Goal: Complete application form: Complete application form

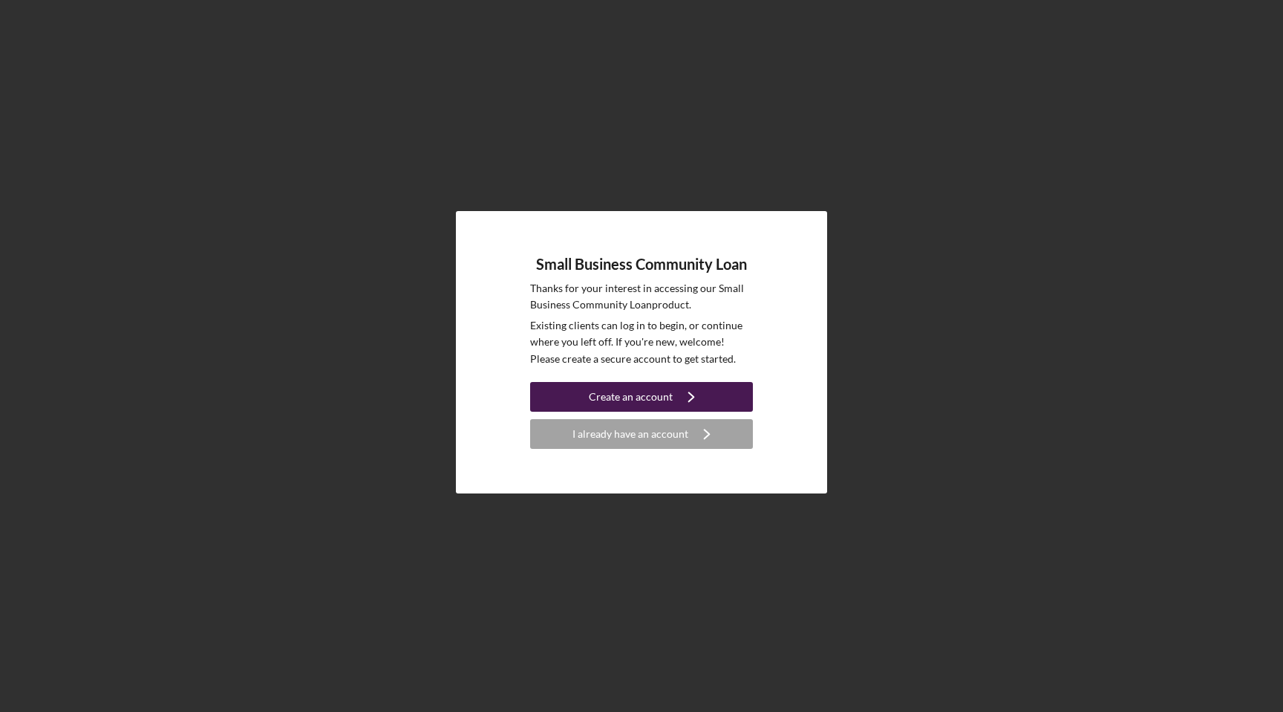
click at [702, 385] on icon "Icon/Navigate" at bounding box center [691, 396] width 37 height 37
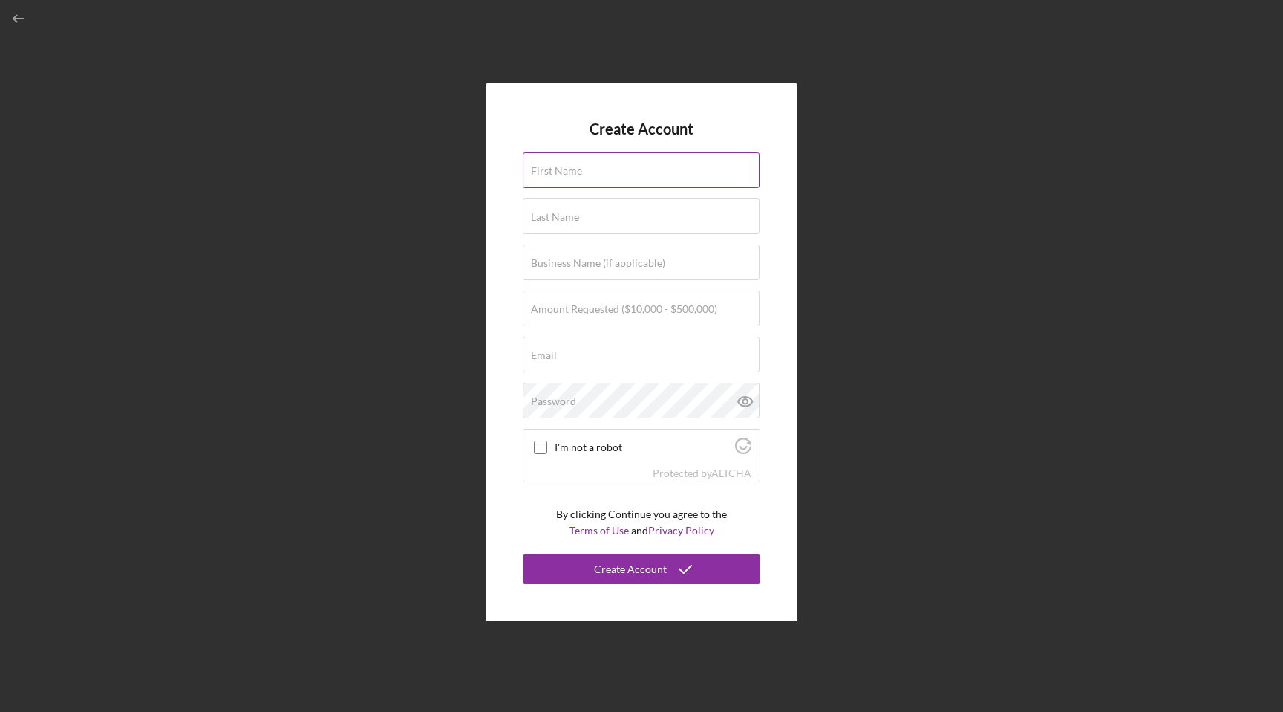
click at [671, 174] on input "First Name" at bounding box center [641, 170] width 237 height 36
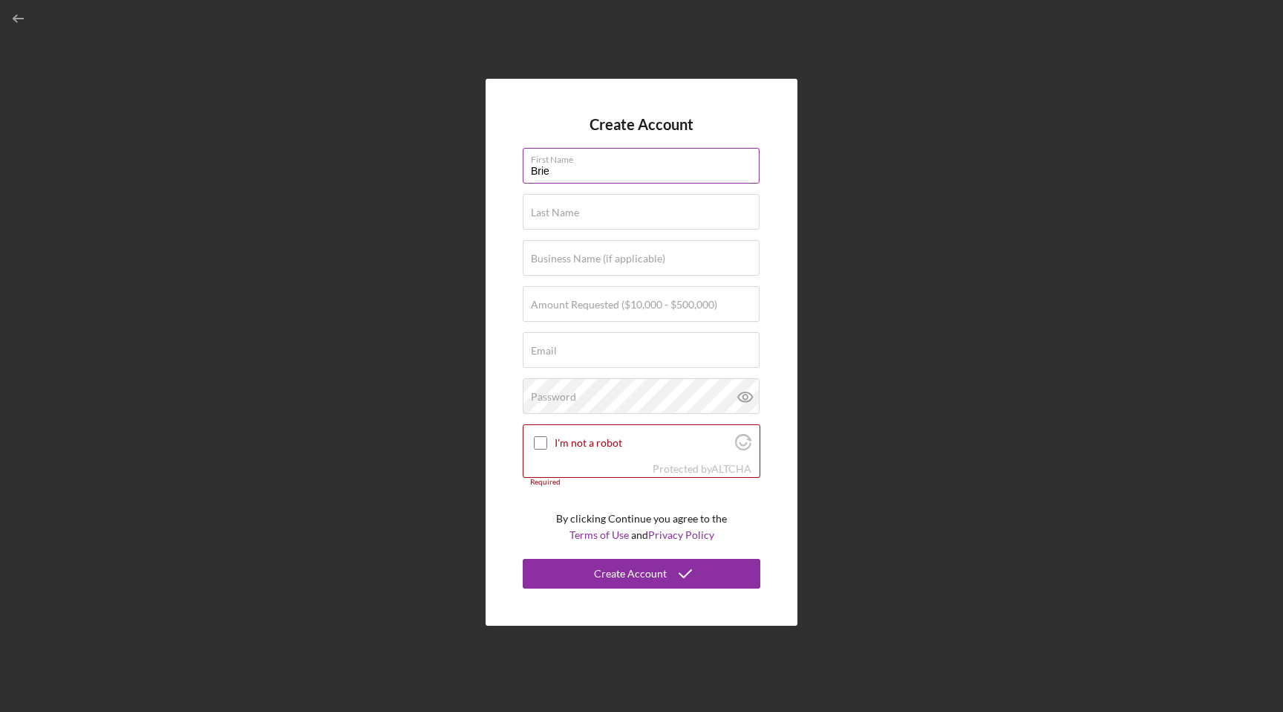
type input "Brie"
type input "[PERSON_NAME]"
type input "[PERSON_NAME] [PERSON_NAME] LLC"
type input "$325,000"
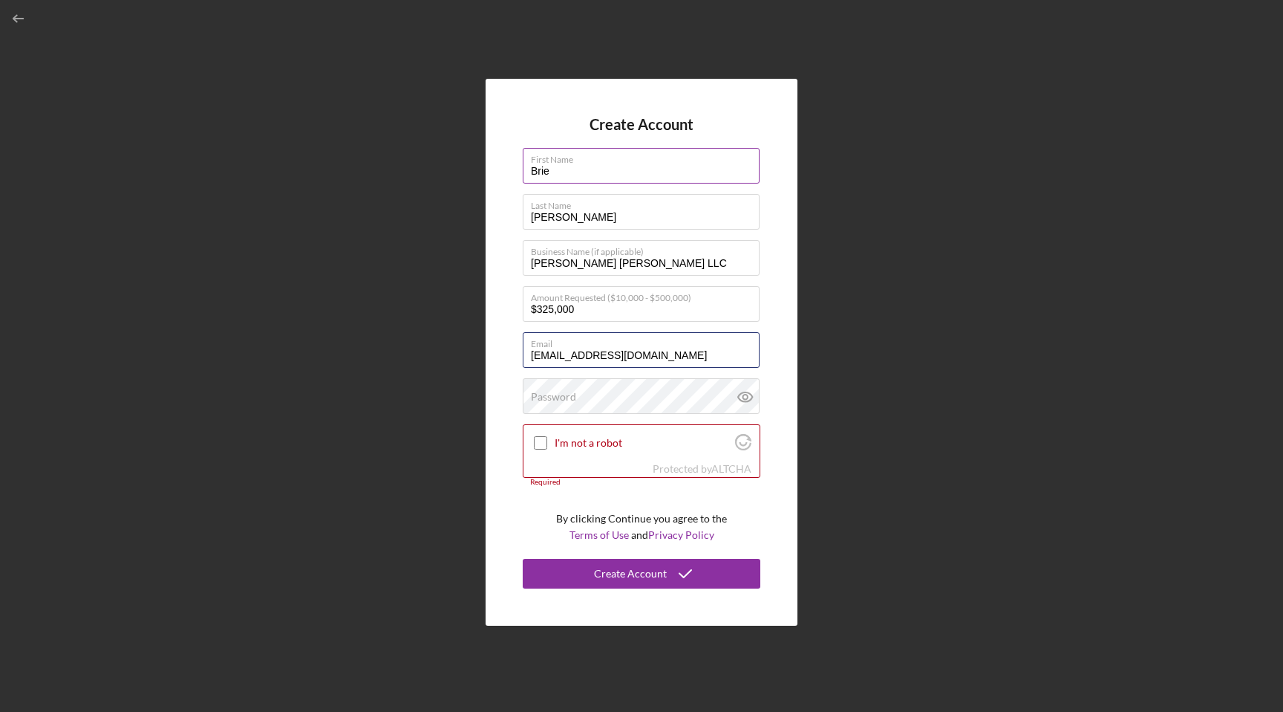
type input "[EMAIL_ADDRESS][DOMAIN_NAME]"
click at [544, 443] on input "I'm not a robot" at bounding box center [540, 442] width 13 height 13
checkbox input "true"
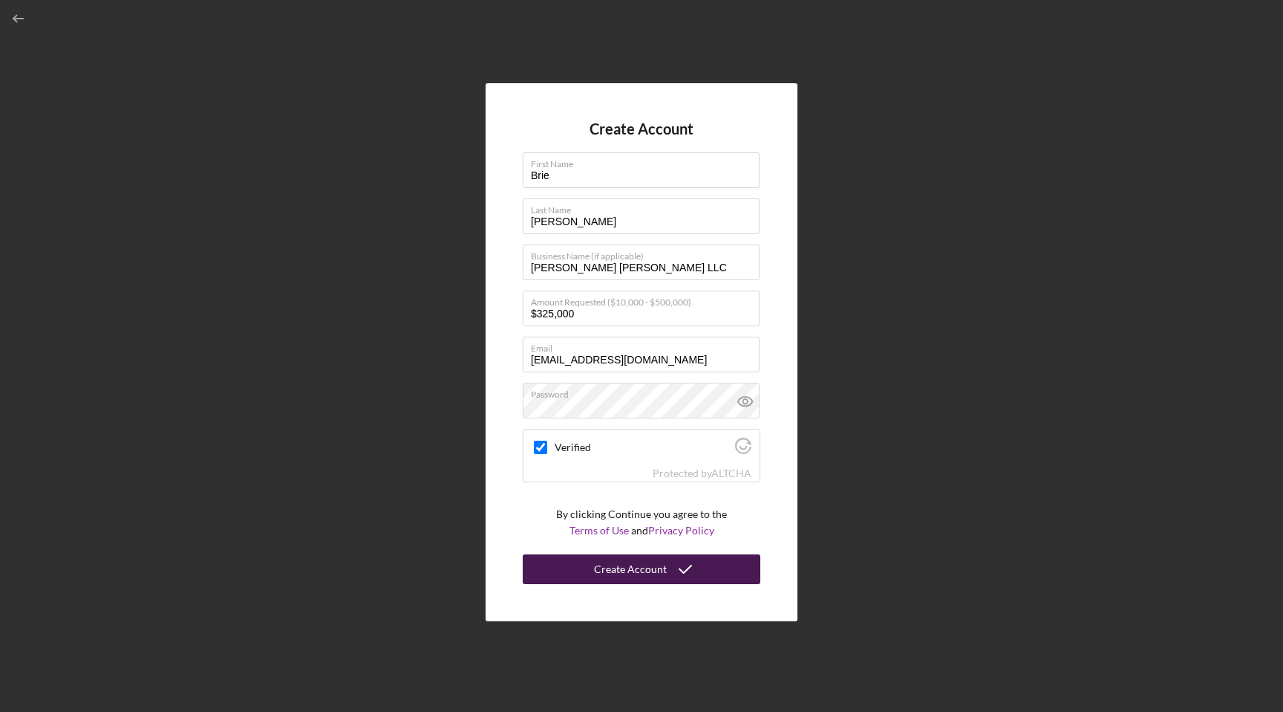
click at [608, 577] on div "Create Account" at bounding box center [630, 569] width 73 height 30
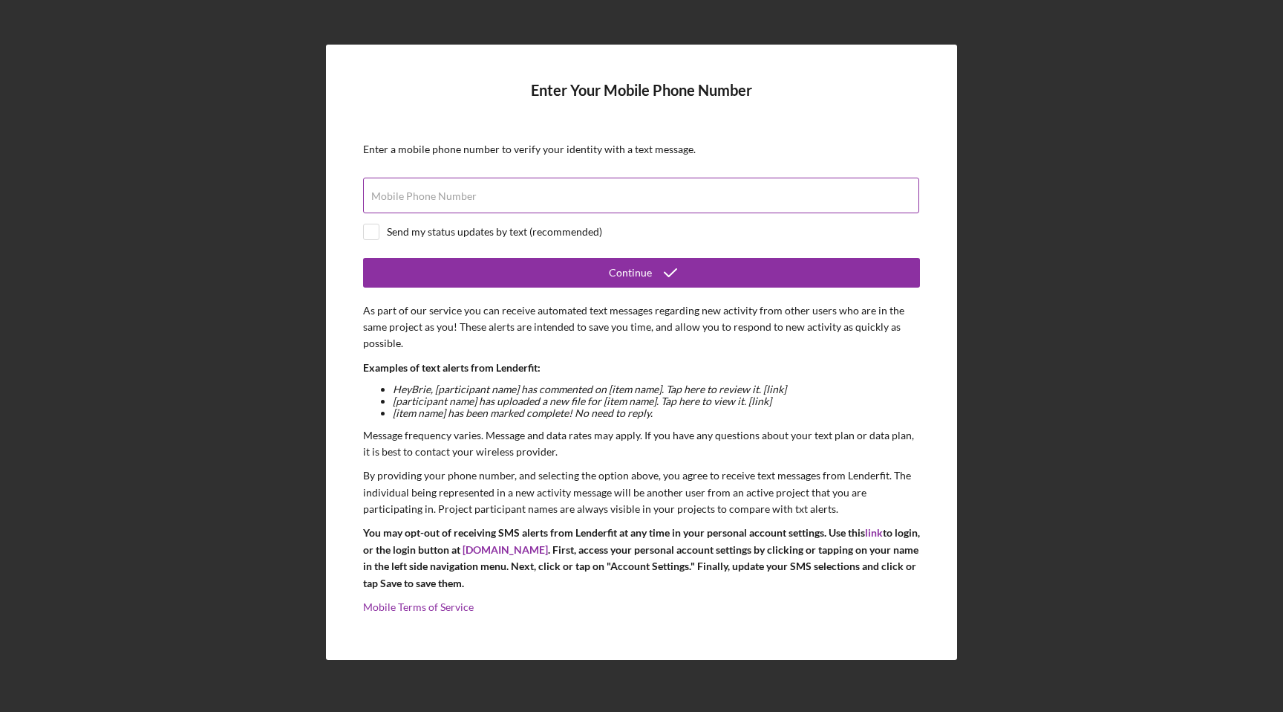
click at [732, 191] on div "Mobile Phone Number" at bounding box center [641, 196] width 557 height 37
type input "[PHONE_NUMBER]"
click at [525, 230] on div "Send my status updates by text (recommended)" at bounding box center [494, 232] width 215 height 12
checkbox input "true"
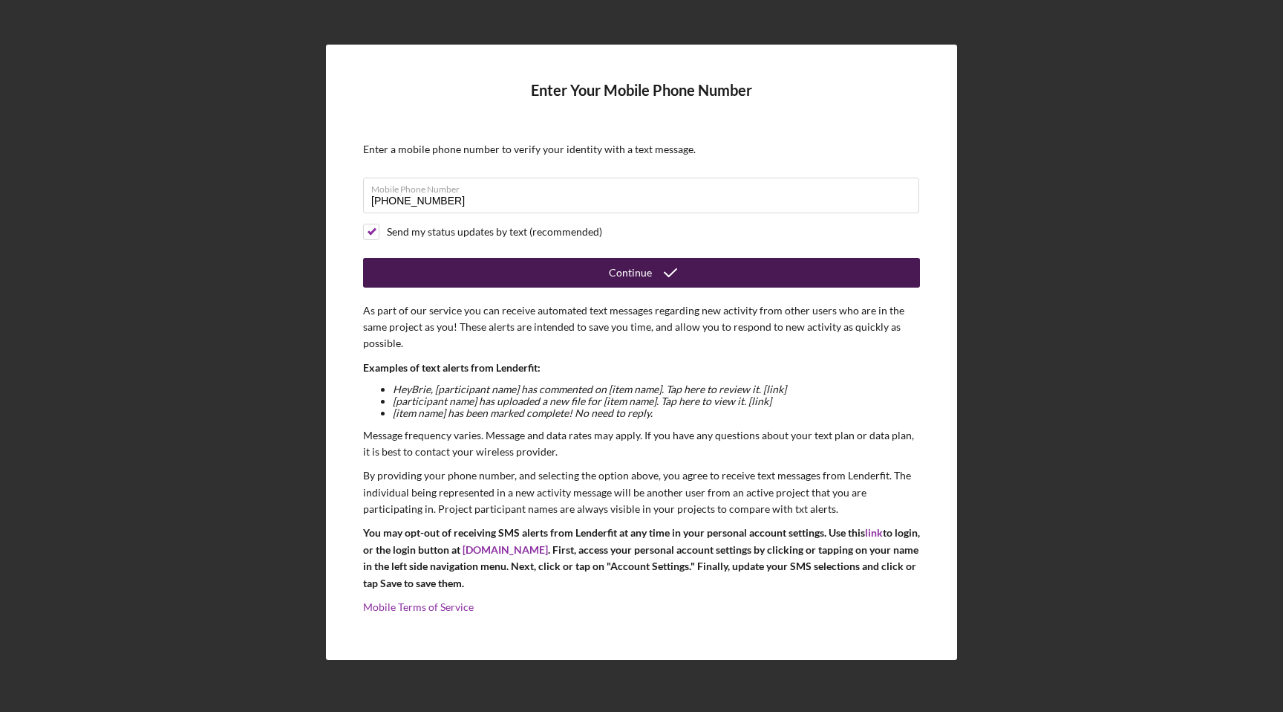
click at [538, 270] on button "Continue" at bounding box center [641, 273] width 557 height 30
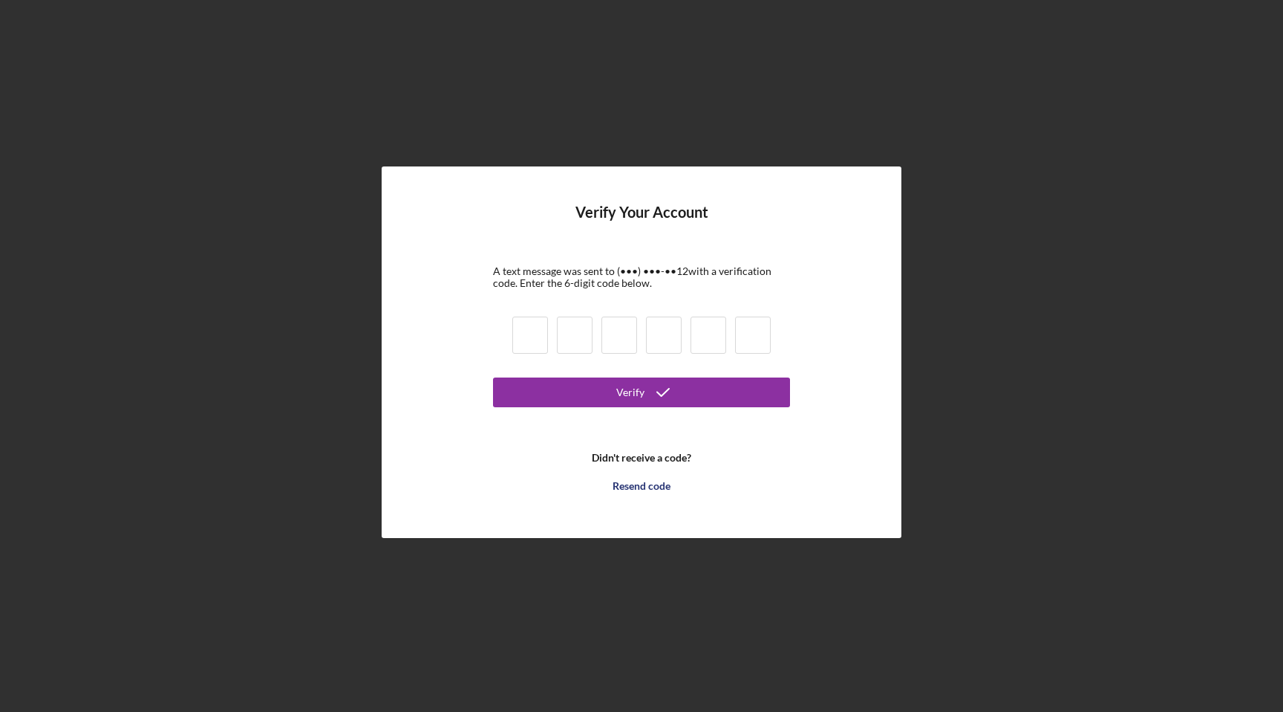
click at [536, 336] on input at bounding box center [530, 334] width 36 height 37
type input "0"
type input "8"
type input "0"
type input "2"
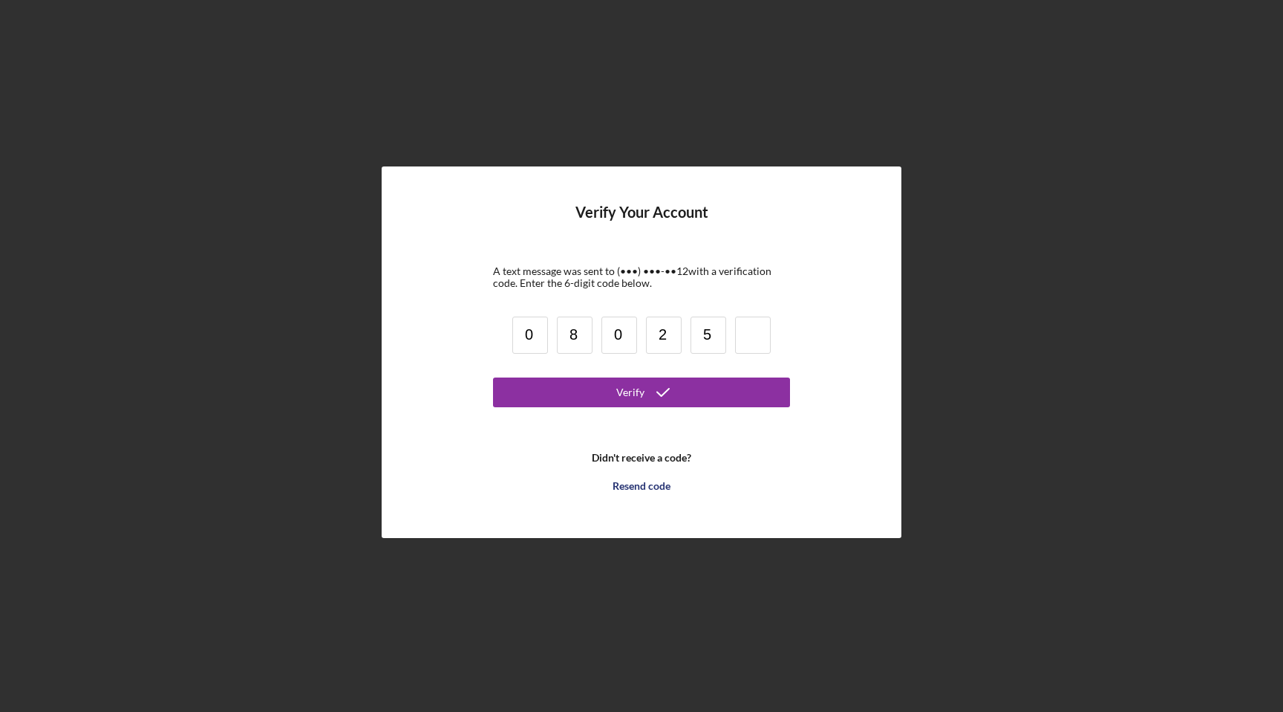
type input "5"
type input "9"
click at [619, 399] on div "Verify" at bounding box center [630, 392] width 28 height 30
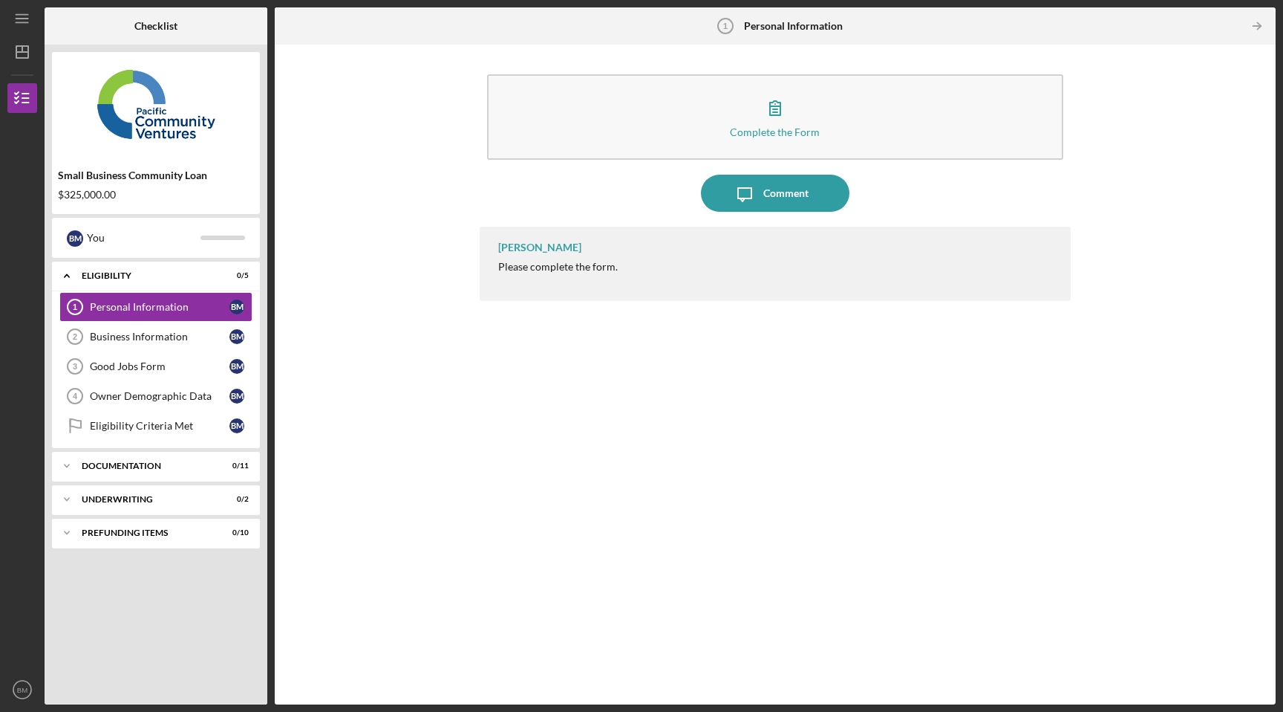
click at [587, 275] on div "[PERSON_NAME] Please complete the form." at bounding box center [776, 264] width 592 height 74
click at [199, 311] on div "Personal Information" at bounding box center [160, 307] width 140 height 12
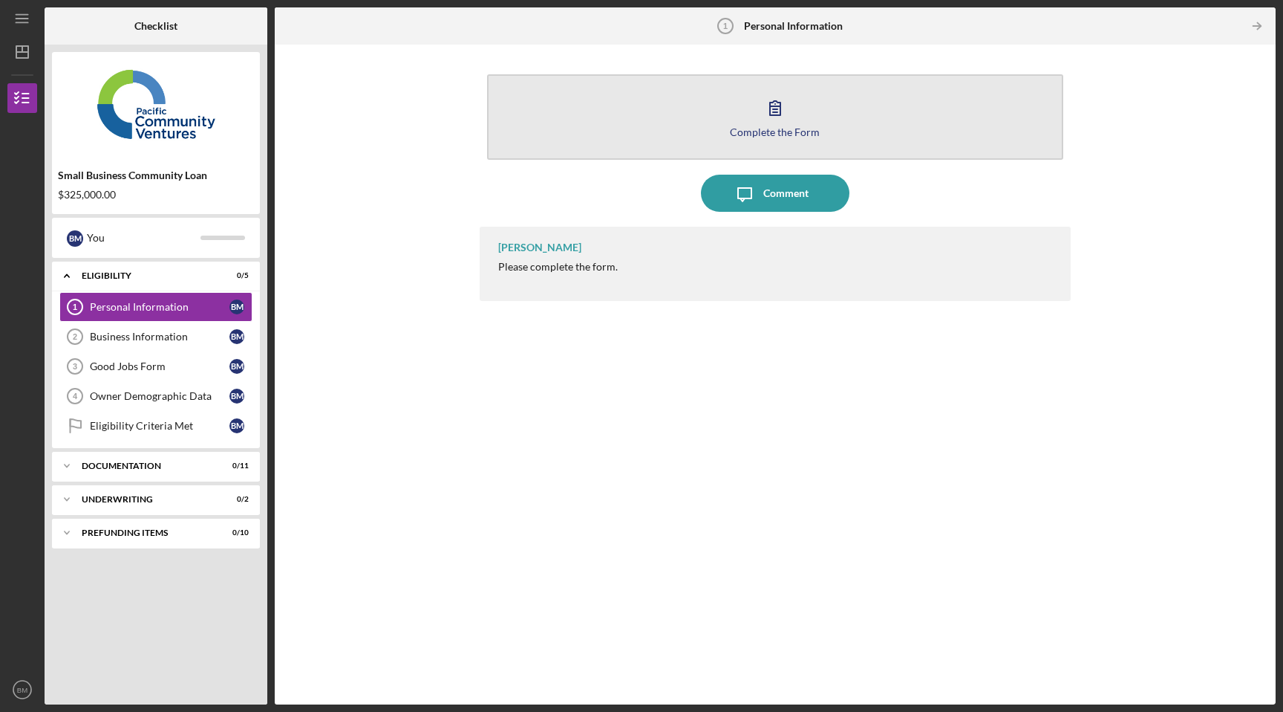
click at [767, 126] on div "Complete the Form" at bounding box center [775, 131] width 90 height 11
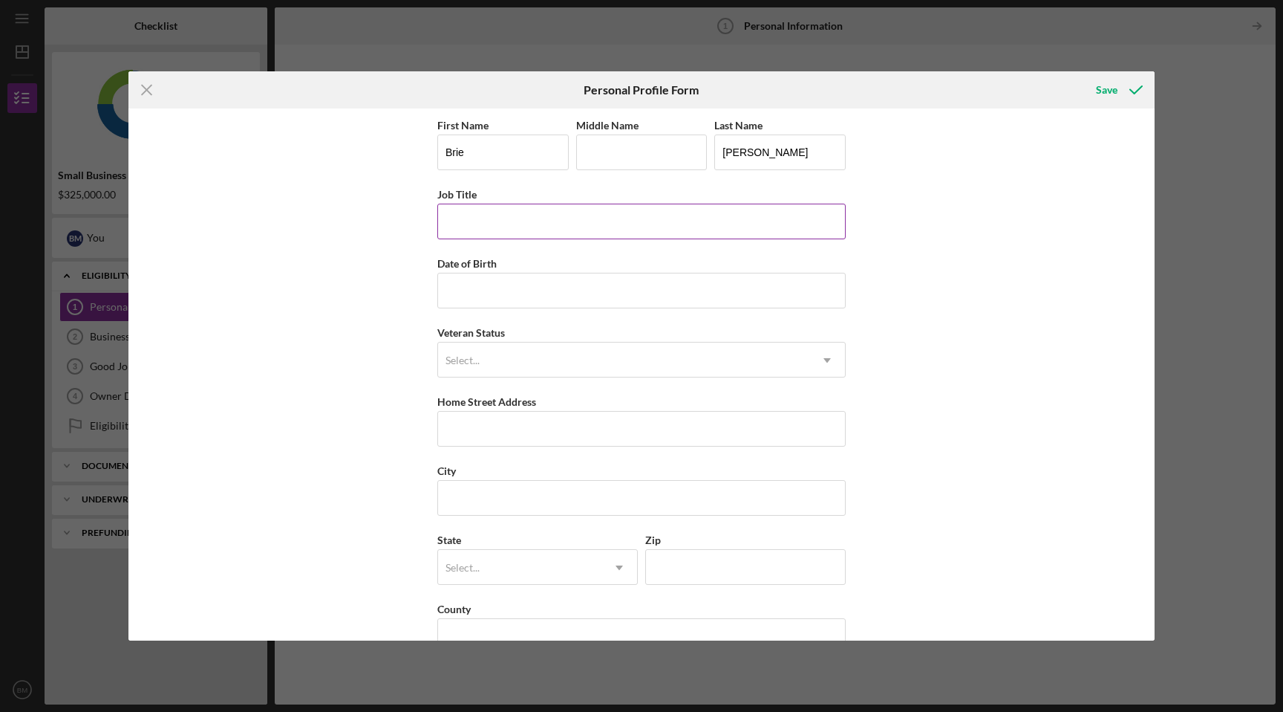
click at [570, 221] on input "Job Title" at bounding box center [641, 222] width 409 height 36
type input "Realtor/Interior Designer"
type input "[DATE]"
click at [527, 359] on div "Select..." at bounding box center [623, 360] width 371 height 34
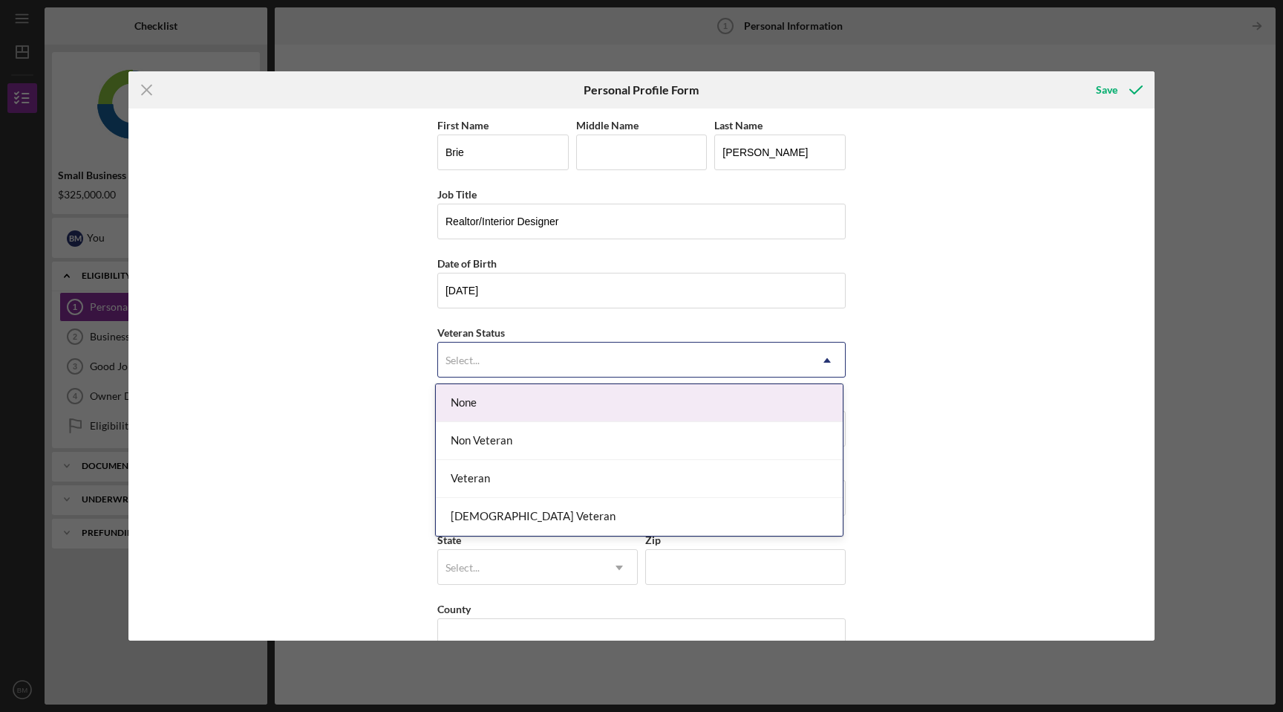
click at [510, 400] on div "None" at bounding box center [639, 403] width 407 height 38
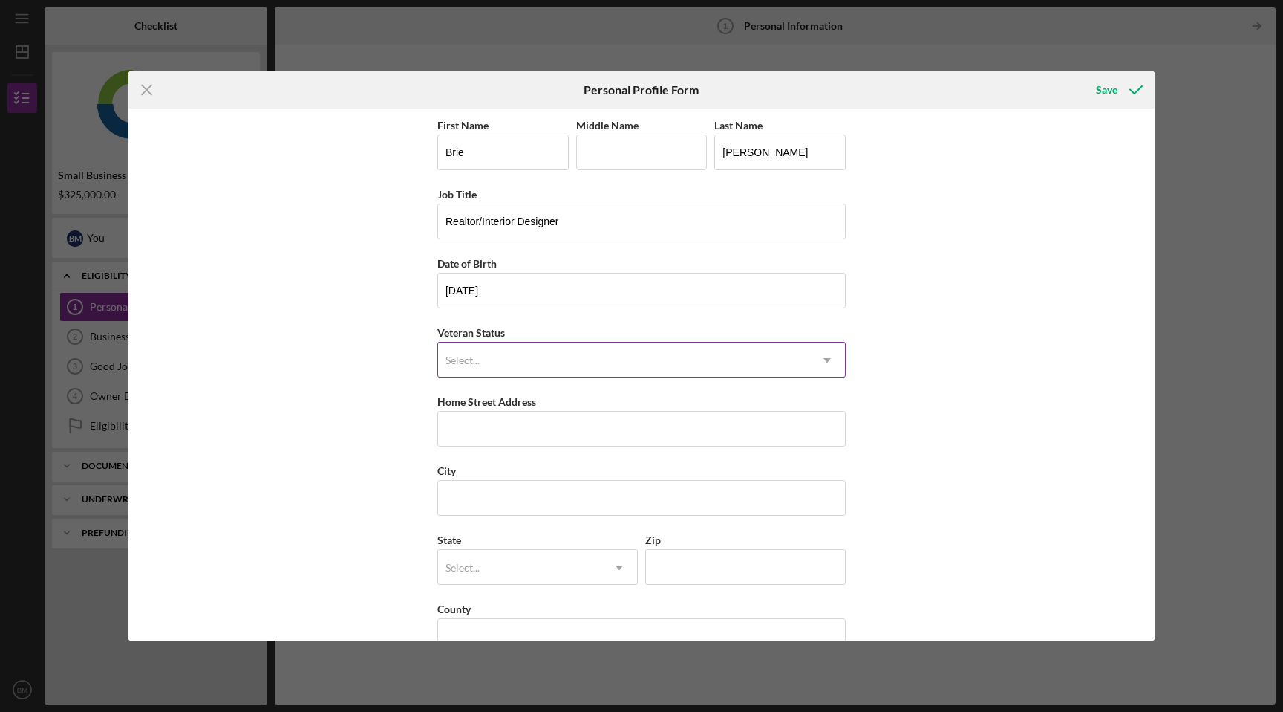
click at [518, 358] on div "Select..." at bounding box center [623, 360] width 371 height 34
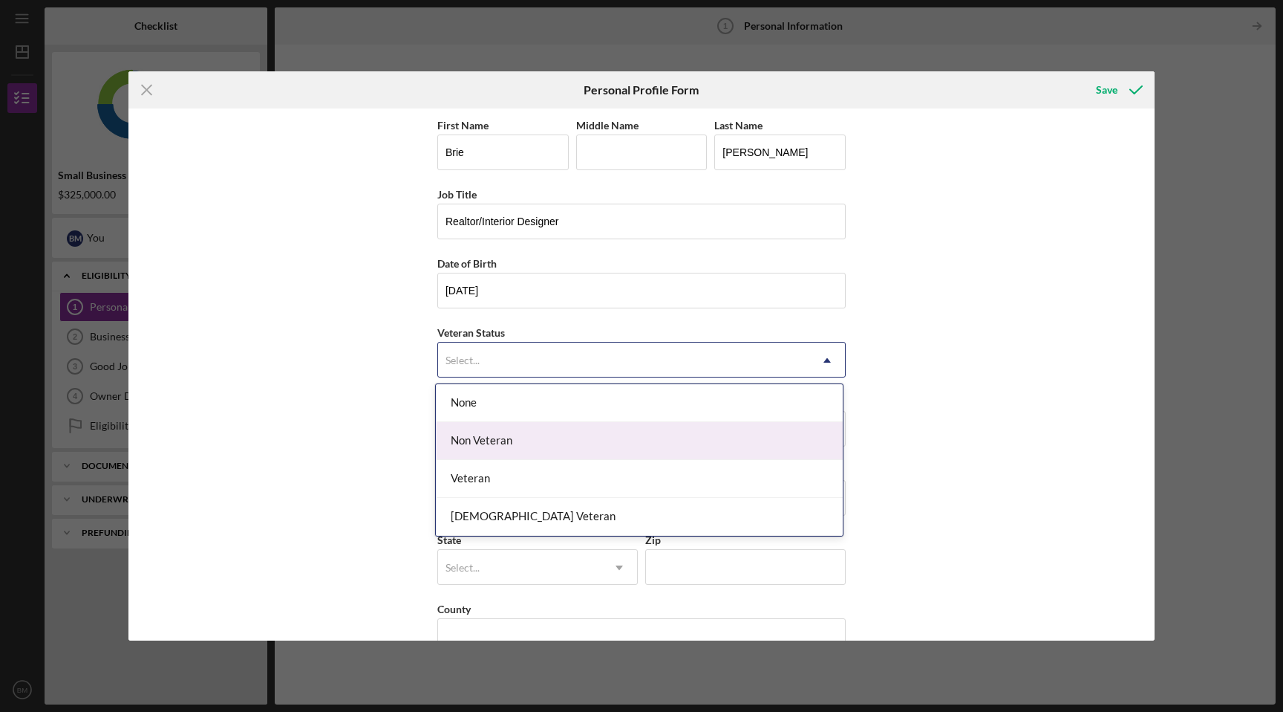
click at [500, 434] on div "Non Veteran" at bounding box center [639, 441] width 407 height 38
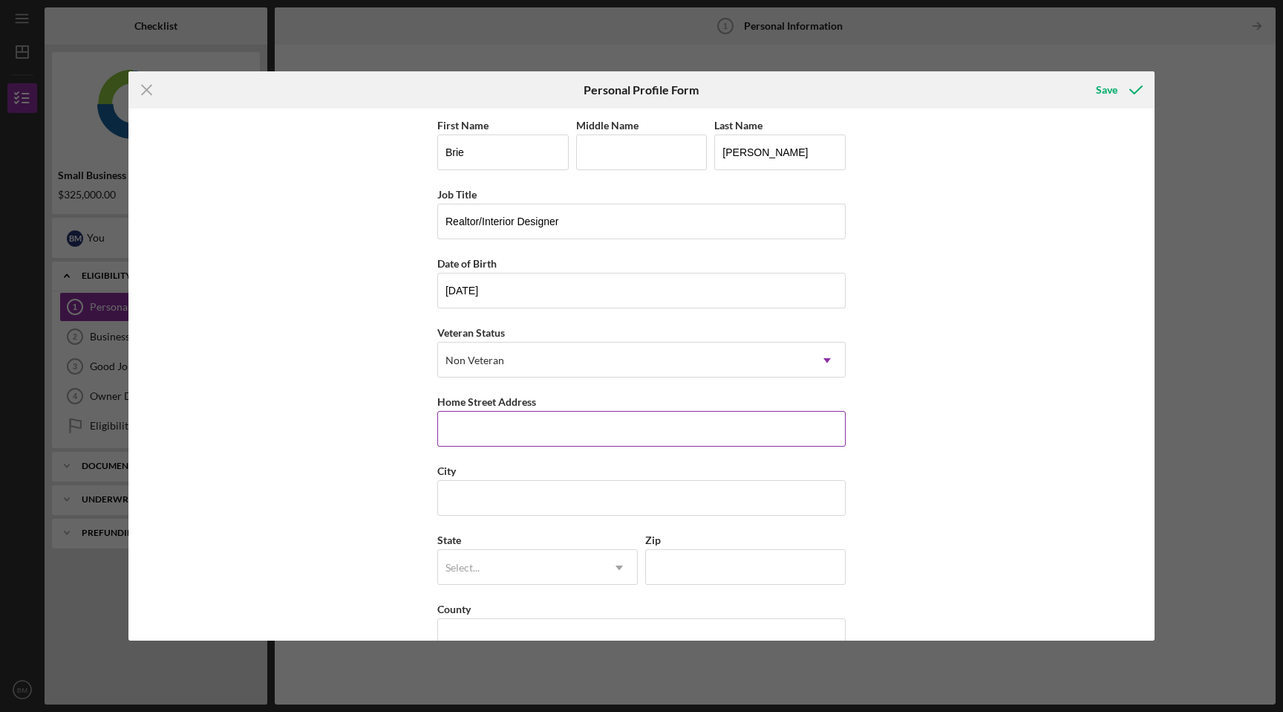
click at [504, 433] on input "Home Street Address" at bounding box center [641, 429] width 409 height 36
type input "[STREET_ADDRESS]"
type input "c"
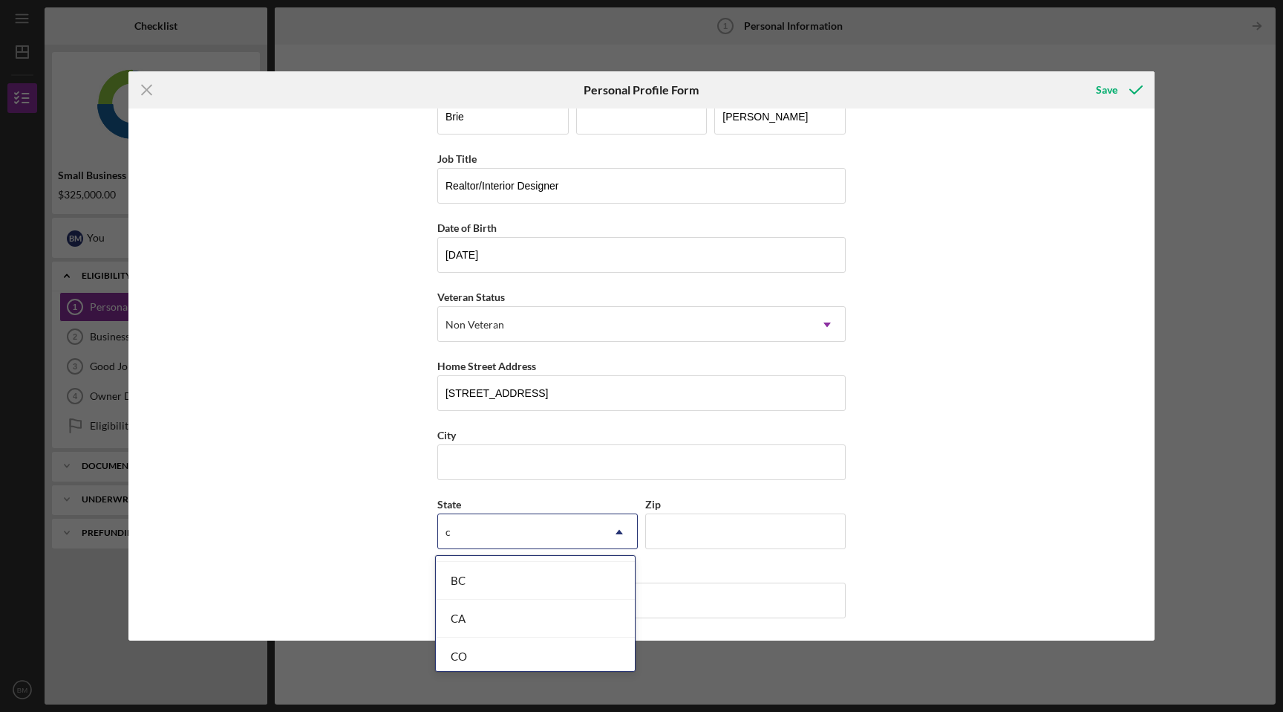
scroll to position [154, 0]
click at [481, 604] on div "CA" at bounding box center [535, 609] width 199 height 38
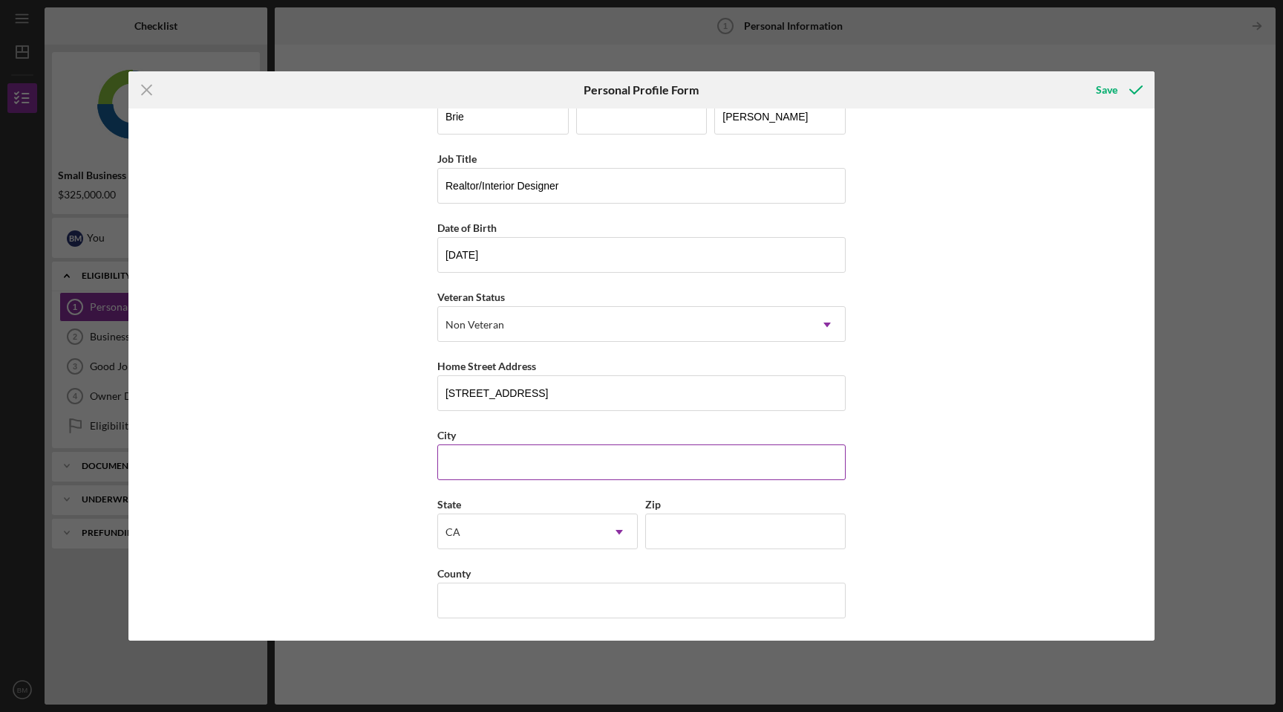
click at [491, 465] on input "City" at bounding box center [641, 462] width 409 height 36
type input "[GEOGRAPHIC_DATA][PERSON_NAME]"
type input "95135"
click at [442, 596] on input "County" at bounding box center [641, 600] width 409 height 36
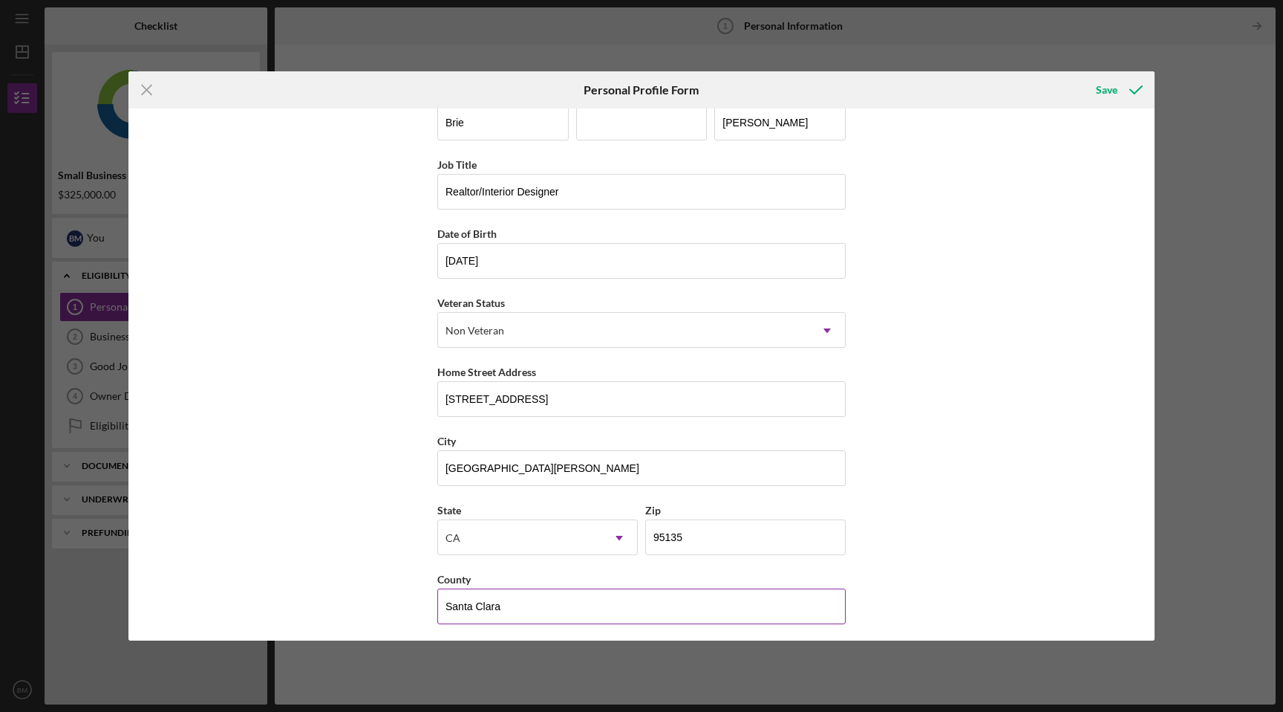
scroll to position [28, 0]
type input "Santa Clara"
click at [1113, 93] on div "Save" at bounding box center [1107, 90] width 22 height 30
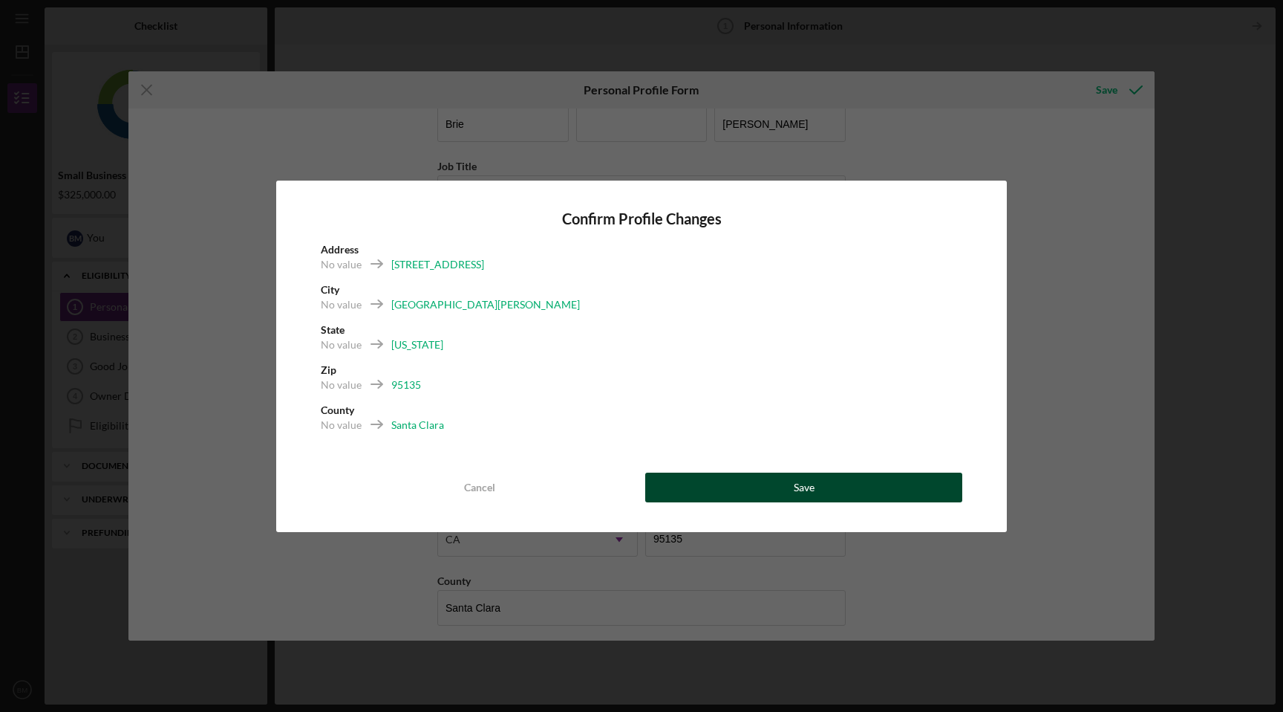
click at [813, 488] on div "Save" at bounding box center [804, 487] width 21 height 30
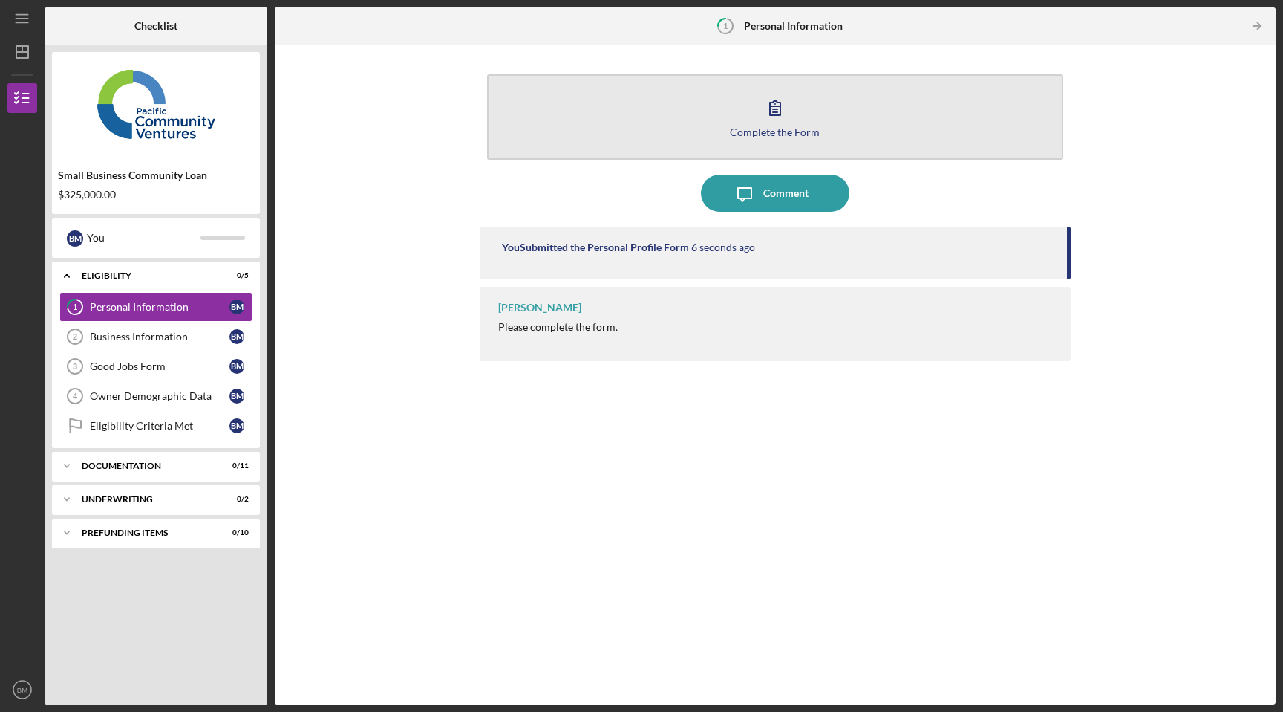
click at [785, 130] on div "Complete the Form" at bounding box center [775, 131] width 90 height 11
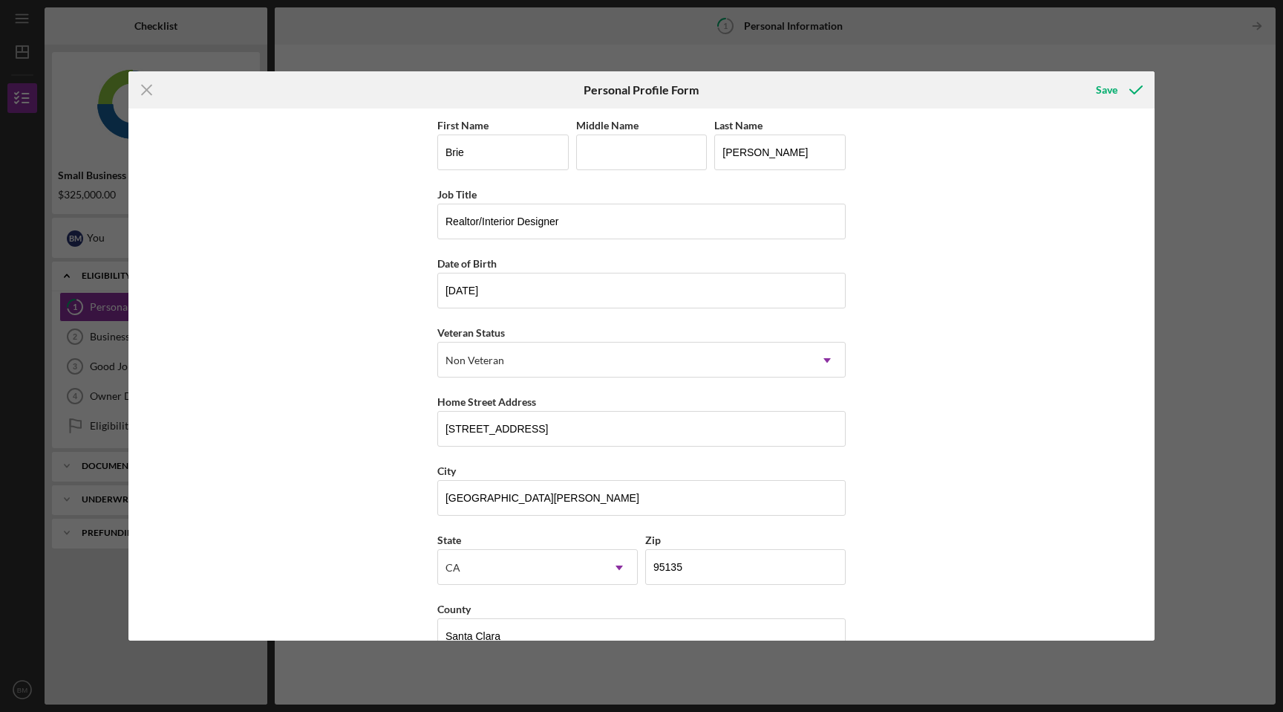
scroll to position [36, 0]
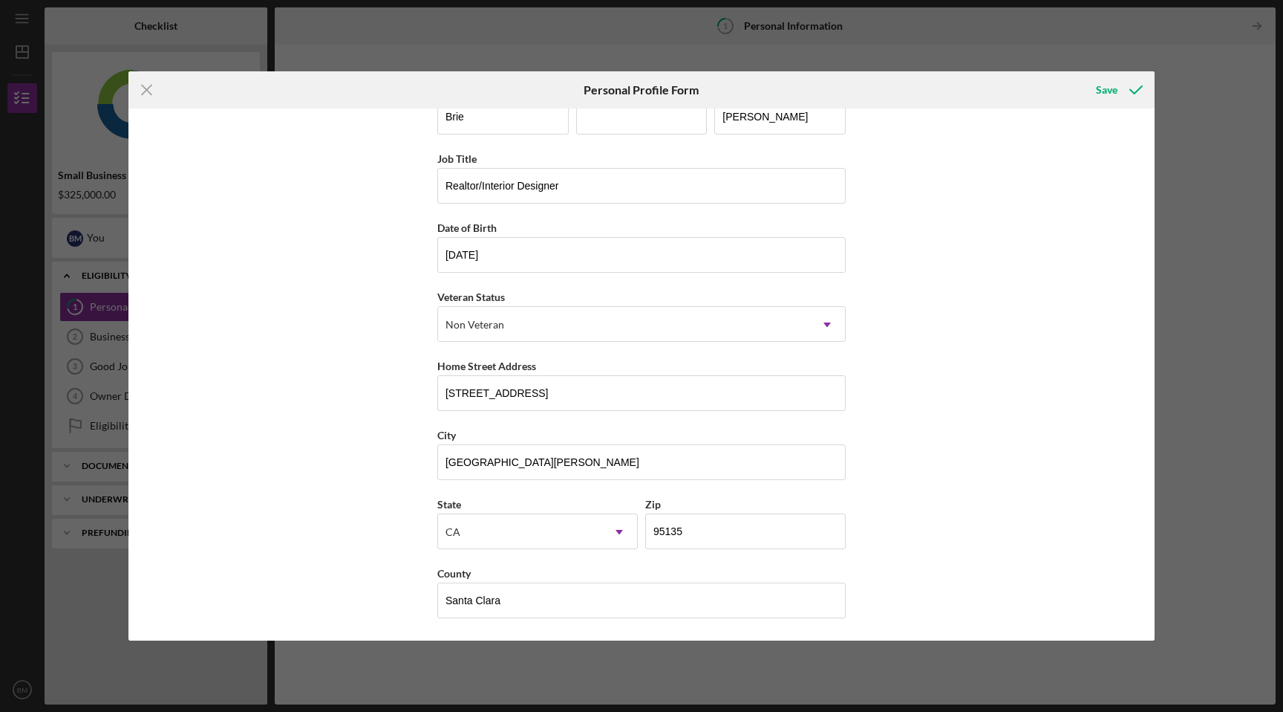
click at [819, 100] on div "Save" at bounding box center [984, 89] width 342 height 37
click at [1116, 85] on div "Save" at bounding box center [1107, 90] width 22 height 30
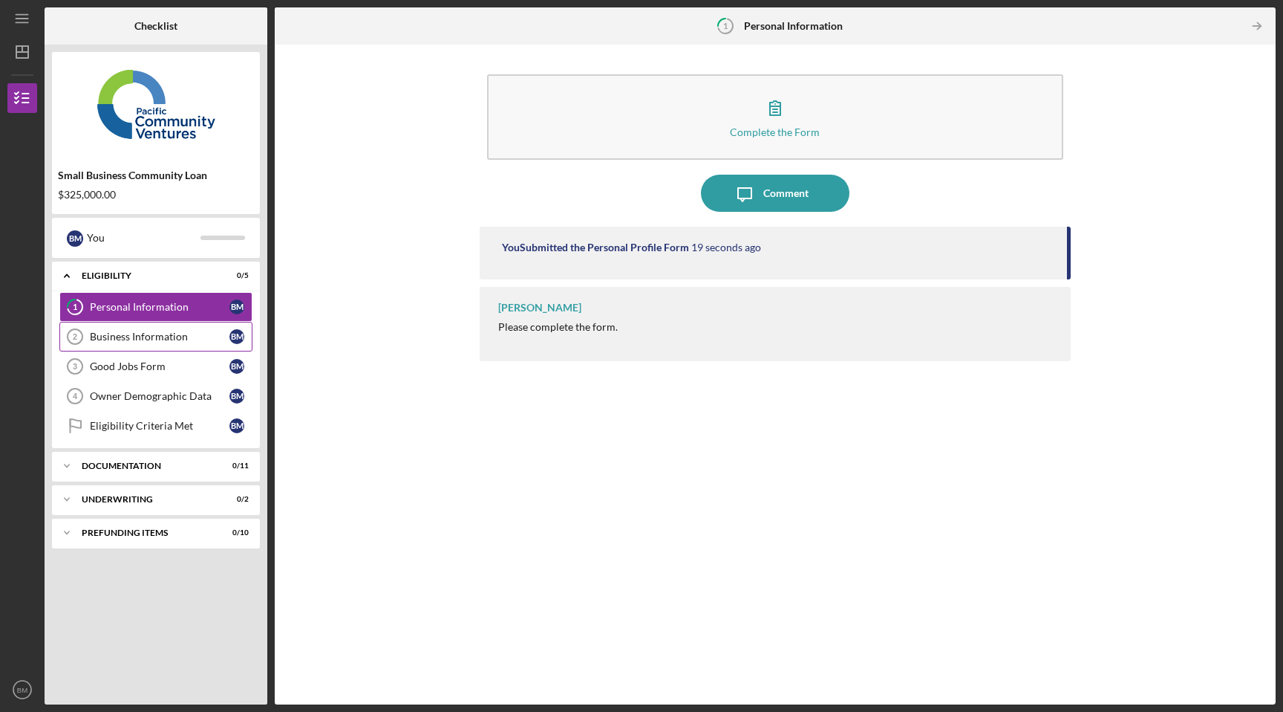
click at [201, 326] on link "Business Information 2 Business Information B M" at bounding box center [155, 337] width 193 height 30
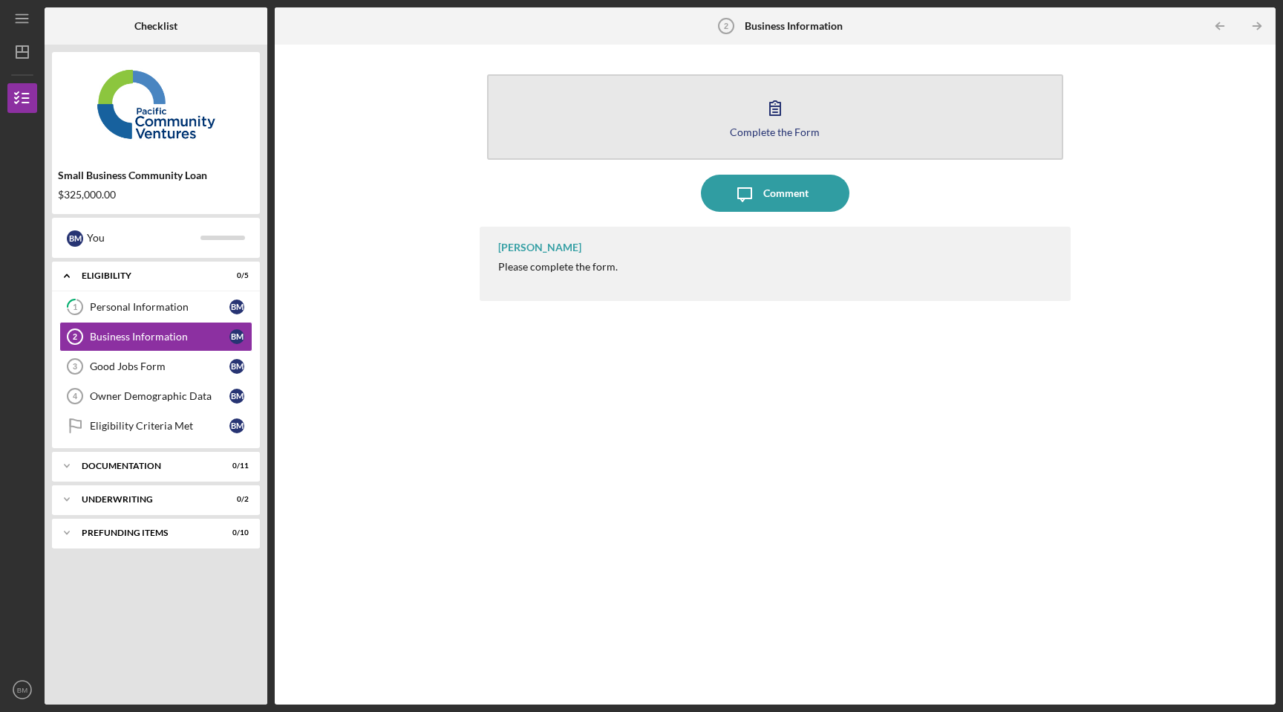
click at [761, 137] on button "Complete the Form Form" at bounding box center [775, 116] width 577 height 85
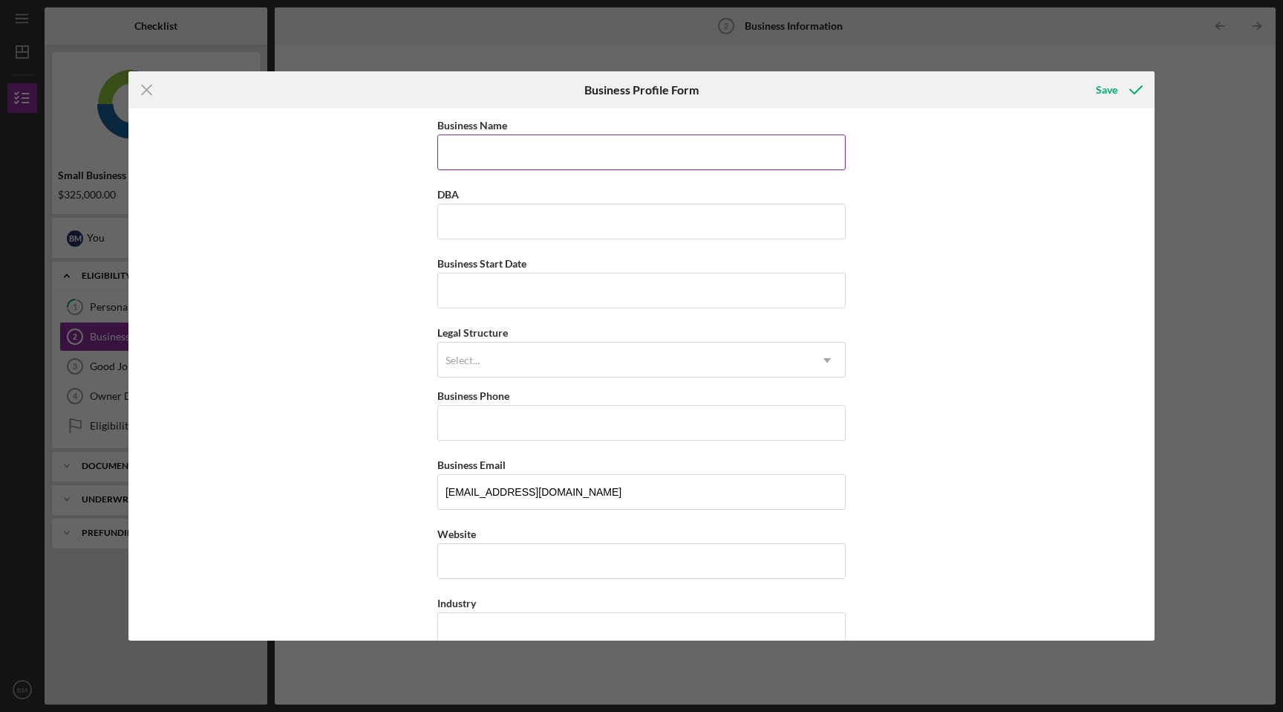
click at [700, 157] on input "Business Name" at bounding box center [641, 152] width 409 height 36
type input "[PERSON_NAME] [PERSON_NAME] LLC"
type input "E"
click at [654, 302] on input "Business Start Date" at bounding box center [641, 291] width 409 height 36
type input "0m/dd/yyyy"
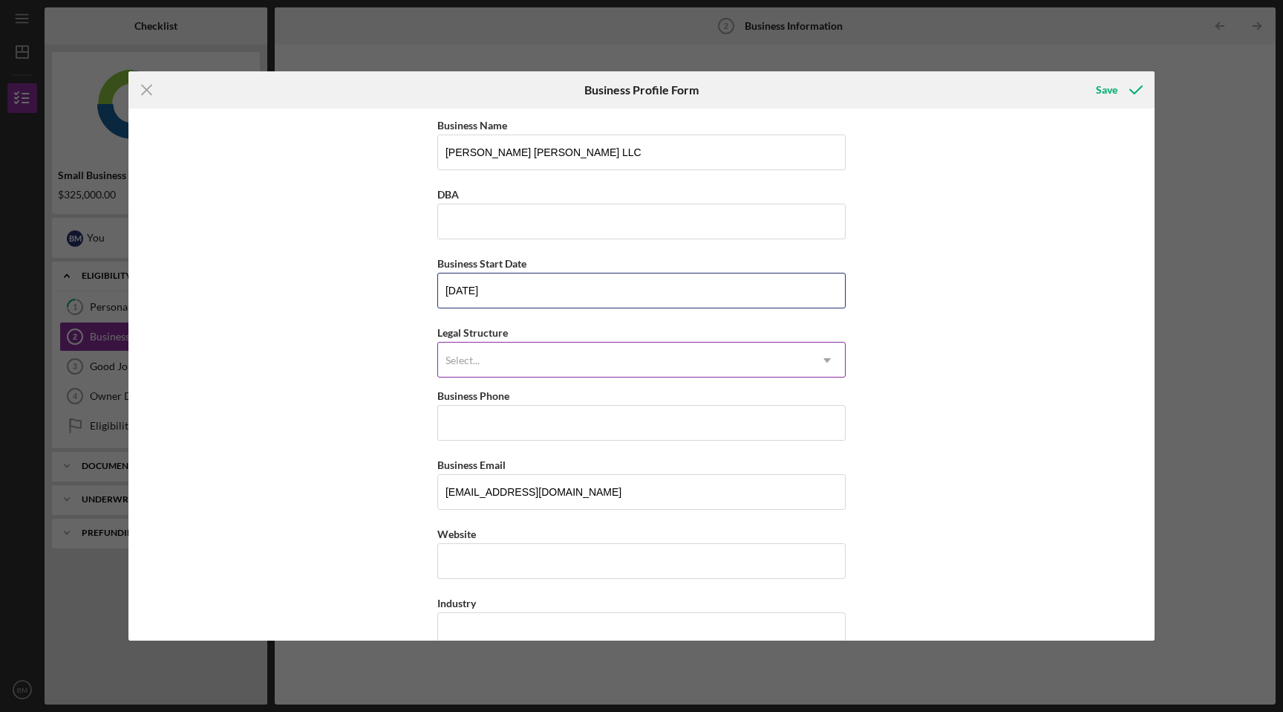
type input "[DATE]"
click at [657, 366] on div "Select..." at bounding box center [623, 360] width 371 height 34
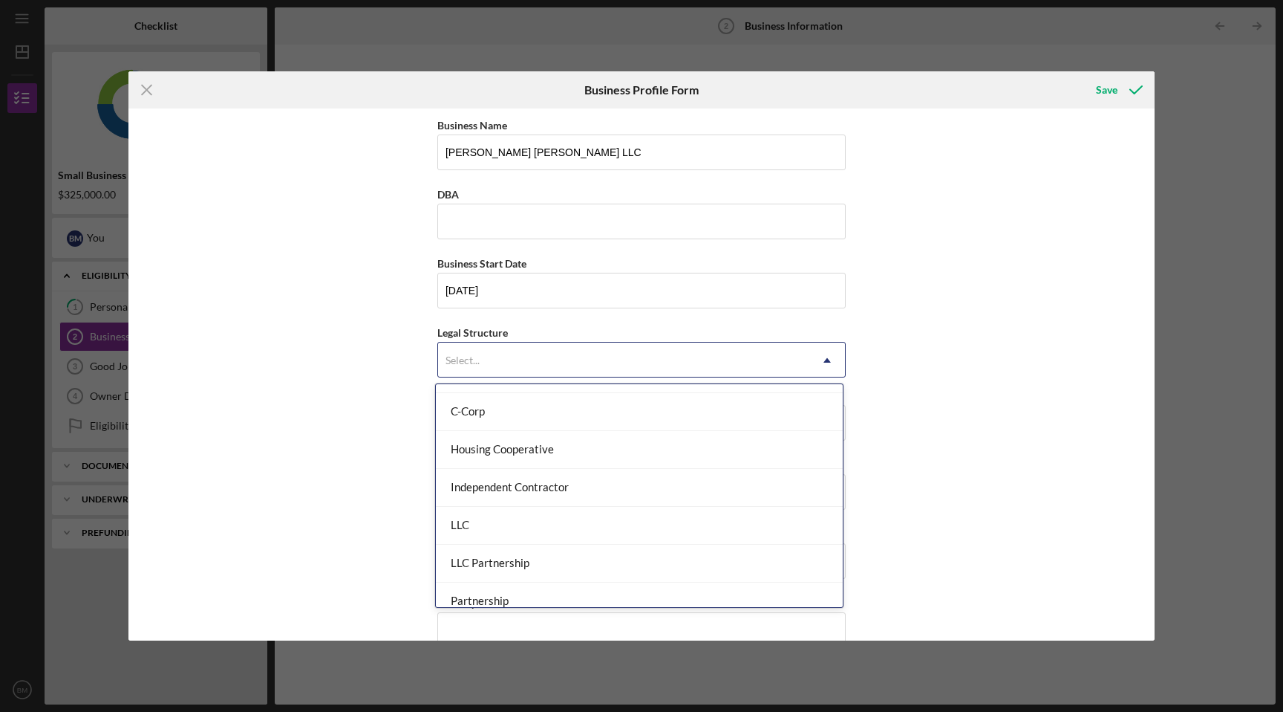
scroll to position [152, 0]
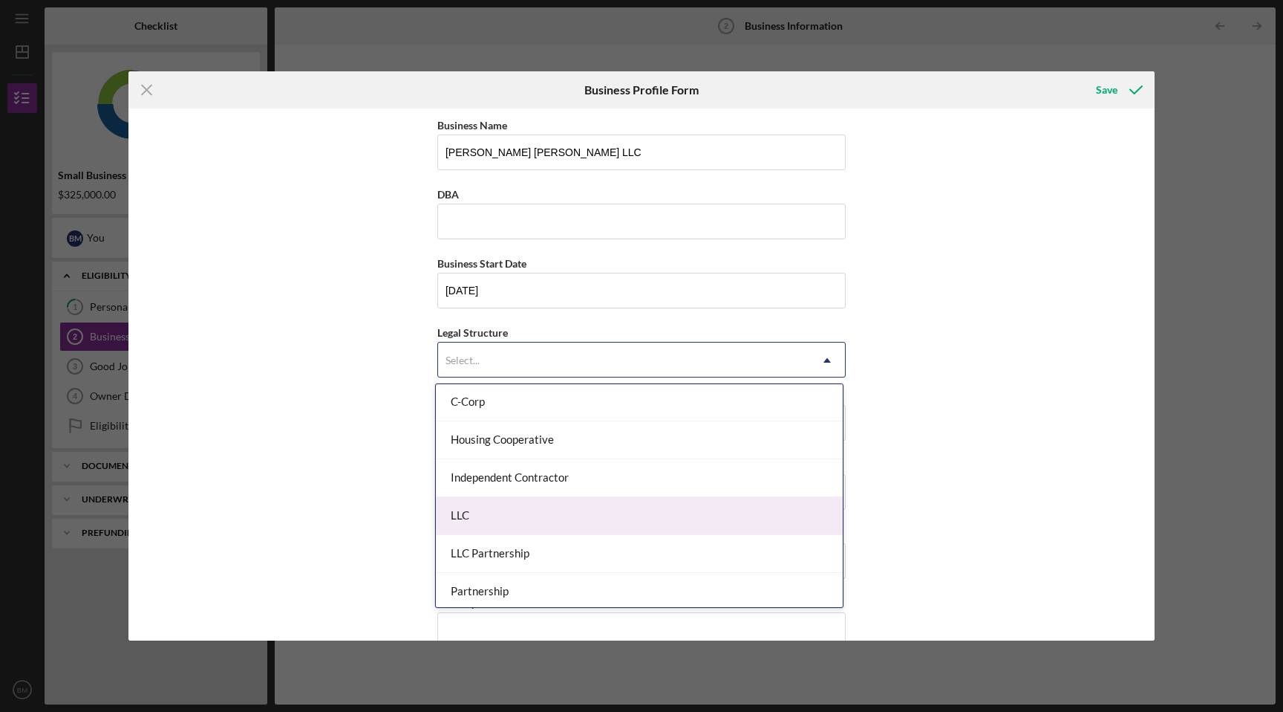
click at [619, 514] on div "LLC" at bounding box center [639, 516] width 407 height 38
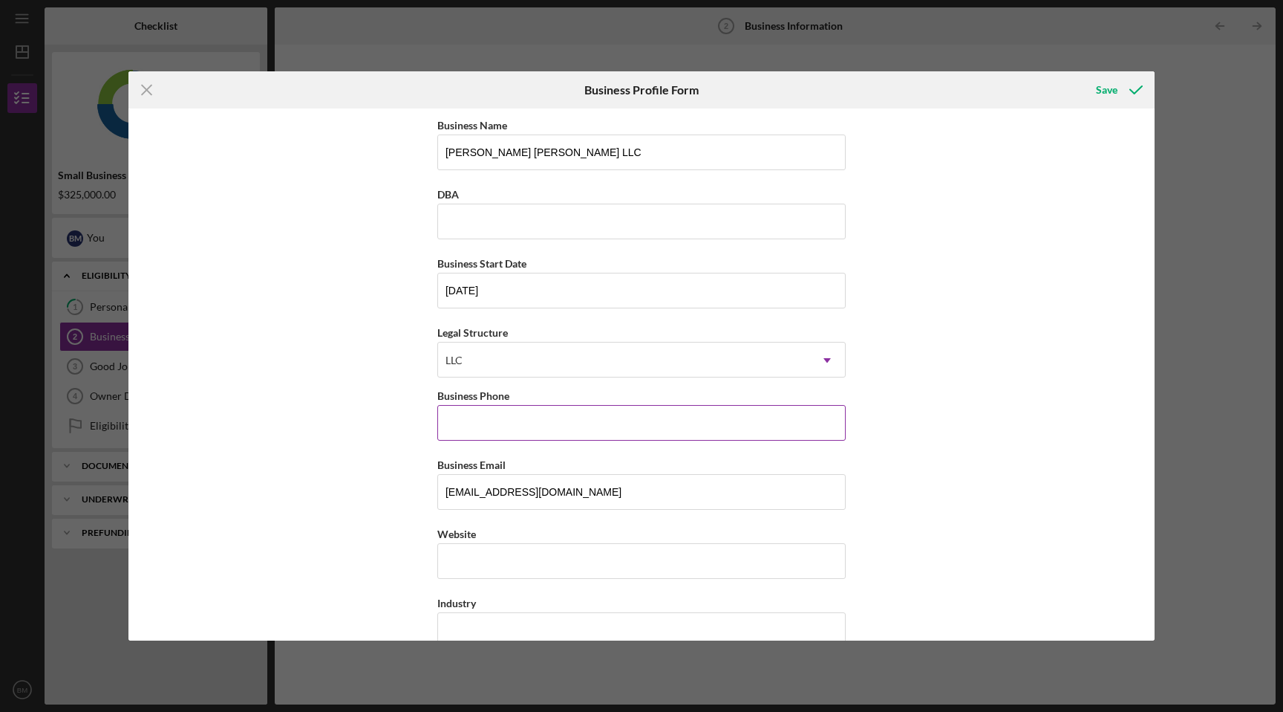
click at [633, 425] on input "Business Phone" at bounding box center [641, 423] width 409 height 36
type input "[PHONE_NUMBER]"
click at [640, 570] on input "Website" at bounding box center [641, 561] width 409 height 36
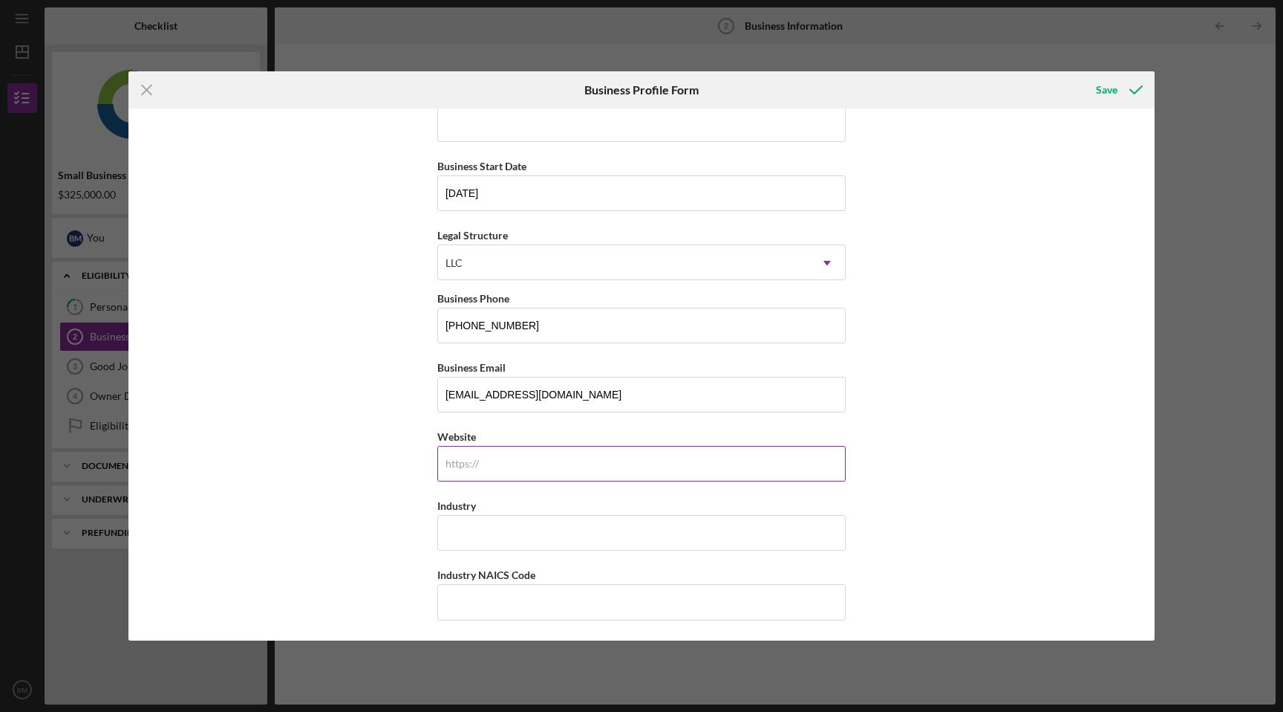
scroll to position [128, 0]
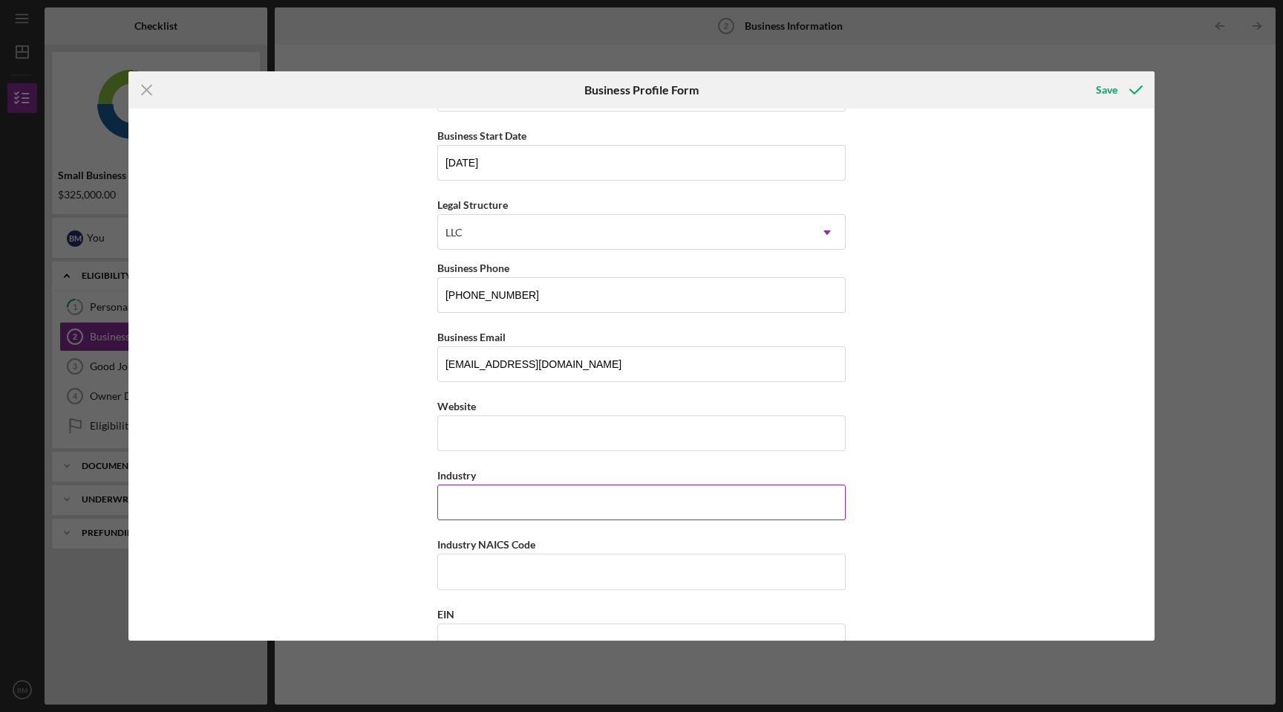
click at [623, 506] on input "Industry" at bounding box center [641, 502] width 409 height 36
type input "Real Estate"
click at [534, 566] on input "Industry NAICS Code" at bounding box center [641, 571] width 409 height 36
drag, startPoint x: 536, startPoint y: 546, endPoint x: 432, endPoint y: 544, distance: 103.3
click at [432, 544] on div "Business Name [PERSON_NAME] [PERSON_NAME] LLC DBA Business Start Date [DATE] Le…" at bounding box center [641, 374] width 1026 height 532
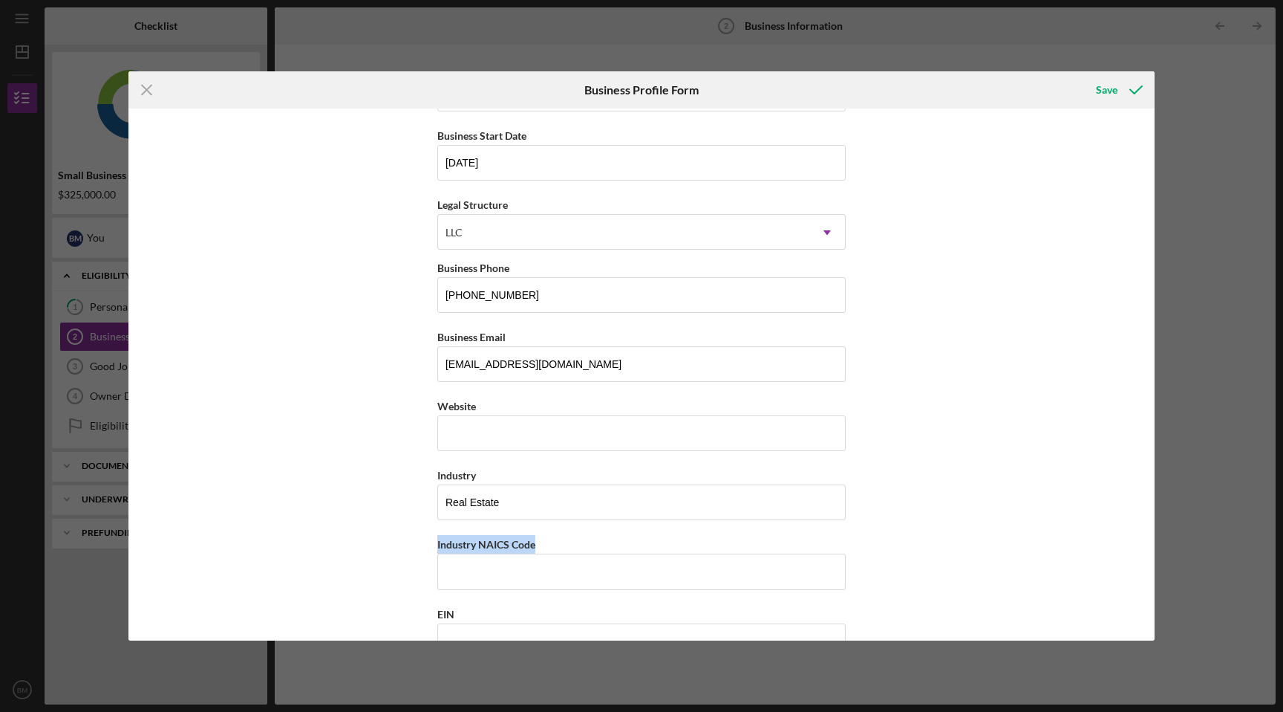
copy label "Industry NAICS Code"
click at [622, 580] on input "Industry NAICS Code" at bounding box center [641, 571] width 409 height 36
paste input "541410"
type input "541410"
click at [961, 530] on div "Business Name [PERSON_NAME] [PERSON_NAME] LLC DBA Business Start Date [DATE] Le…" at bounding box center [641, 374] width 1026 height 532
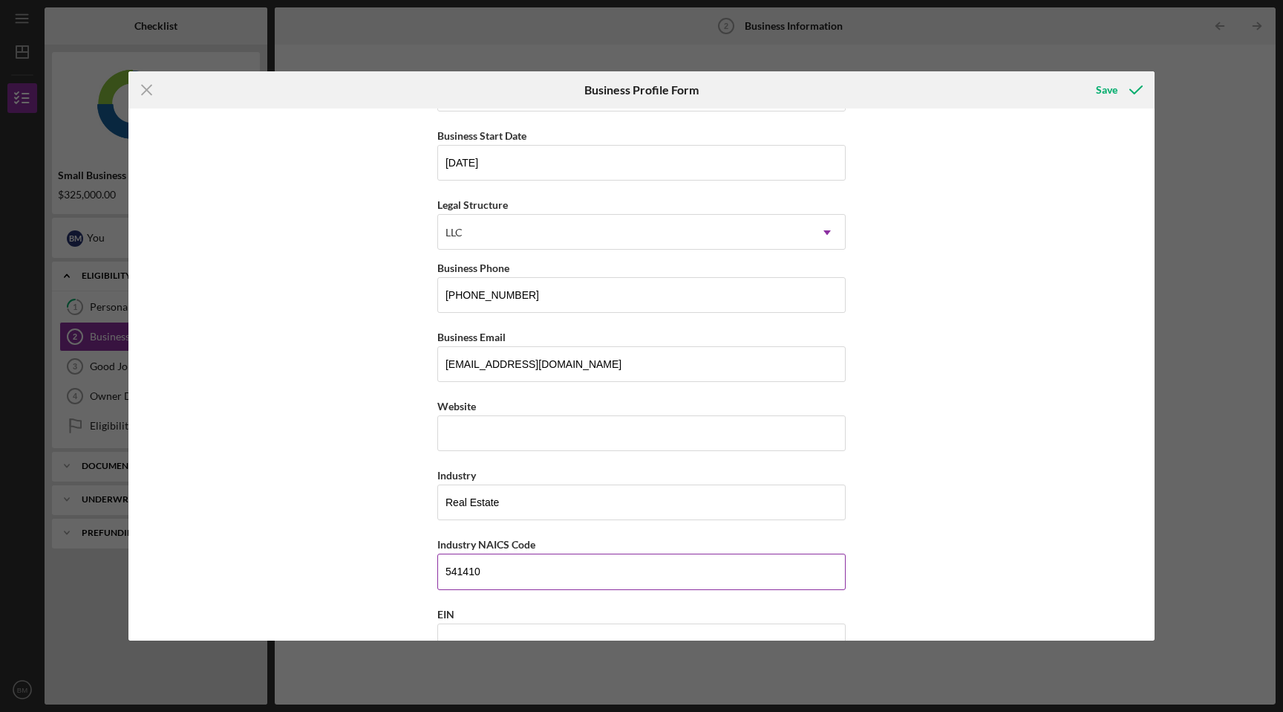
click at [708, 576] on input "541410" at bounding box center [641, 571] width 409 height 36
click at [980, 450] on div "Business Name [PERSON_NAME] [PERSON_NAME] LLC DBA Business Start Date [DATE] Le…" at bounding box center [641, 374] width 1026 height 532
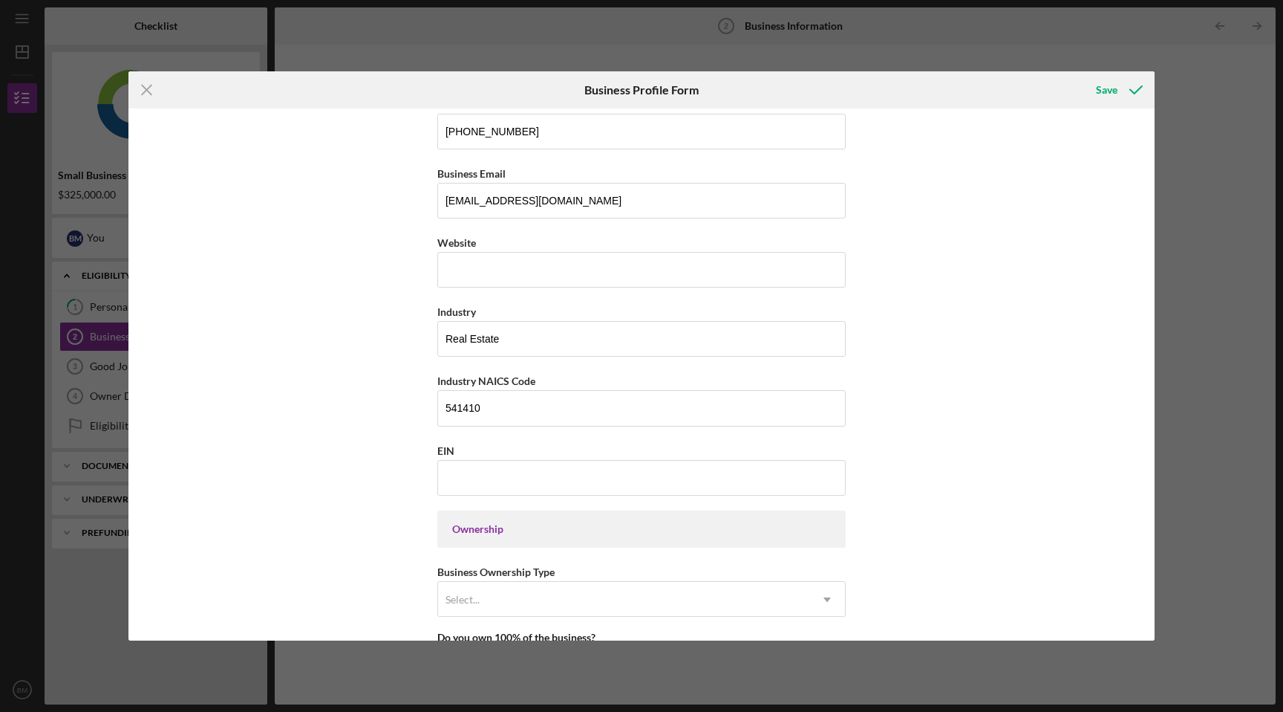
scroll to position [296, 0]
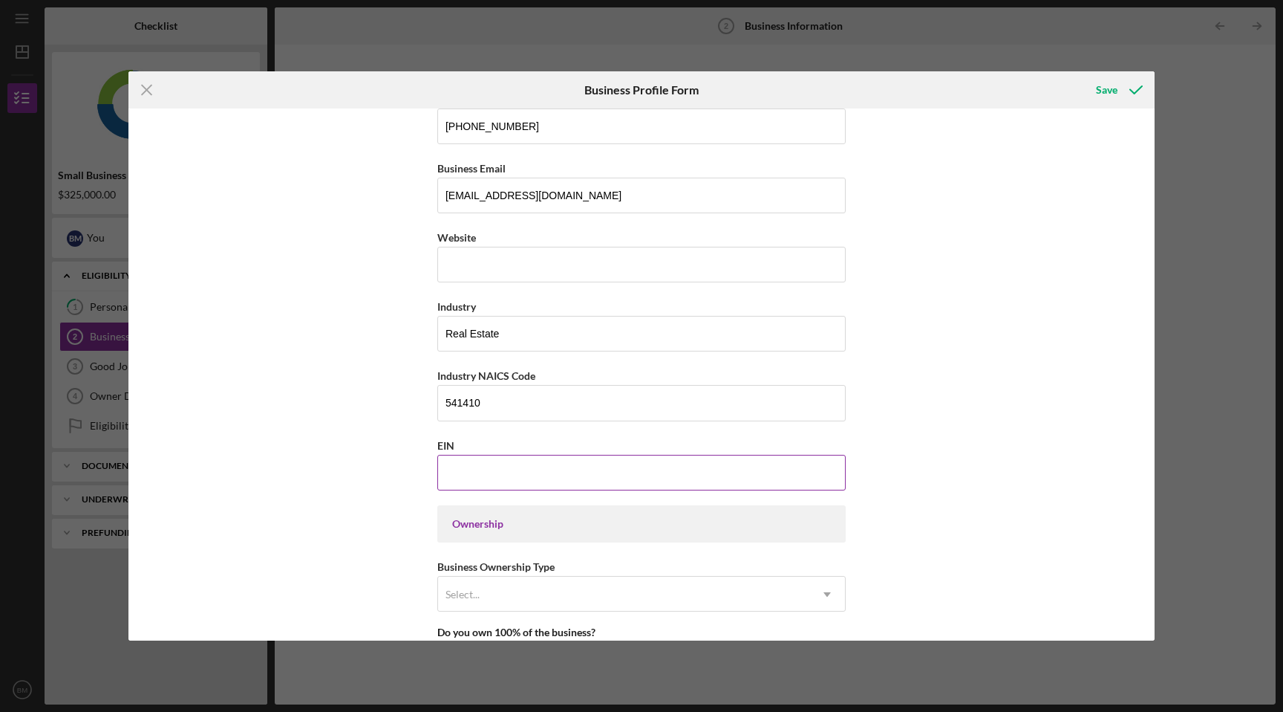
click at [828, 478] on input "EIN" at bounding box center [641, 473] width 409 height 36
click at [778, 595] on div "Select..." at bounding box center [623, 594] width 371 height 34
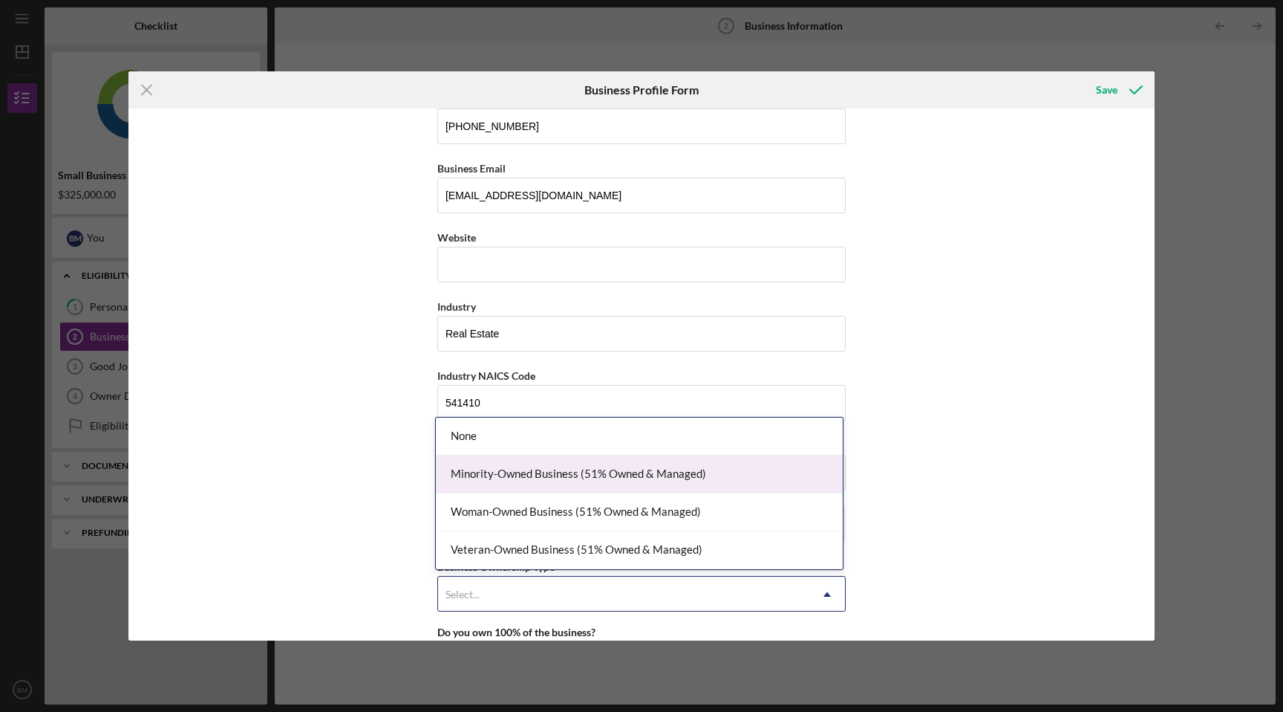
click at [775, 484] on div "Minority-Owned Business (51% Owned & Managed)" at bounding box center [639, 474] width 407 height 38
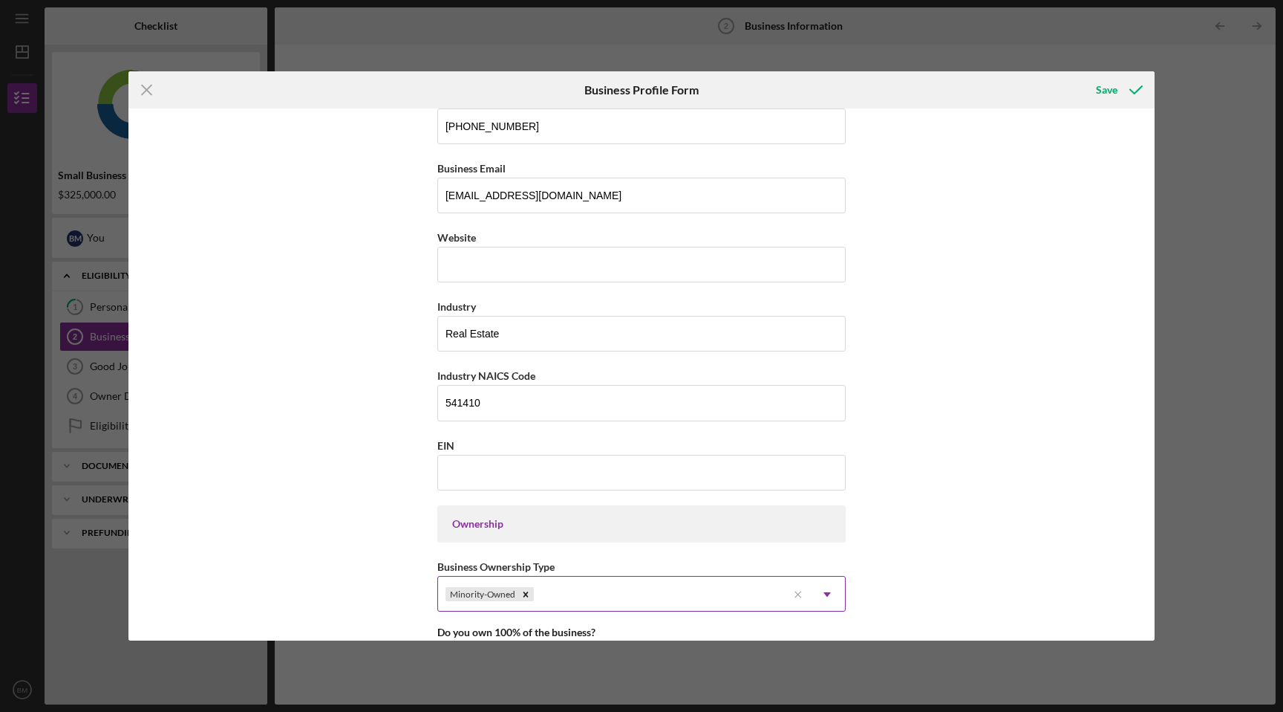
click at [827, 595] on icon "Icon/Dropdown Arrow" at bounding box center [828, 594] width 36 height 36
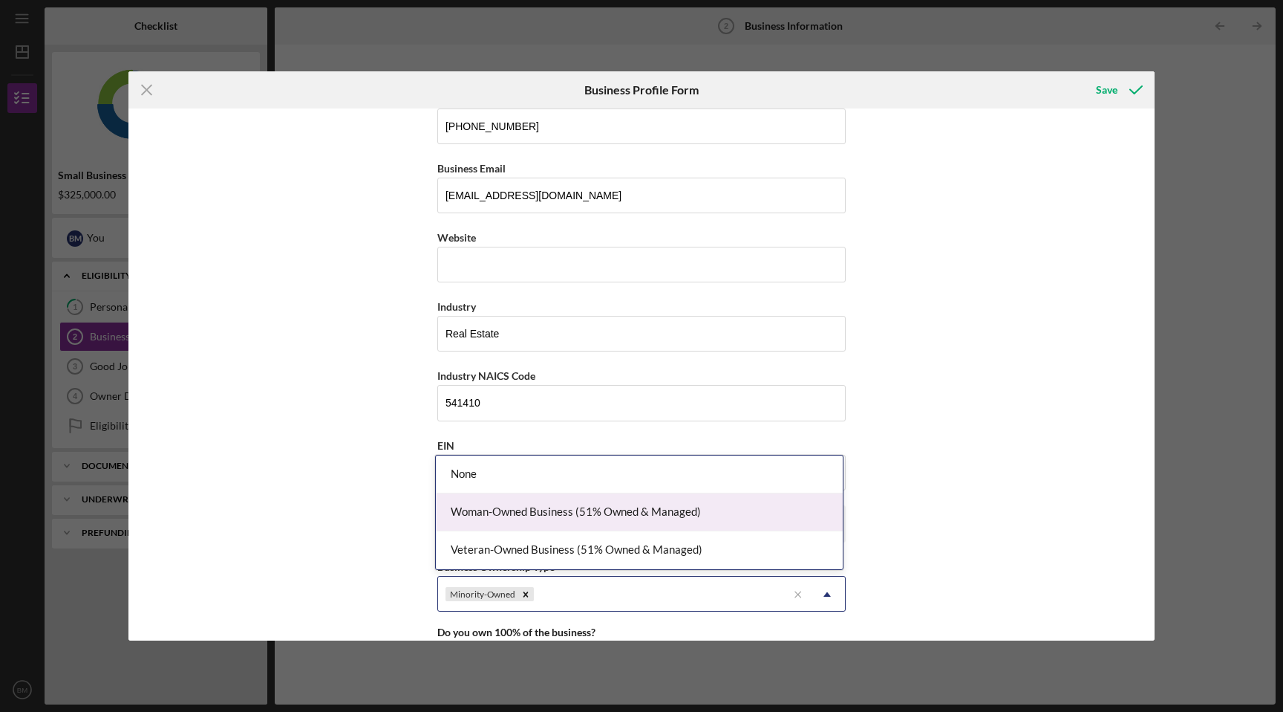
click at [782, 520] on div "Woman-Owned Business (51% Owned & Managed)" at bounding box center [639, 512] width 407 height 38
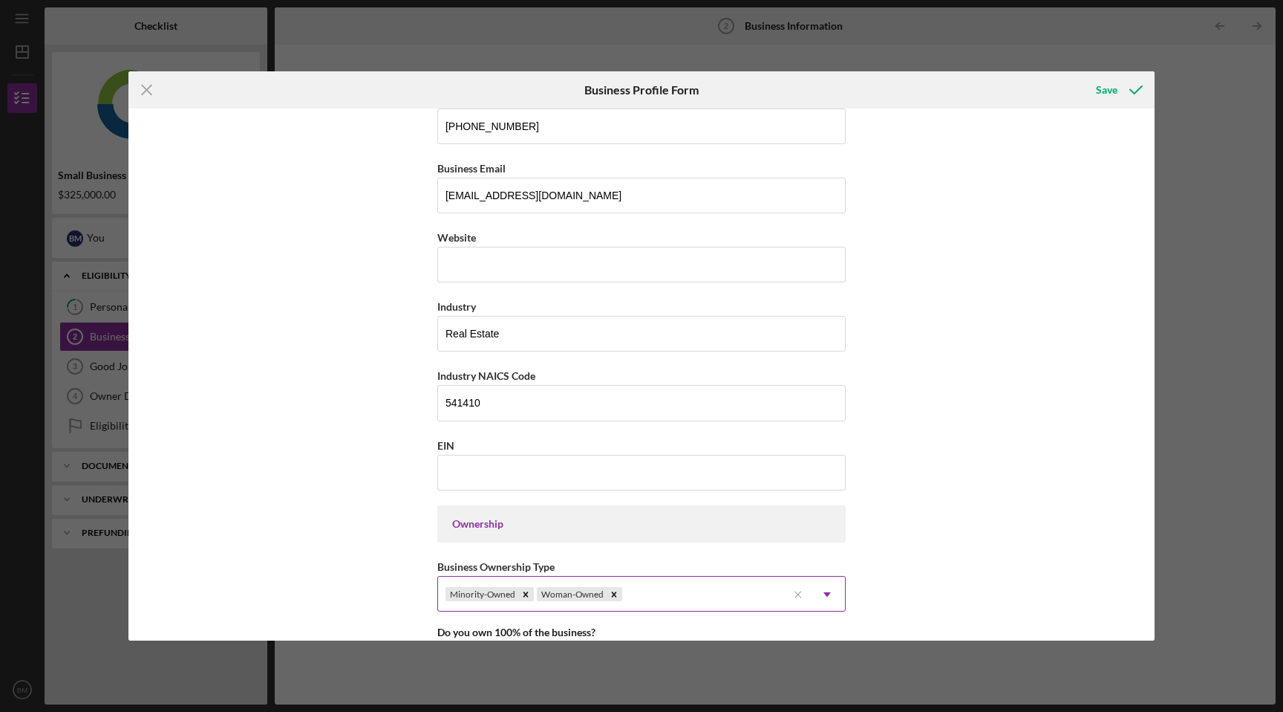
click at [827, 594] on icon "Icon/Dropdown Arrow" at bounding box center [828, 594] width 36 height 36
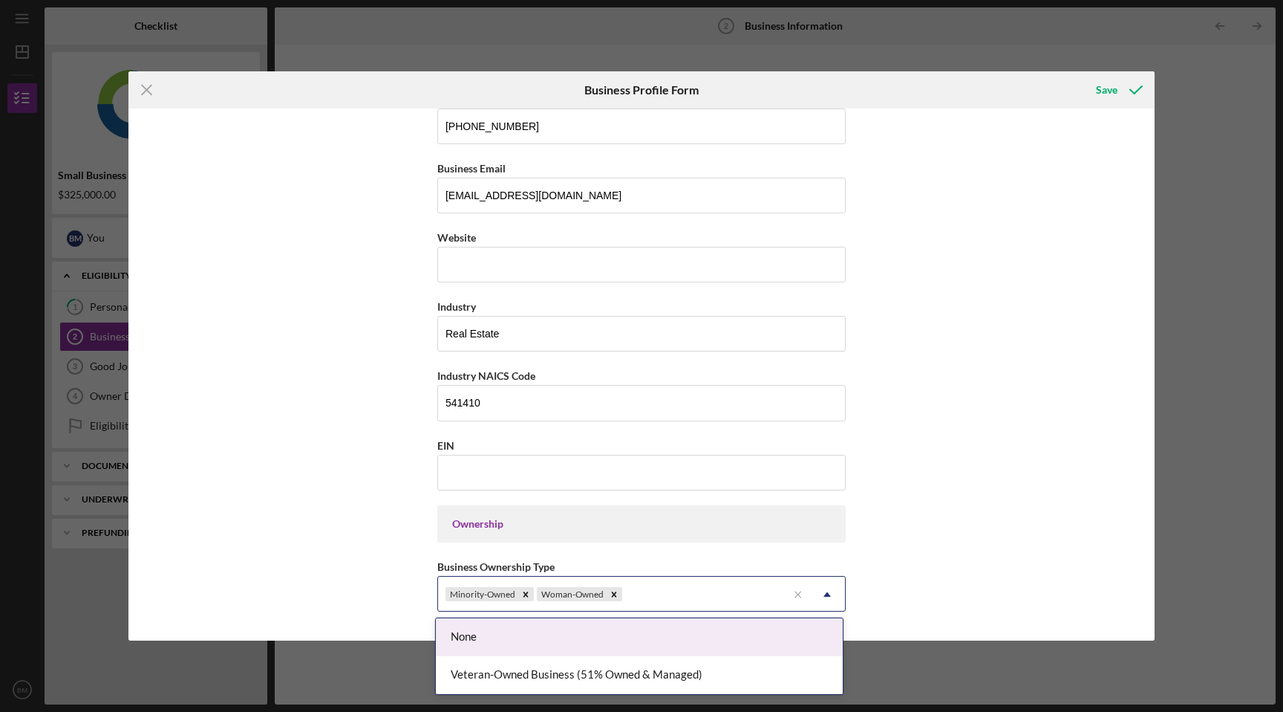
click at [885, 576] on div "Business Name [PERSON_NAME] [PERSON_NAME] LLC DBA Business Start Date [DATE] Le…" at bounding box center [641, 374] width 1026 height 532
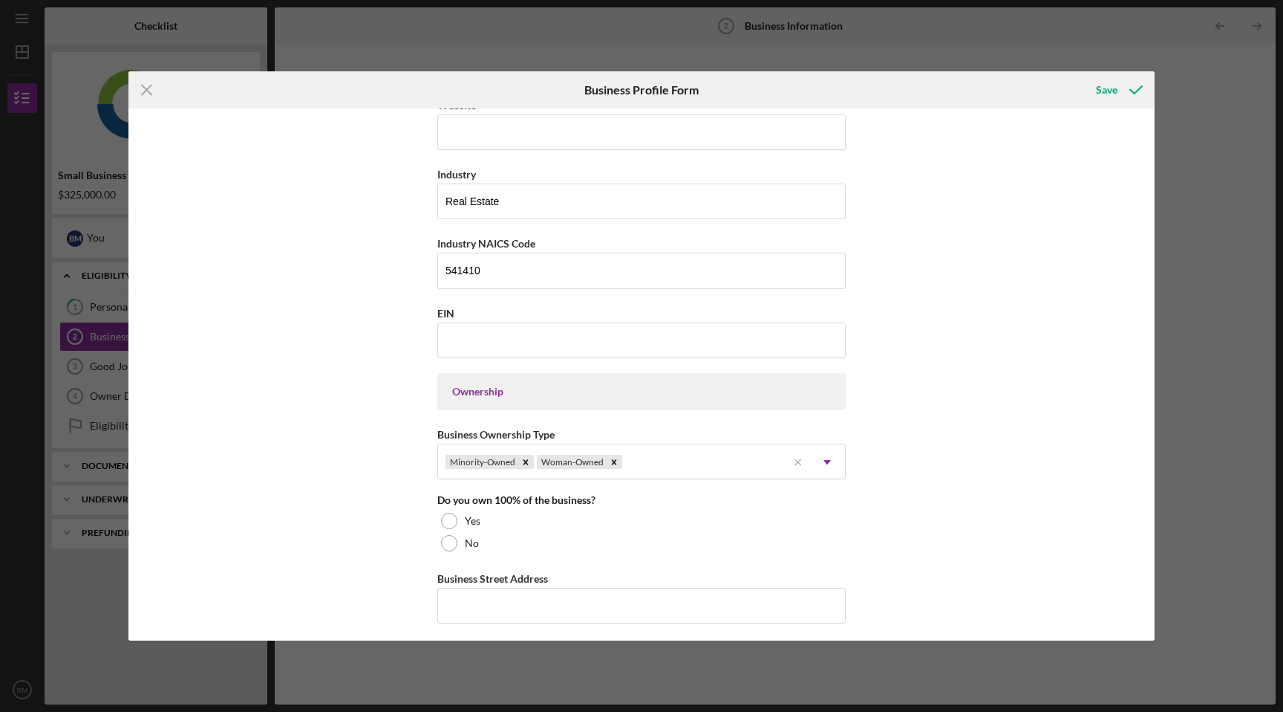
scroll to position [440, 0]
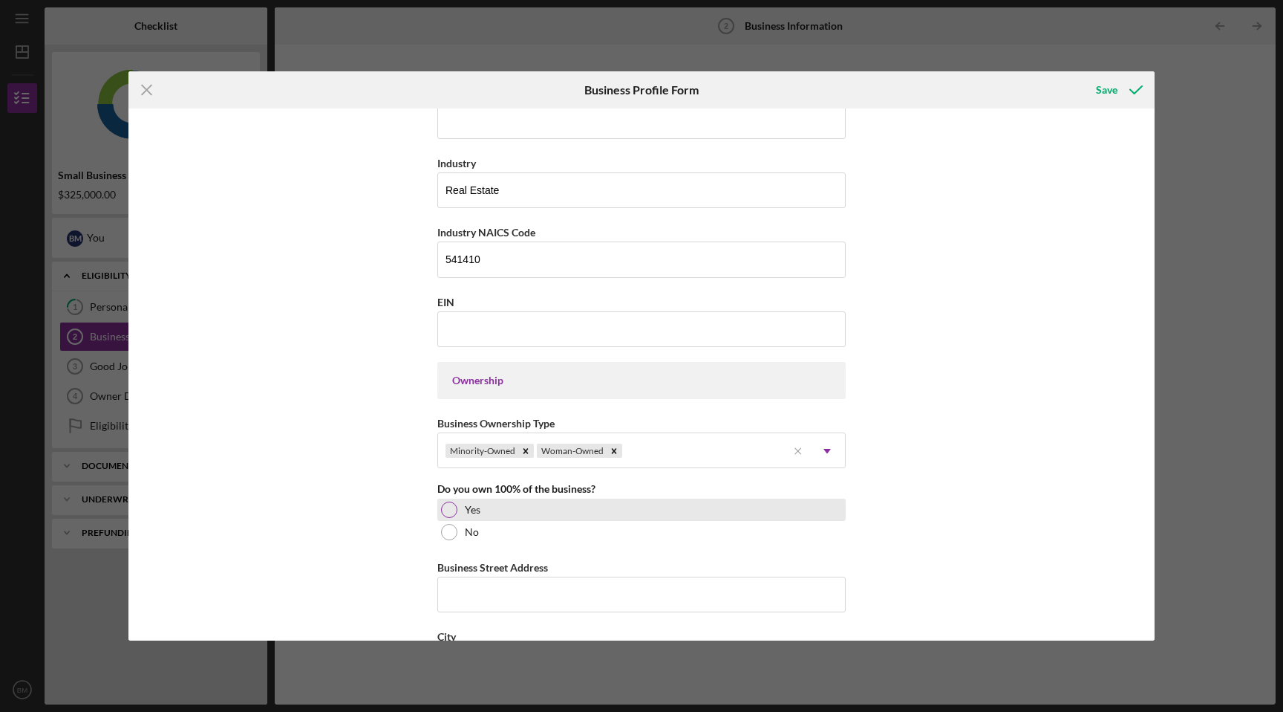
click at [482, 511] on div "Yes" at bounding box center [641, 509] width 409 height 22
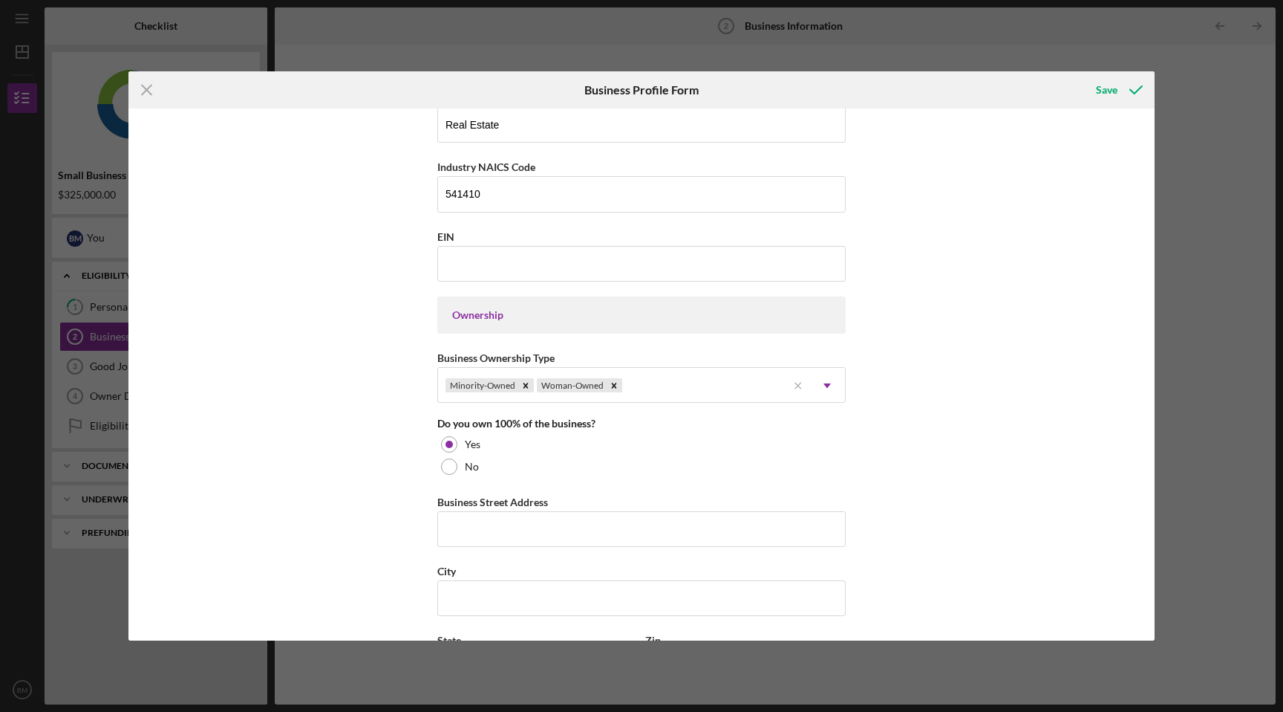
scroll to position [541, 0]
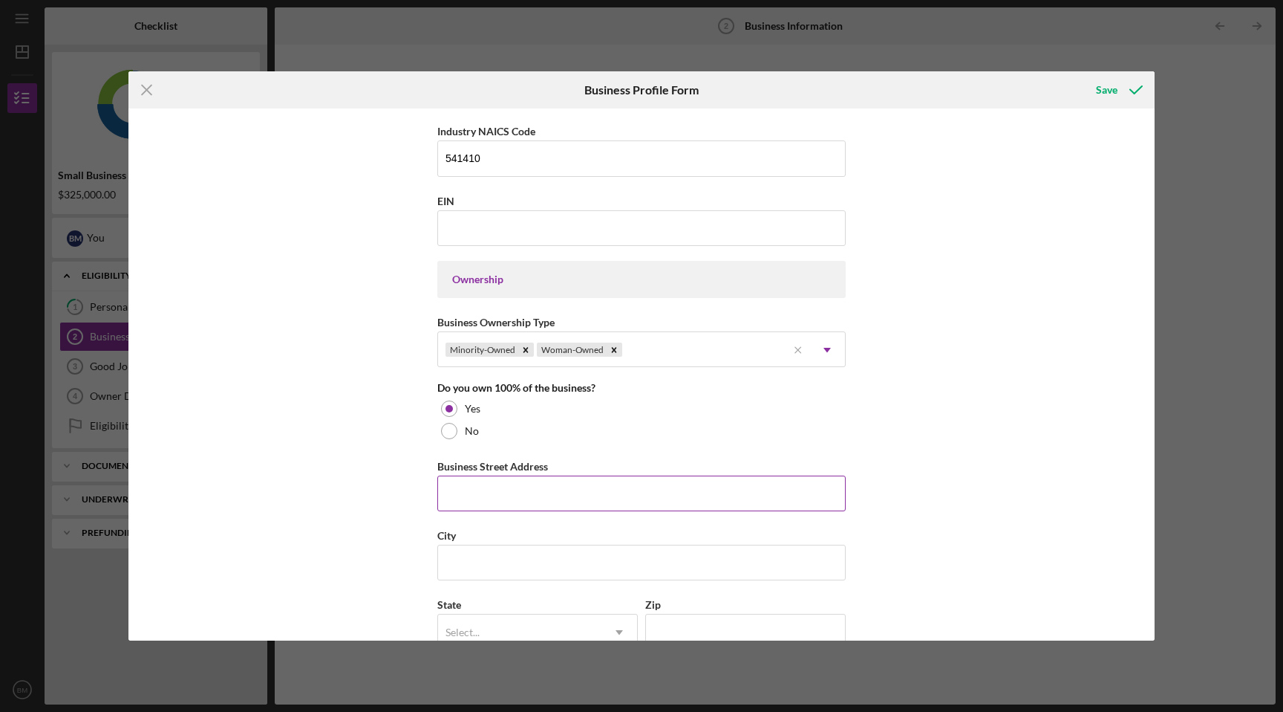
click at [562, 495] on input "Business Street Address" at bounding box center [641, 493] width 409 height 36
type input "[STREET_ADDRESS]"
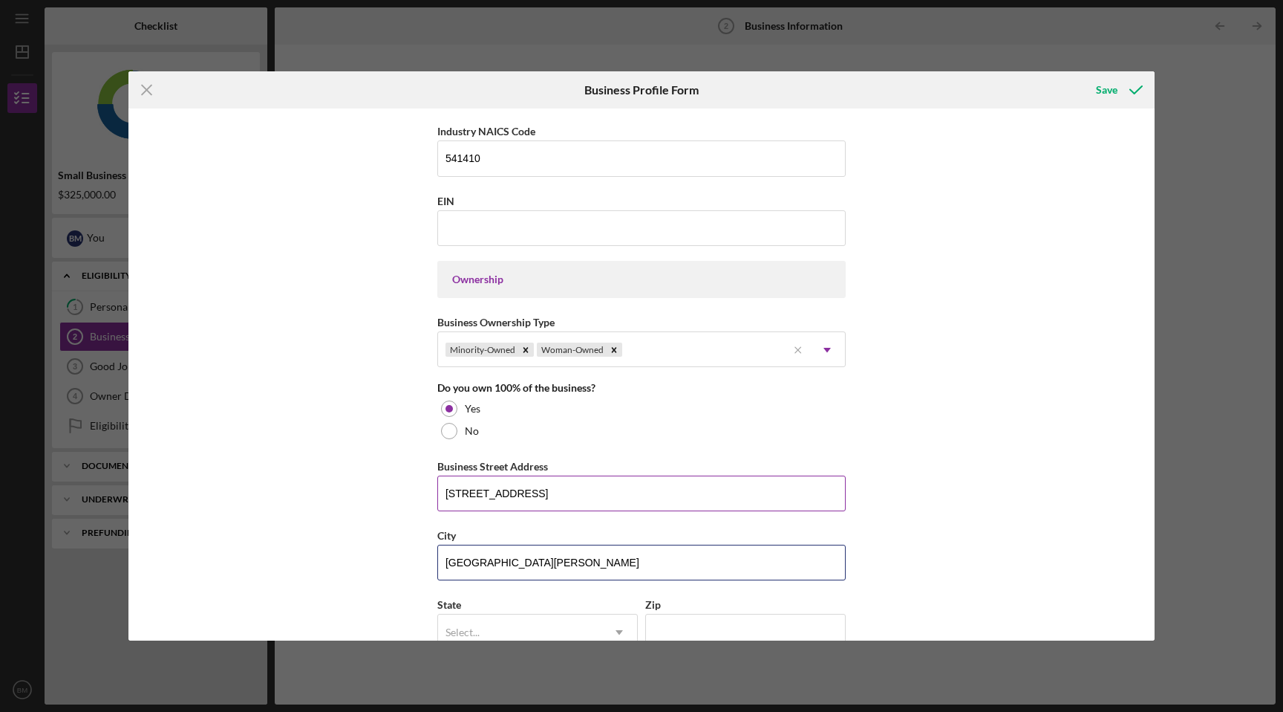
type input "[GEOGRAPHIC_DATA][PERSON_NAME]"
type input "c"
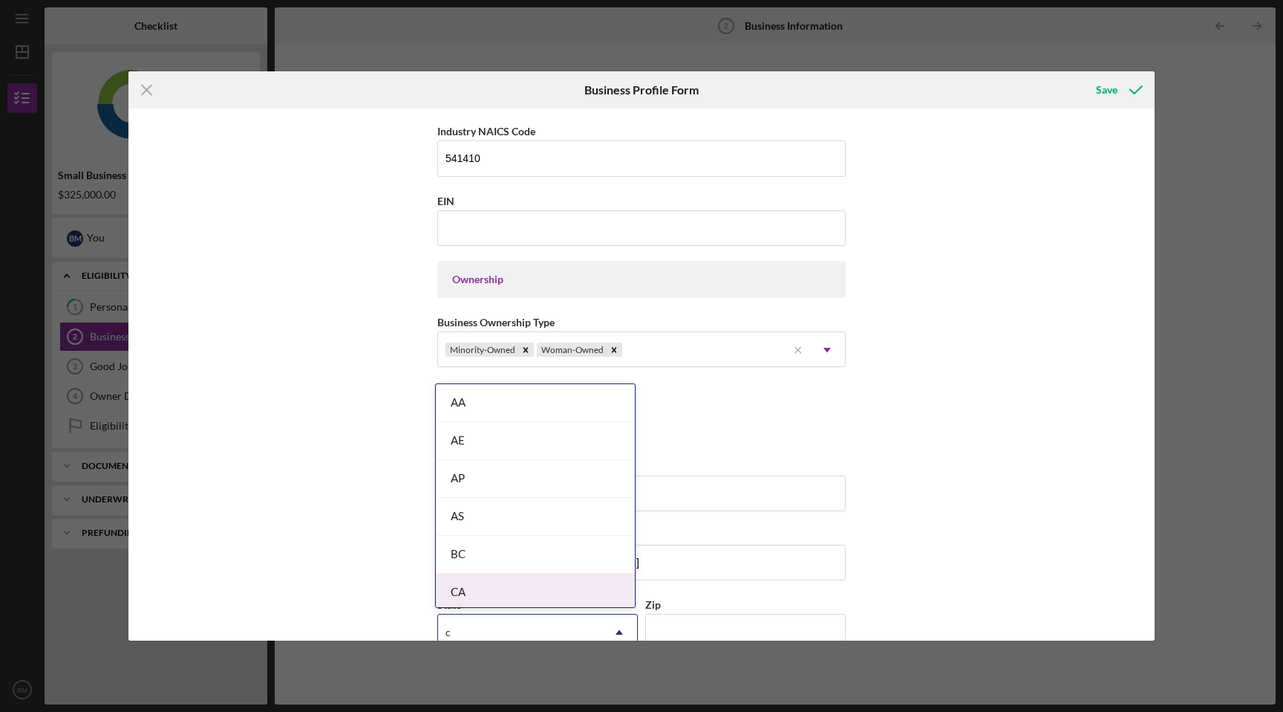
click at [548, 588] on div "CA" at bounding box center [535, 592] width 199 height 38
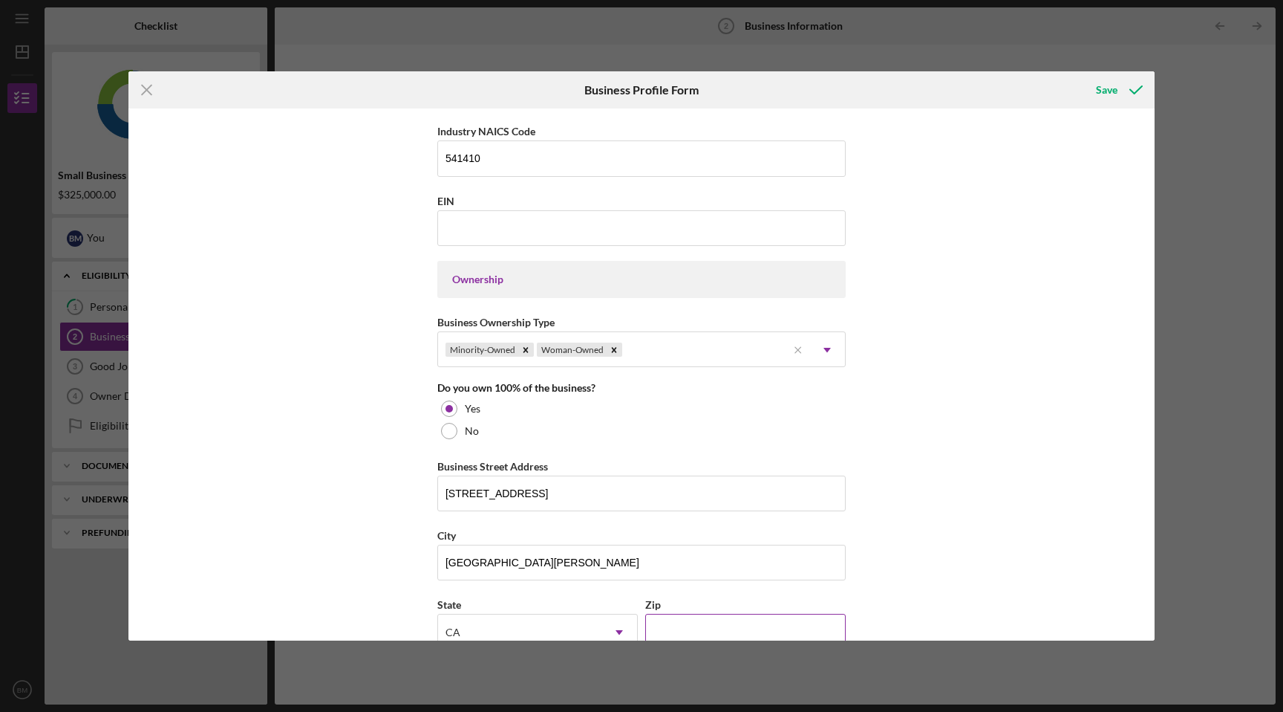
click at [729, 630] on input "Zip" at bounding box center [745, 631] width 201 height 36
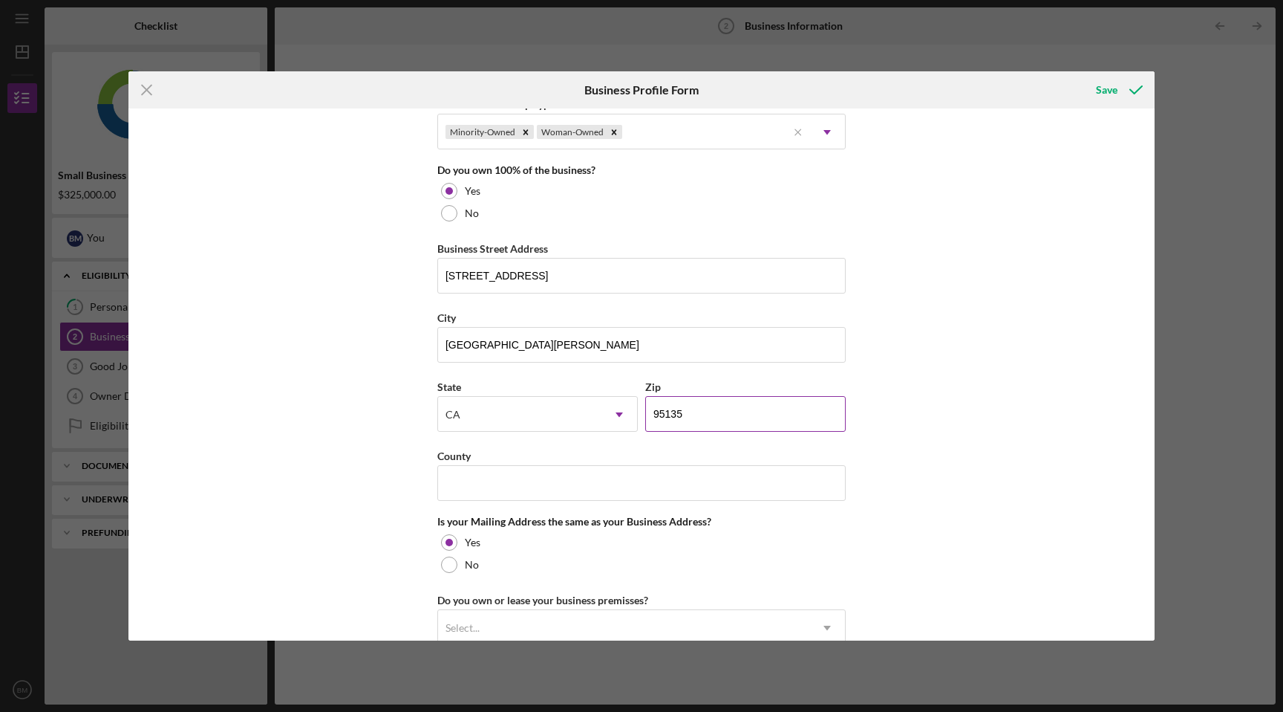
scroll to position [760, 0]
type input "95135"
click at [740, 477] on input "County" at bounding box center [641, 481] width 409 height 36
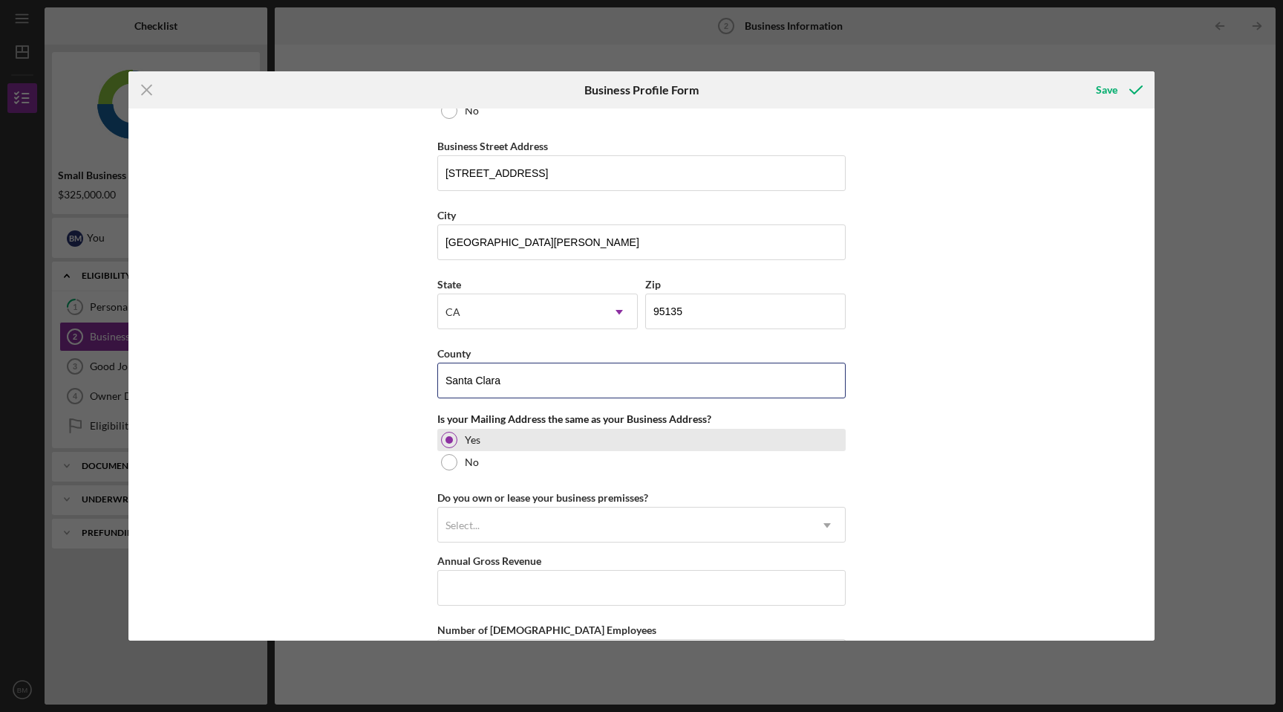
scroll to position [876, 0]
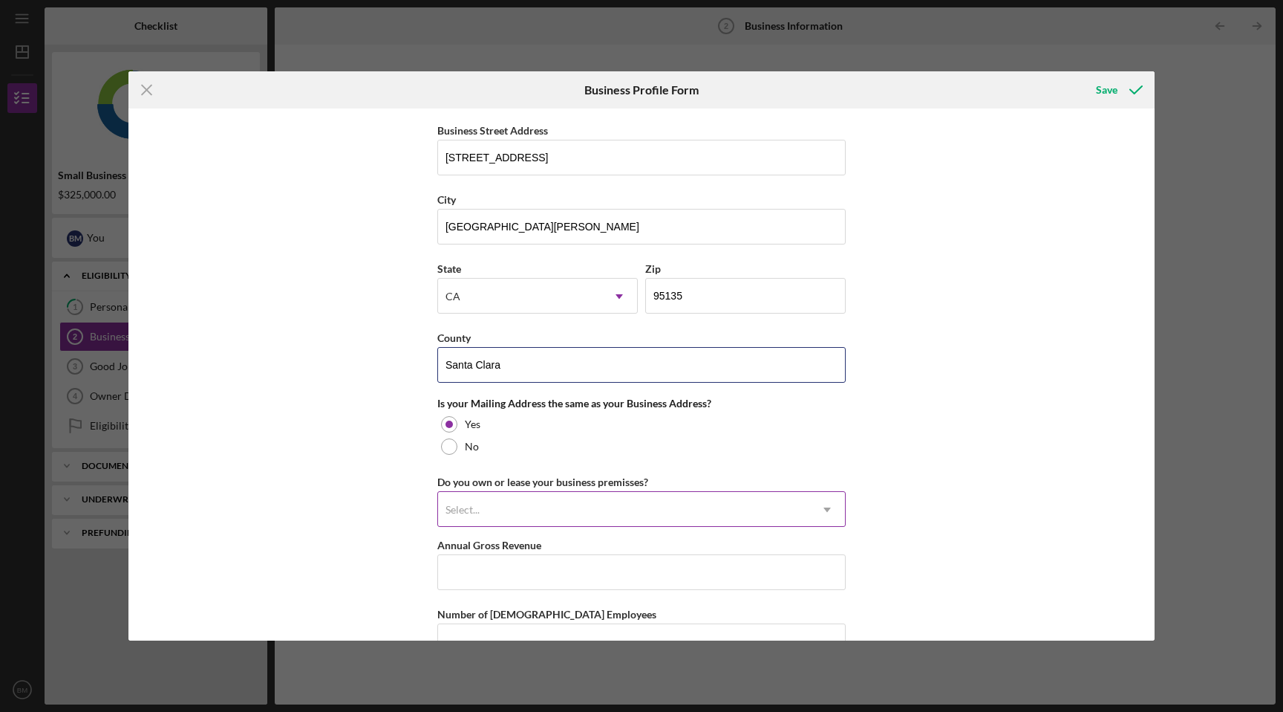
type input "Santa Clara"
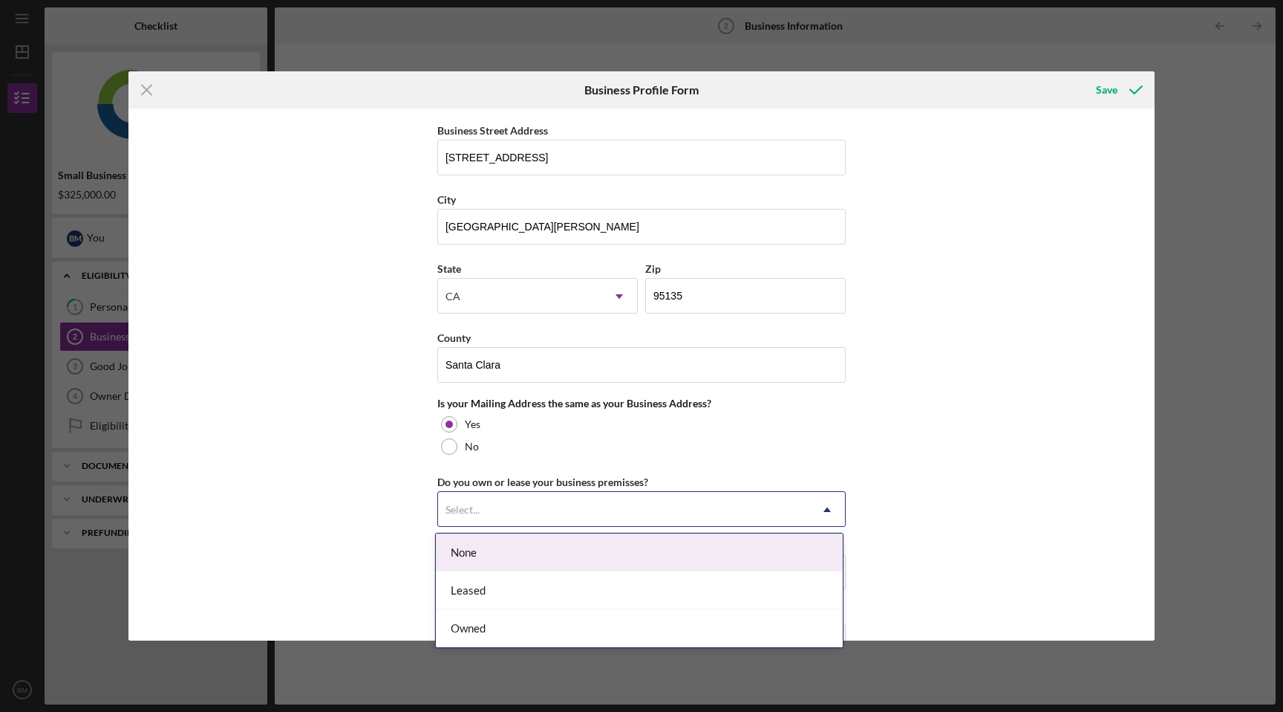
click at [590, 512] on div "Select..." at bounding box center [623, 509] width 371 height 34
click at [581, 555] on div "None" at bounding box center [639, 552] width 407 height 38
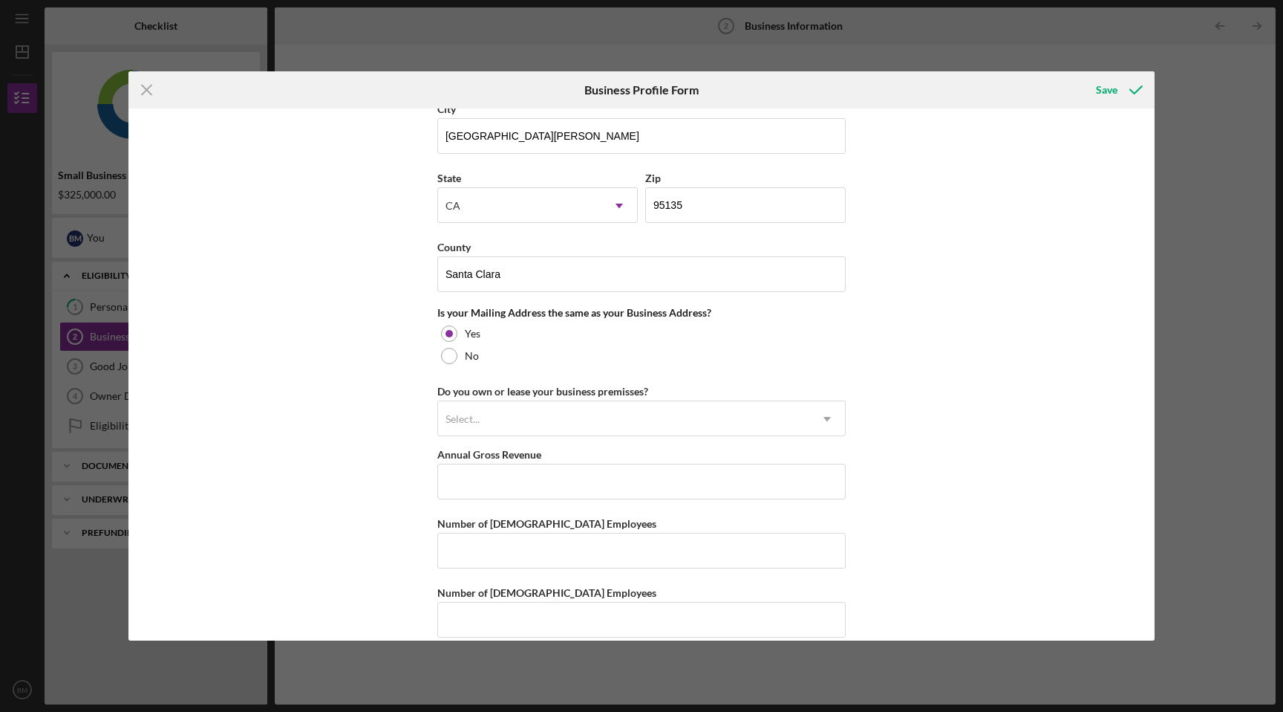
scroll to position [972, 0]
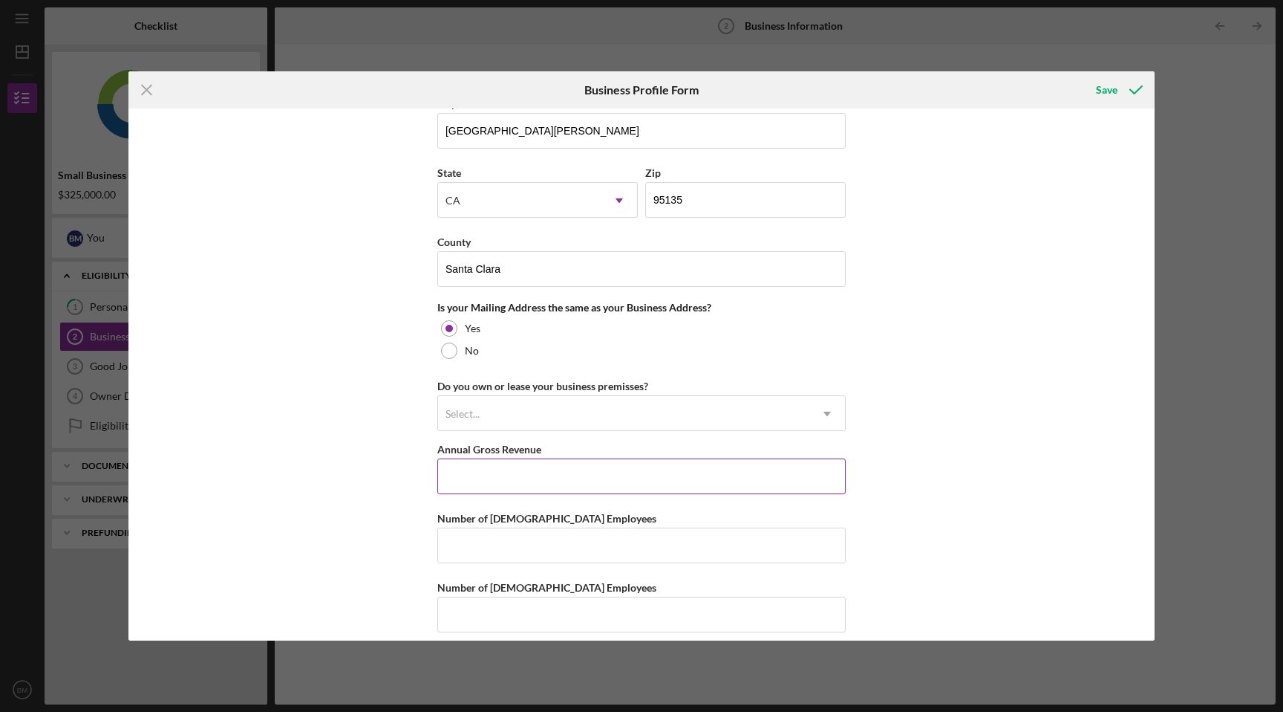
click at [587, 481] on input "Annual Gross Revenue" at bounding box center [641, 476] width 409 height 36
type input "$125,000"
click at [582, 548] on input "Number of [DEMOGRAPHIC_DATA] Employees" at bounding box center [641, 545] width 409 height 36
type input "0"
click at [568, 616] on input "Number of [DEMOGRAPHIC_DATA] Employees" at bounding box center [641, 614] width 409 height 36
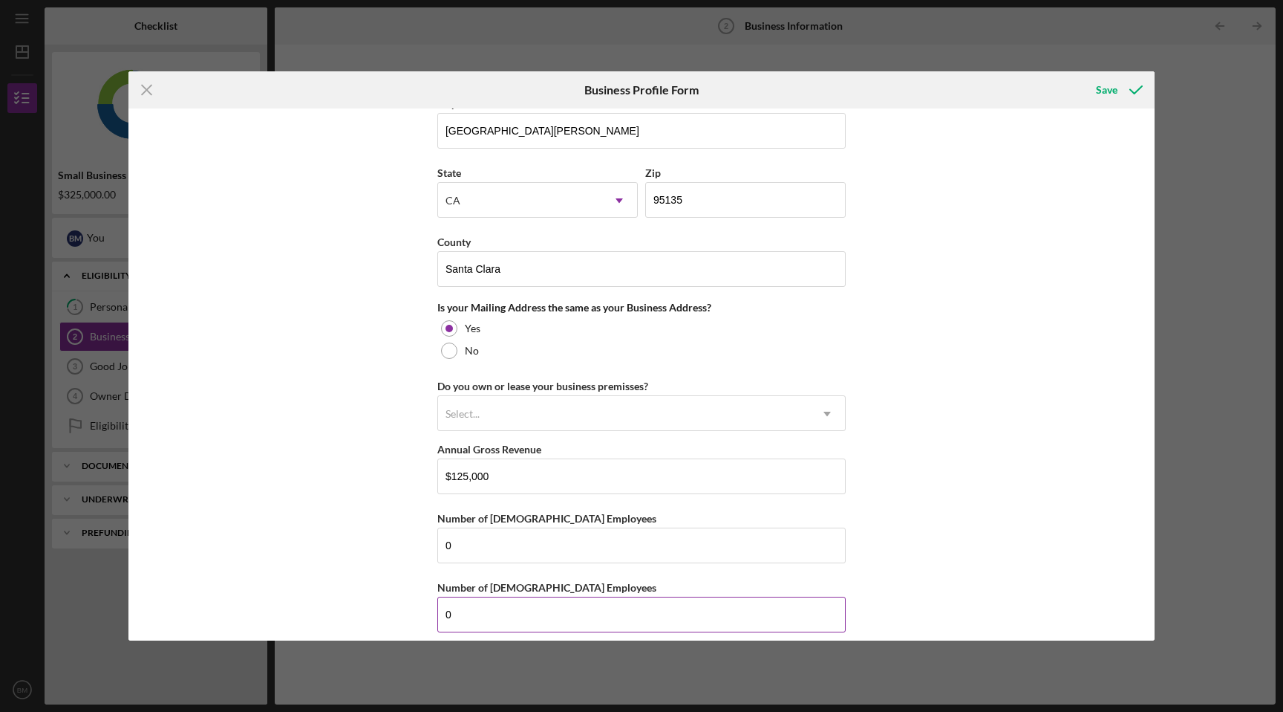
scroll to position [986, 0]
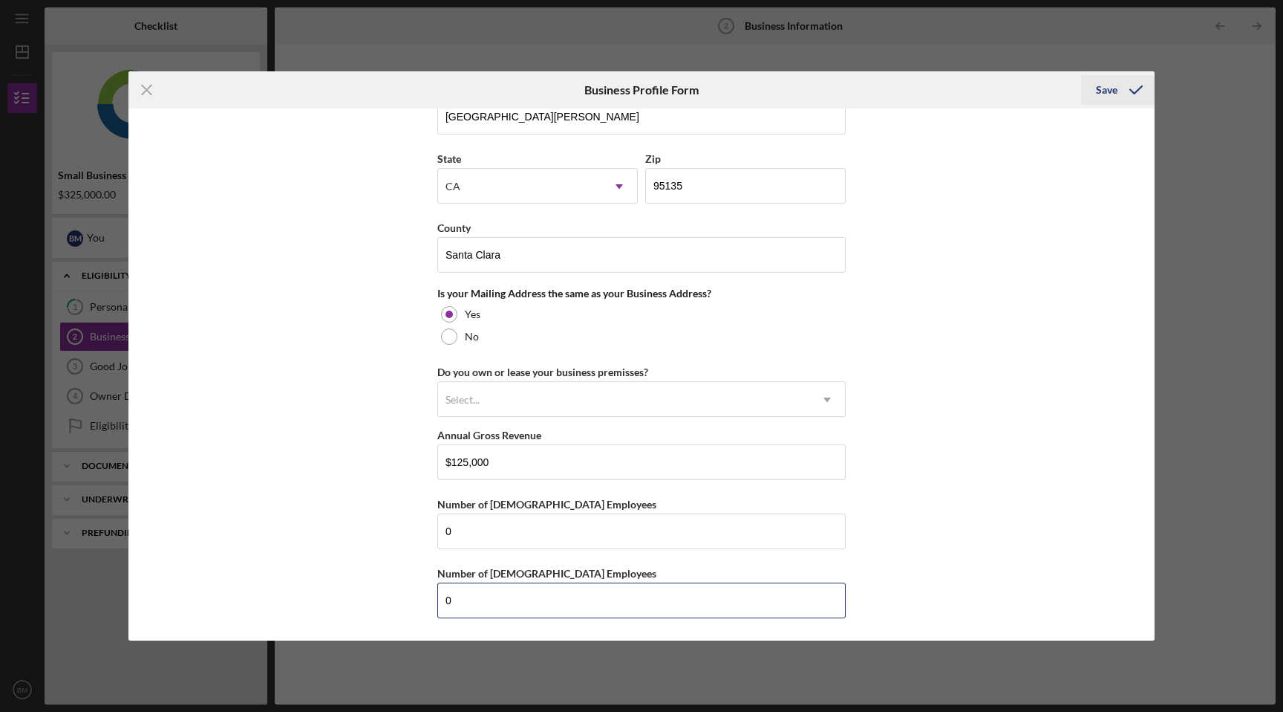
type input "0"
click at [1103, 97] on div "Save" at bounding box center [1107, 90] width 22 height 30
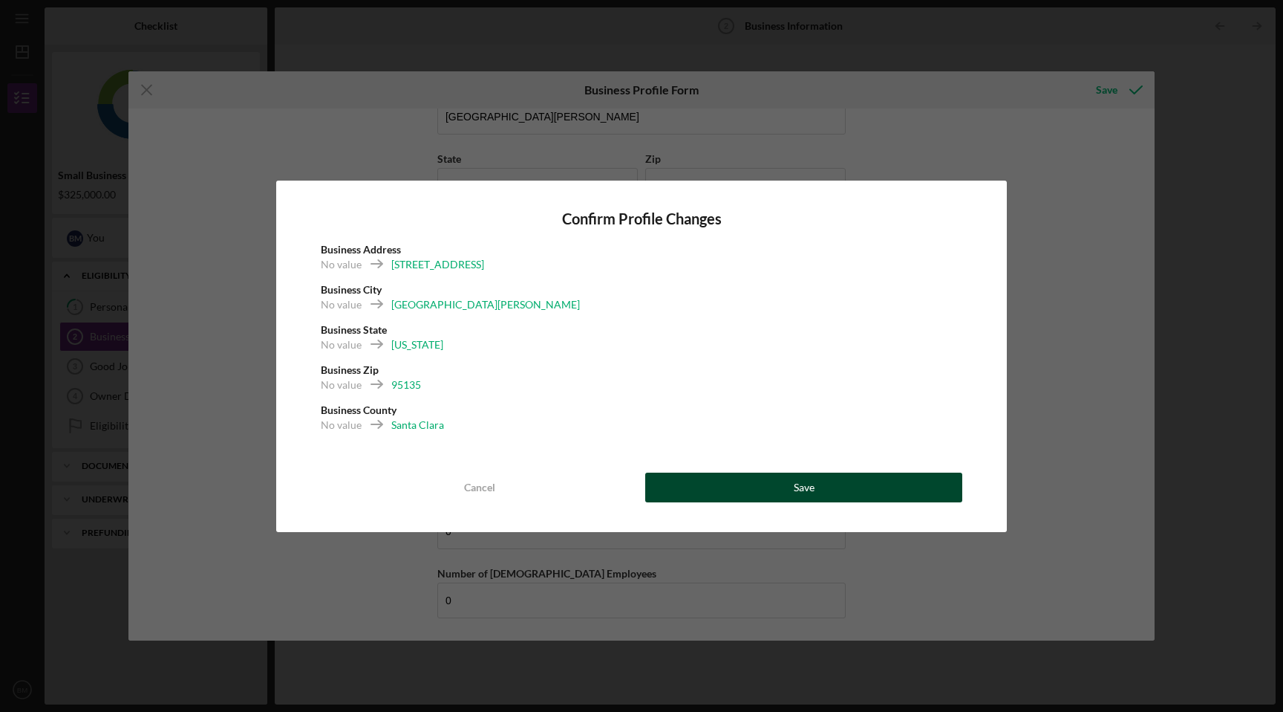
click at [862, 486] on button "Save" at bounding box center [803, 487] width 317 height 30
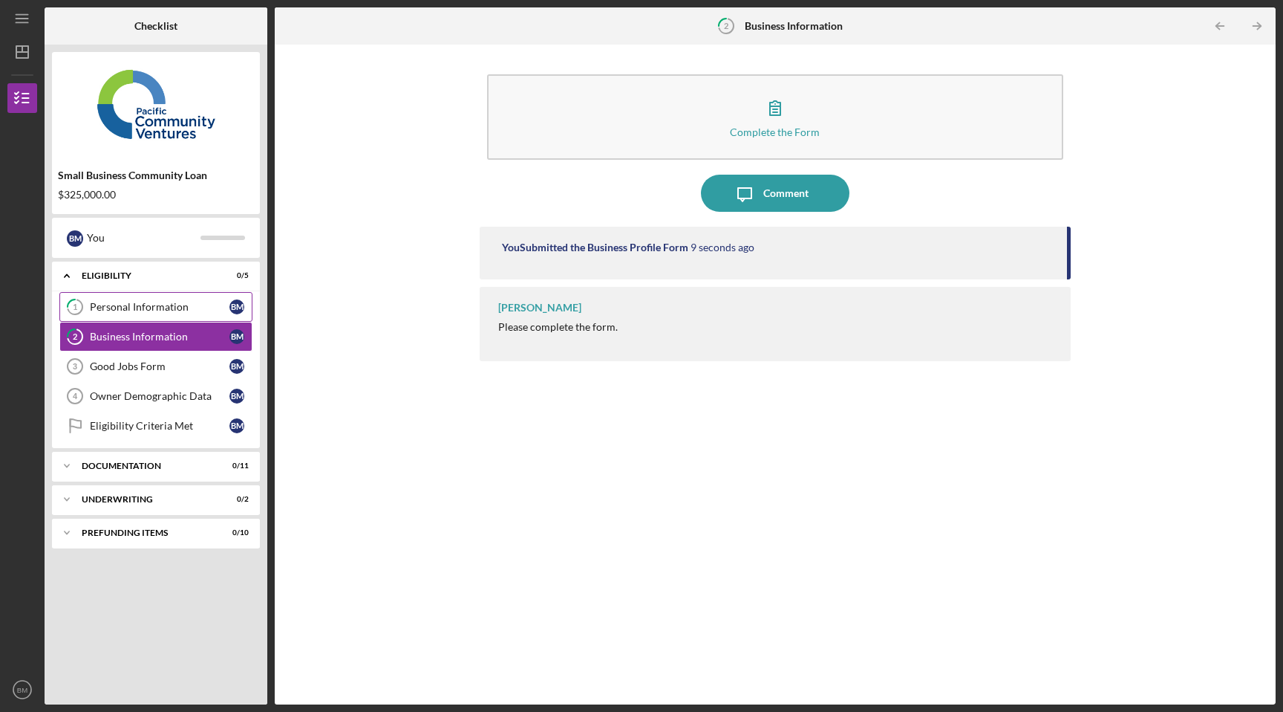
click at [218, 309] on div "Personal Information" at bounding box center [160, 307] width 140 height 12
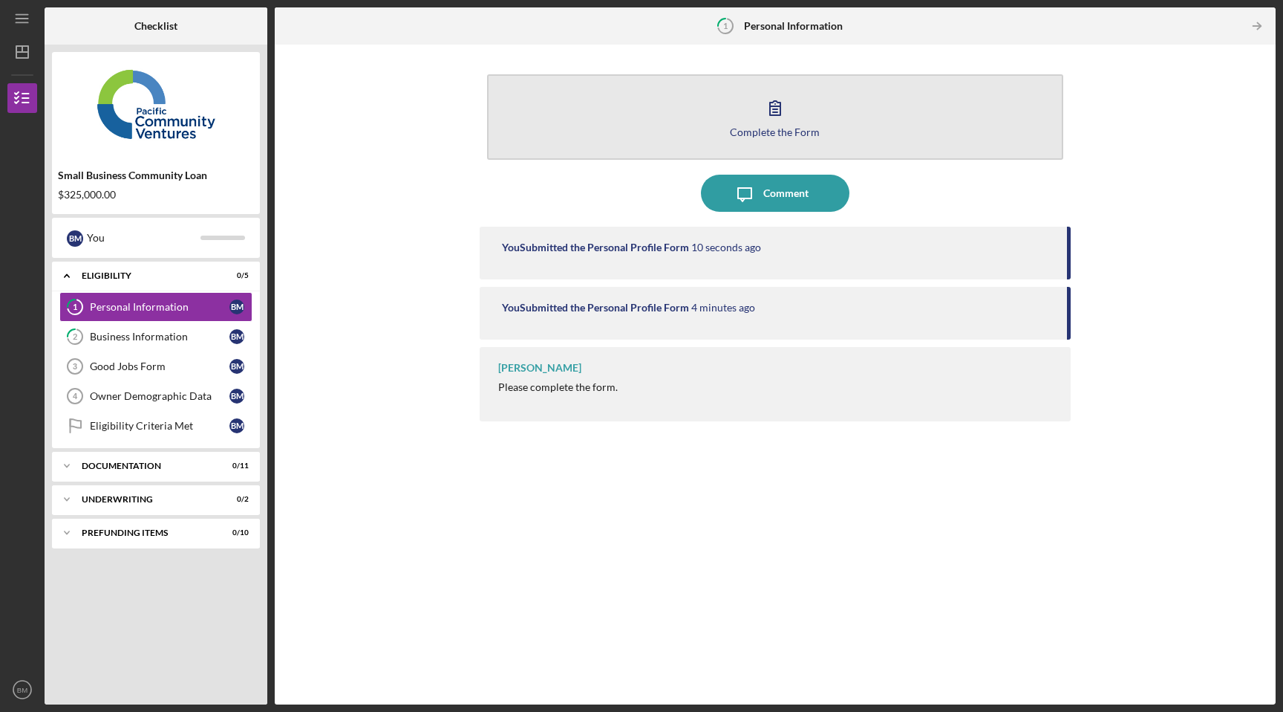
click at [735, 130] on div "Complete the Form" at bounding box center [775, 131] width 90 height 11
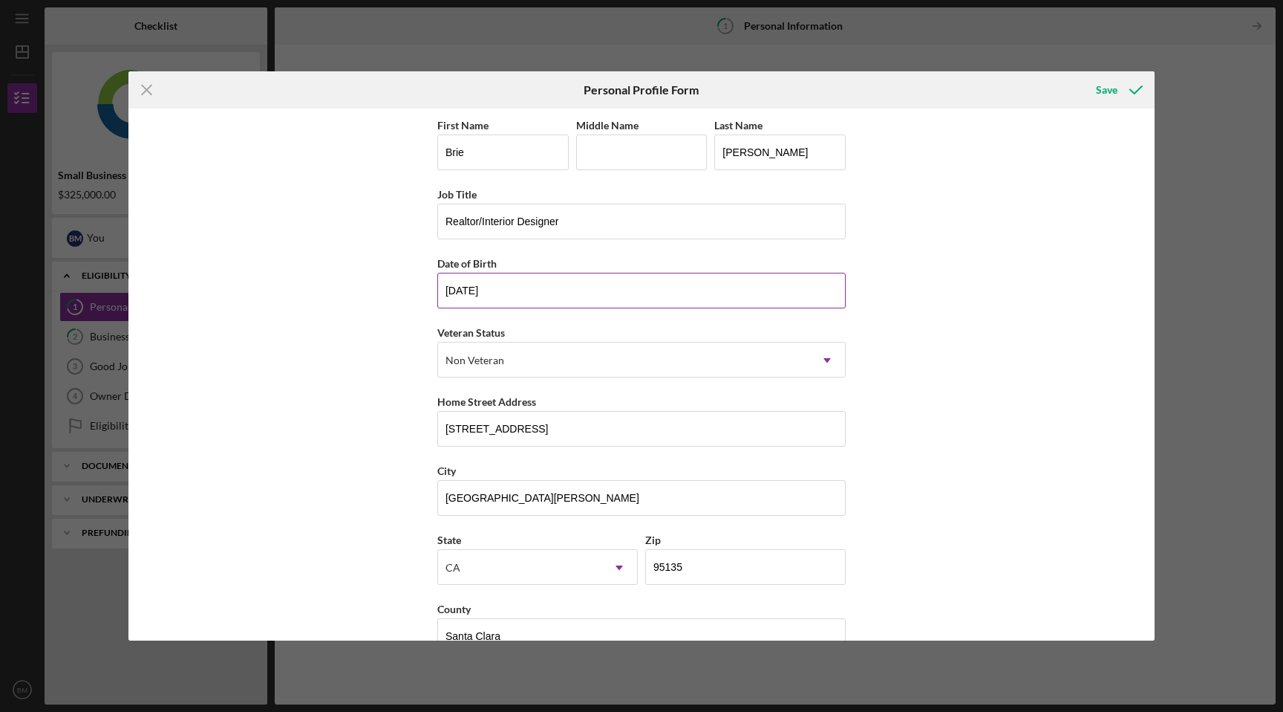
scroll to position [36, 0]
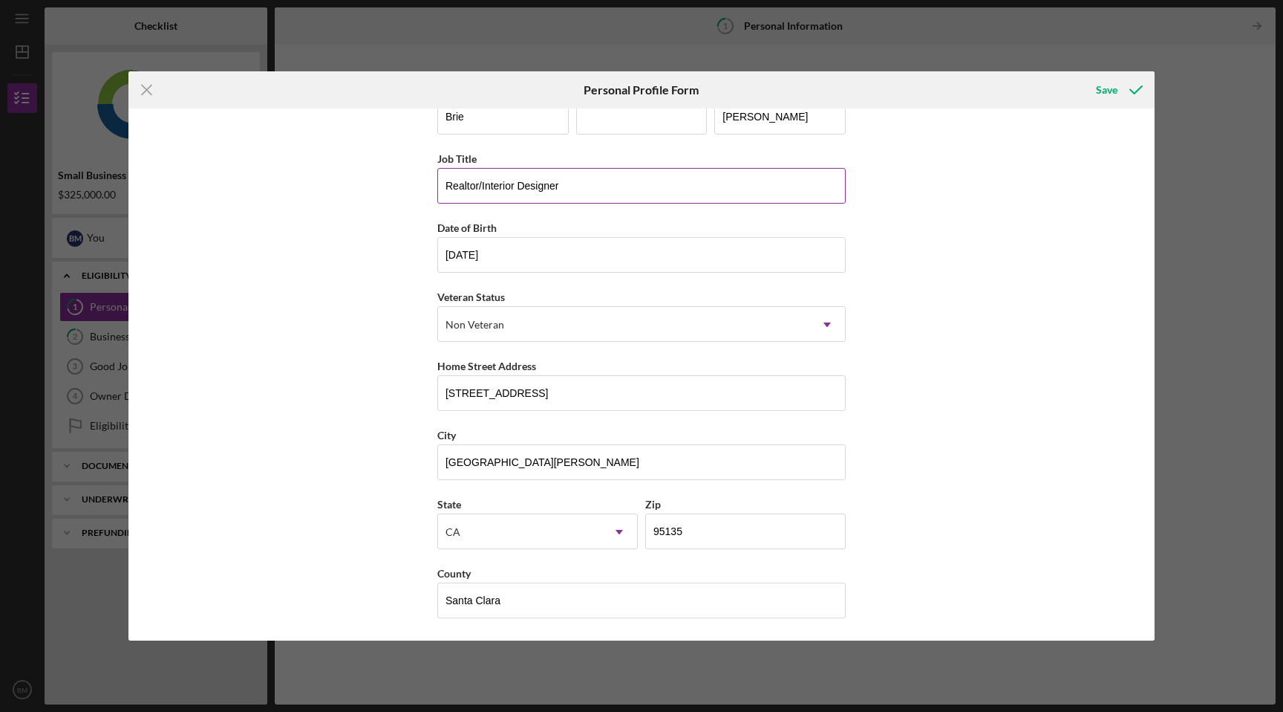
click at [484, 187] on input "Realtor/Interior Designer" at bounding box center [641, 186] width 409 height 36
type input "Interior Designer"
click at [1099, 83] on div "Save" at bounding box center [1107, 90] width 22 height 30
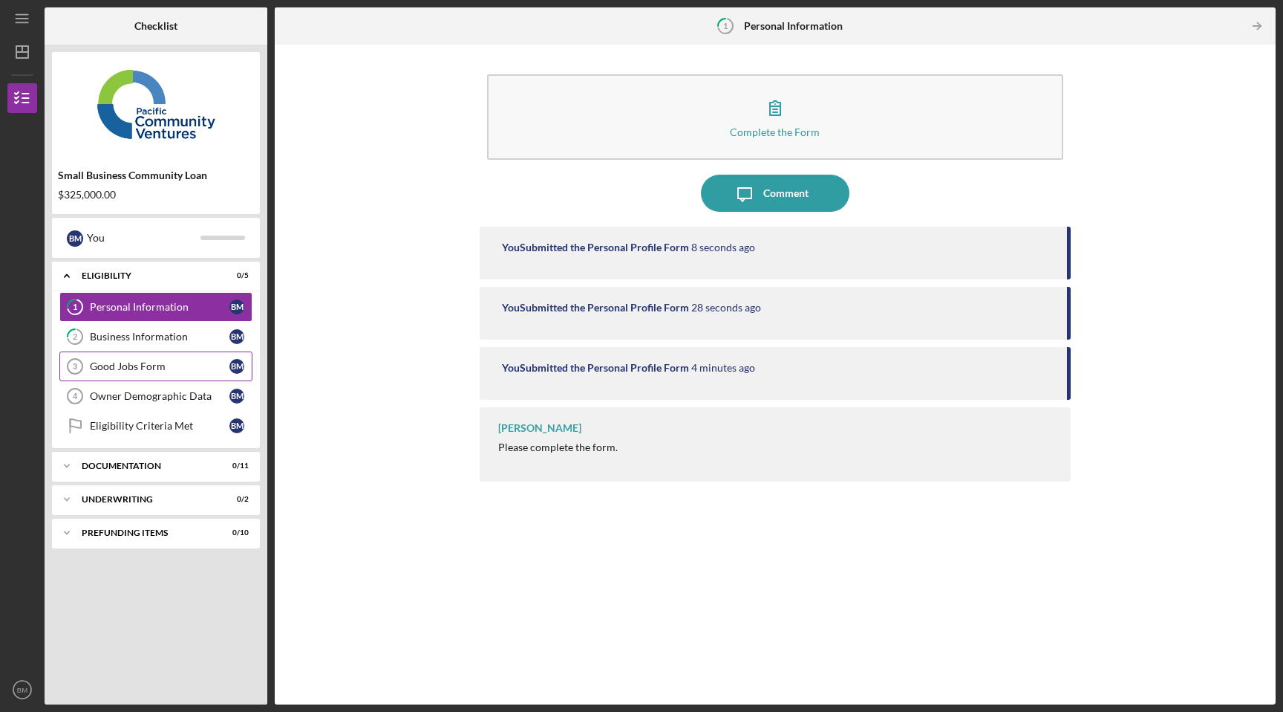
click at [211, 377] on link "Good Jobs Form 3 Good Jobs Form B M" at bounding box center [155, 366] width 193 height 30
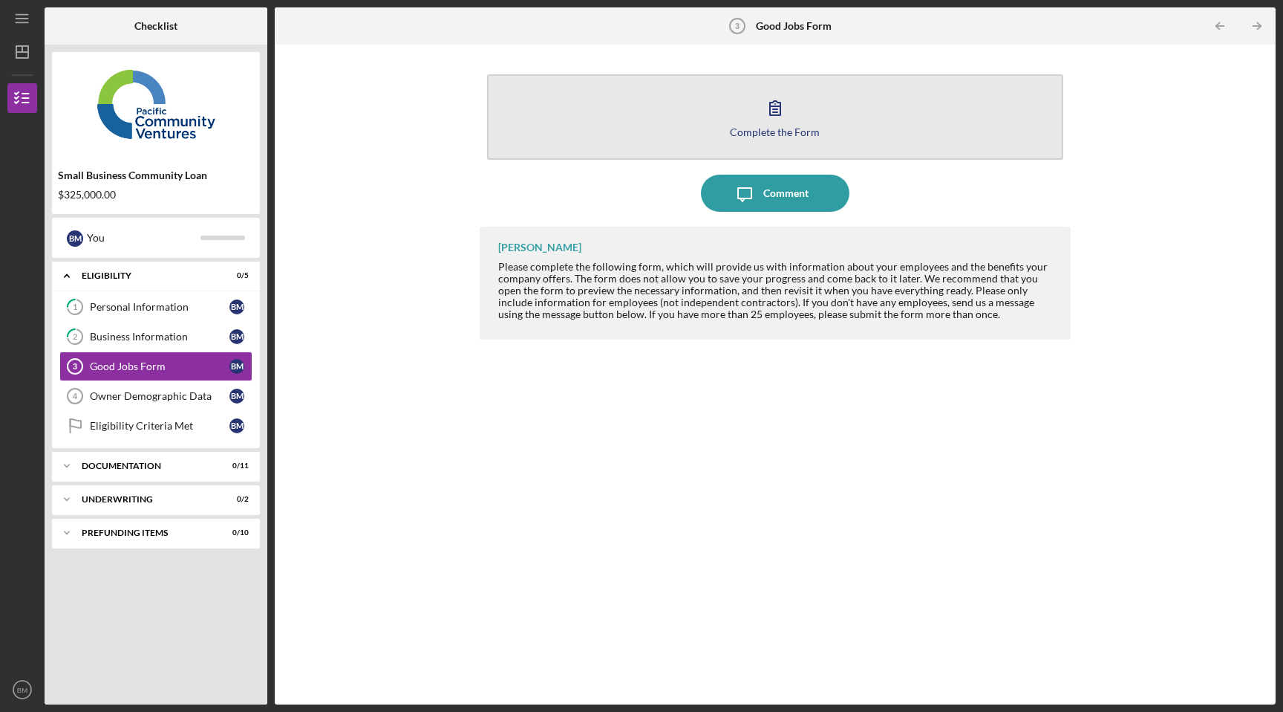
click at [755, 129] on div "Complete the Form" at bounding box center [775, 131] width 90 height 11
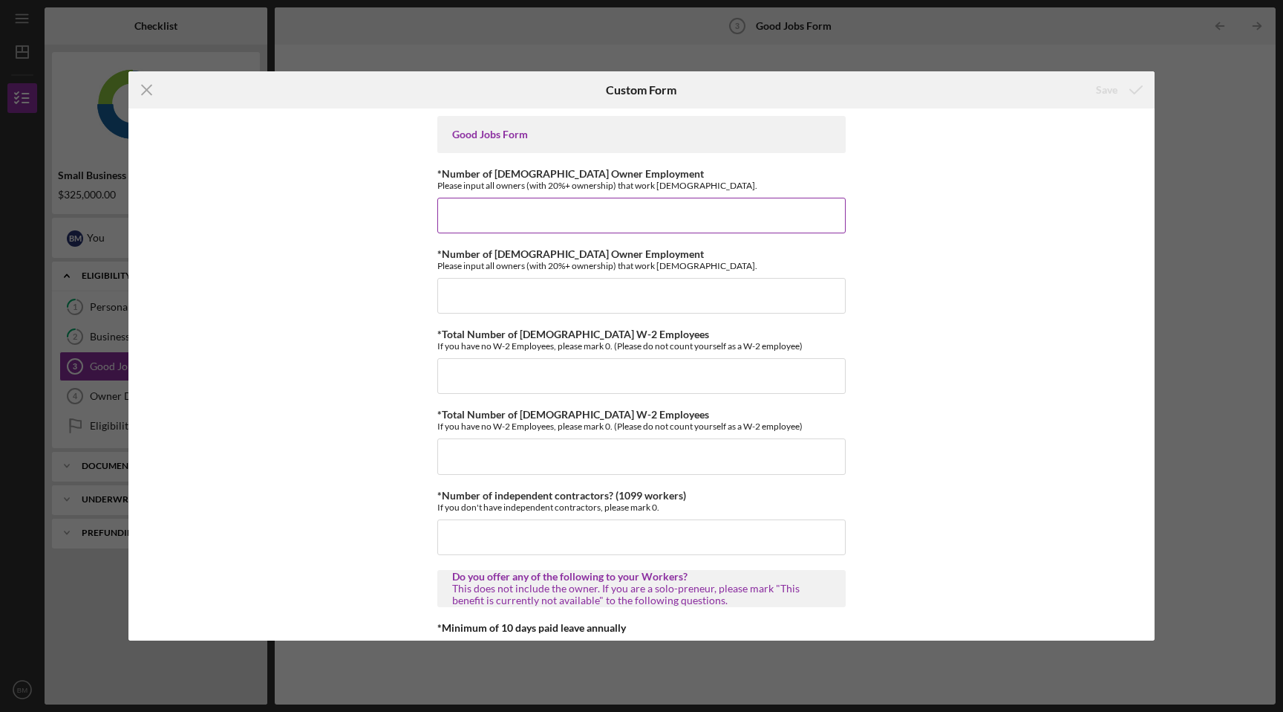
click at [640, 217] on input "*Number of [DEMOGRAPHIC_DATA] Owner Employment" at bounding box center [641, 216] width 409 height 36
type input "1"
click at [628, 292] on input "*Number of [DEMOGRAPHIC_DATA] Owner Employment" at bounding box center [641, 296] width 409 height 36
type input "0"
click at [613, 377] on input "*Total Number of [DEMOGRAPHIC_DATA] W-2 Employees" at bounding box center [641, 376] width 409 height 36
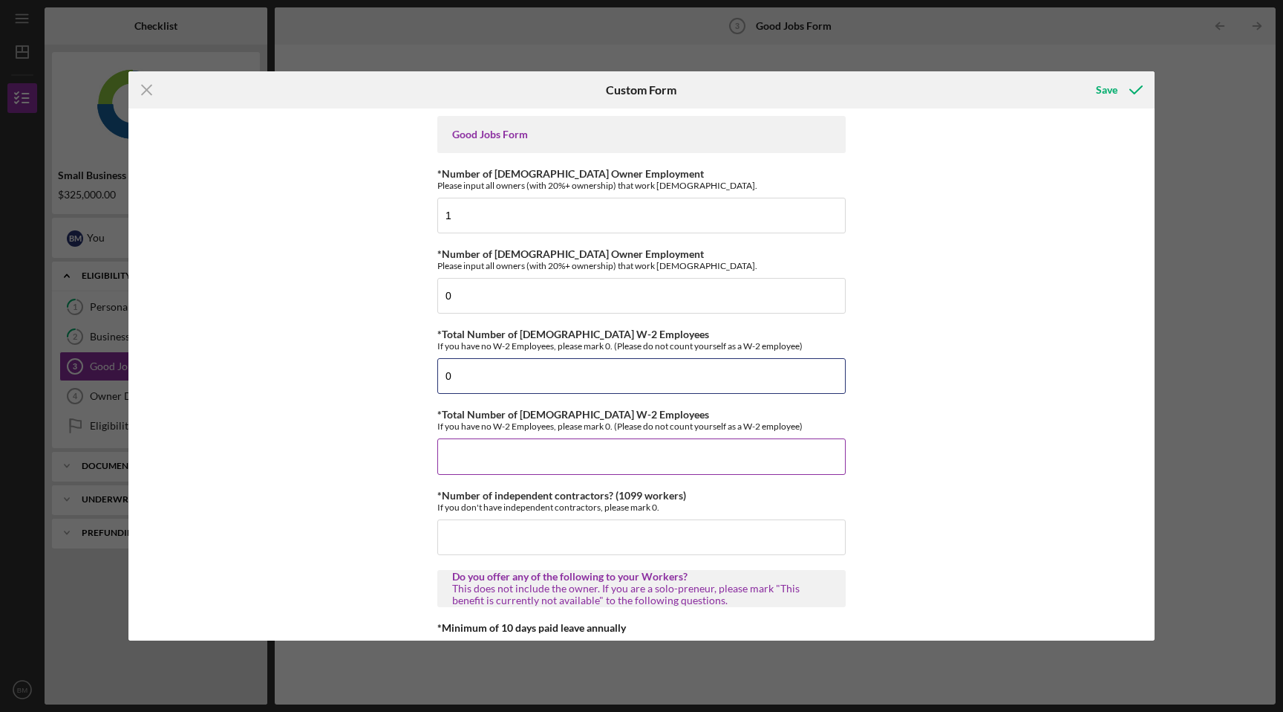
type input "0"
click at [586, 452] on input "*Total Number of [DEMOGRAPHIC_DATA] W-2 Employees" at bounding box center [641, 456] width 409 height 36
type input "0"
click at [563, 533] on input "*Number of independent contractors? (1099 workers)" at bounding box center [641, 537] width 409 height 36
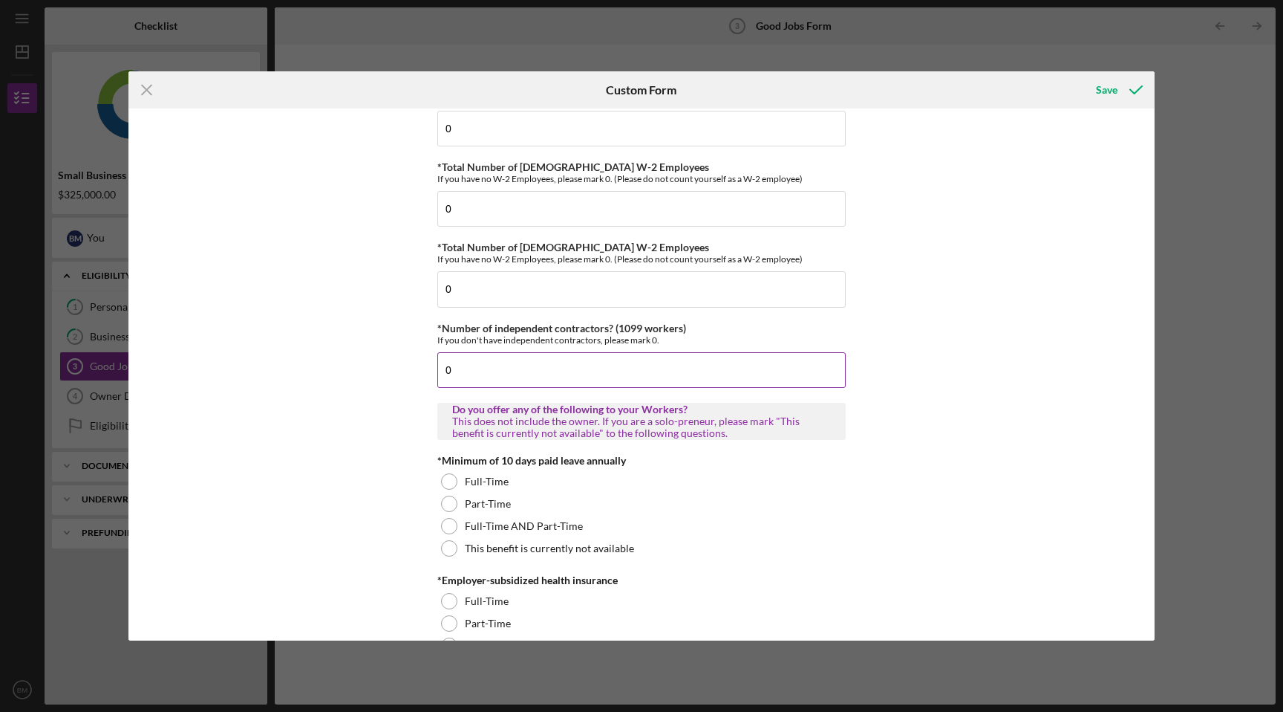
scroll to position [180, 0]
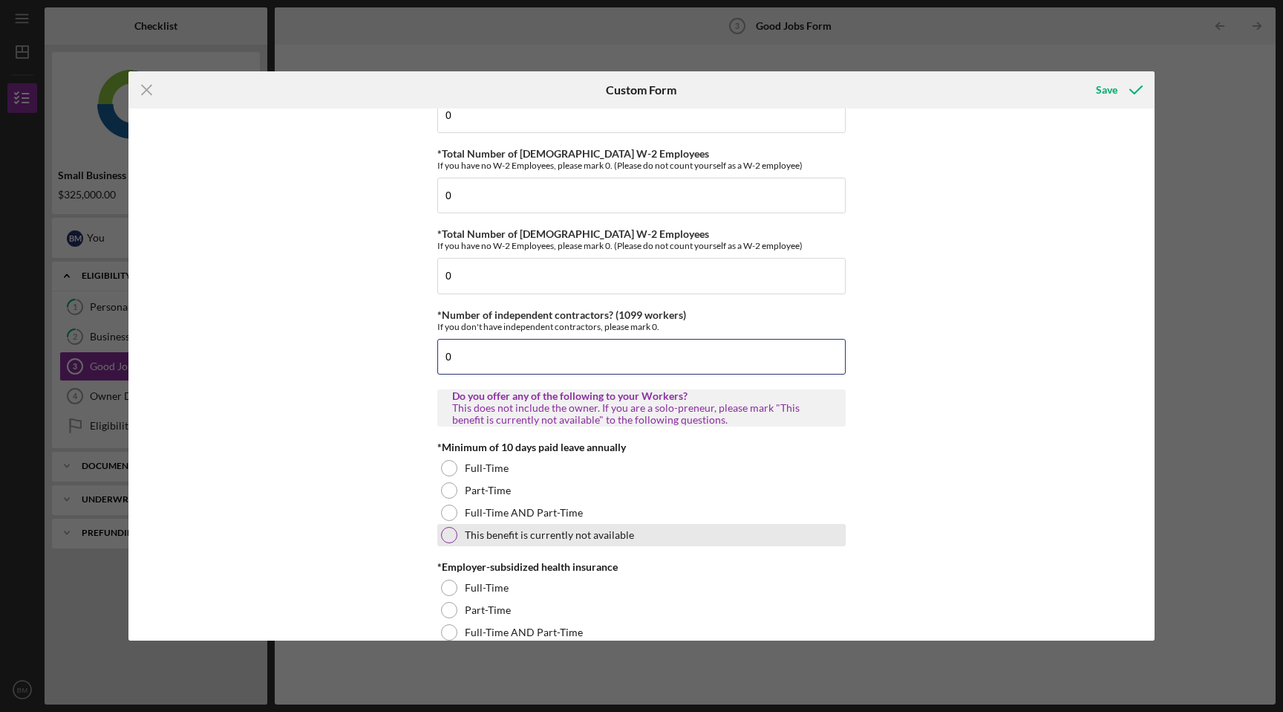
type input "0"
click at [564, 538] on label "This benefit is currently not available" at bounding box center [549, 535] width 169 height 12
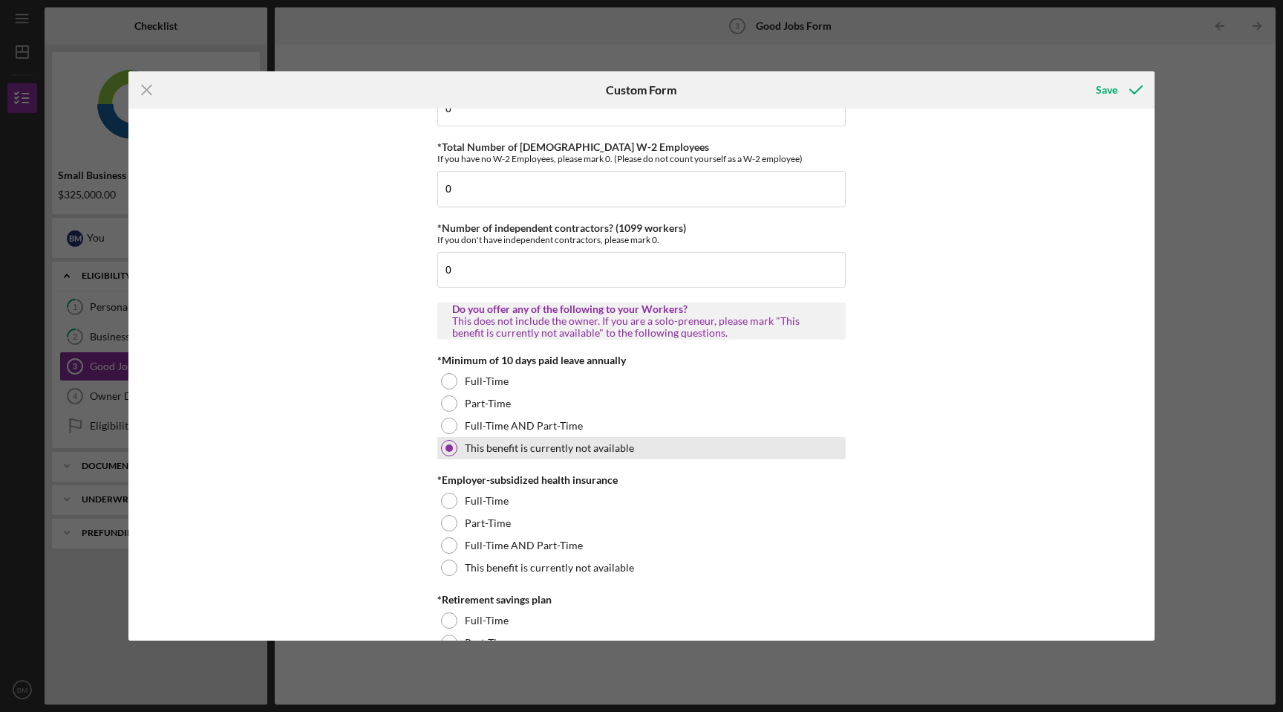
scroll to position [277, 0]
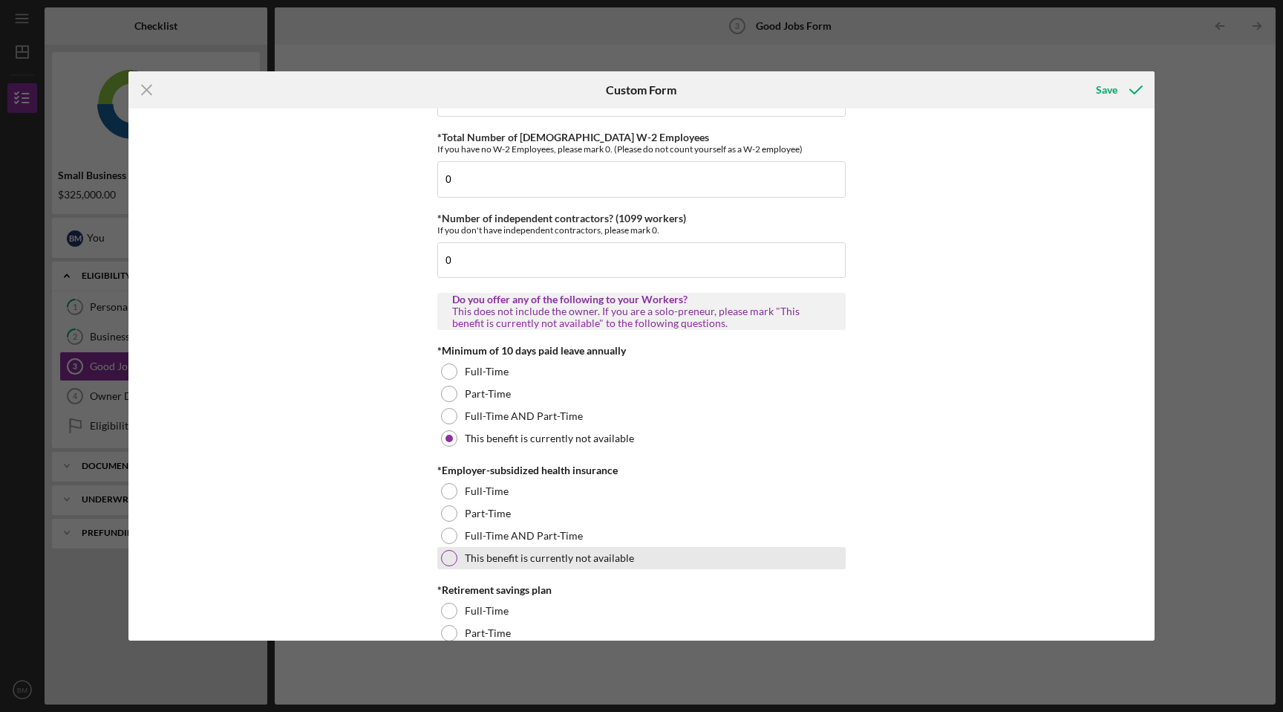
click at [558, 566] on div "This benefit is currently not available" at bounding box center [641, 558] width 409 height 22
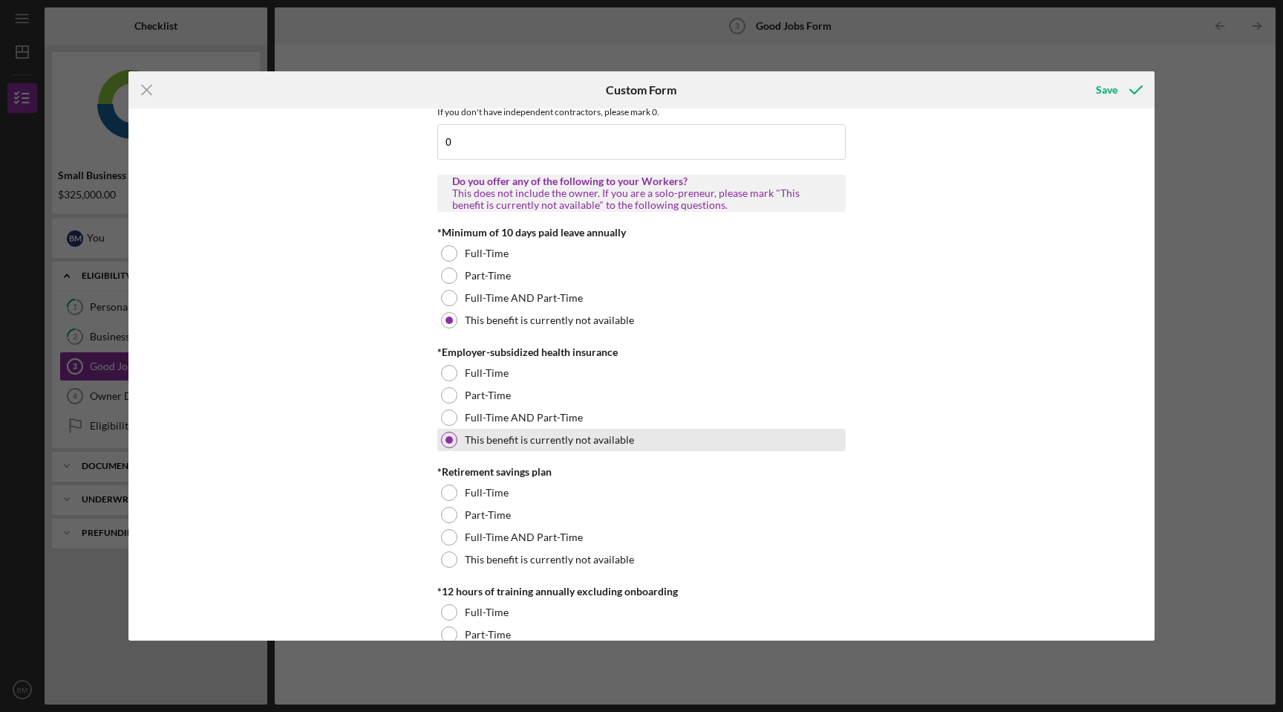
scroll to position [401, 0]
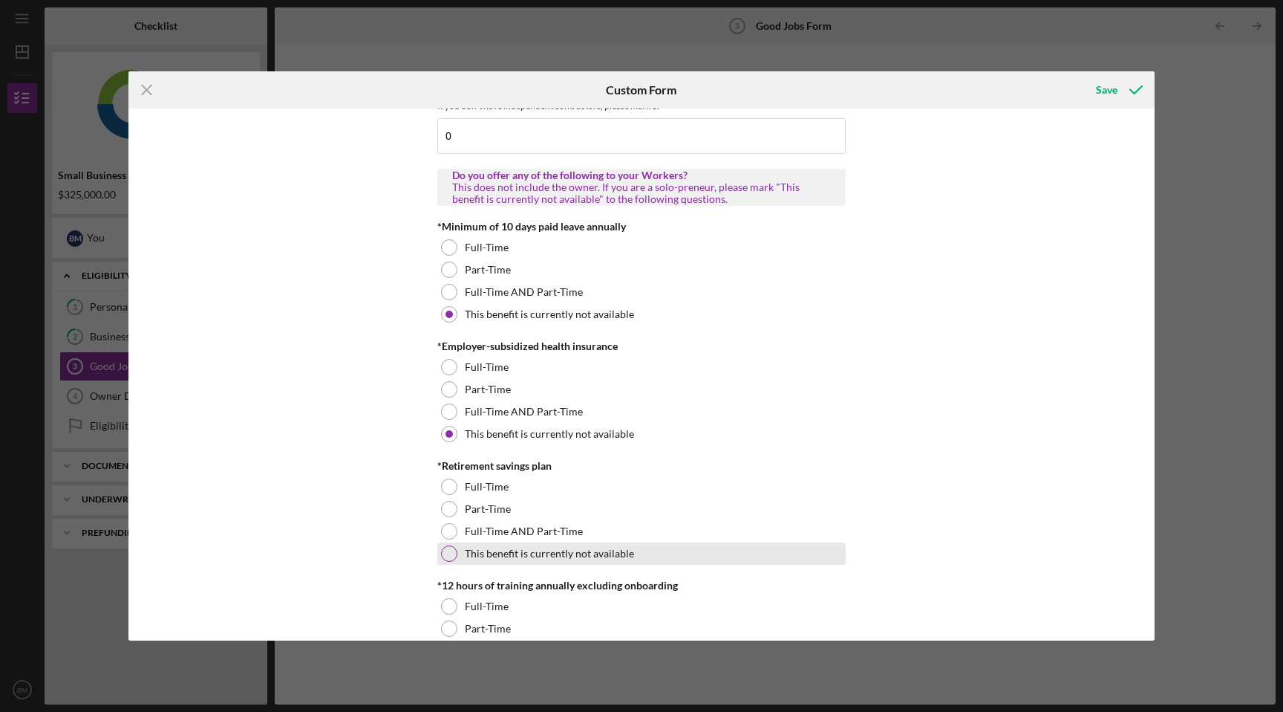
click at [558, 550] on label "This benefit is currently not available" at bounding box center [549, 553] width 169 height 12
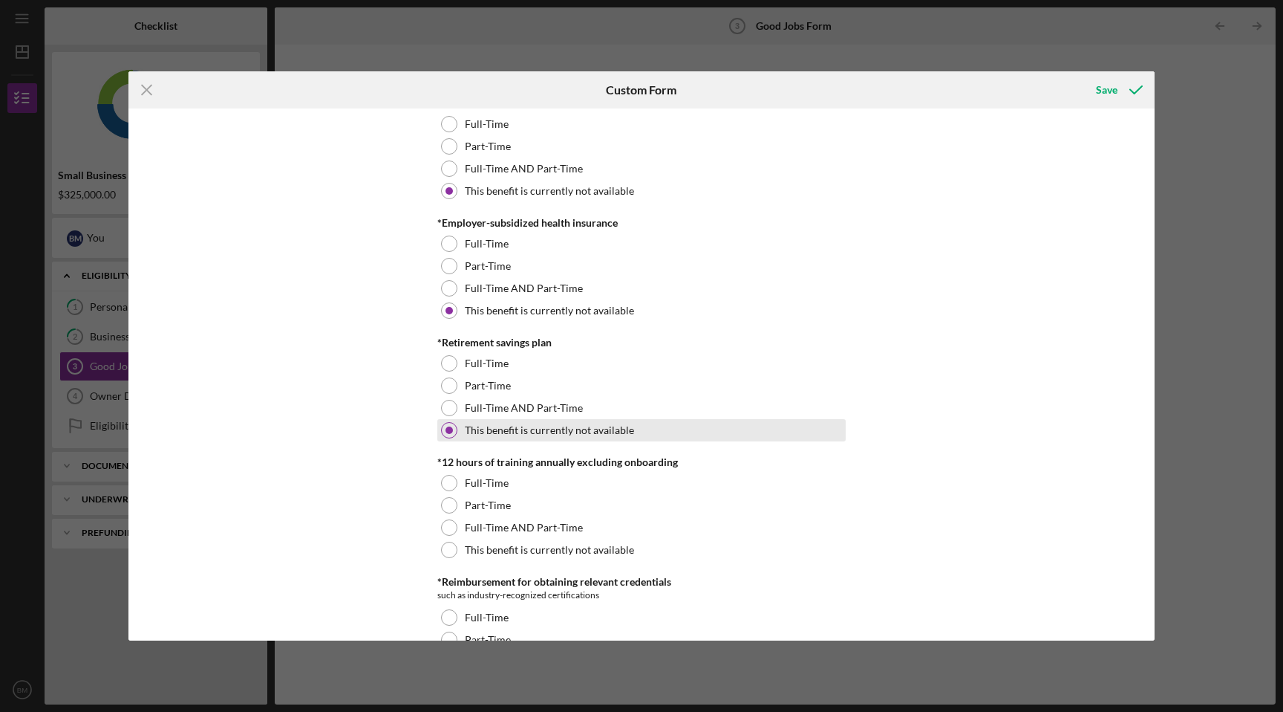
scroll to position [538, 0]
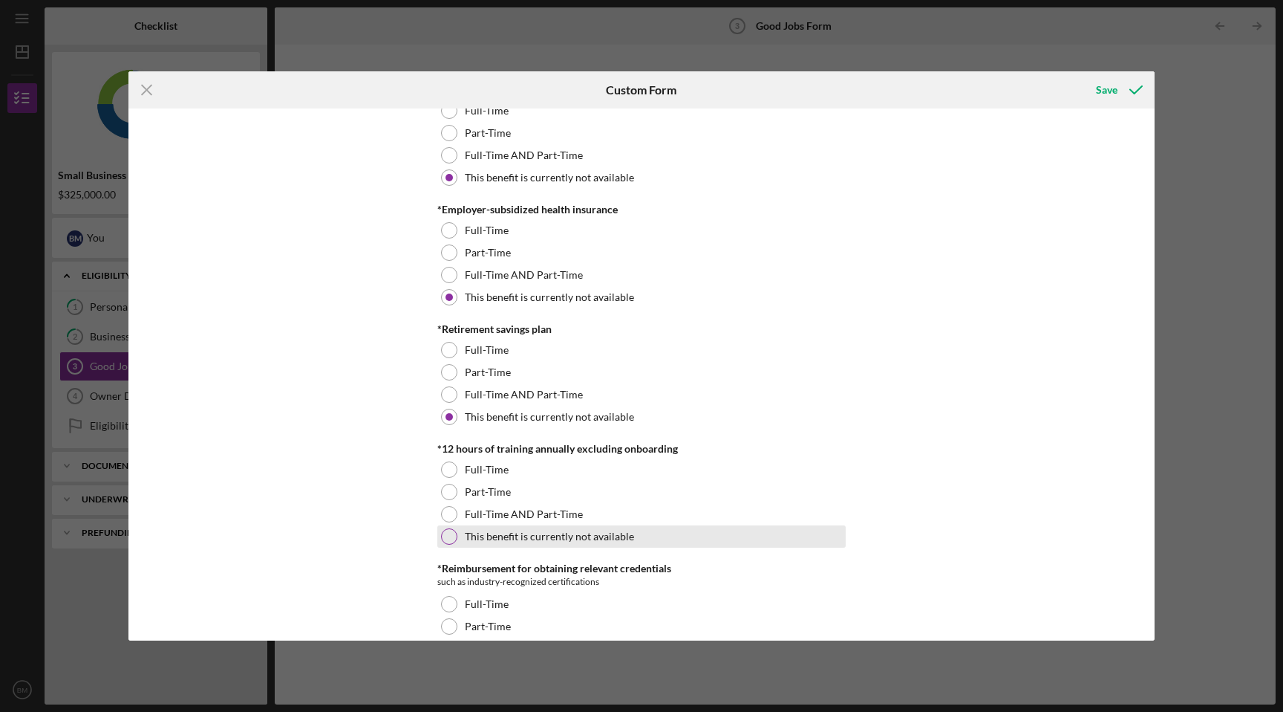
click at [559, 540] on label "This benefit is currently not available" at bounding box center [549, 536] width 169 height 12
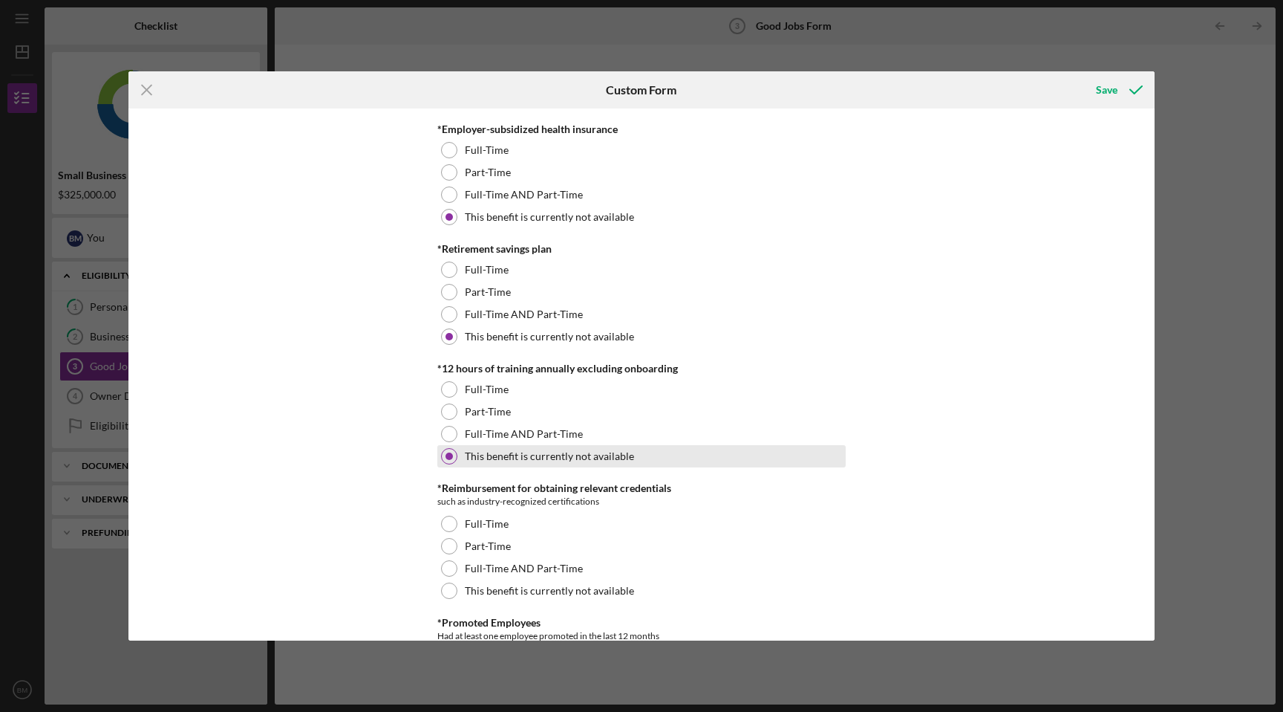
scroll to position [626, 0]
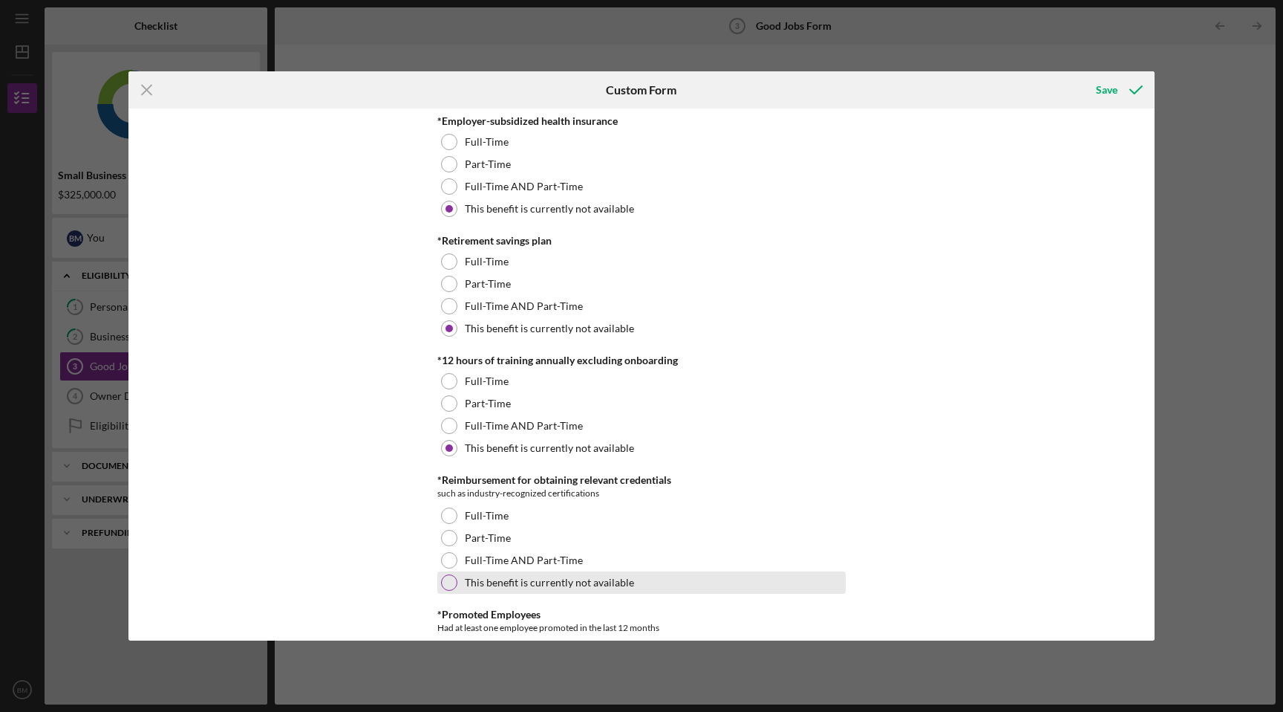
click at [555, 582] on label "This benefit is currently not available" at bounding box center [549, 582] width 169 height 12
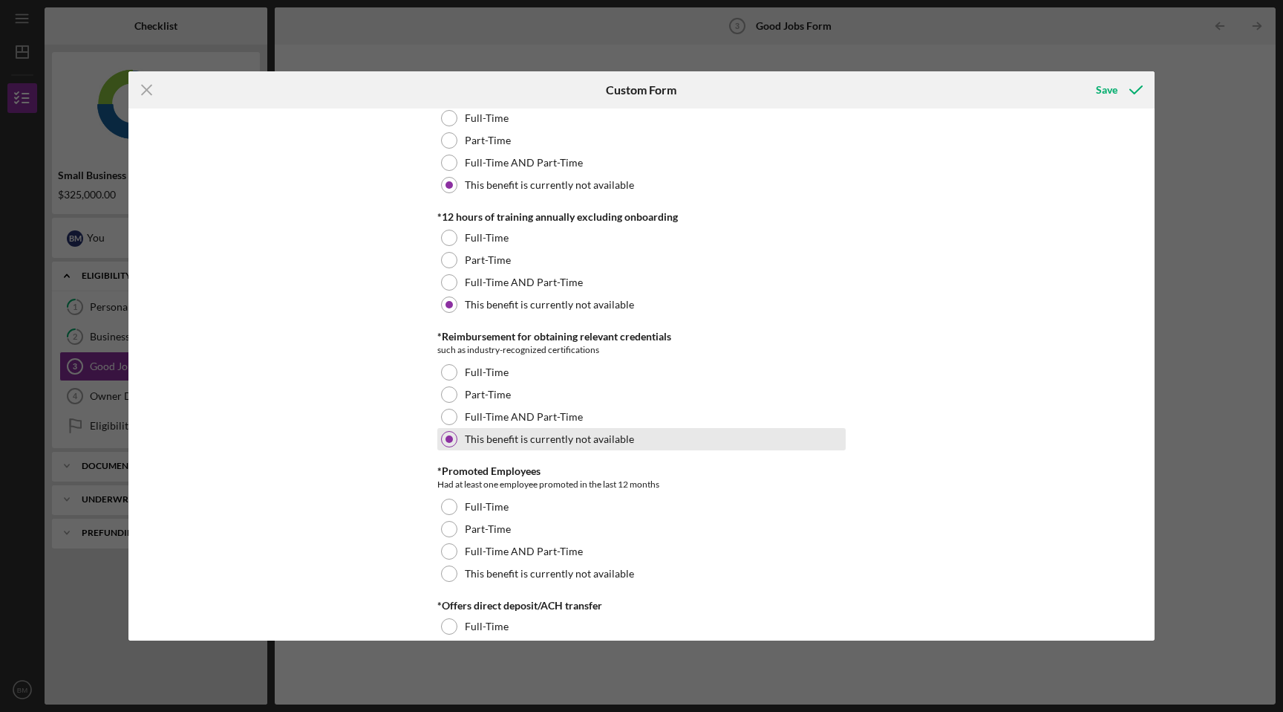
scroll to position [772, 0]
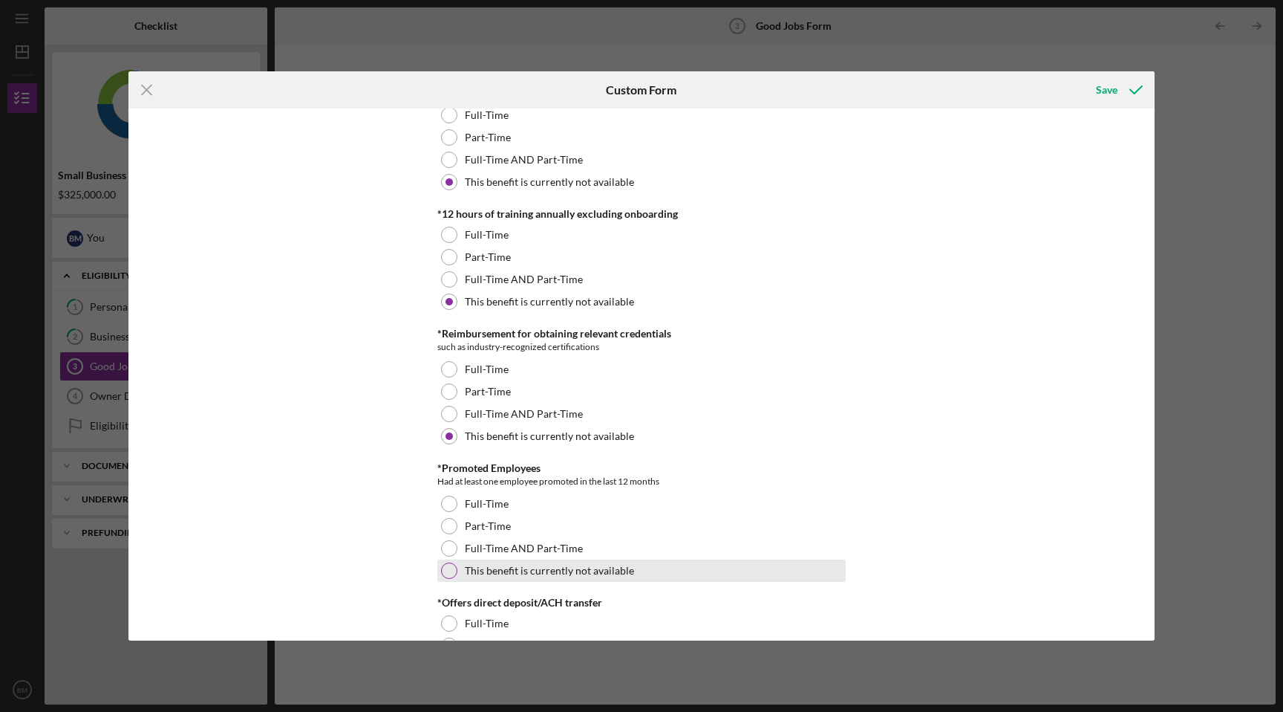
click at [554, 574] on label "This benefit is currently not available" at bounding box center [549, 570] width 169 height 12
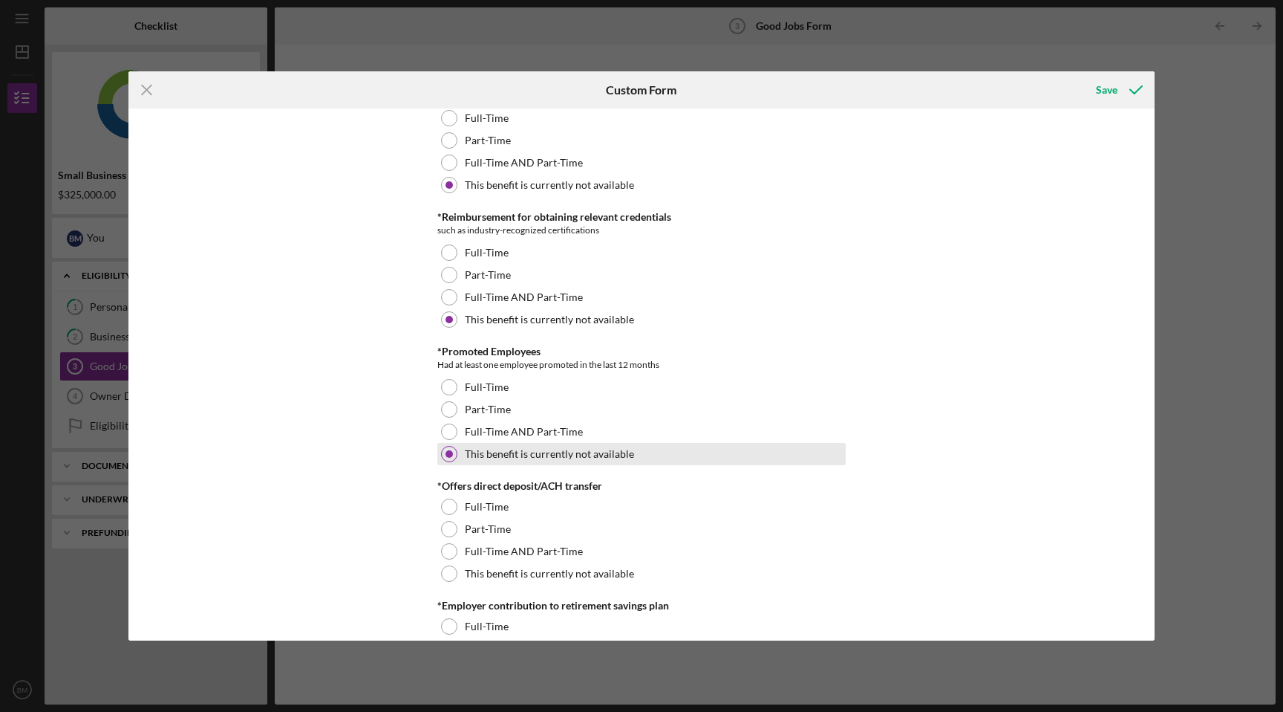
scroll to position [919, 0]
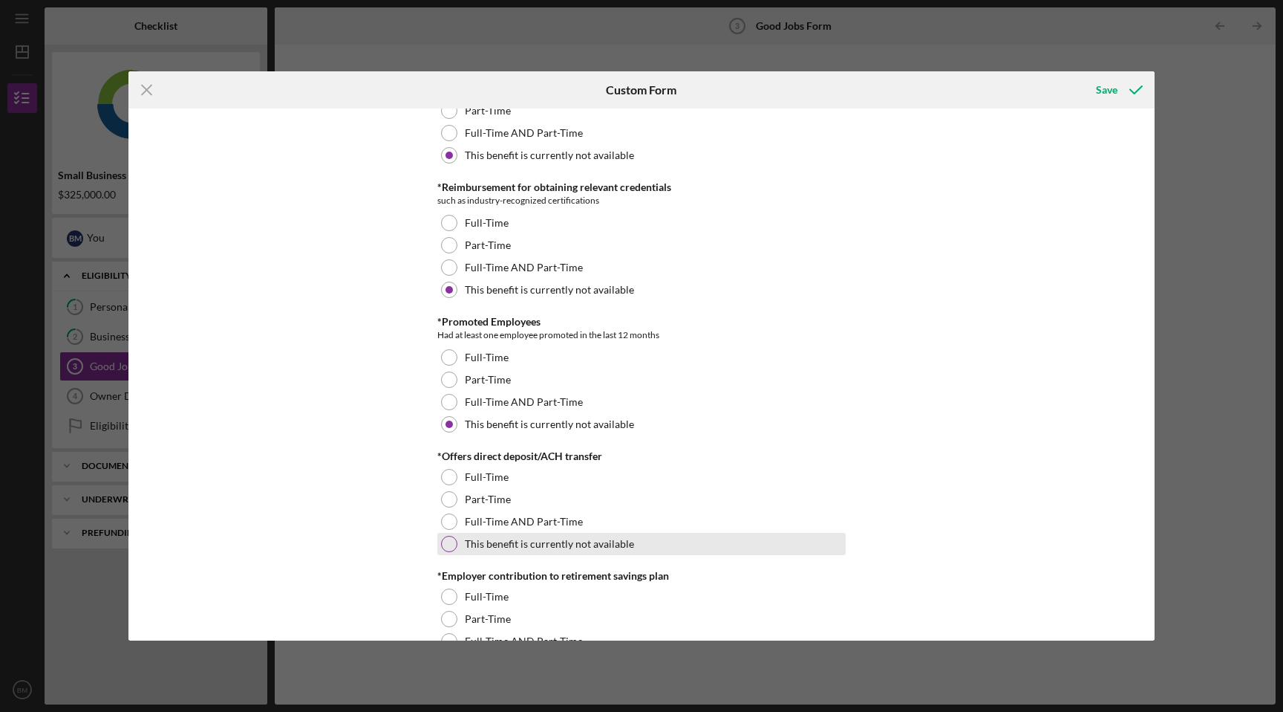
click at [554, 543] on label "This benefit is currently not available" at bounding box center [549, 544] width 169 height 12
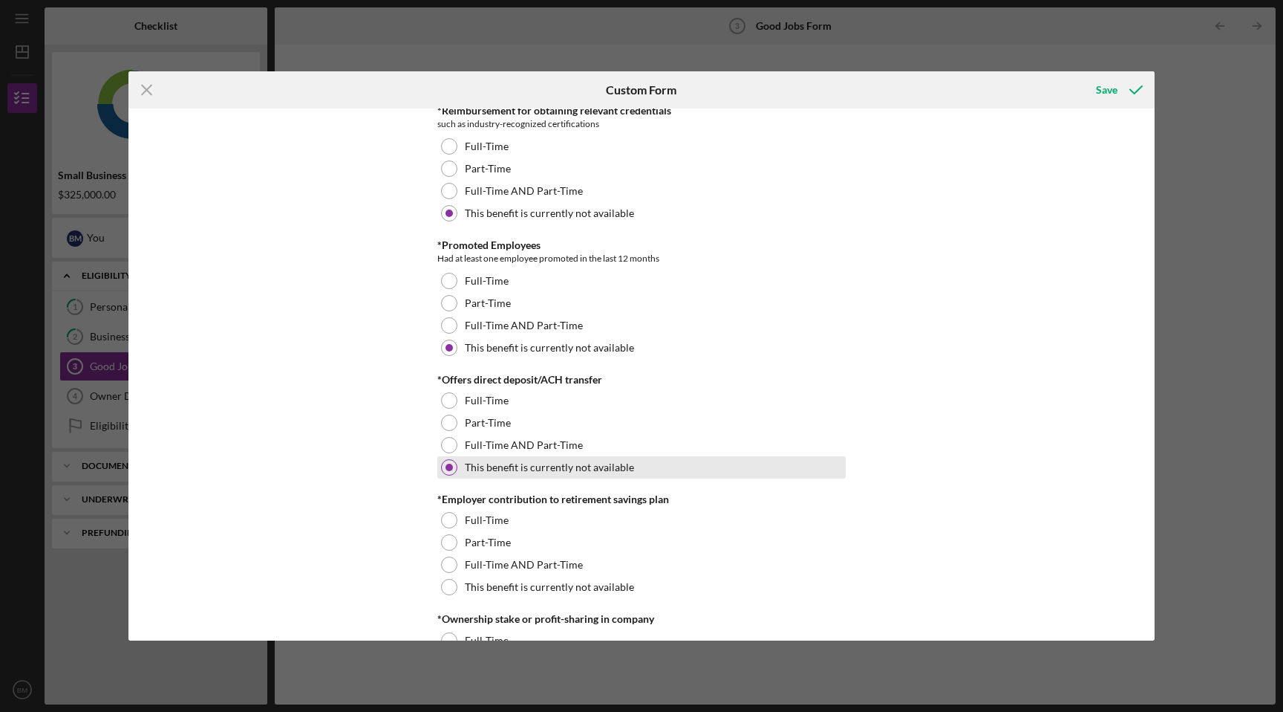
scroll to position [1005, 0]
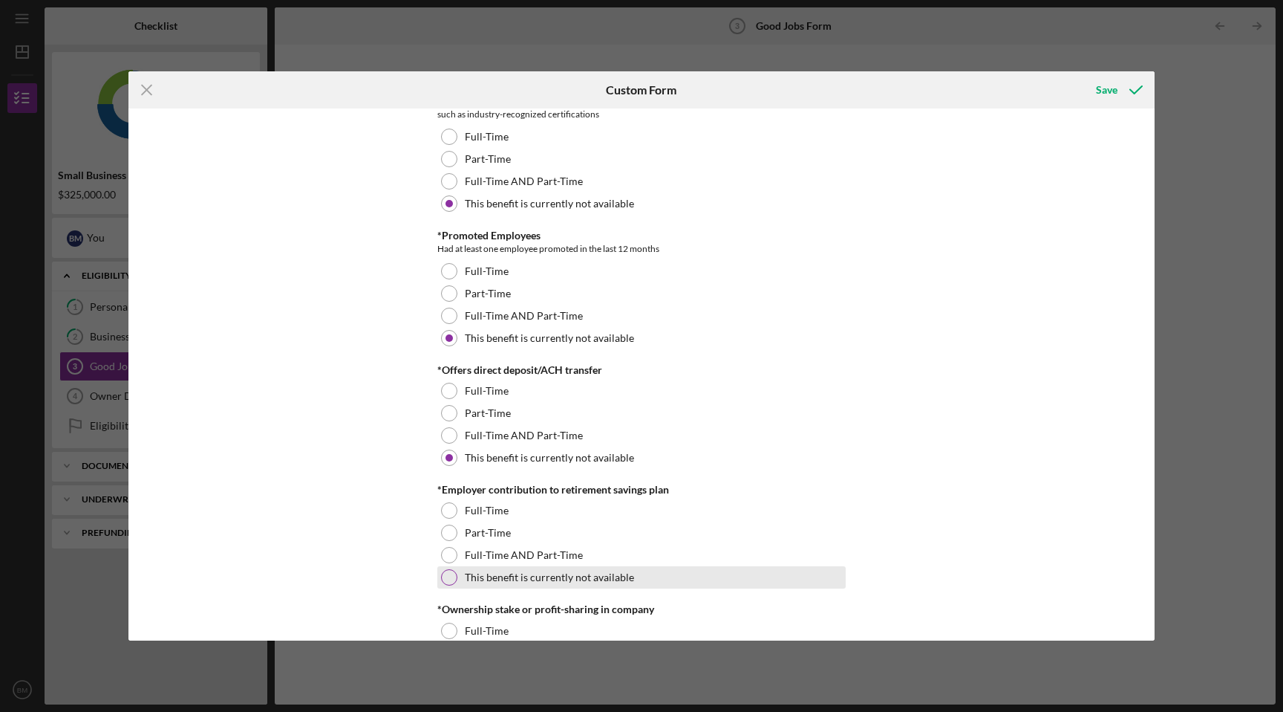
click at [551, 575] on label "This benefit is currently not available" at bounding box center [549, 577] width 169 height 12
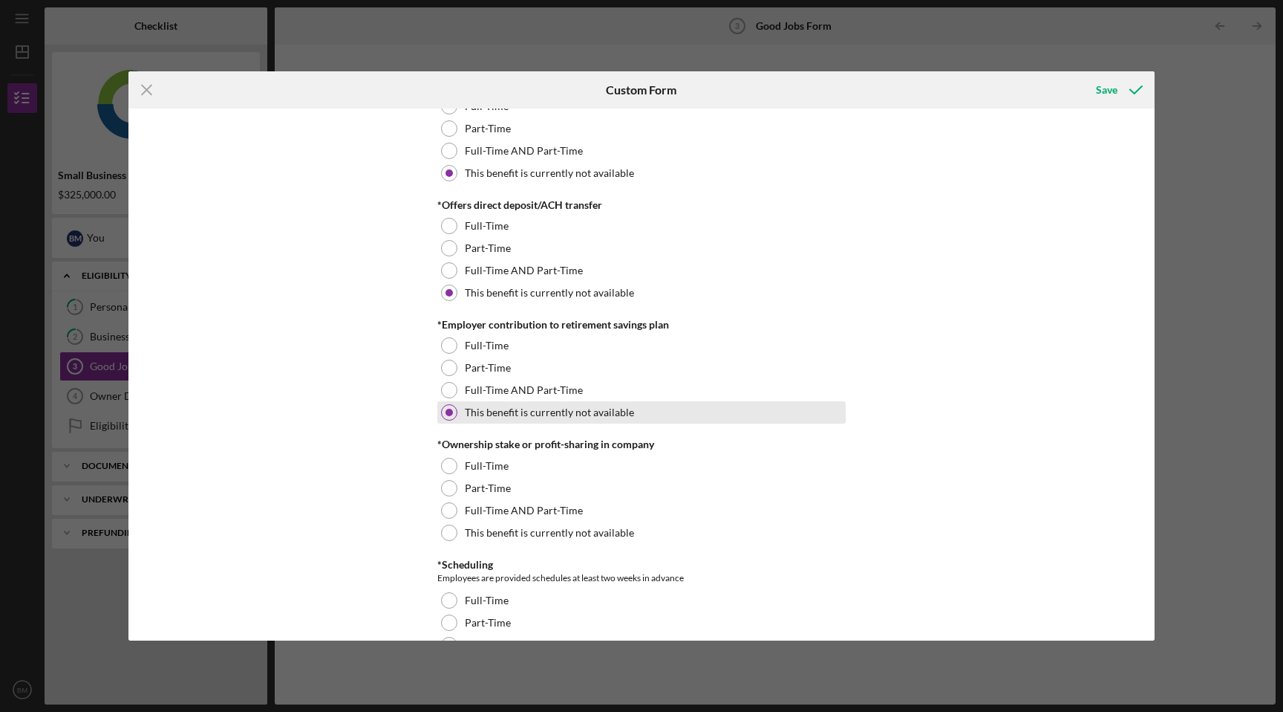
scroll to position [1183, 0]
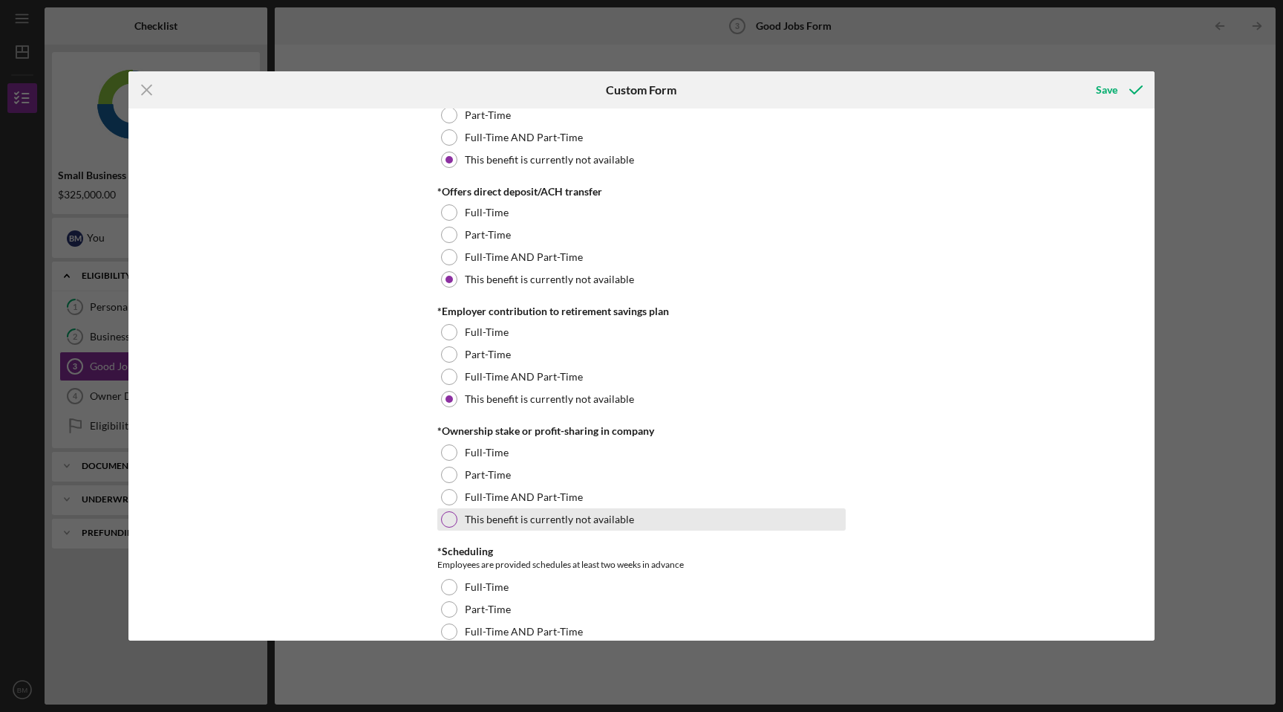
click at [561, 525] on div "This benefit is currently not available" at bounding box center [641, 519] width 409 height 22
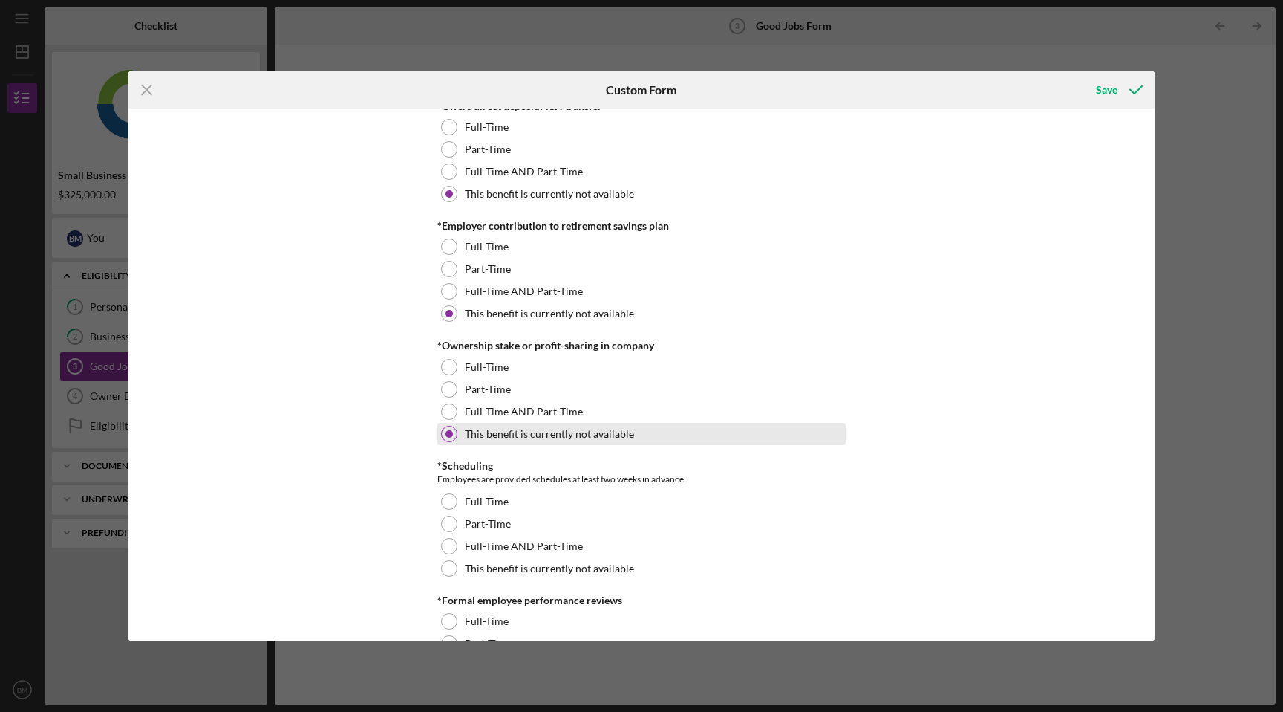
scroll to position [1330, 0]
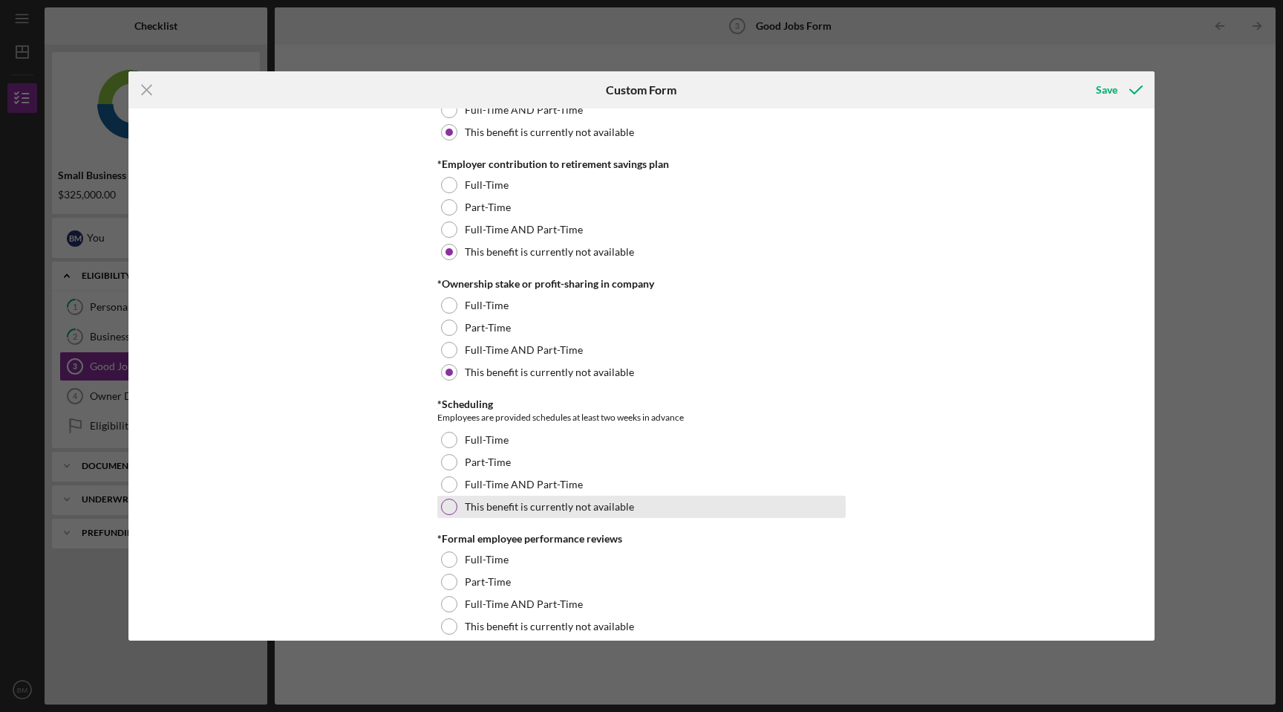
click at [559, 510] on label "This benefit is currently not available" at bounding box center [549, 507] width 169 height 12
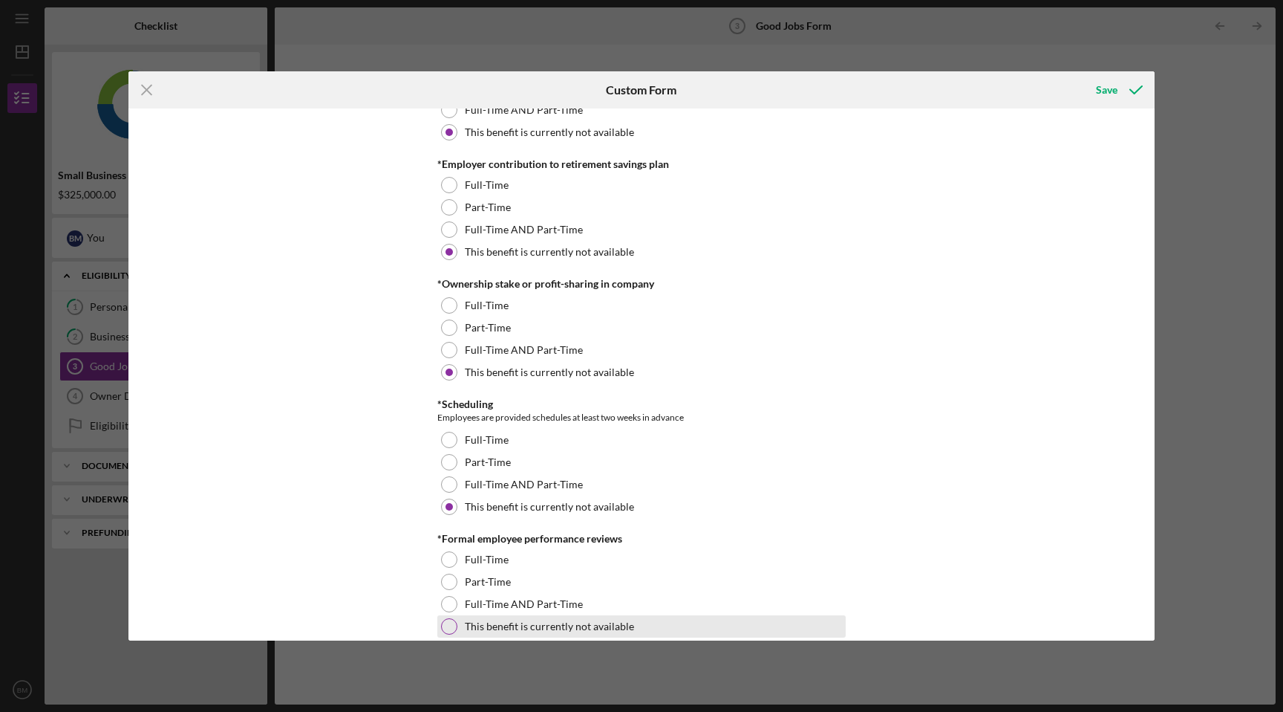
click at [550, 625] on label "This benefit is currently not available" at bounding box center [549, 626] width 169 height 12
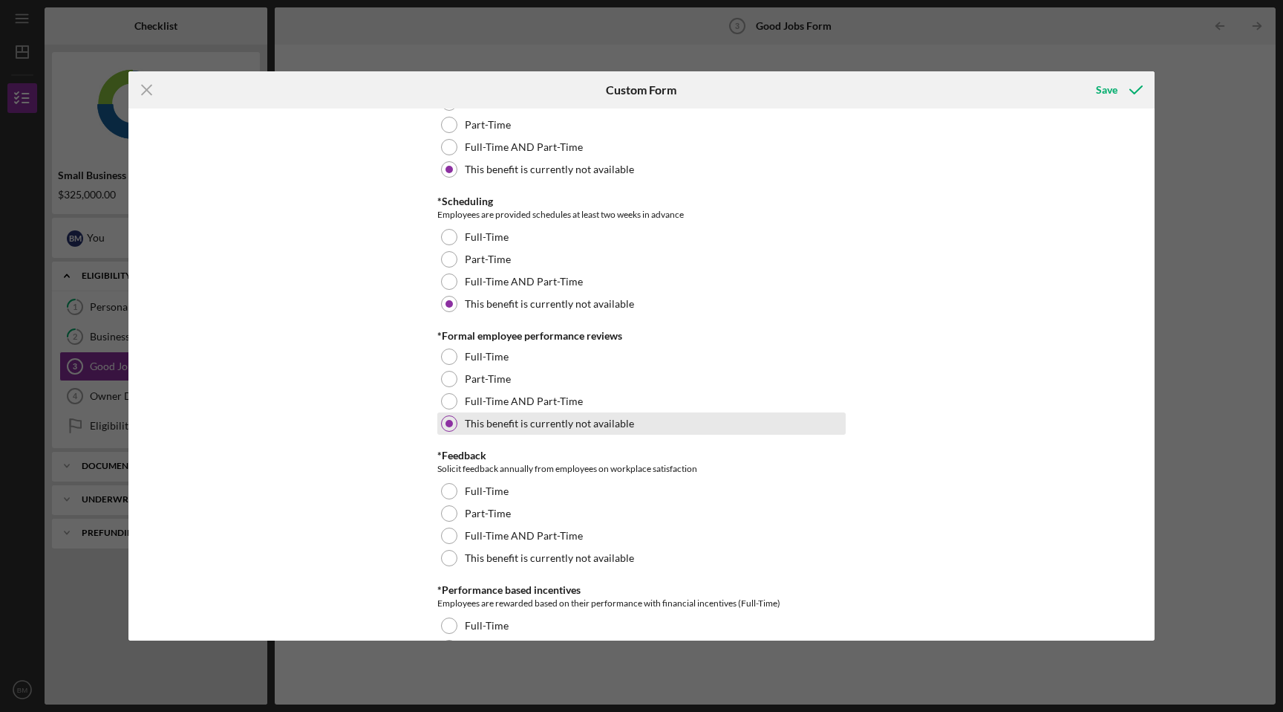
scroll to position [1543, 0]
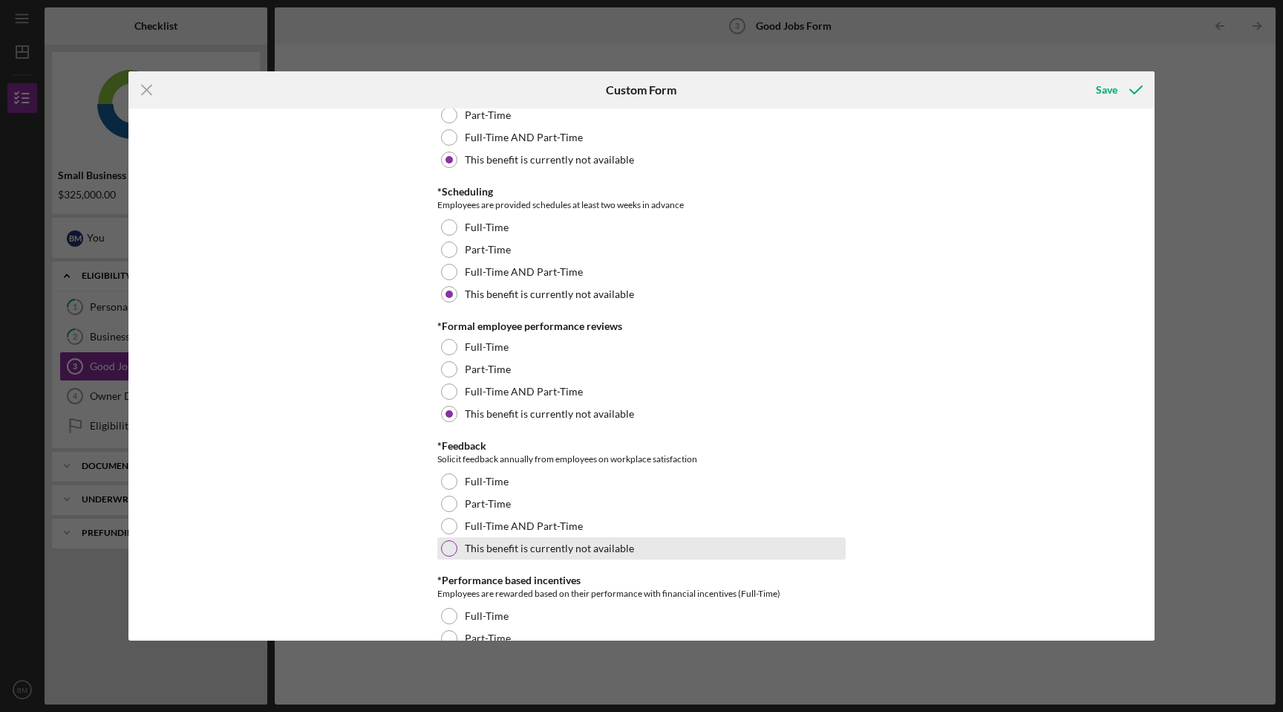
click at [560, 547] on label "This benefit is currently not available" at bounding box center [549, 548] width 169 height 12
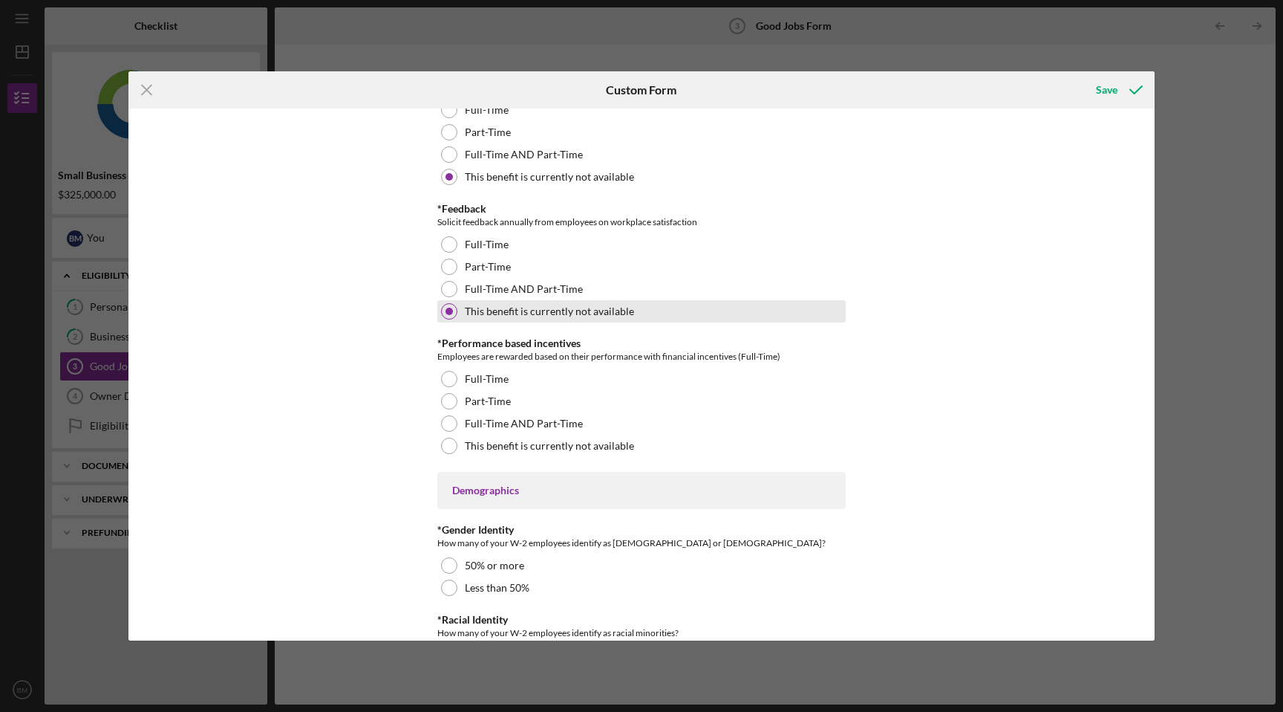
scroll to position [1789, 0]
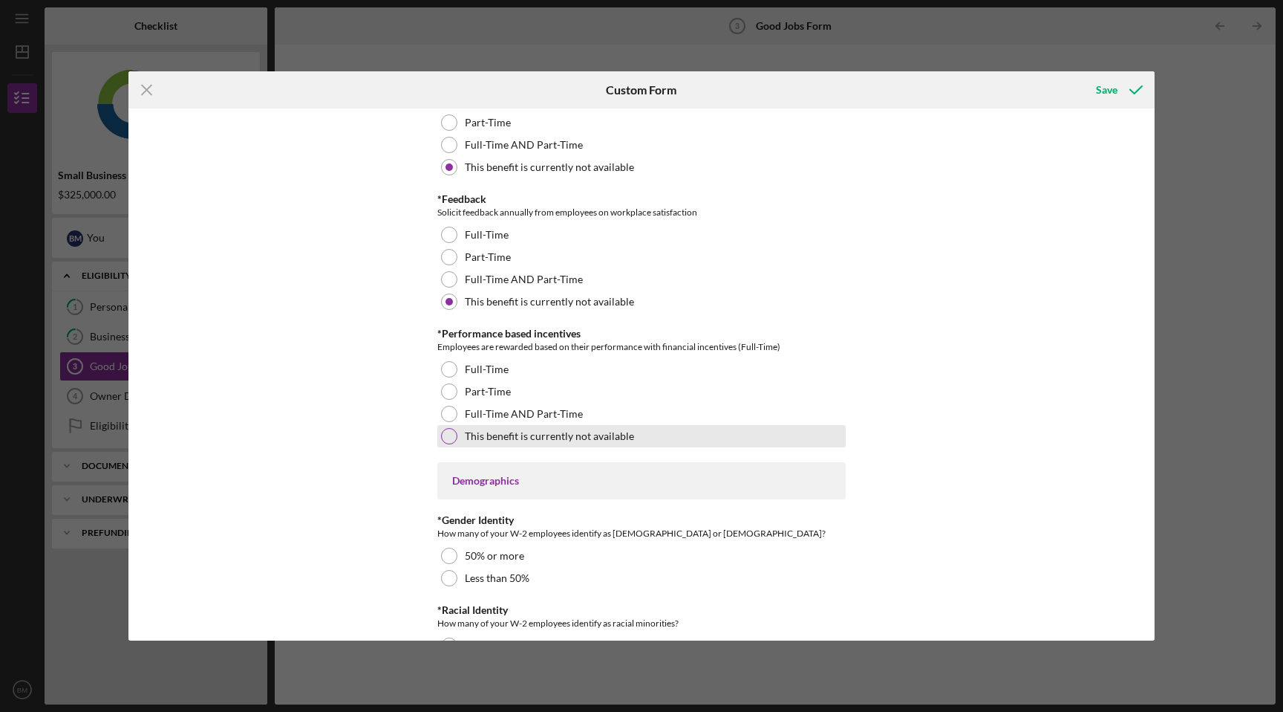
click at [586, 437] on label "This benefit is currently not available" at bounding box center [549, 436] width 169 height 12
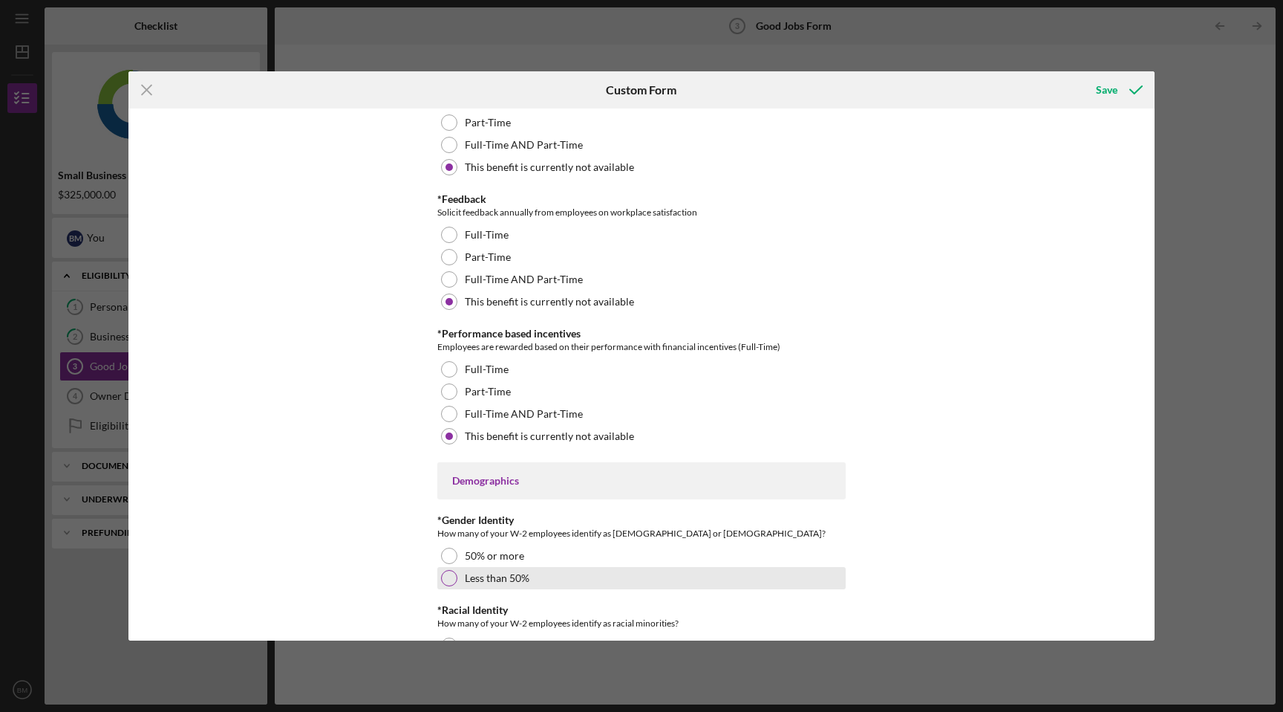
click at [562, 579] on div "Less than 50%" at bounding box center [641, 578] width 409 height 22
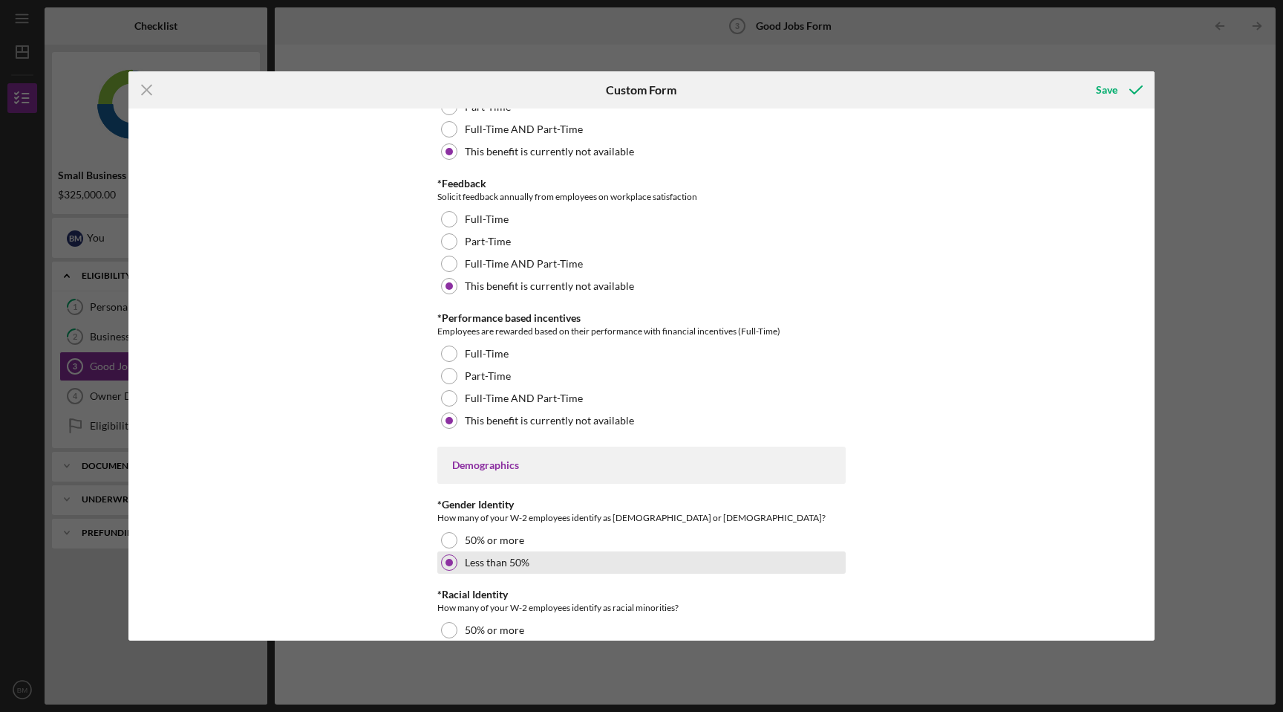
scroll to position [1809, 0]
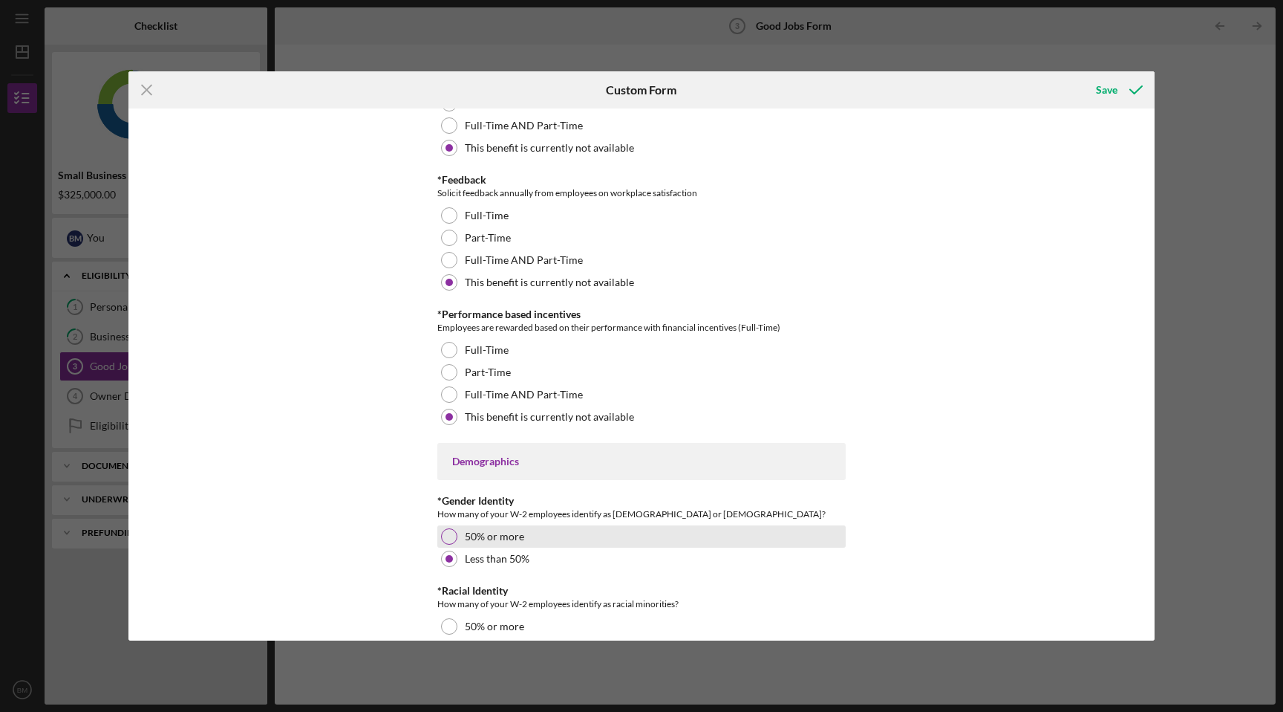
click at [565, 542] on div "50% or more" at bounding box center [641, 536] width 409 height 22
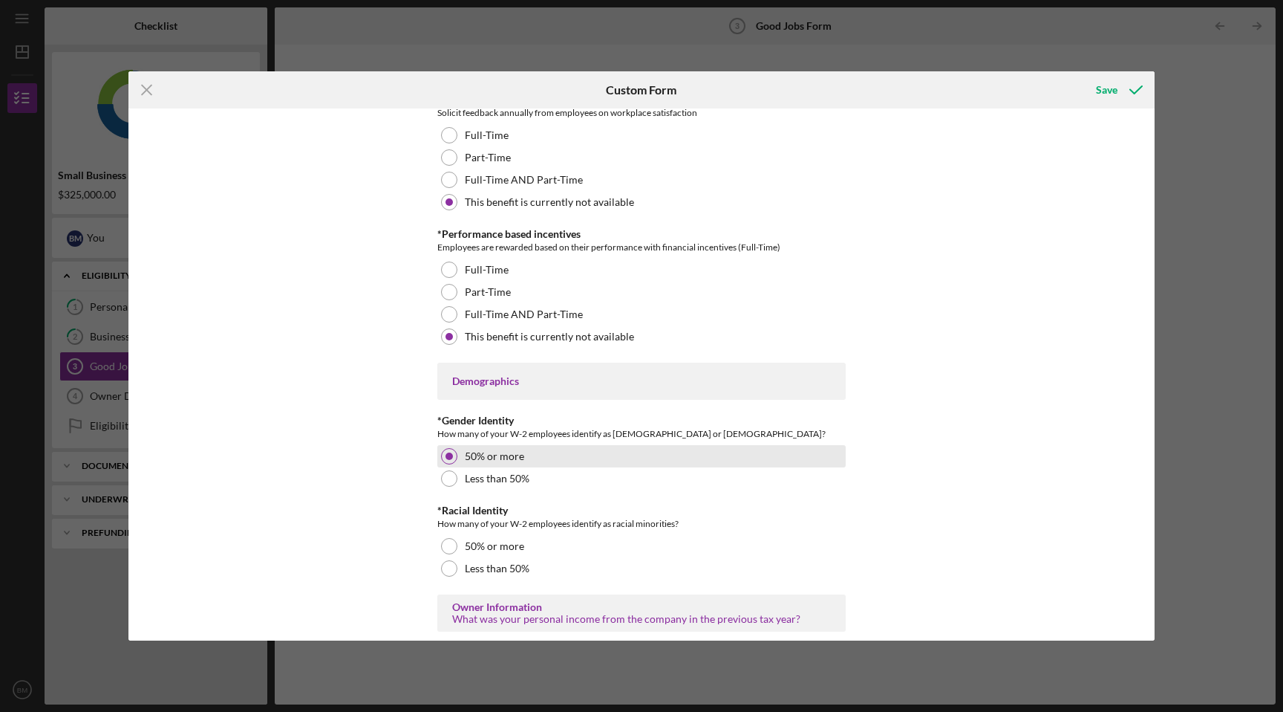
scroll to position [1892, 0]
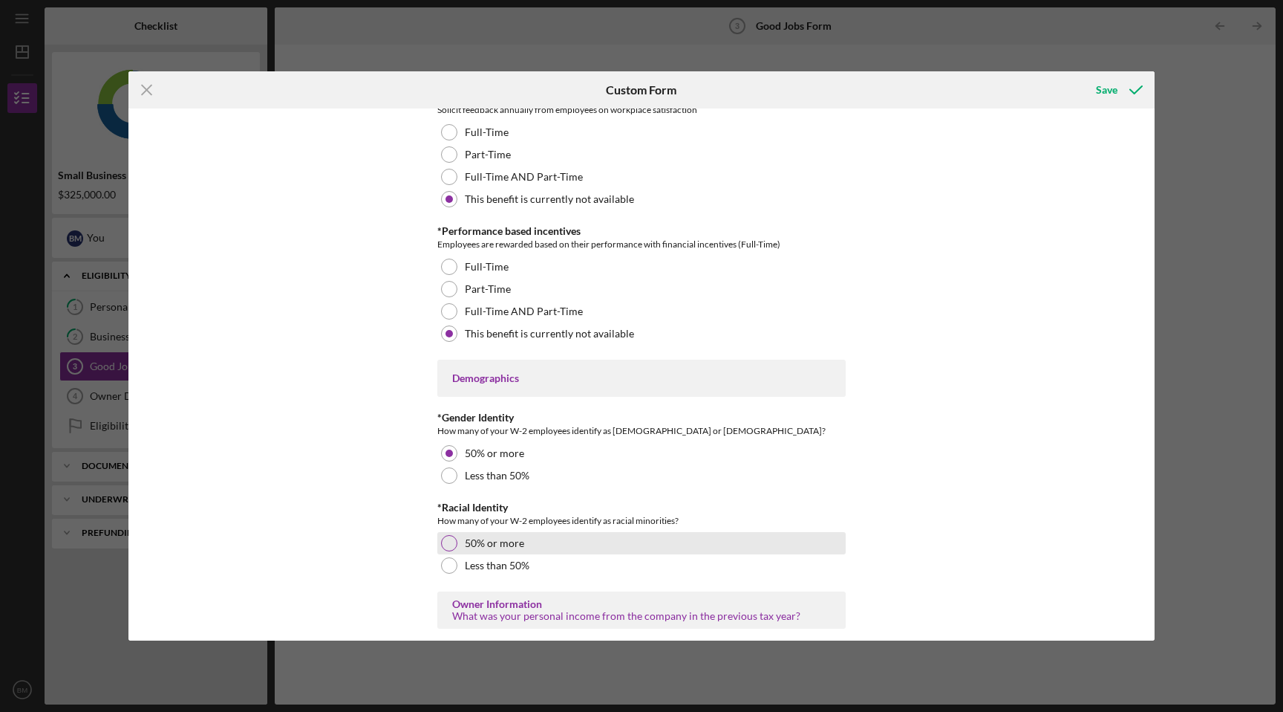
click at [565, 543] on div "50% or more" at bounding box center [641, 543] width 409 height 22
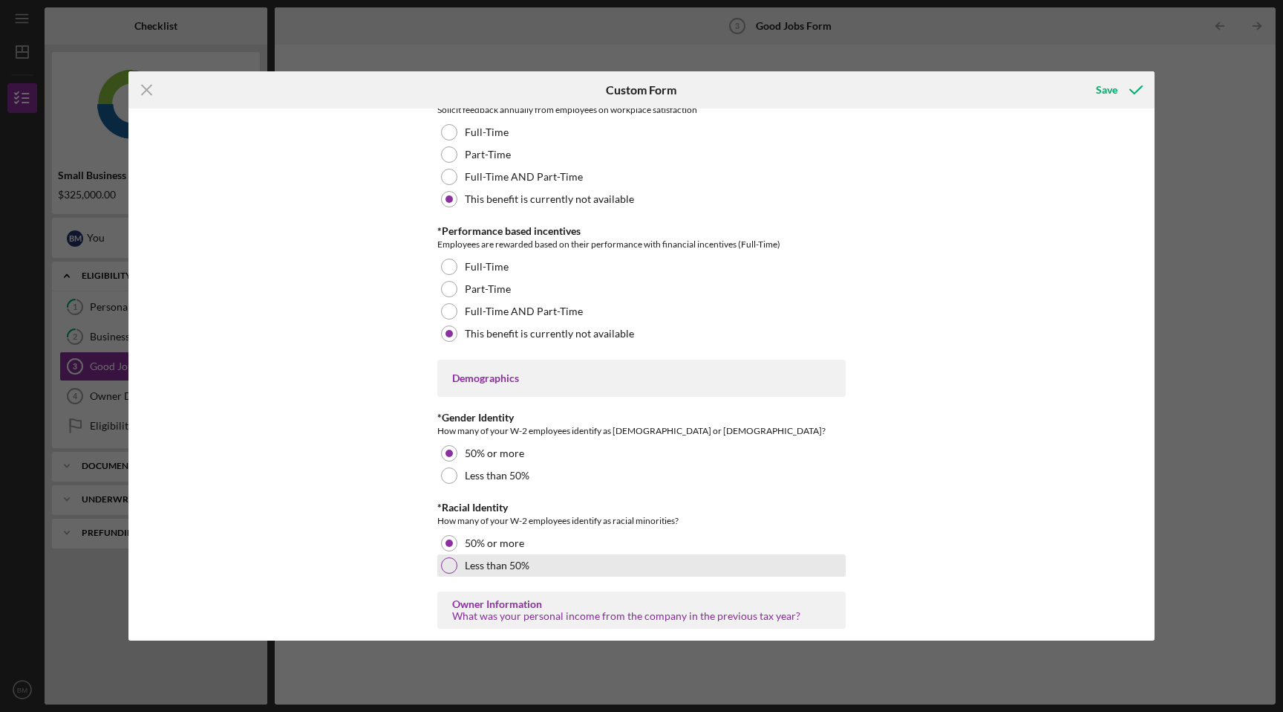
click at [560, 566] on div "Less than 50%" at bounding box center [641, 565] width 409 height 22
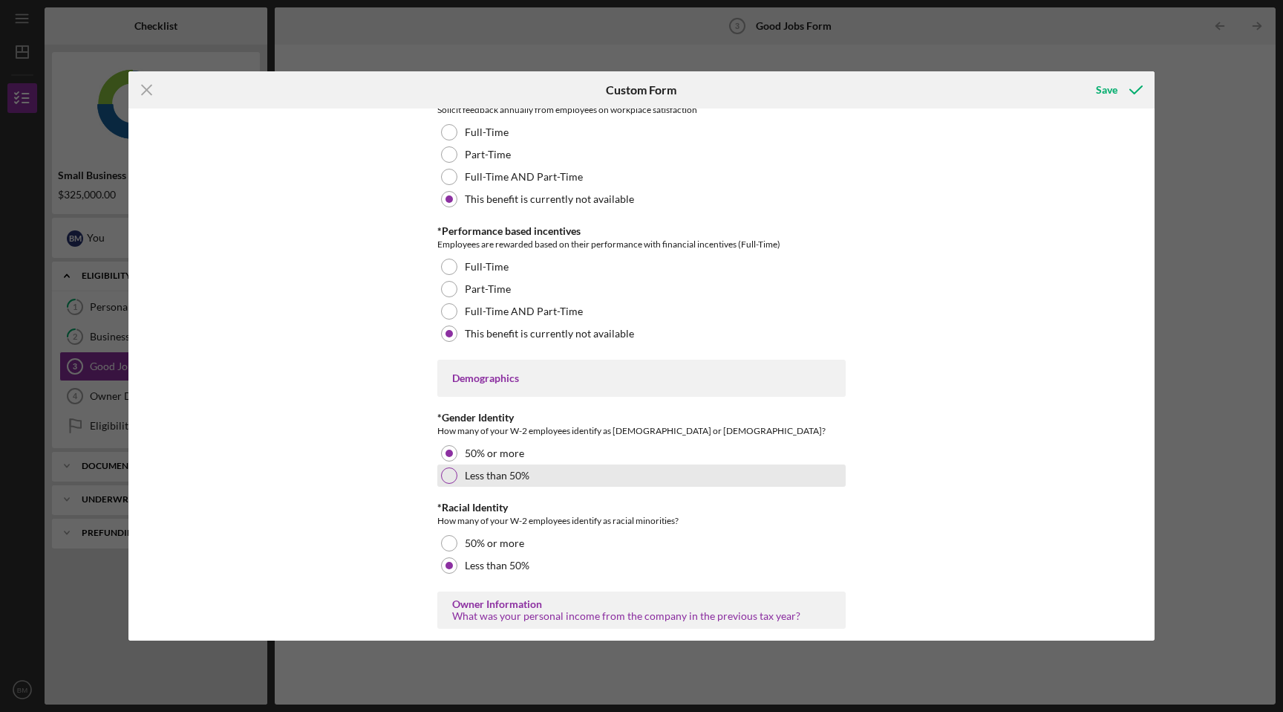
click at [564, 475] on div "Less than 50%" at bounding box center [641, 475] width 409 height 22
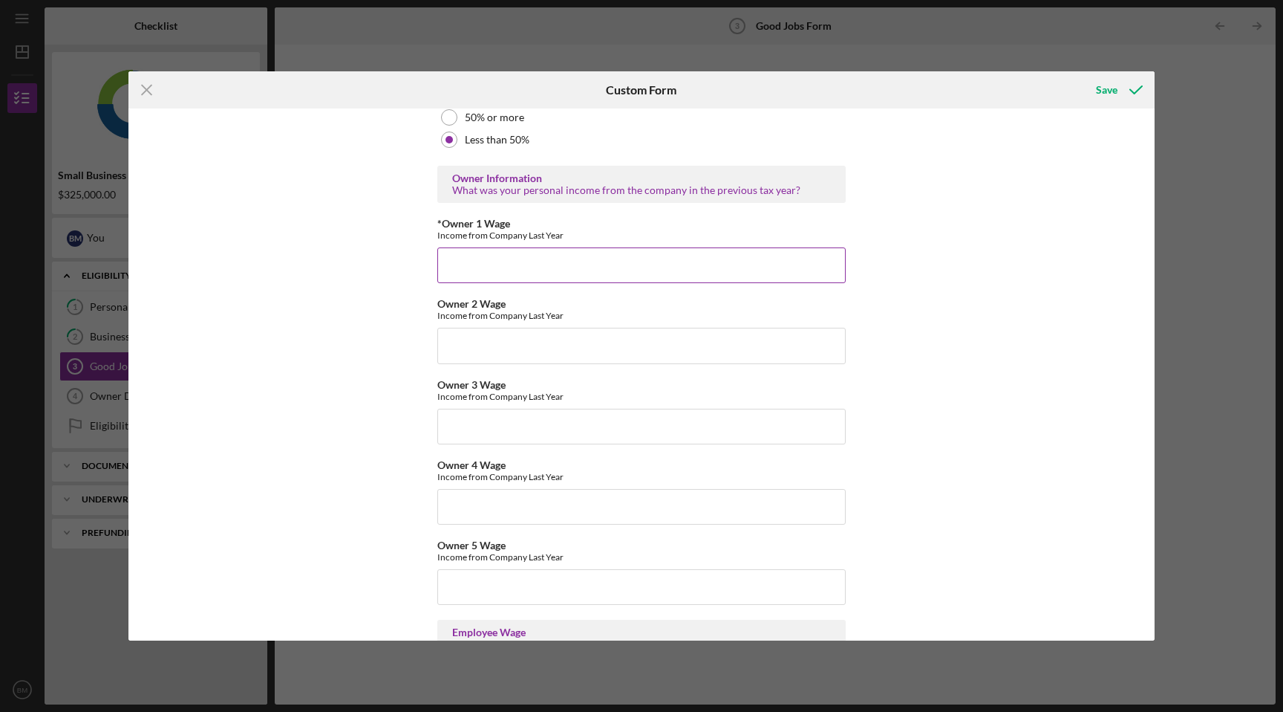
scroll to position [2349, 0]
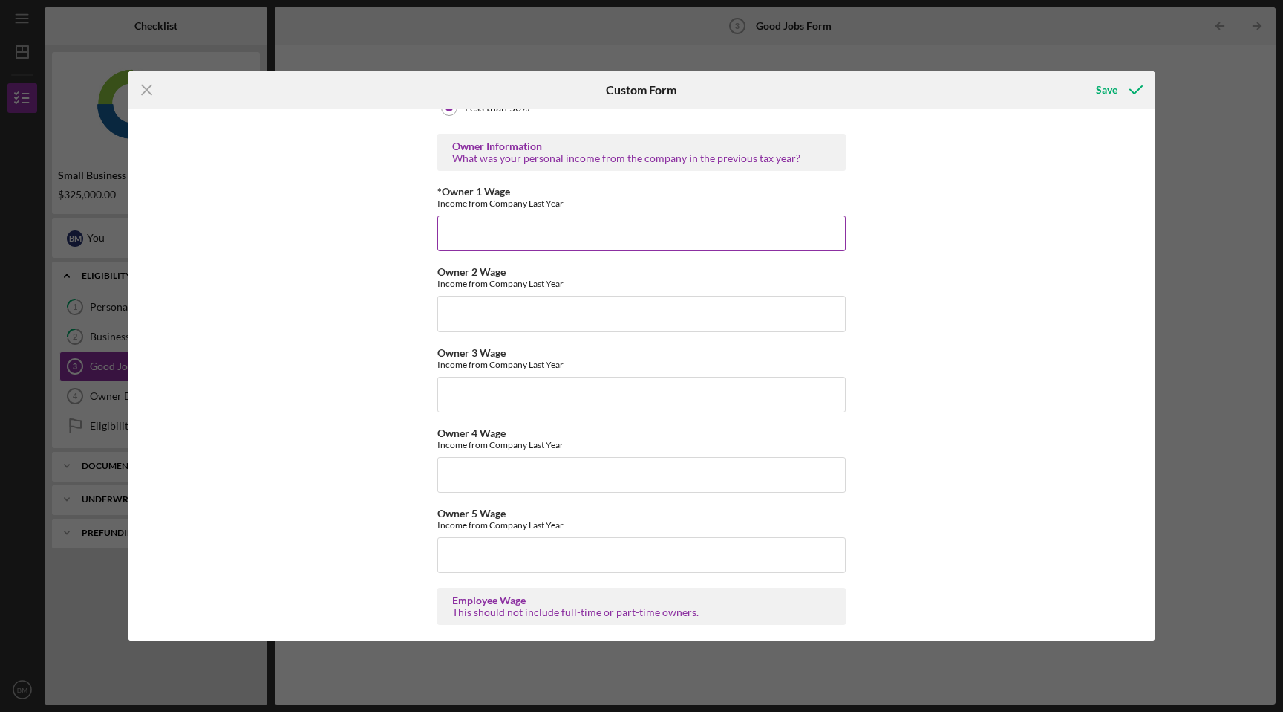
click at [601, 229] on input "*Owner 1 Wage" at bounding box center [641, 233] width 409 height 36
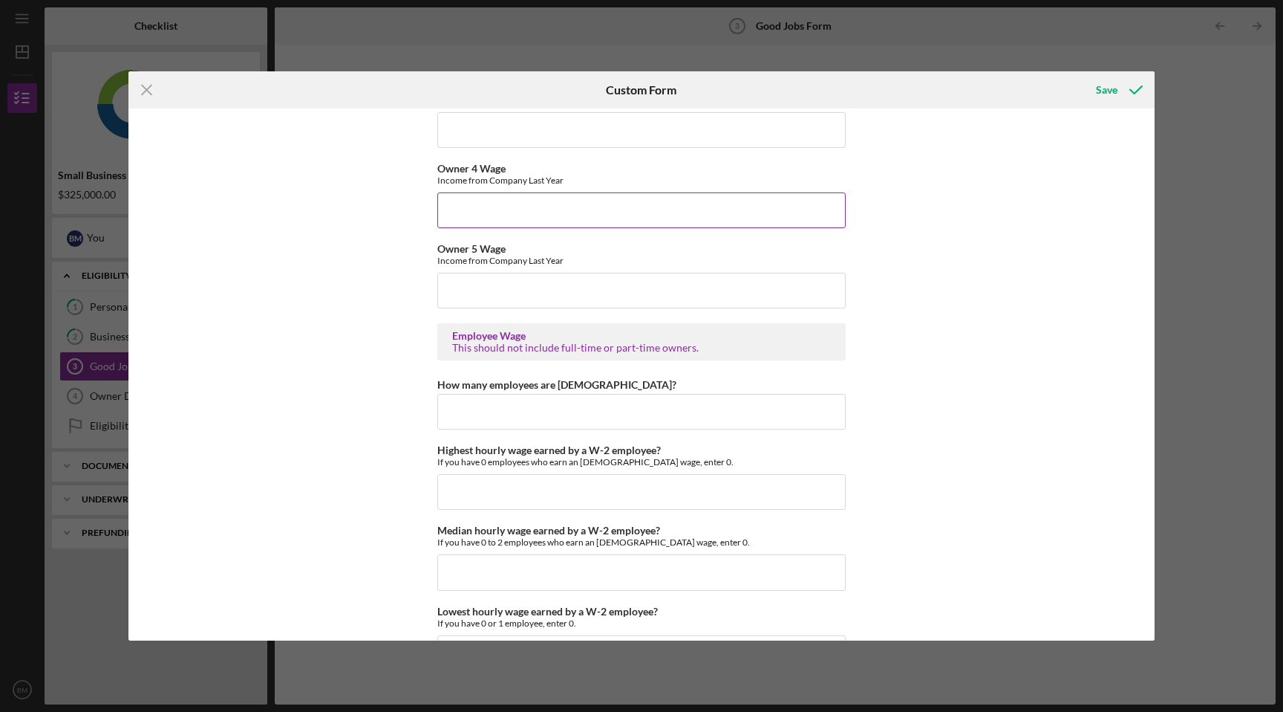
scroll to position [2615, 0]
type input "eXp Realty"
click at [570, 411] on input "How many employees are [DEMOGRAPHIC_DATA]?" at bounding box center [641, 410] width 409 height 36
type input "0"
click at [551, 482] on input "Highest hourly wage earned by a W-2 employee?" at bounding box center [641, 490] width 409 height 36
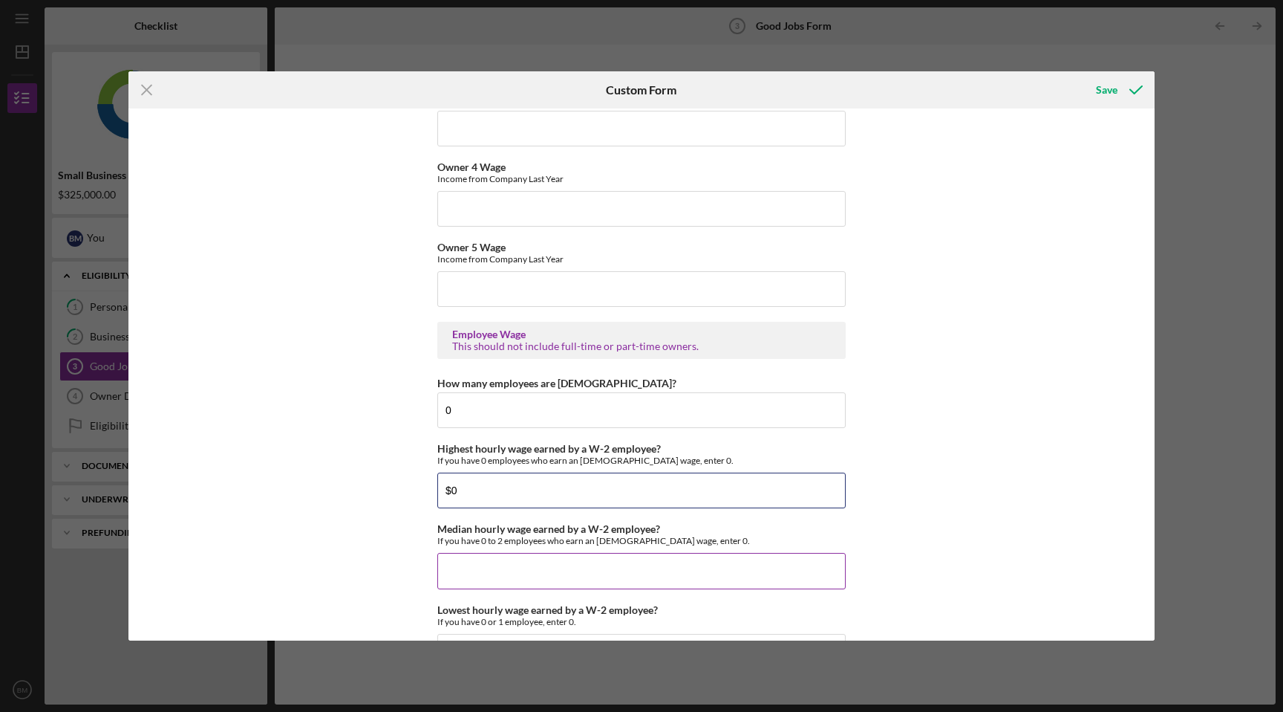
type input "$0"
click at [539, 568] on input "Median hourly wage earned by a W-2 employee?" at bounding box center [641, 571] width 409 height 36
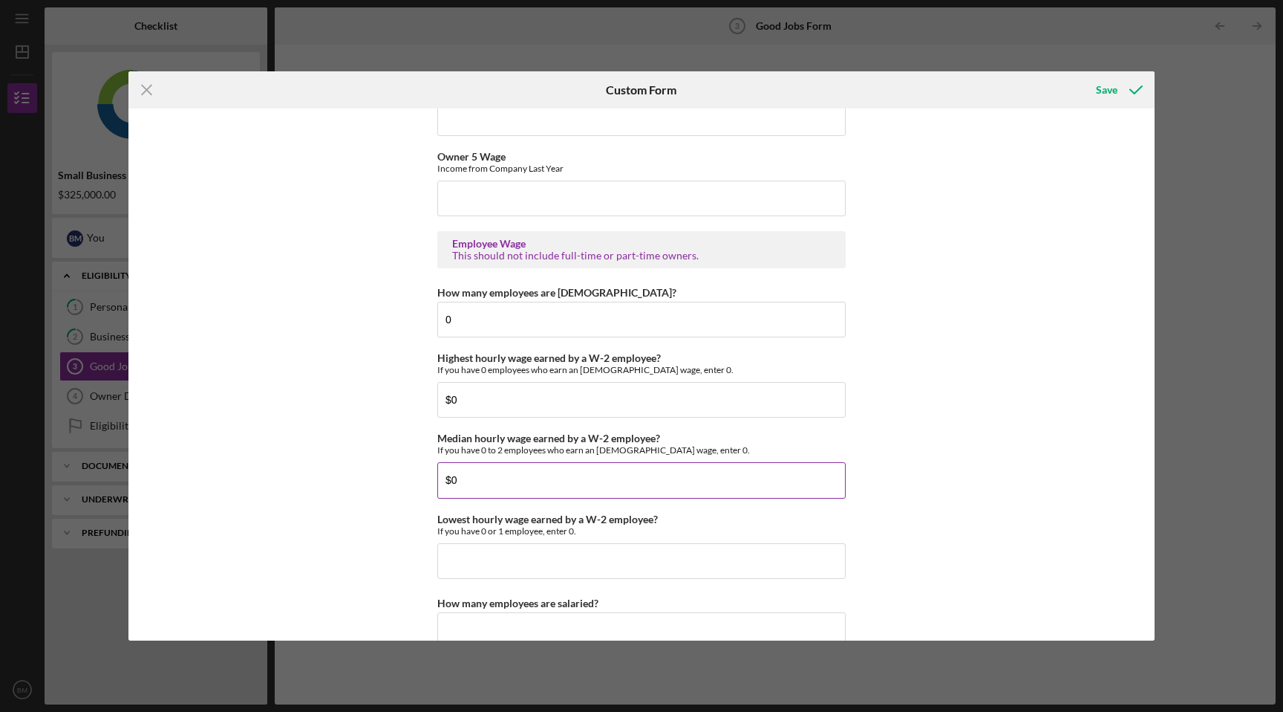
scroll to position [2719, 0]
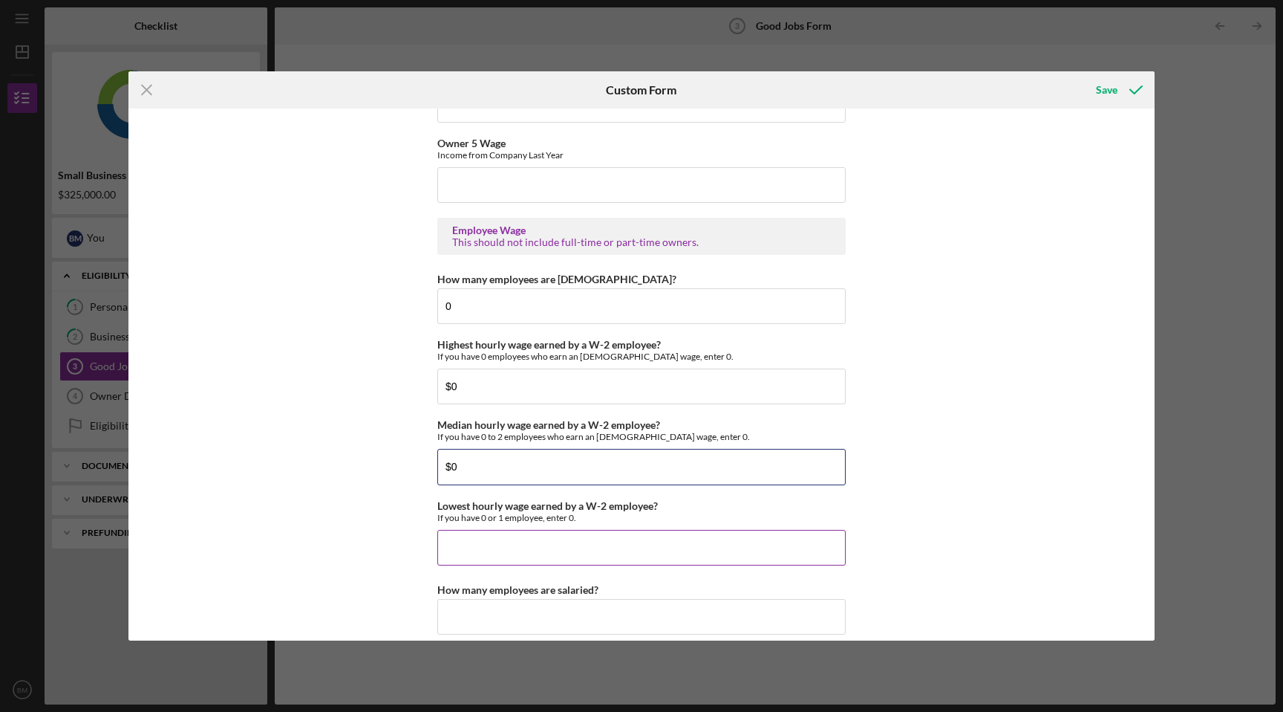
type input "$0"
click at [543, 543] on input "Lowest hourly wage earned by a W-2 employee?" at bounding box center [641, 548] width 409 height 36
type input "$0"
click at [536, 615] on input "How many employees are salaried?" at bounding box center [641, 617] width 409 height 36
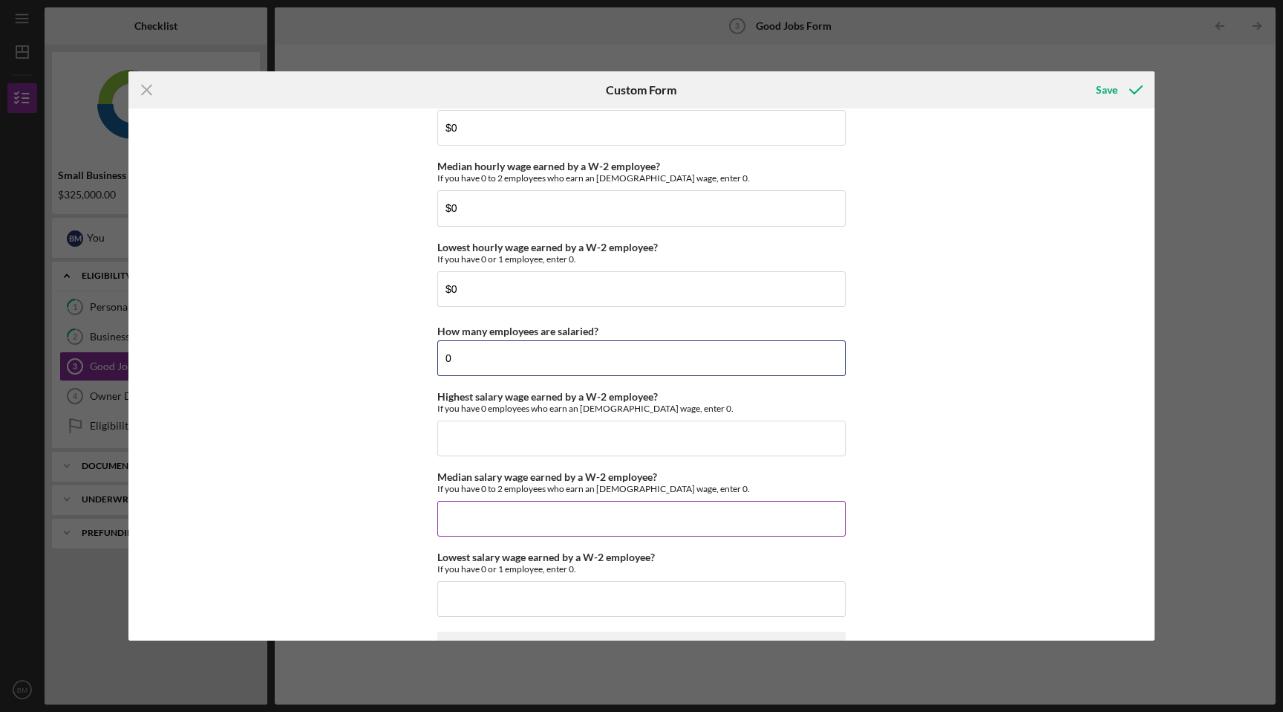
scroll to position [2984, 0]
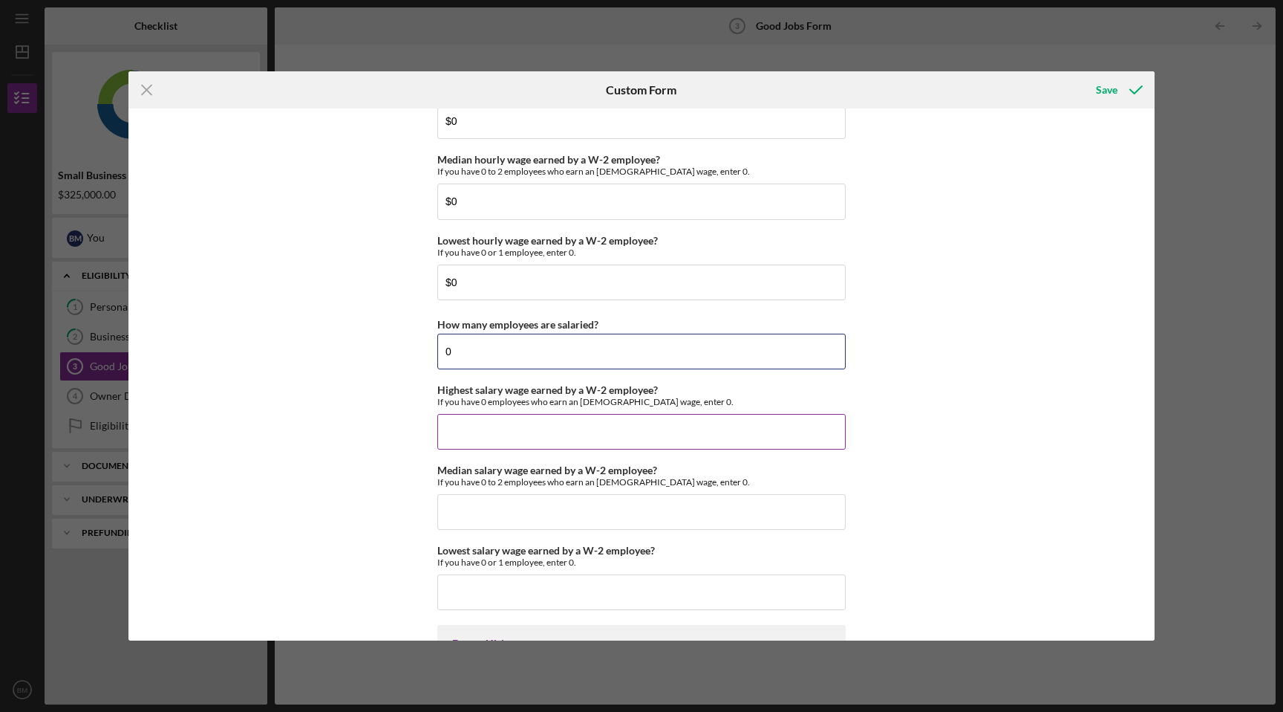
type input "0"
click at [554, 425] on input "Highest salary wage earned by a W-2 employee?" at bounding box center [641, 432] width 409 height 36
type input "$0"
click at [545, 512] on input "Median salary wage earned by a W-2 employee?" at bounding box center [641, 512] width 409 height 36
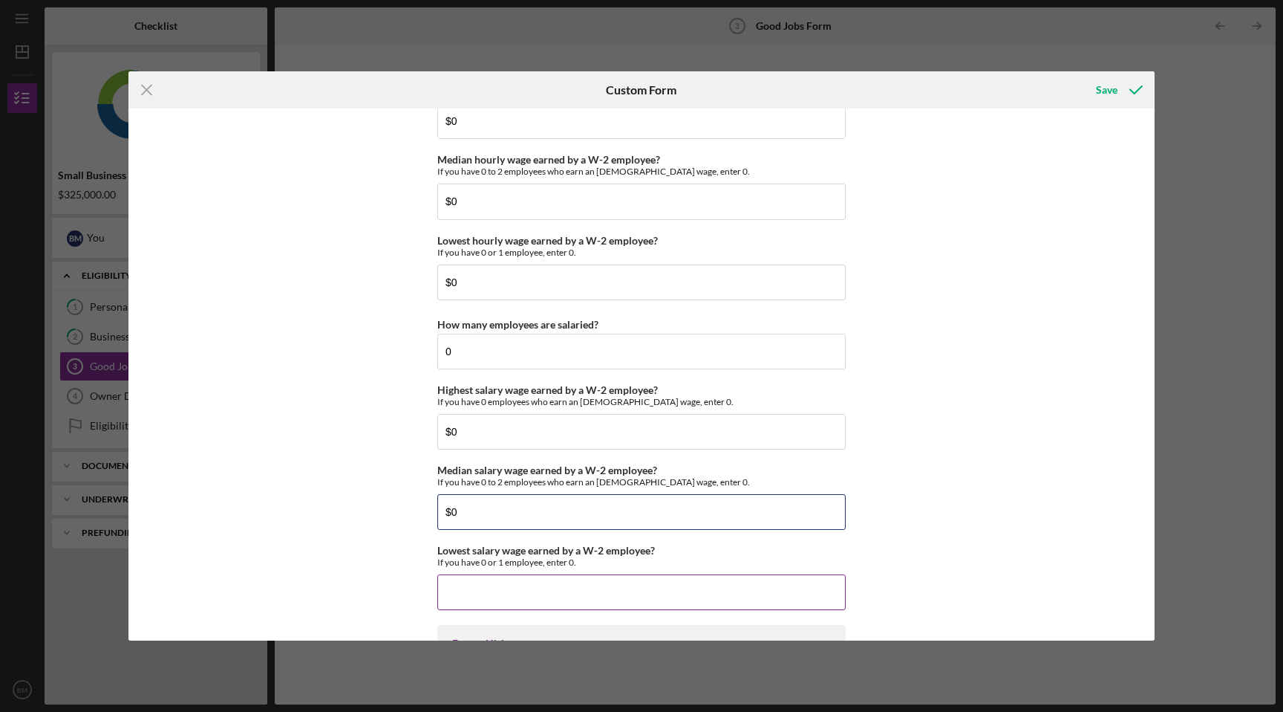
type input "$0"
click at [533, 592] on input "Lowest salary wage earned by a W-2 employee?" at bounding box center [641, 592] width 409 height 36
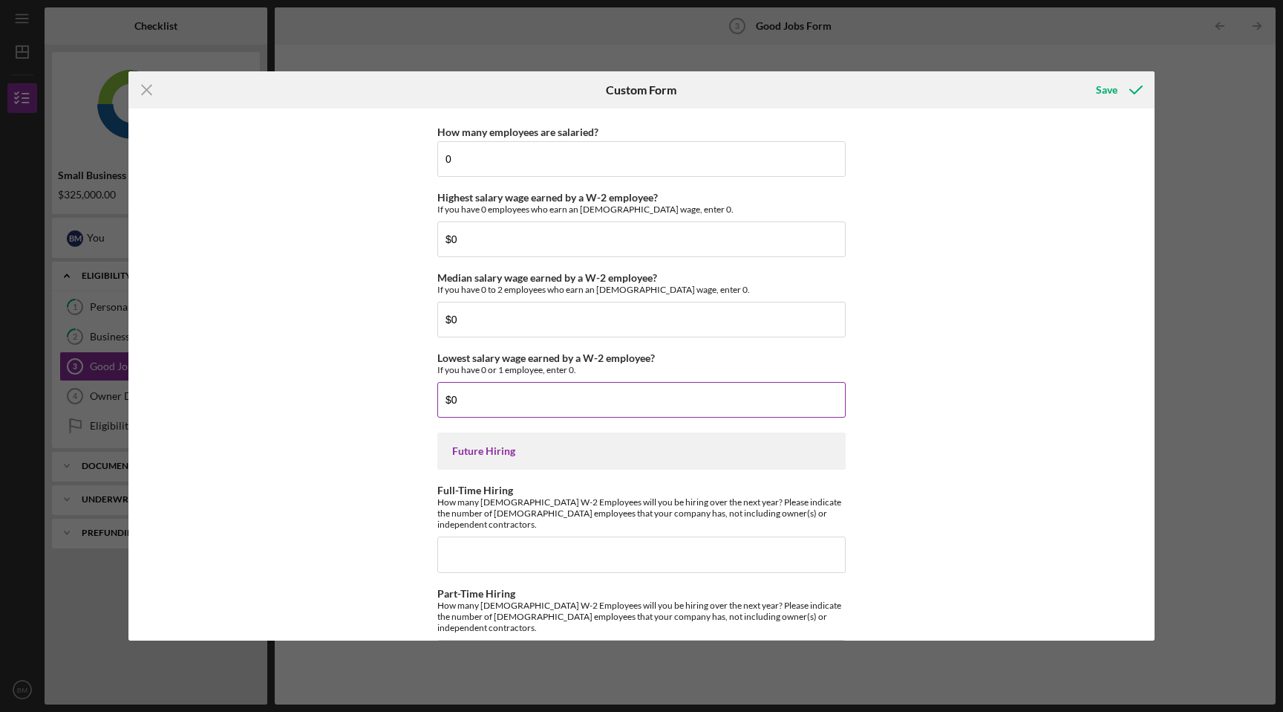
scroll to position [3198, 0]
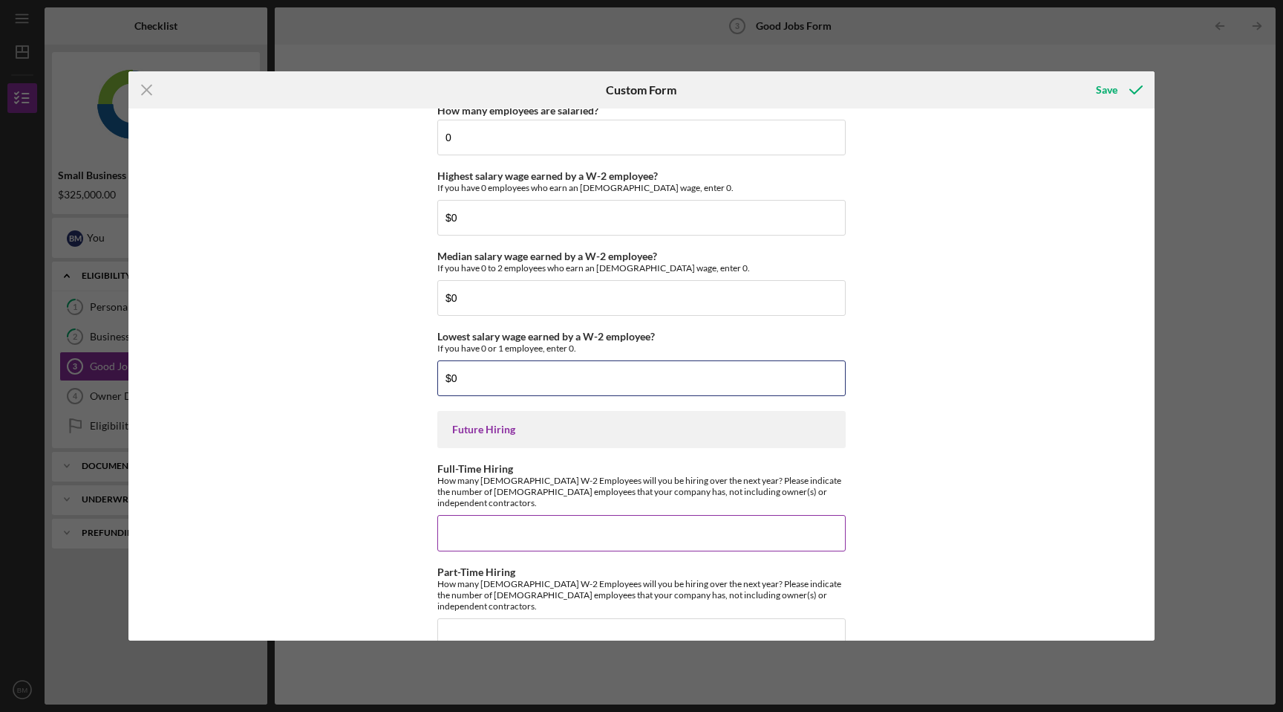
type input "$0"
click at [537, 526] on input "Full-Time Hiring" at bounding box center [641, 533] width 409 height 36
type input "4"
click at [523, 621] on input "Part-Time Hiring" at bounding box center [641, 636] width 409 height 36
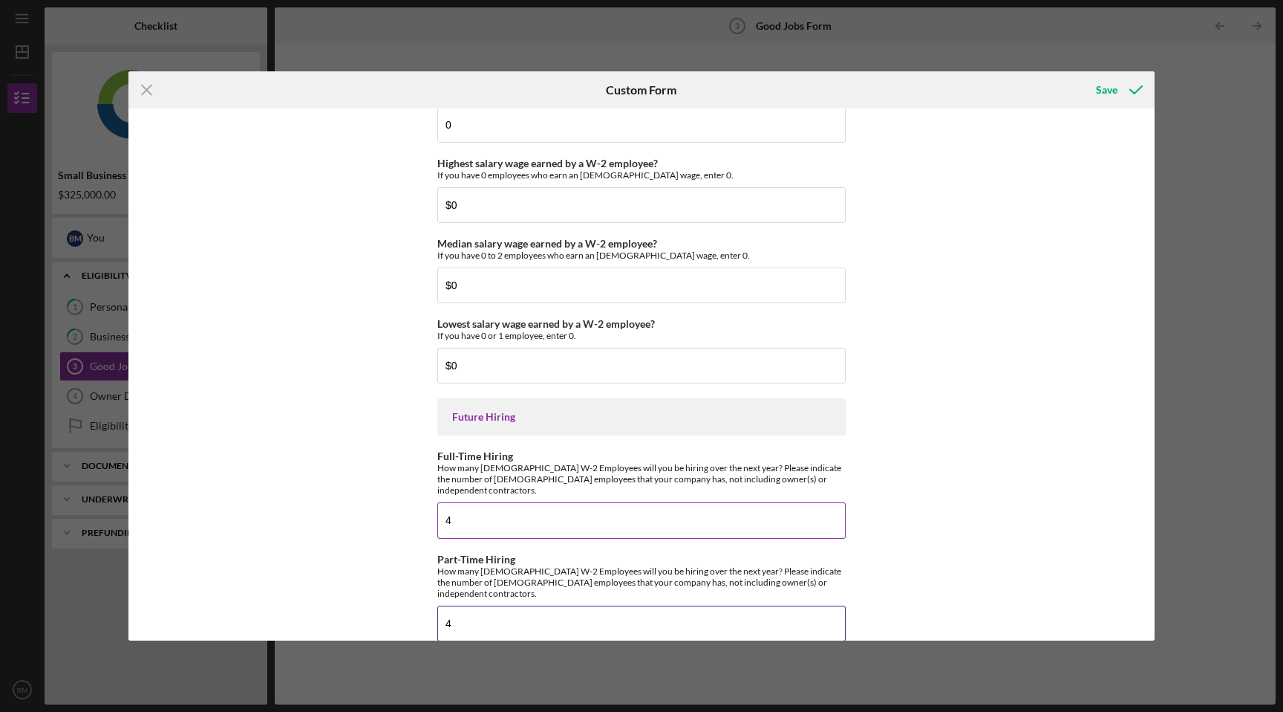
type input "4"
click at [754, 511] on input "4" at bounding box center [641, 520] width 409 height 36
type input "8"
click at [705, 608] on input "4" at bounding box center [641, 623] width 409 height 36
click at [1109, 93] on div "Save" at bounding box center [1107, 90] width 22 height 30
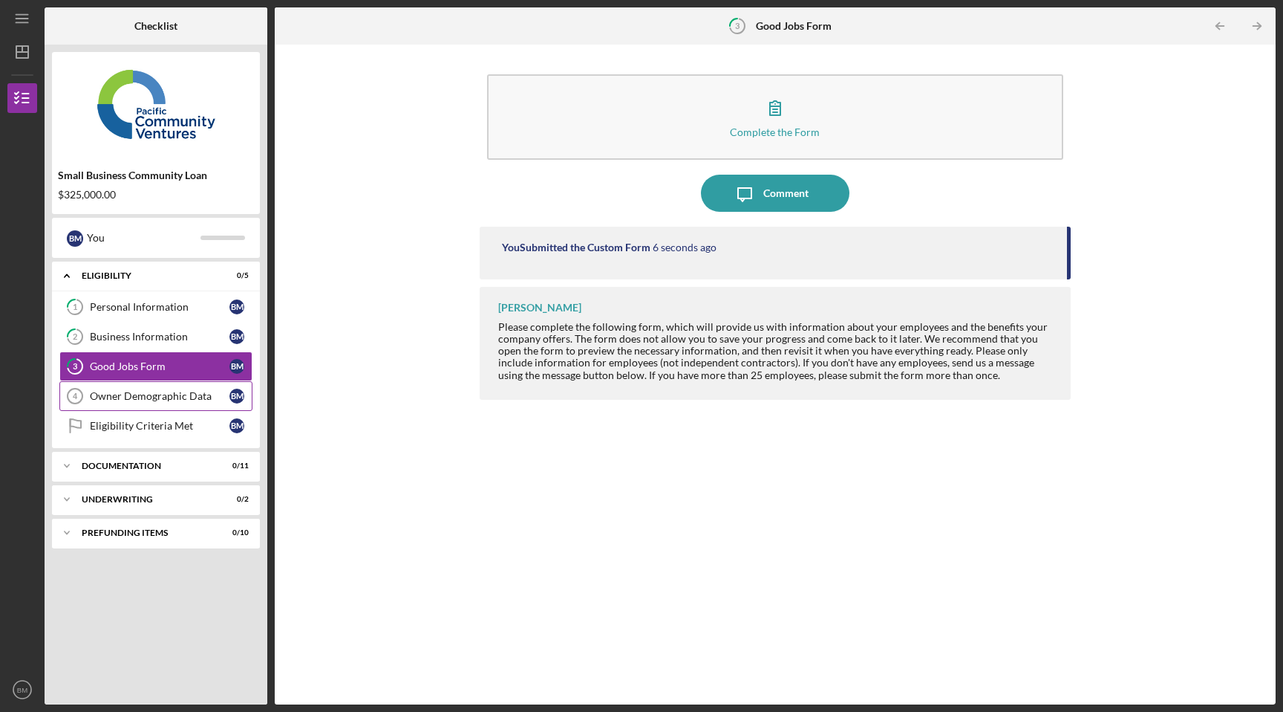
click at [199, 392] on div "Owner Demographic Data" at bounding box center [160, 396] width 140 height 12
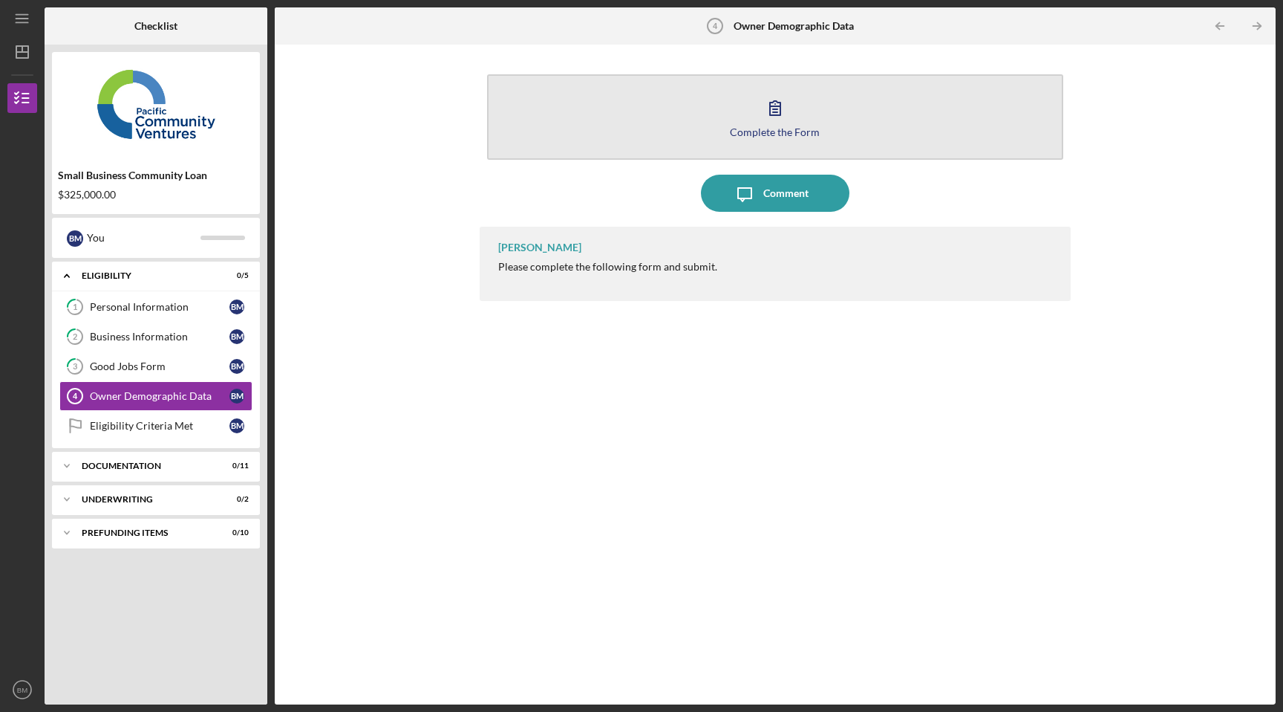
click at [784, 134] on div "Complete the Form" at bounding box center [775, 131] width 90 height 11
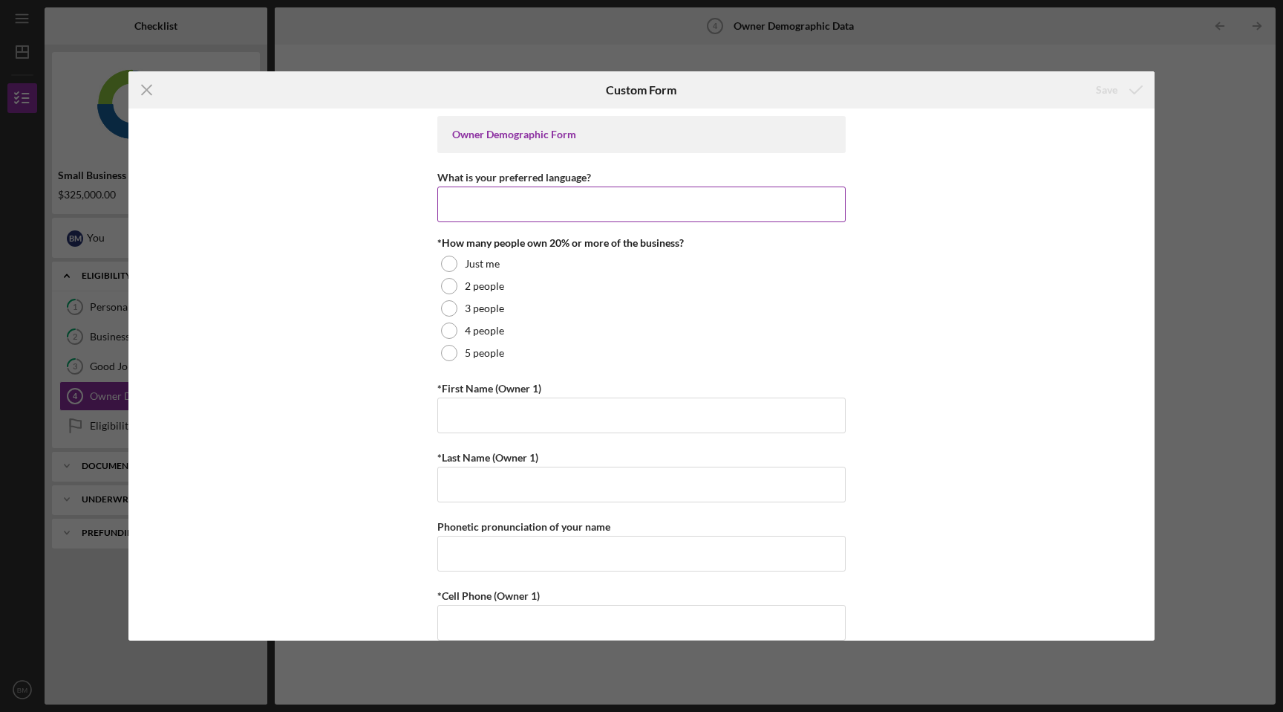
click at [593, 213] on input "What is your preferred language?" at bounding box center [641, 204] width 409 height 36
type input "English"
click at [481, 267] on label "Just me" at bounding box center [482, 264] width 35 height 12
click at [503, 402] on input "*First Name (Owner 1)" at bounding box center [641, 415] width 409 height 36
type input "[PERSON_NAME]"
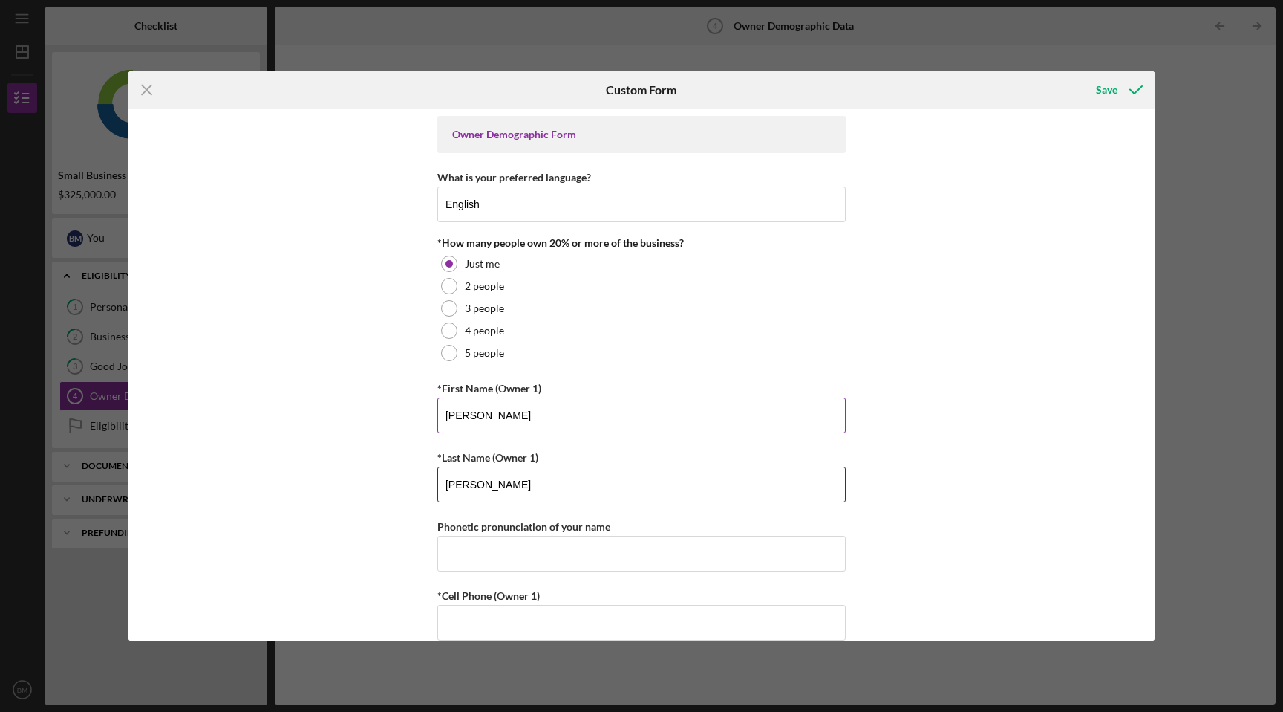
type input "[PERSON_NAME]"
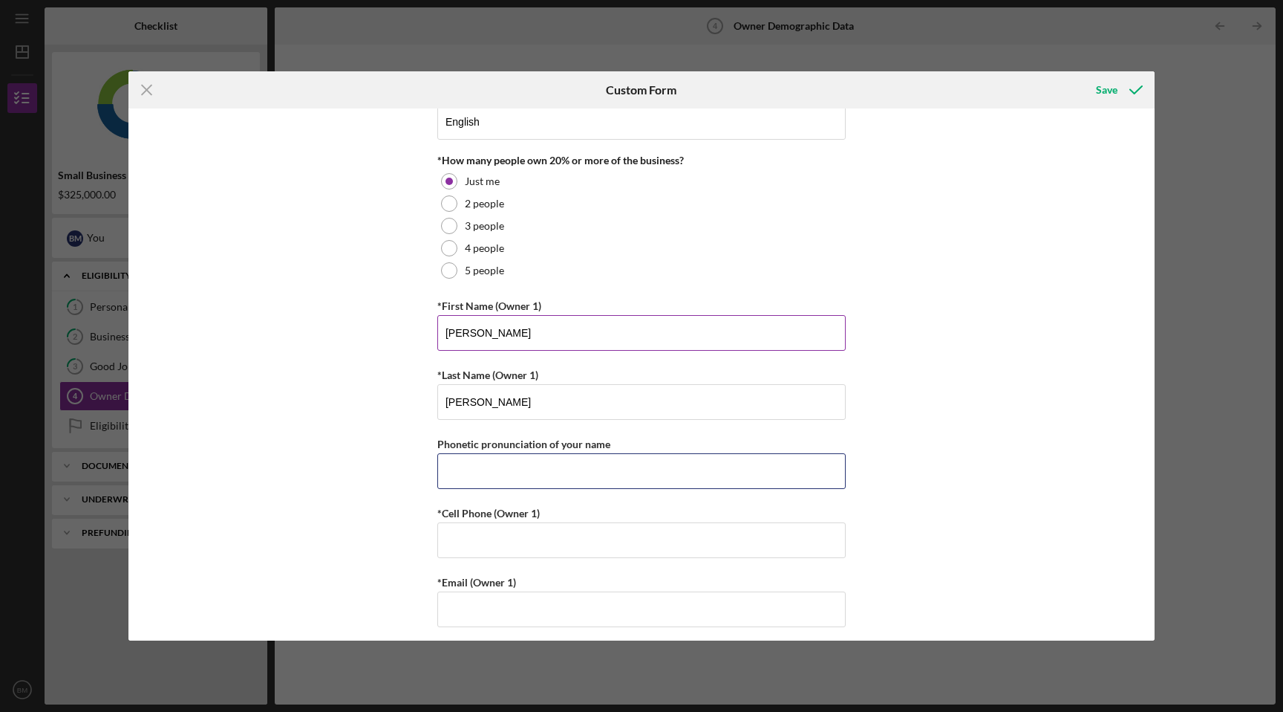
scroll to position [97, 0]
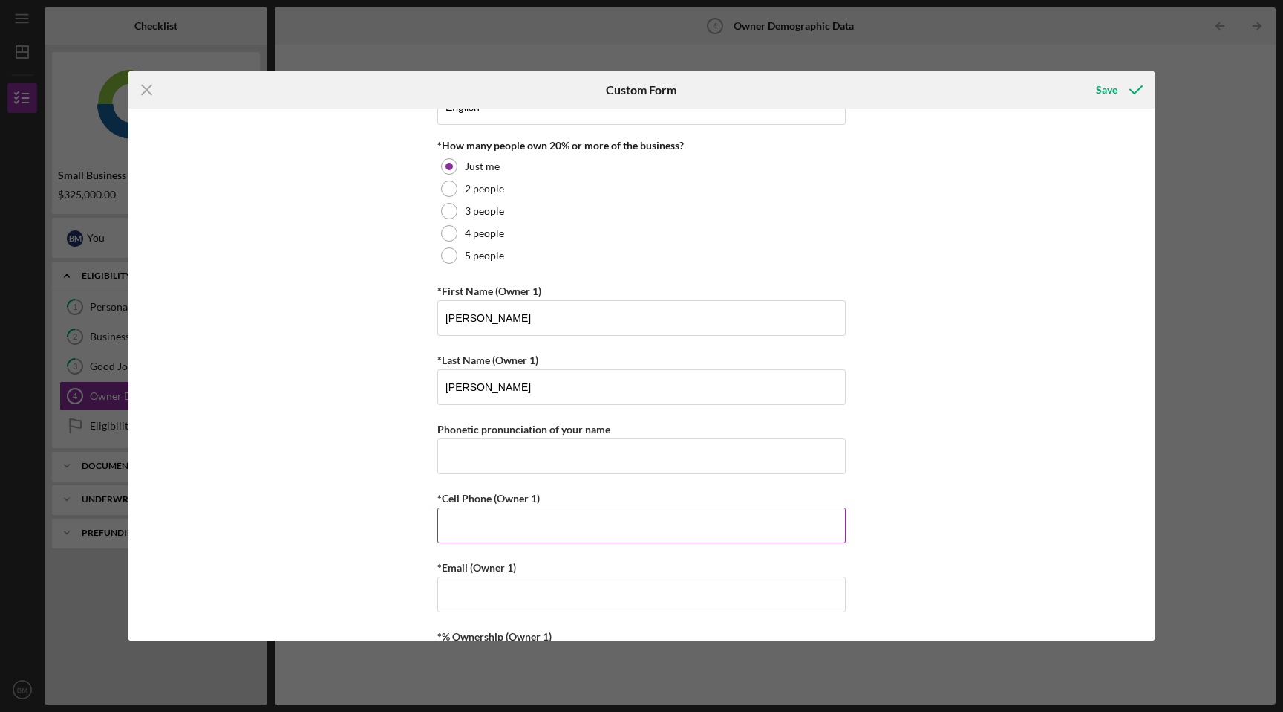
click at [495, 534] on input "*Cell Phone (Owner 1)" at bounding box center [641, 525] width 409 height 36
type input "[PHONE_NUMBER]"
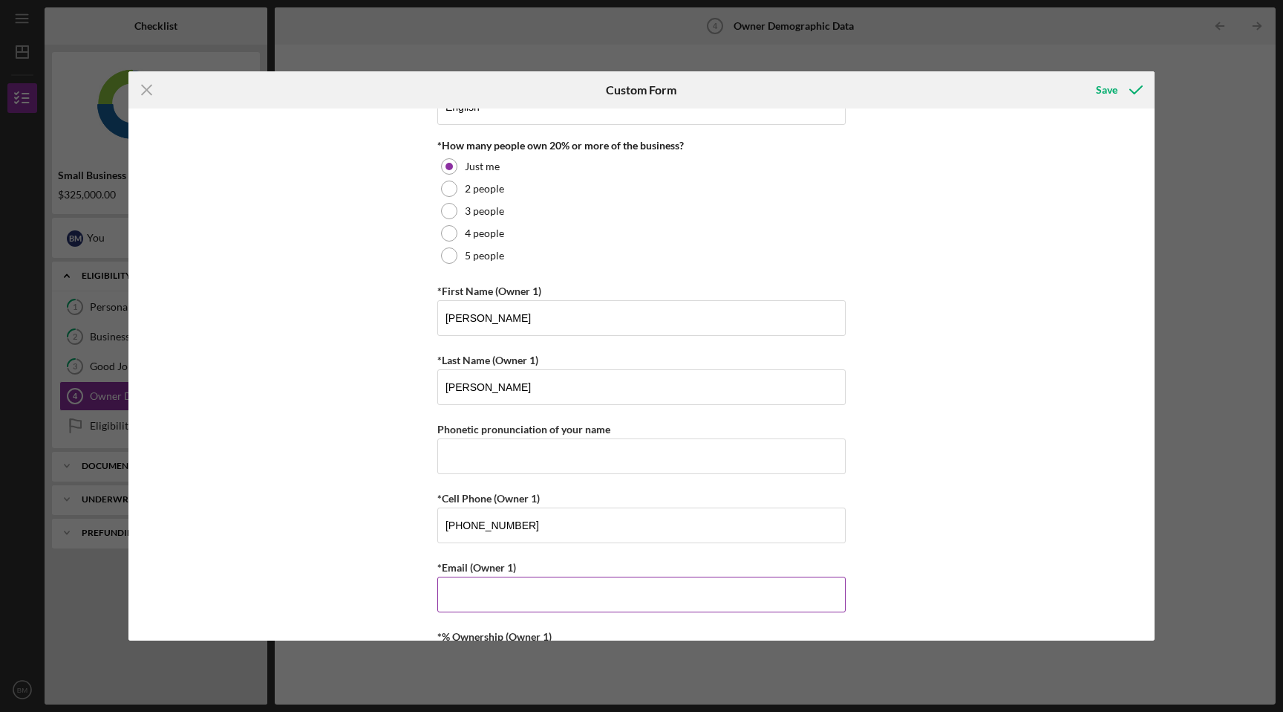
click at [487, 608] on input "*Email (Owner 1)" at bounding box center [641, 594] width 409 height 36
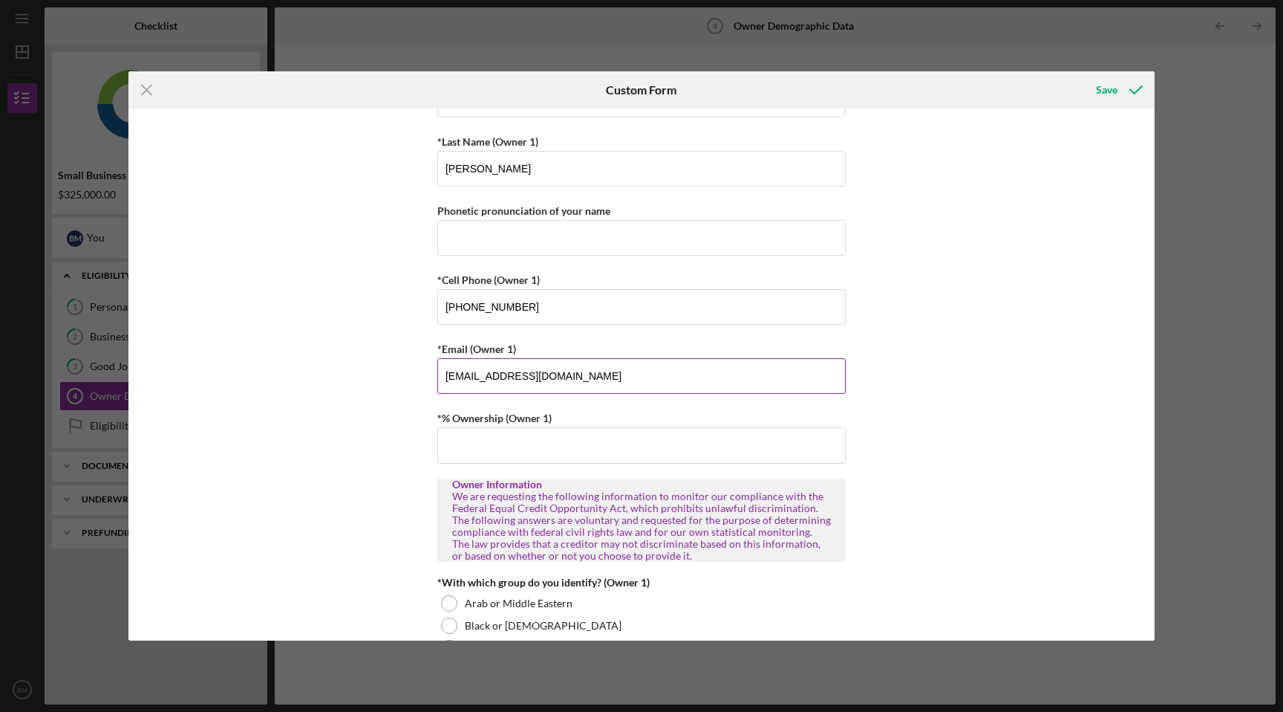
scroll to position [320, 0]
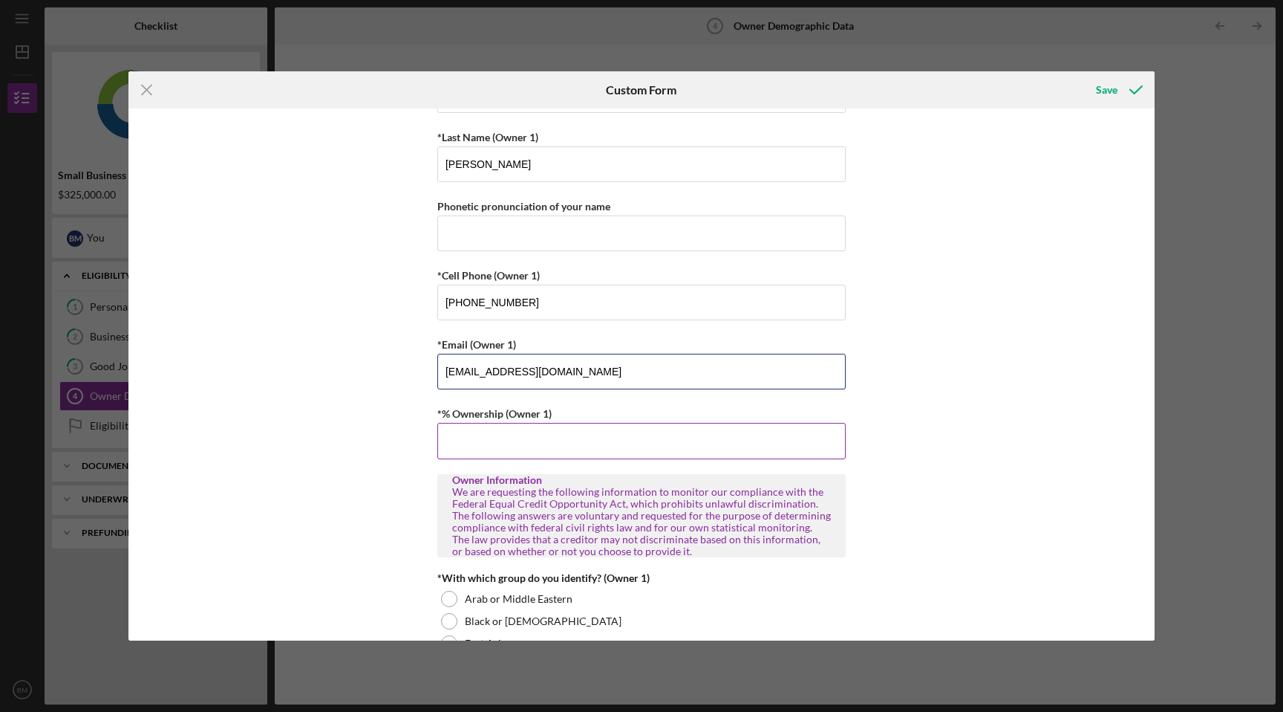
type input "[EMAIL_ADDRESS][DOMAIN_NAME]"
click at [593, 438] on input "*% Ownership (Owner 1)" at bounding box center [641, 441] width 409 height 36
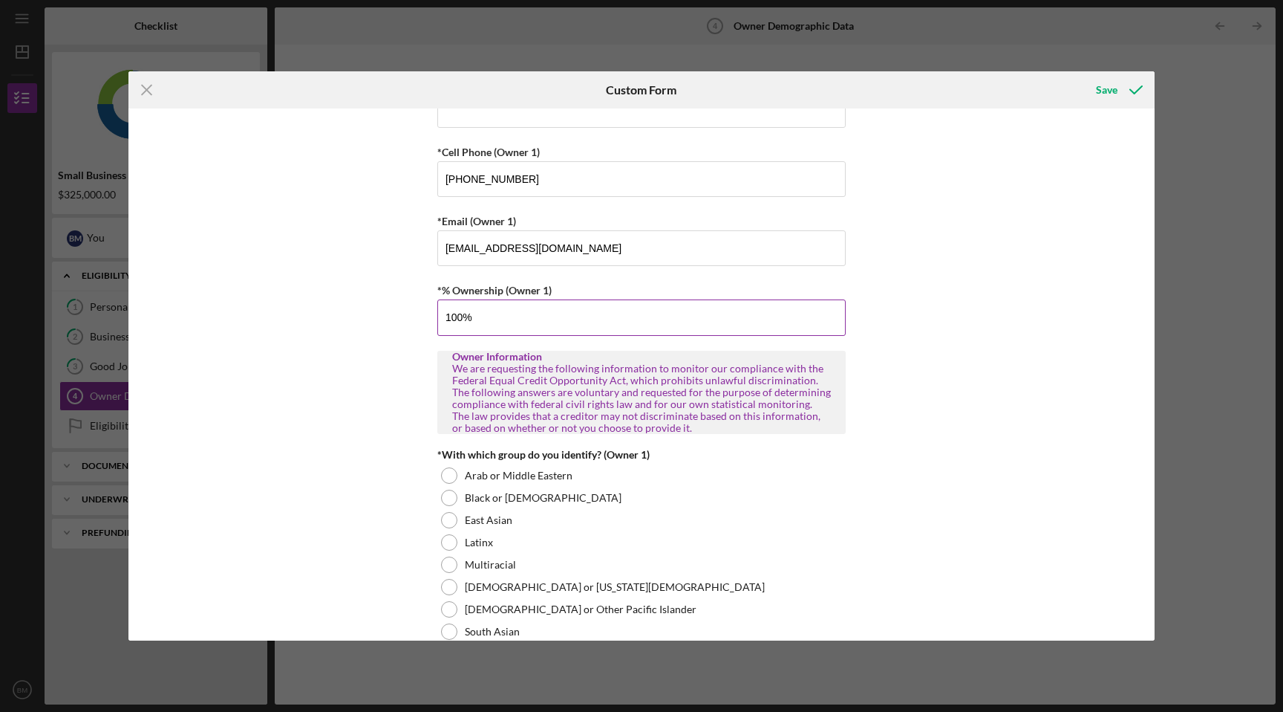
scroll to position [449, 0]
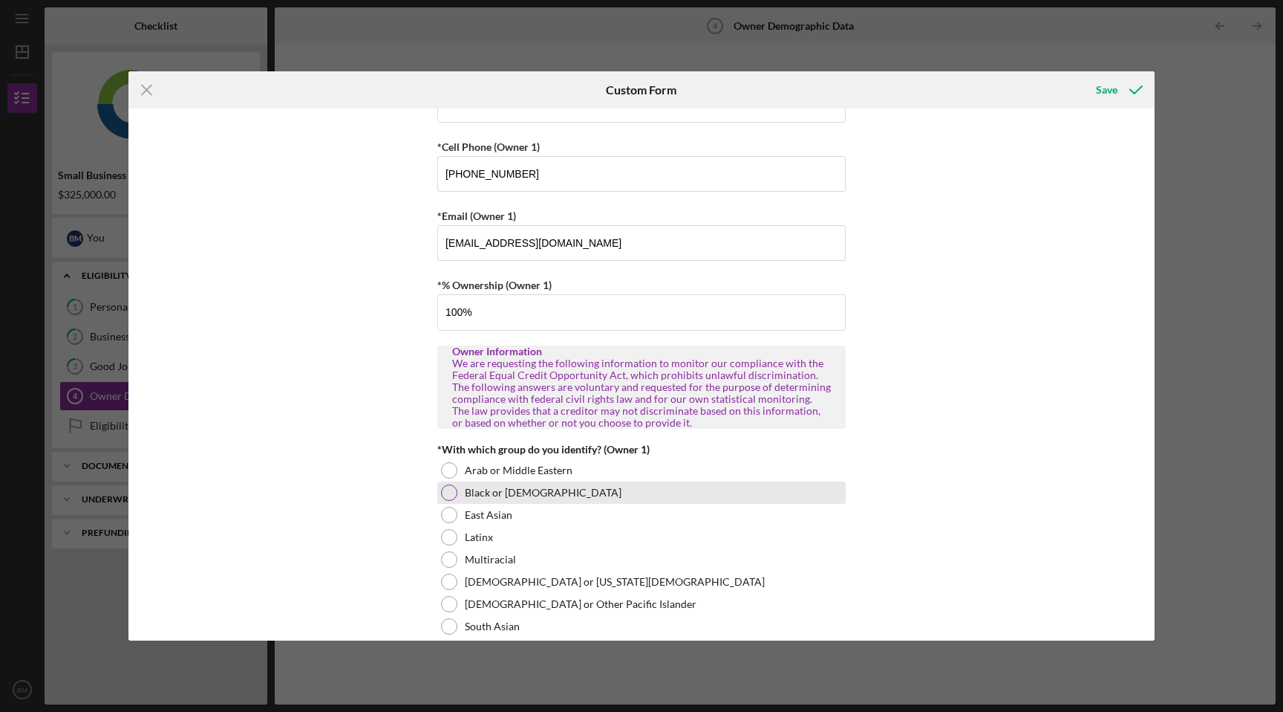
type input "100.00000%"
click at [454, 498] on div "Black or [DEMOGRAPHIC_DATA]" at bounding box center [641, 492] width 409 height 22
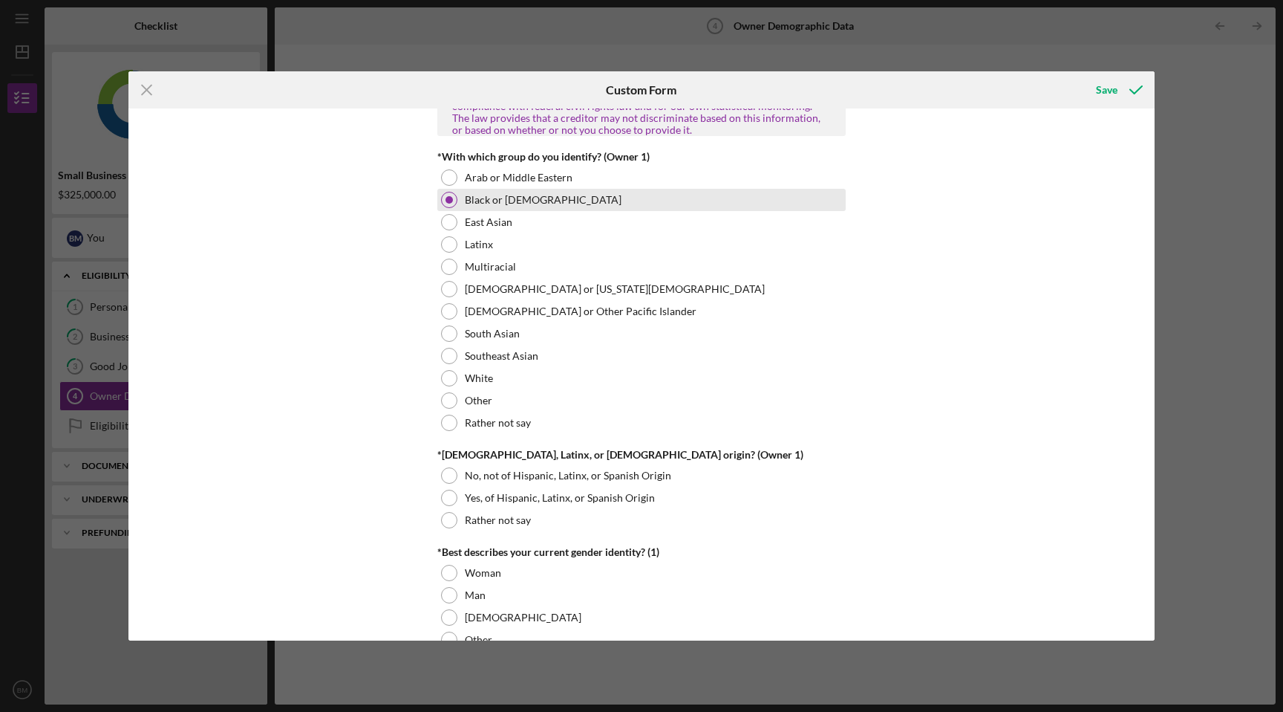
scroll to position [742, 0]
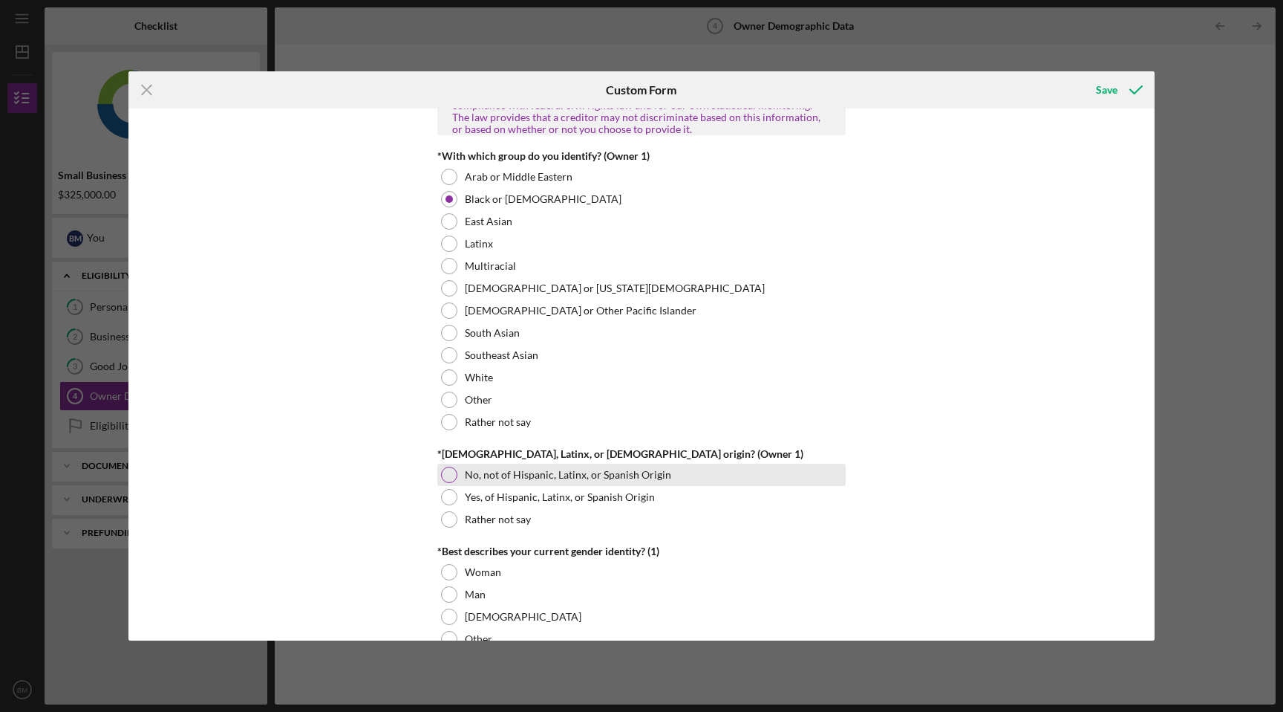
click at [455, 478] on div "No, not of Hispanic, Latinx, or Spanish Origin" at bounding box center [641, 474] width 409 height 22
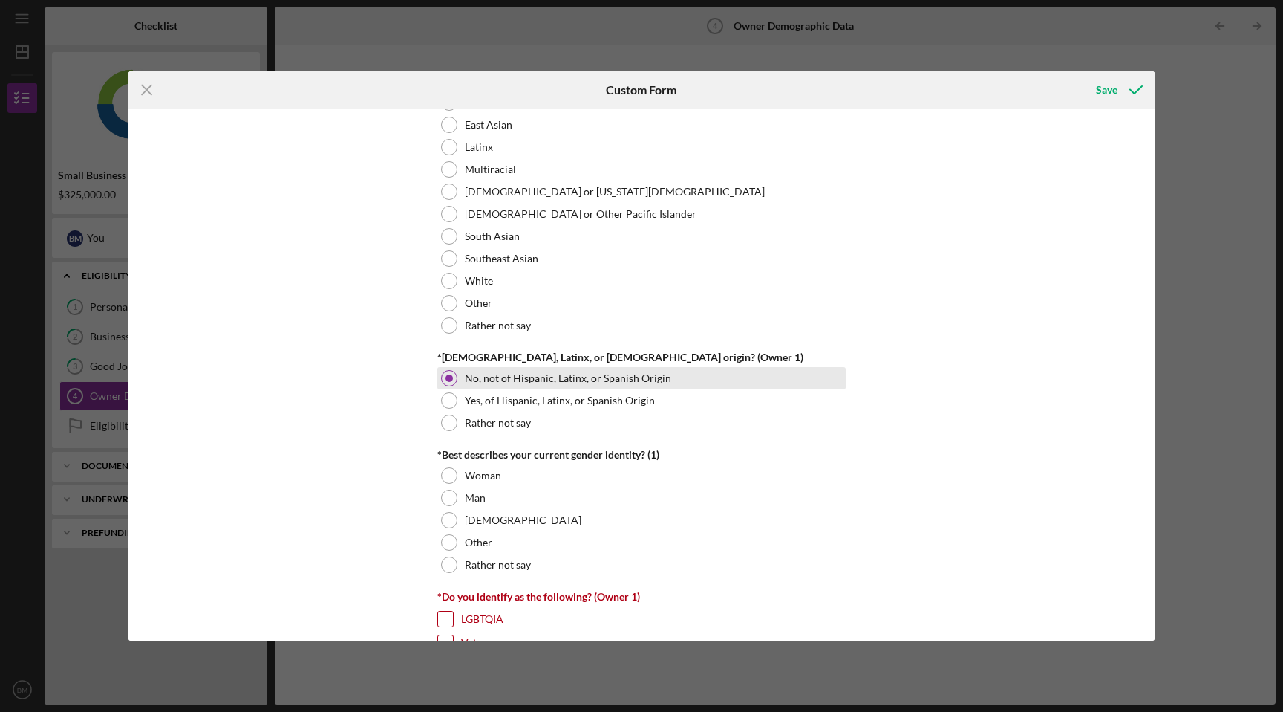
scroll to position [849, 0]
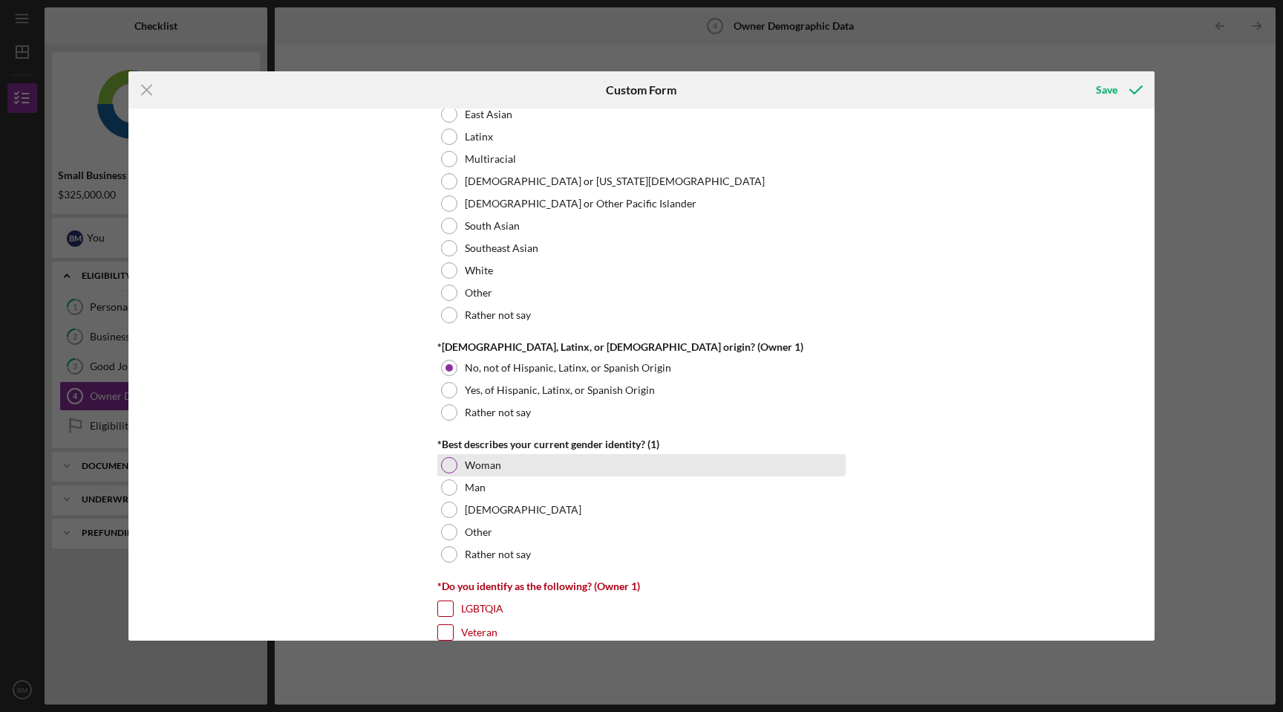
click at [457, 473] on div "Woman" at bounding box center [641, 465] width 409 height 22
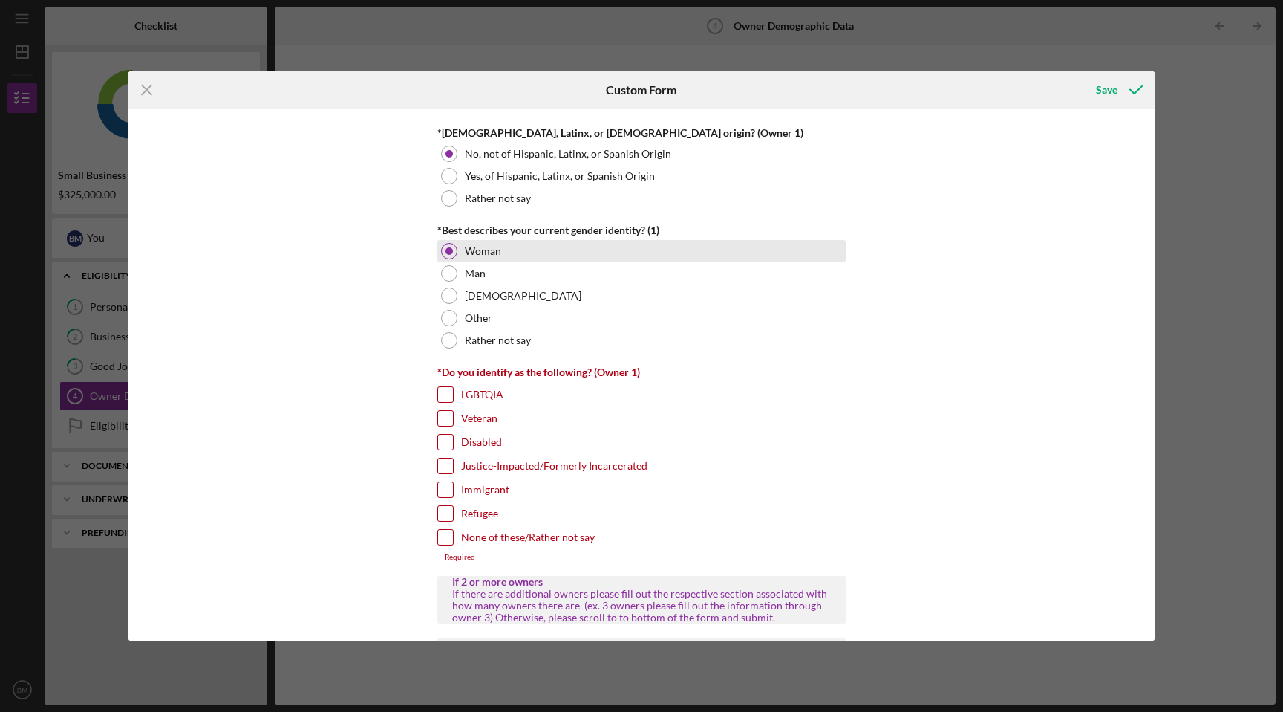
scroll to position [1081, 0]
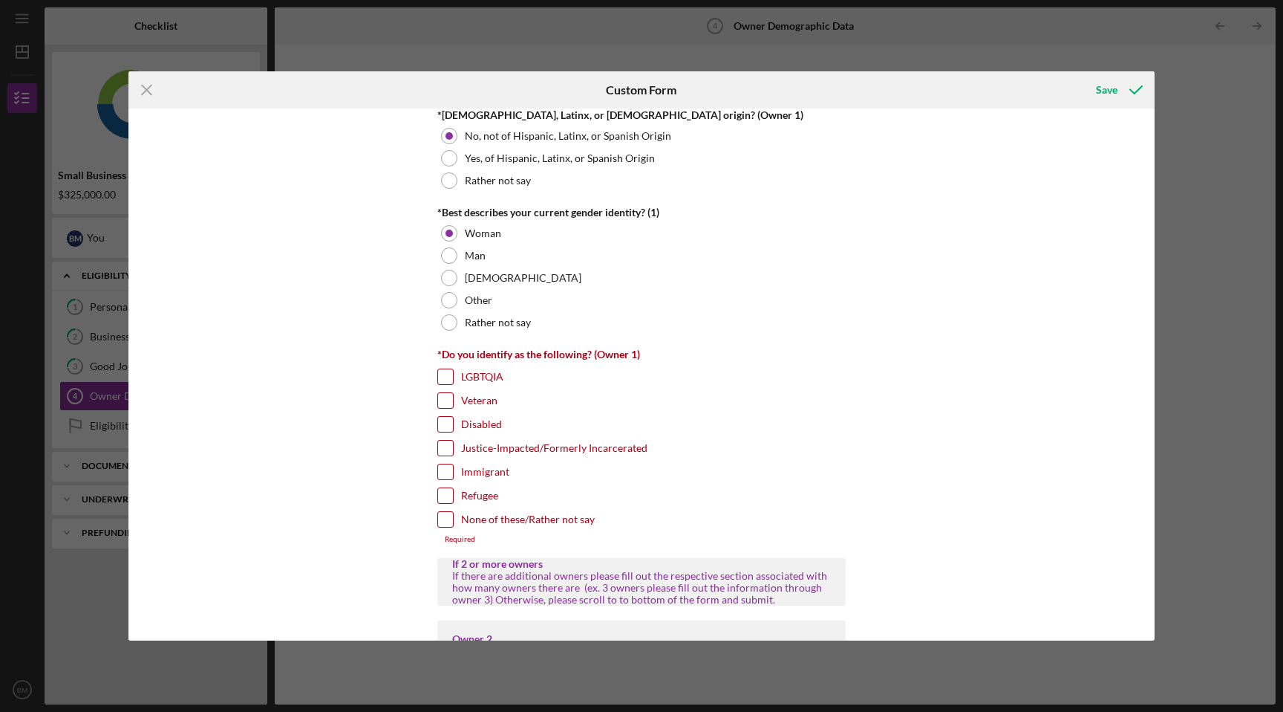
click at [461, 520] on label "None of these/Rather not say" at bounding box center [528, 519] width 134 height 15
click at [453, 520] on input "None of these/Rather not say" at bounding box center [445, 519] width 15 height 15
checkbox input "true"
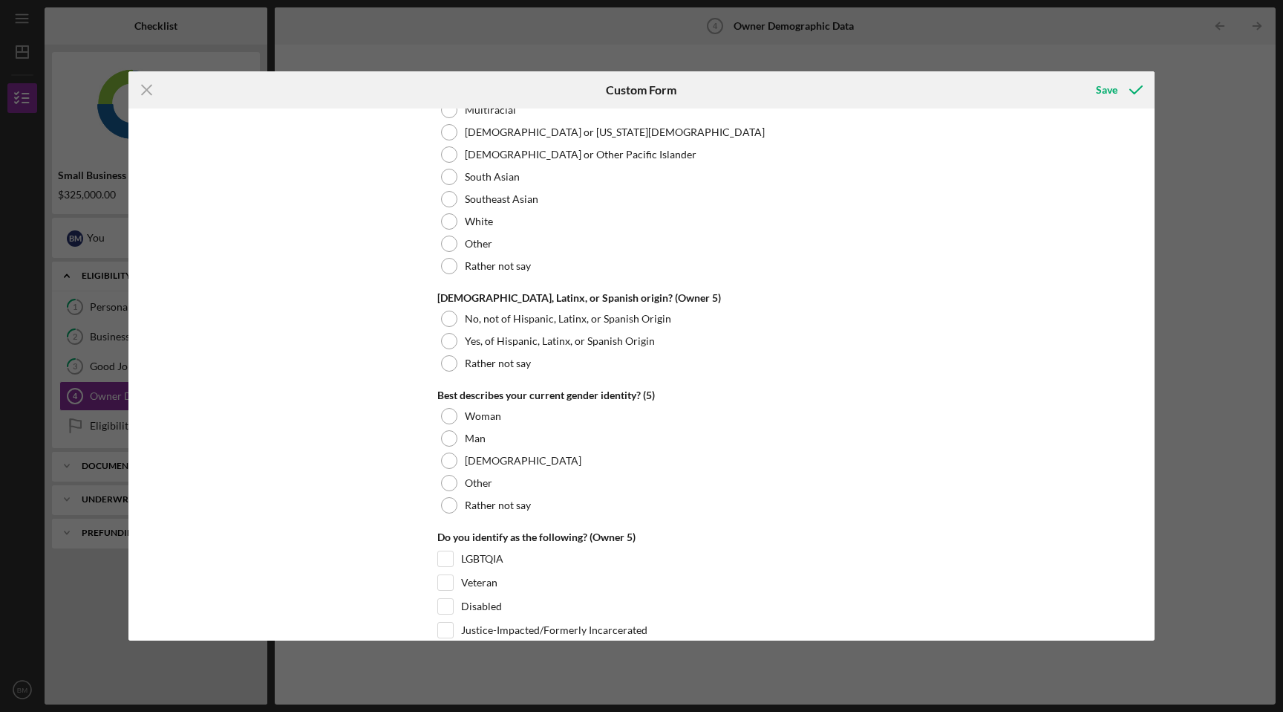
scroll to position [5602, 0]
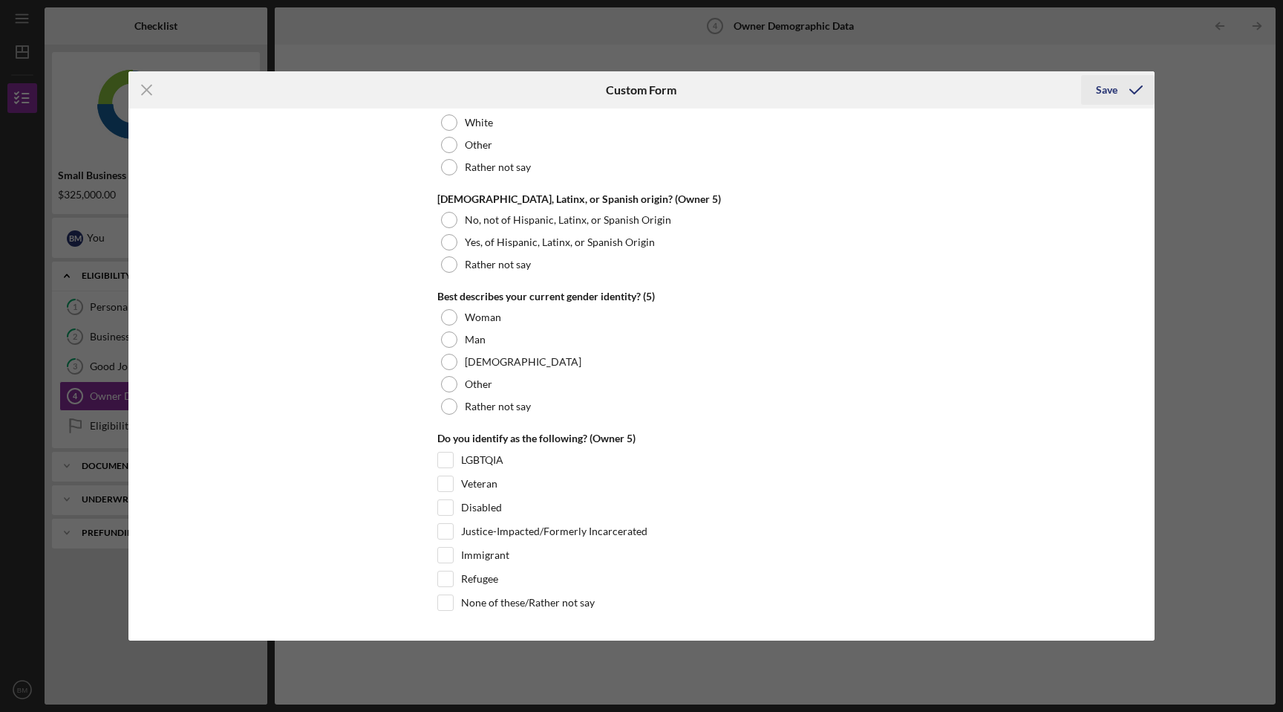
click at [1107, 85] on div "Save" at bounding box center [1107, 90] width 22 height 30
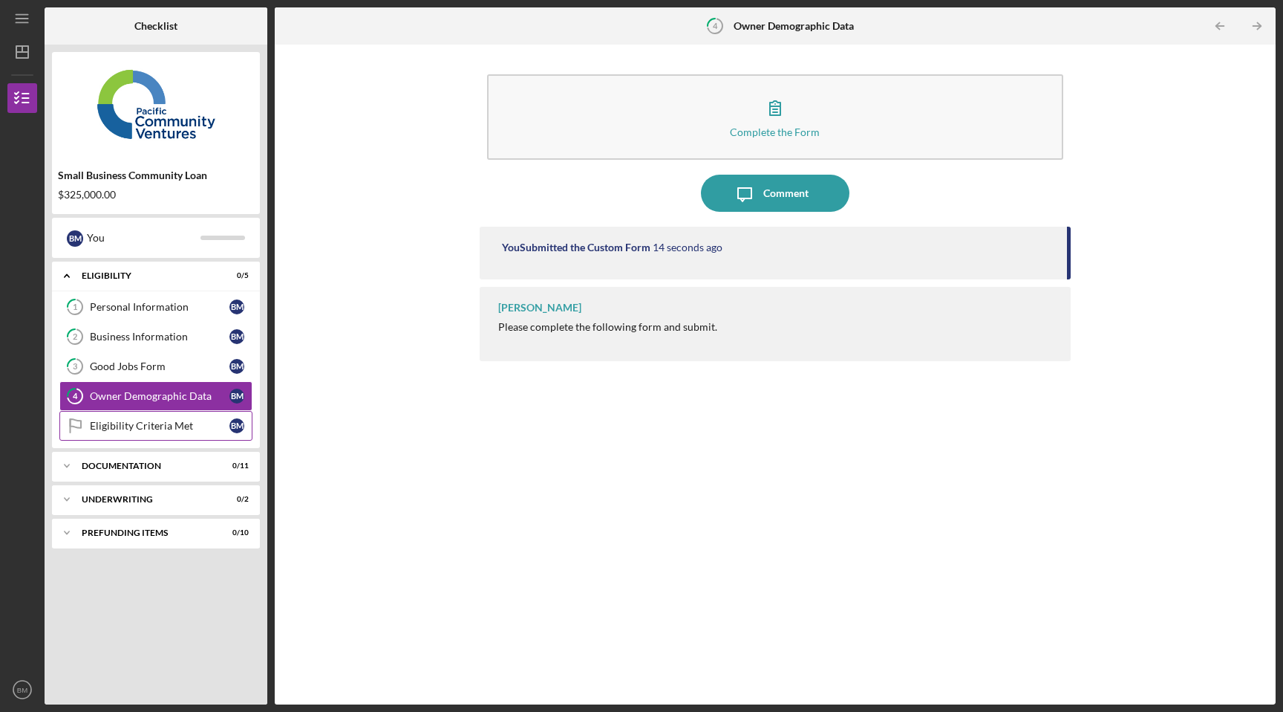
click at [173, 421] on div "Eligibility Criteria Met" at bounding box center [160, 426] width 140 height 12
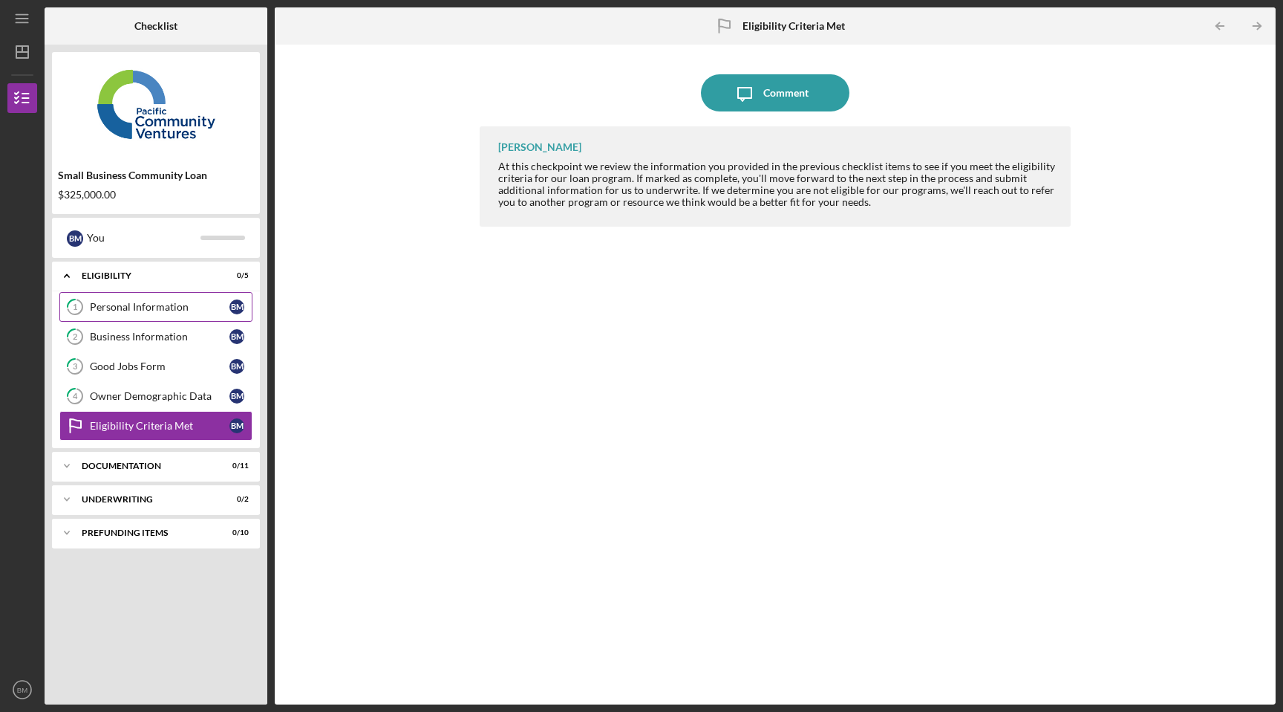
click at [152, 302] on div "Personal Information" at bounding box center [160, 307] width 140 height 12
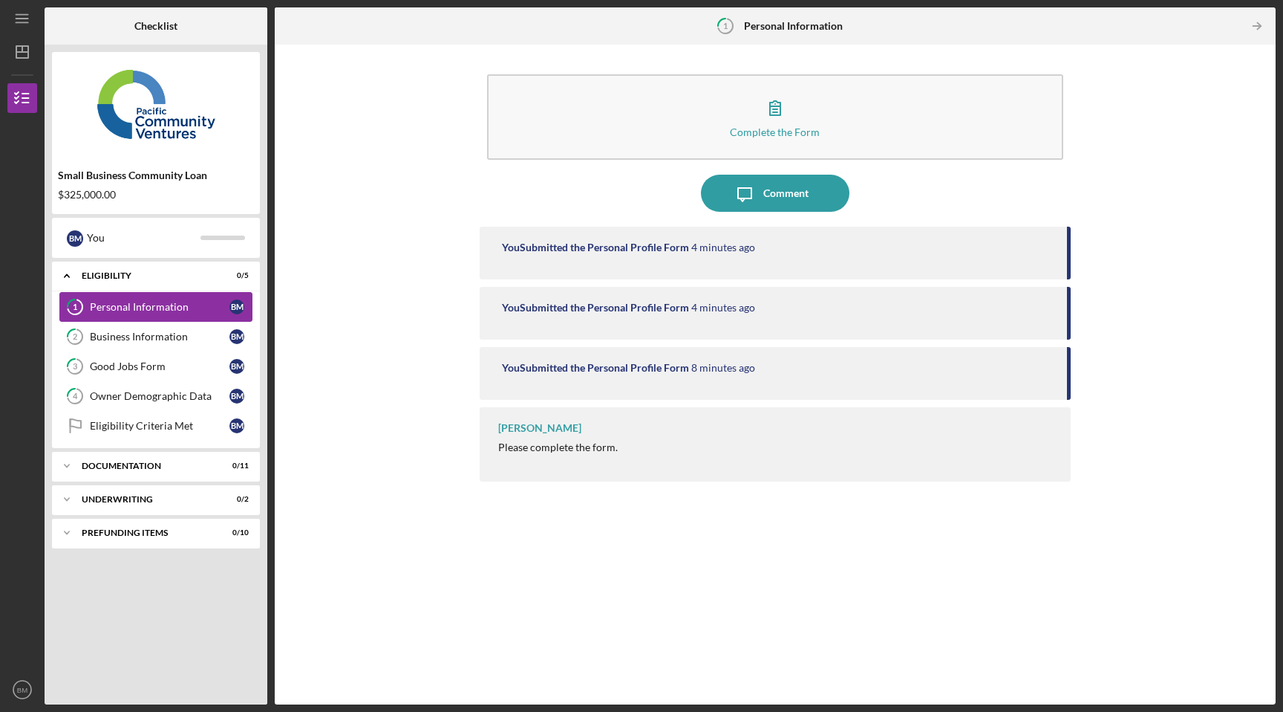
click at [152, 302] on div "Personal Information" at bounding box center [160, 307] width 140 height 12
click at [77, 461] on icon "Icon/Expander" at bounding box center [67, 466] width 30 height 30
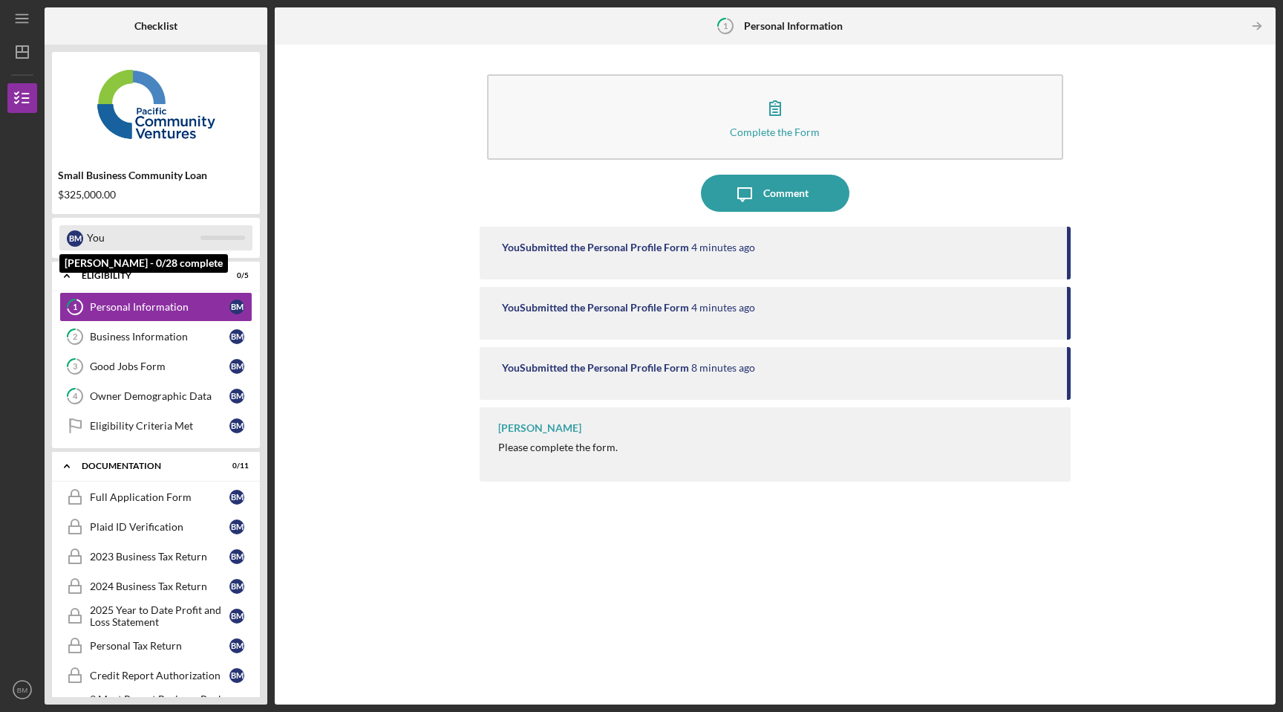
click at [99, 236] on div "You" at bounding box center [144, 237] width 114 height 25
click at [111, 299] on link "1 Personal Information B M" at bounding box center [155, 307] width 193 height 30
click at [111, 300] on link "1 Personal Information B M" at bounding box center [155, 307] width 193 height 30
click at [1259, 22] on icon "Icon/Table Pagination Arrow" at bounding box center [1256, 26] width 33 height 33
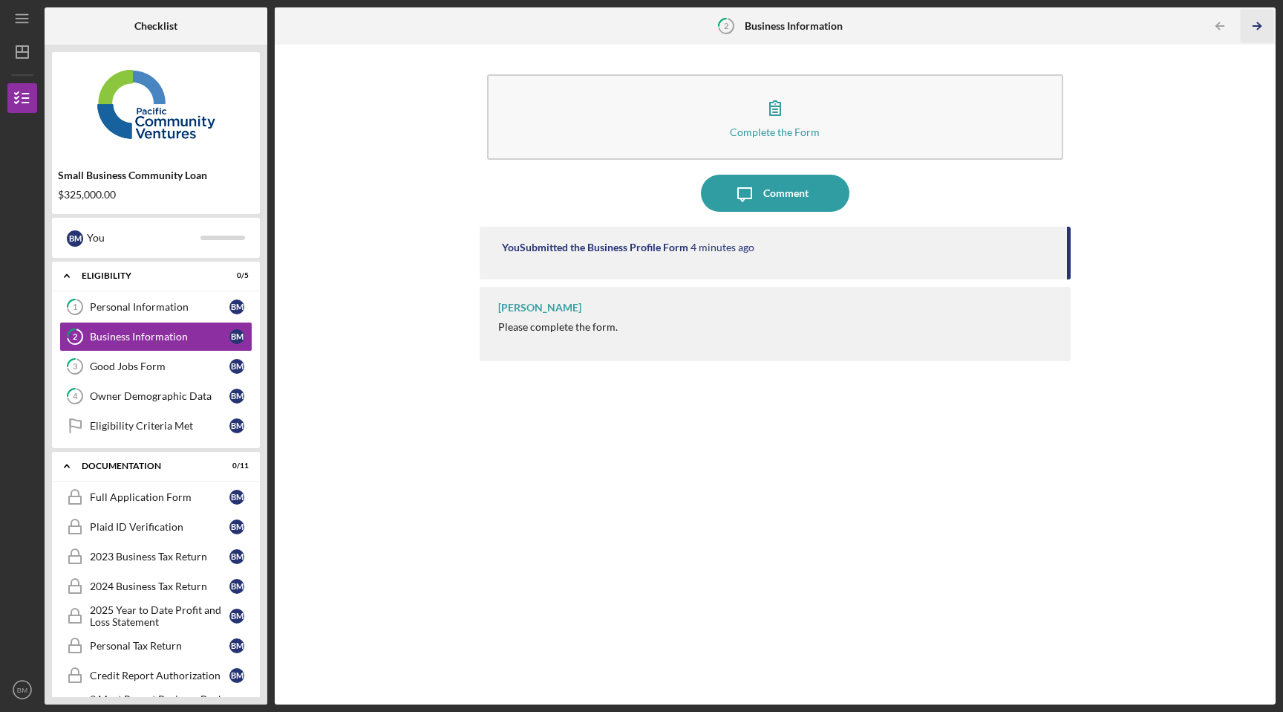
click at [1247, 27] on icon "Icon/Table Pagination Arrow" at bounding box center [1256, 26] width 33 height 33
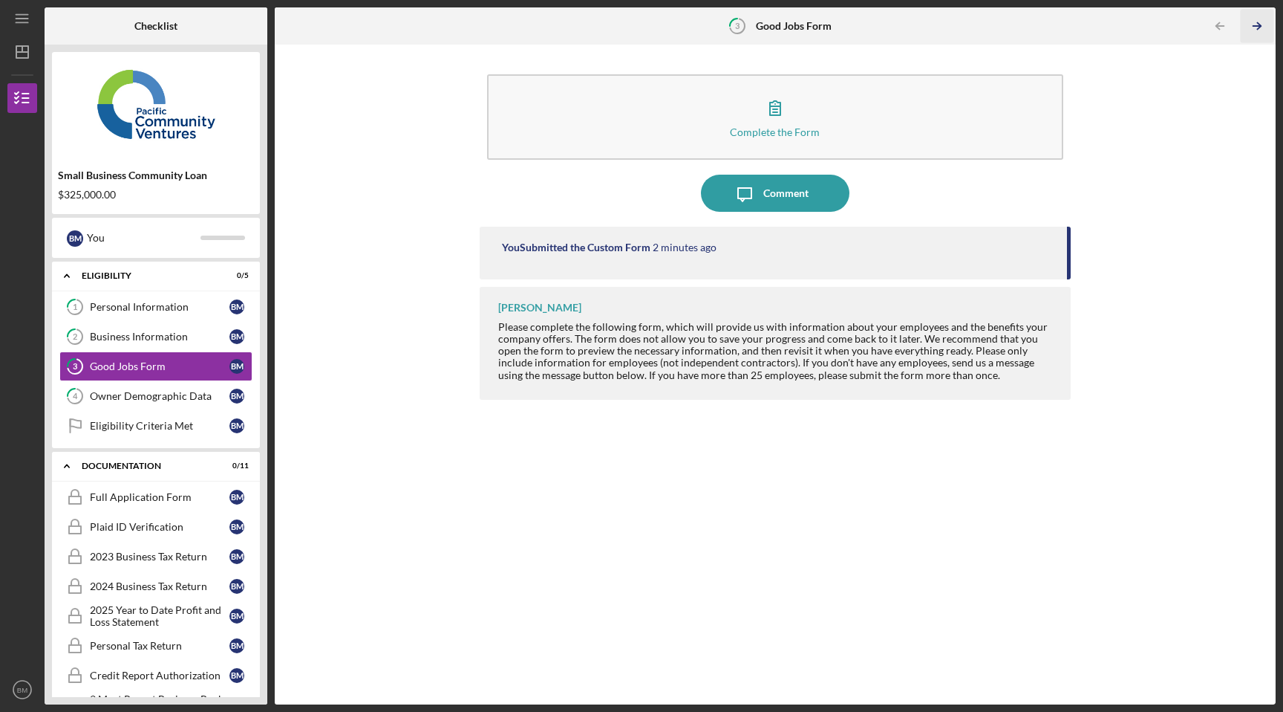
click at [1247, 27] on icon "Icon/Table Pagination Arrow" at bounding box center [1256, 26] width 33 height 33
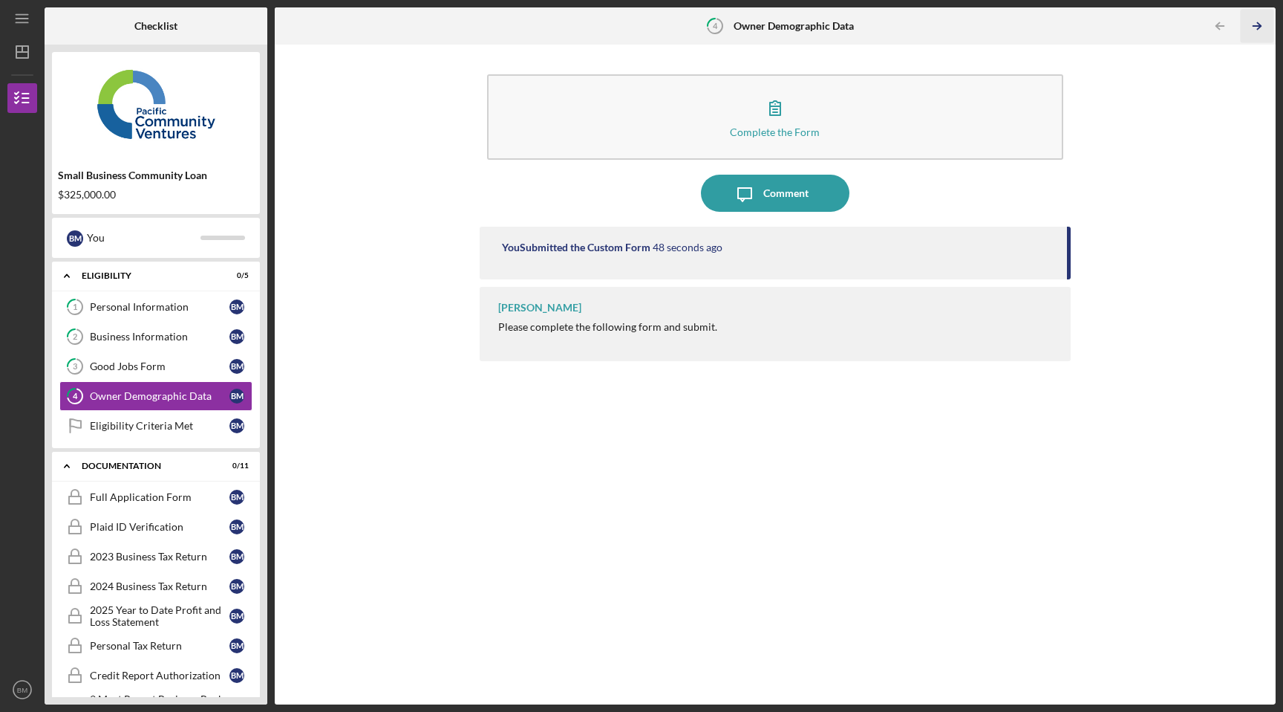
click at [1247, 27] on icon "Icon/Table Pagination Arrow" at bounding box center [1256, 26] width 33 height 33
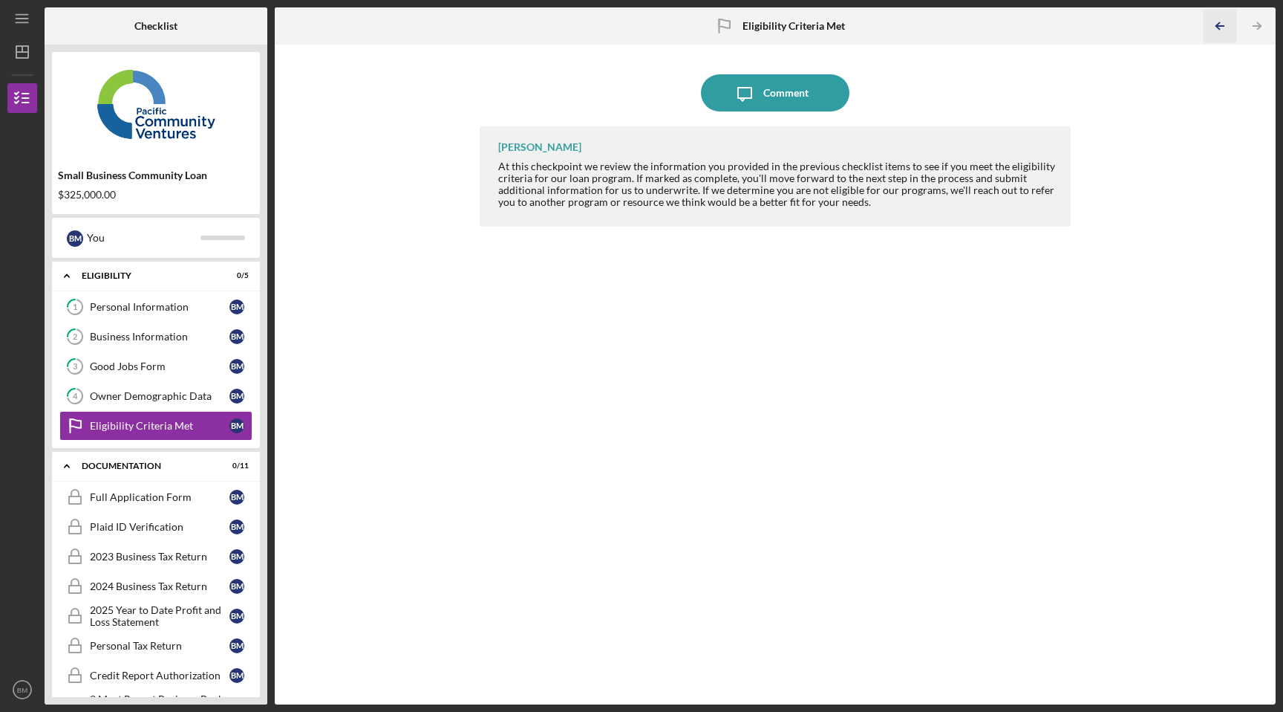
click at [1224, 27] on icon "Icon/Table Pagination Arrow" at bounding box center [1219, 26] width 33 height 33
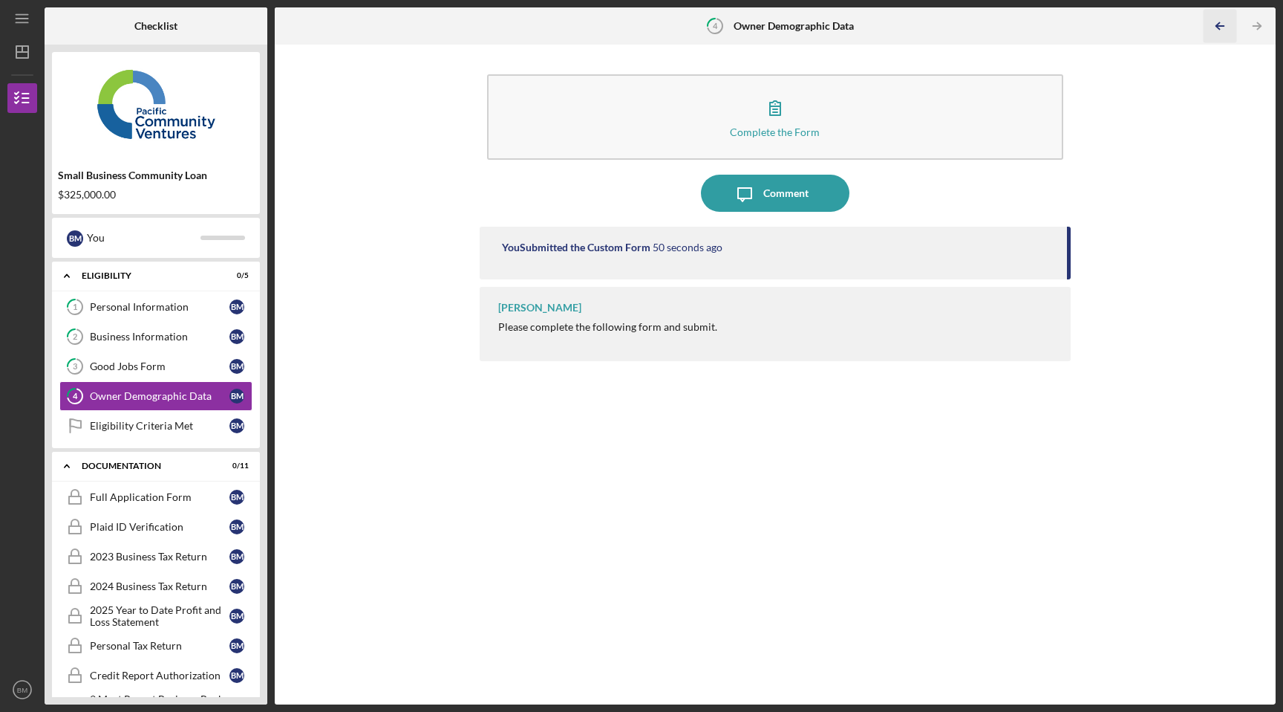
click at [1224, 27] on icon "Icon/Table Pagination Arrow" at bounding box center [1219, 26] width 33 height 33
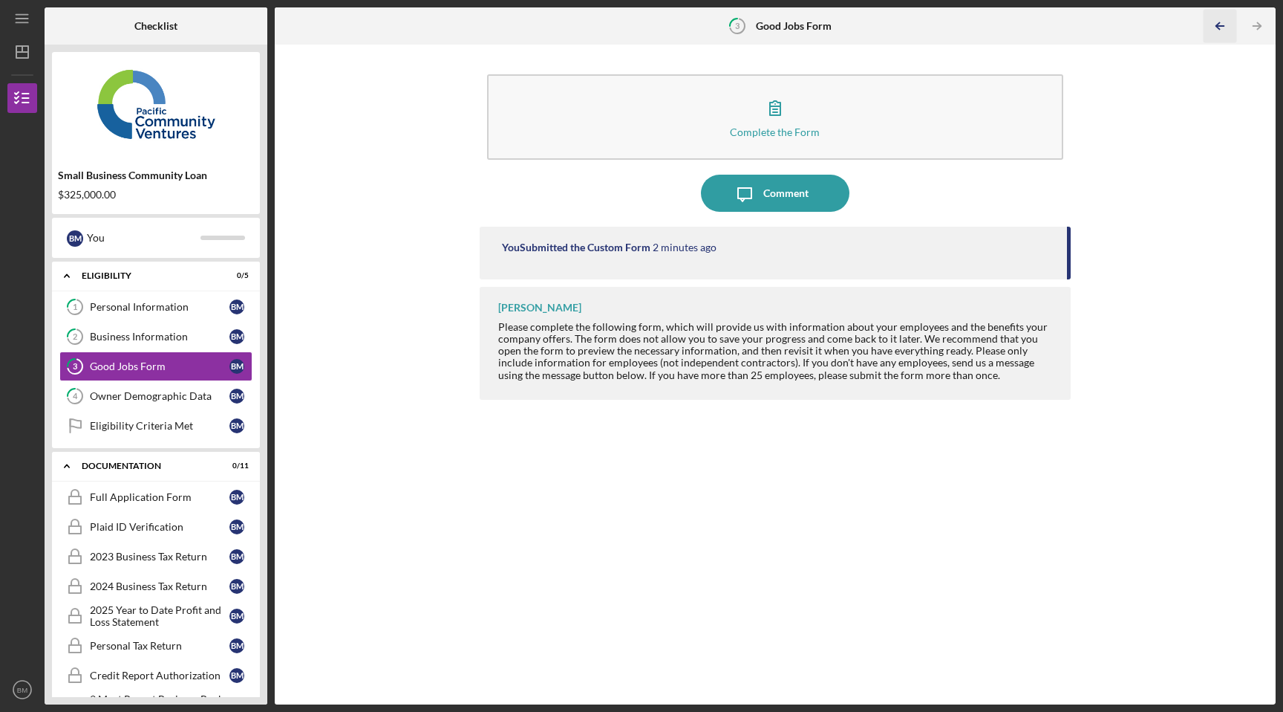
click at [1224, 27] on icon "Icon/Table Pagination Arrow" at bounding box center [1219, 26] width 33 height 33
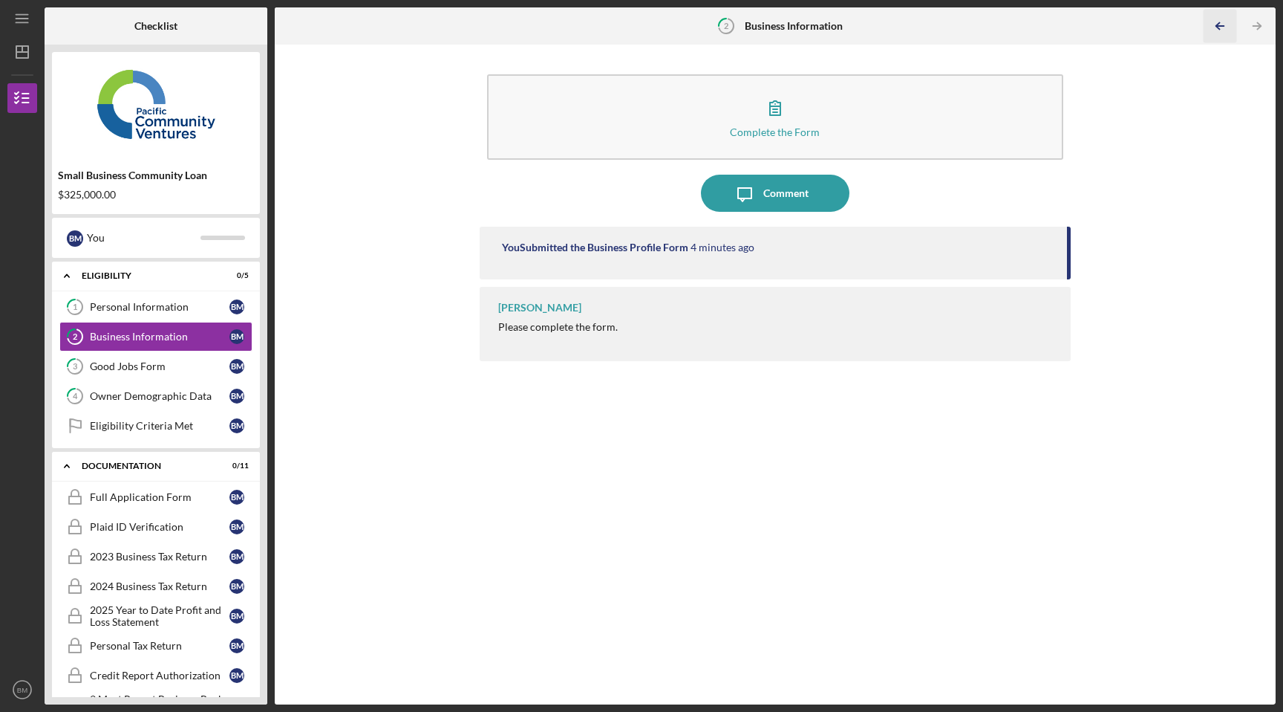
click at [1224, 27] on icon "Icon/Table Pagination Arrow" at bounding box center [1219, 26] width 33 height 33
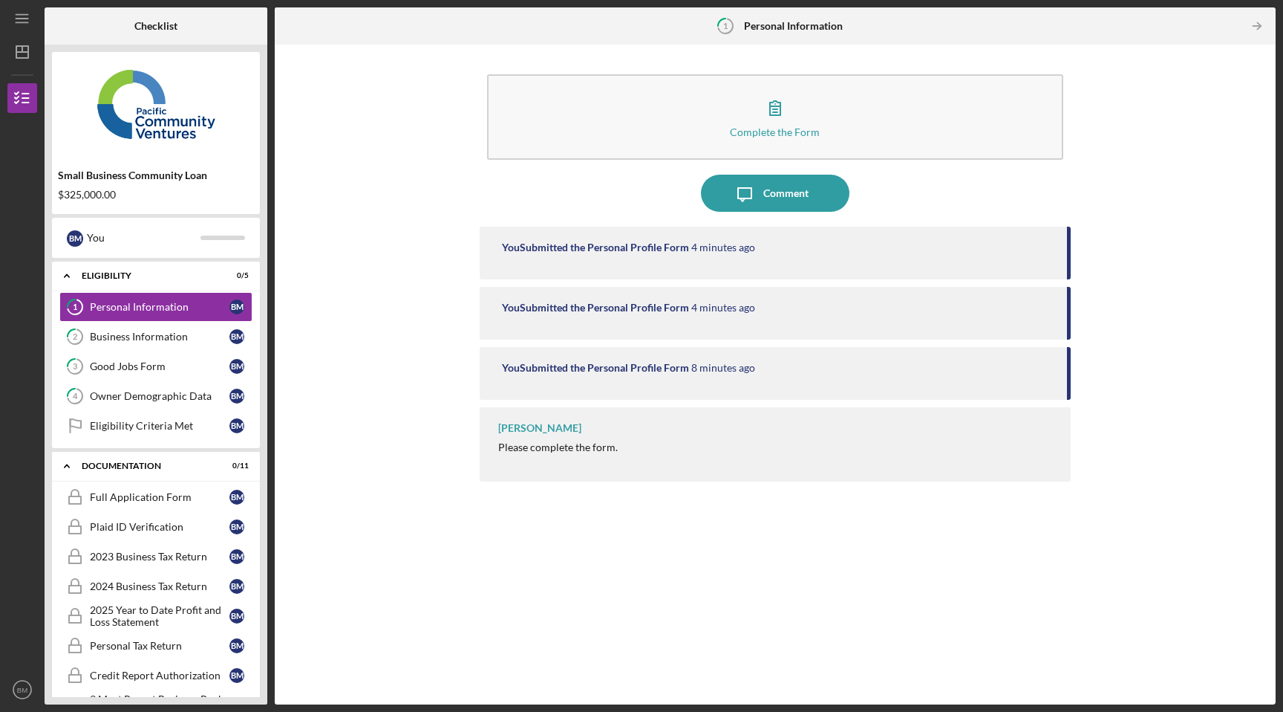
click at [519, 429] on div "[PERSON_NAME]" at bounding box center [539, 428] width 83 height 12
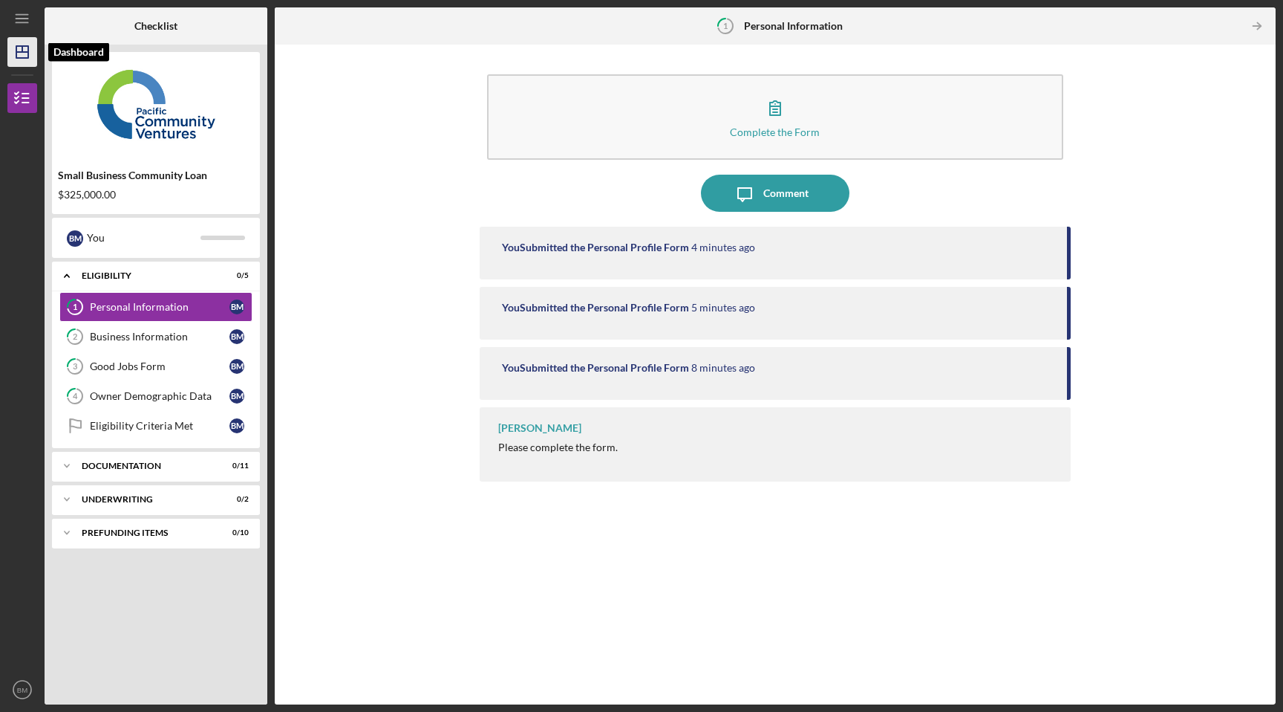
click at [15, 55] on icon "Icon/Dashboard" at bounding box center [22, 51] width 37 height 37
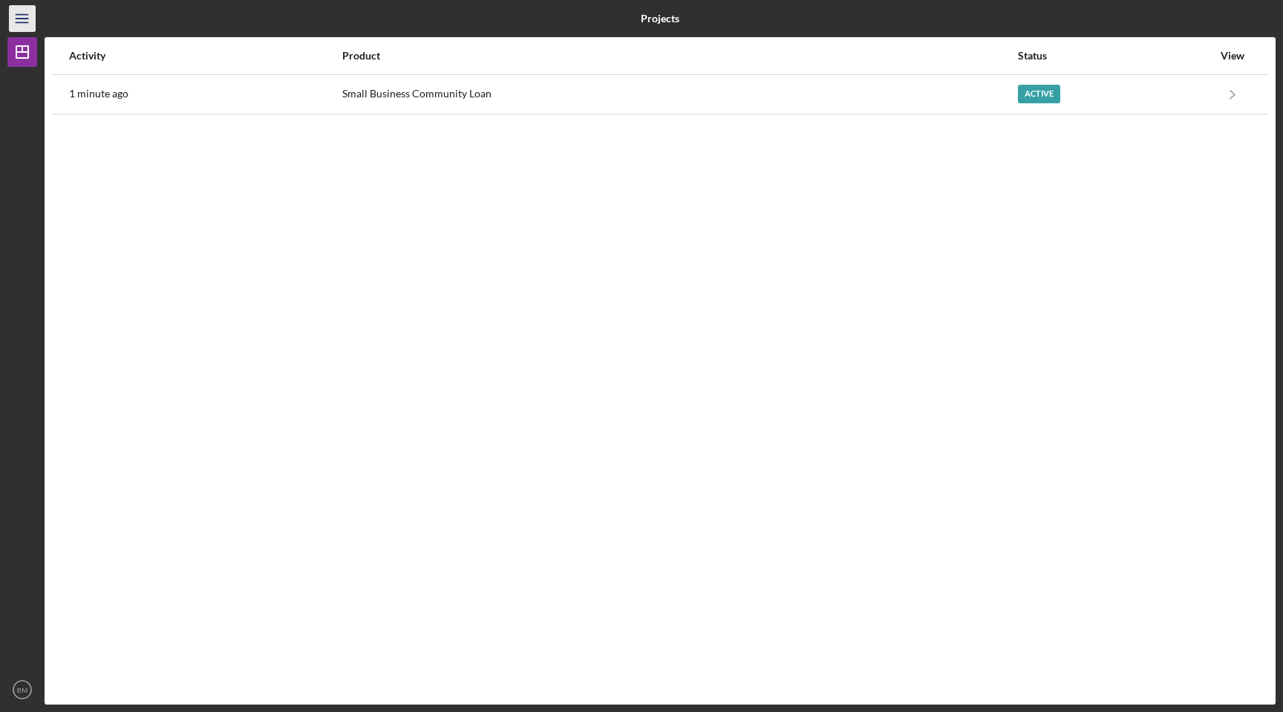
click at [22, 25] on icon "Icon/Menu" at bounding box center [22, 18] width 33 height 33
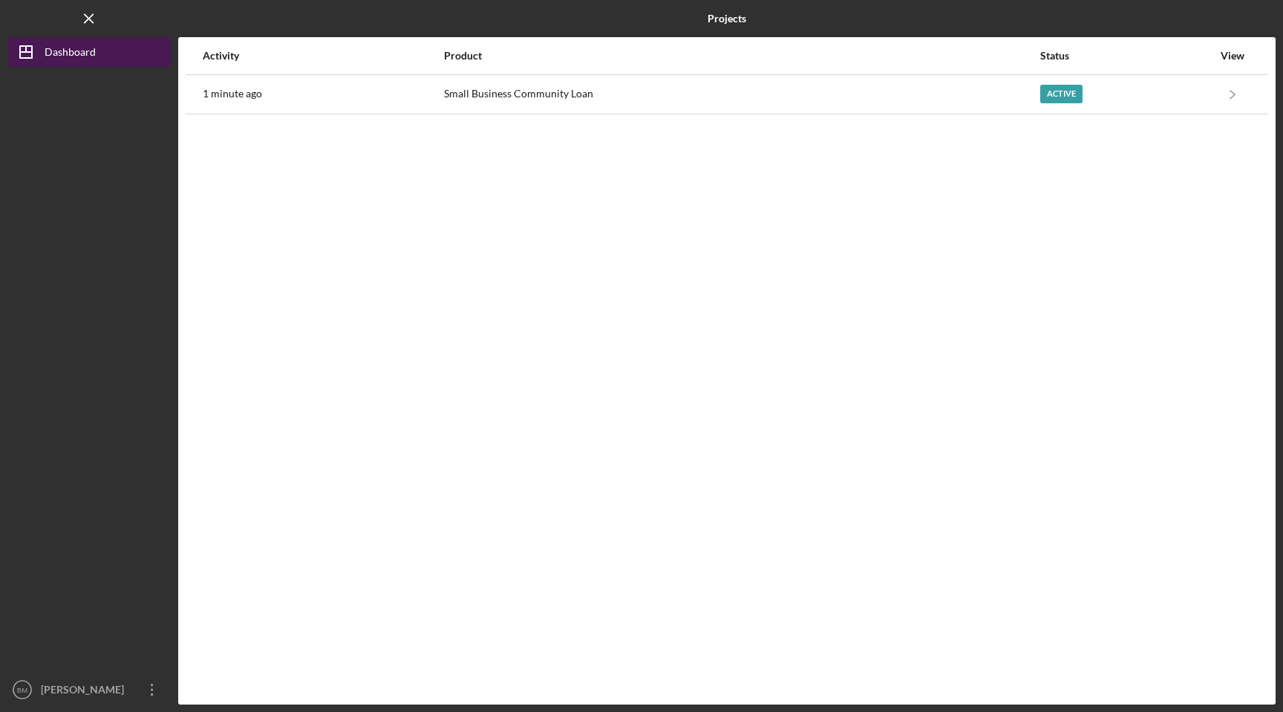
click at [26, 51] on line "button" at bounding box center [26, 49] width 0 height 6
click at [93, 21] on icon "Icon/Menu Close" at bounding box center [89, 18] width 33 height 33
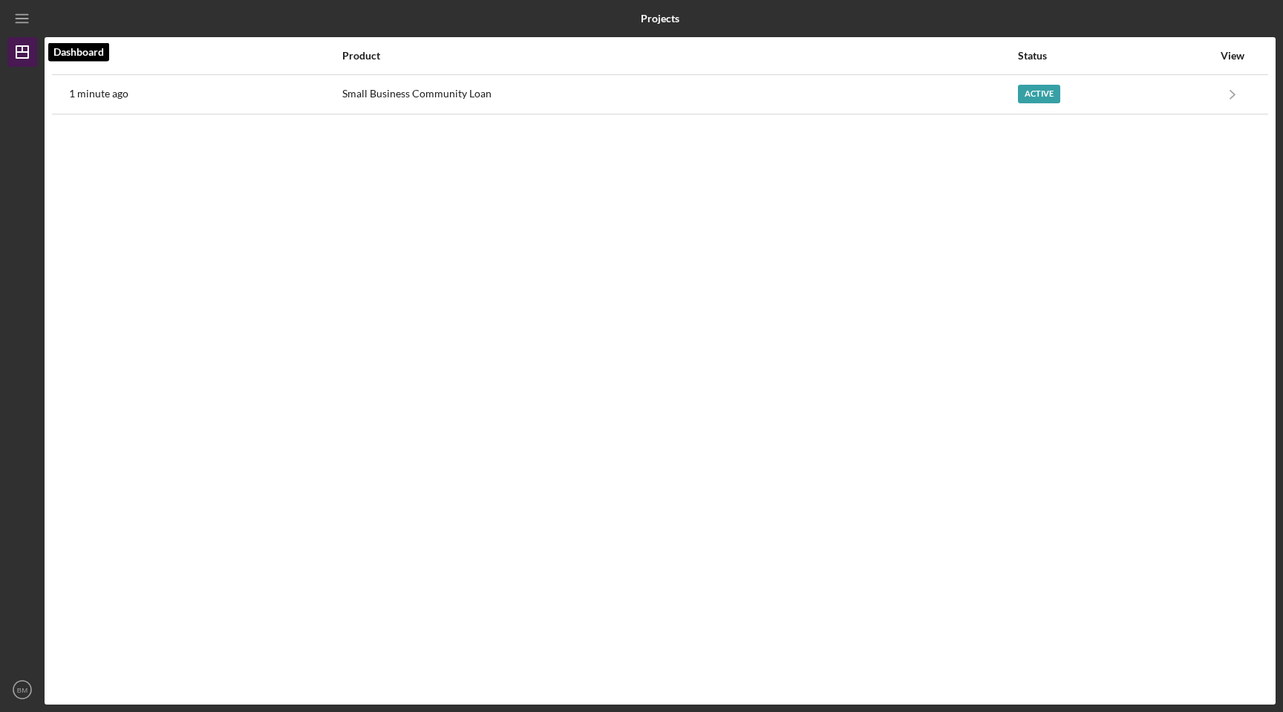
click at [30, 48] on icon "Icon/Dashboard" at bounding box center [22, 51] width 37 height 37
click at [30, 49] on icon "Icon/Dashboard" at bounding box center [22, 51] width 37 height 37
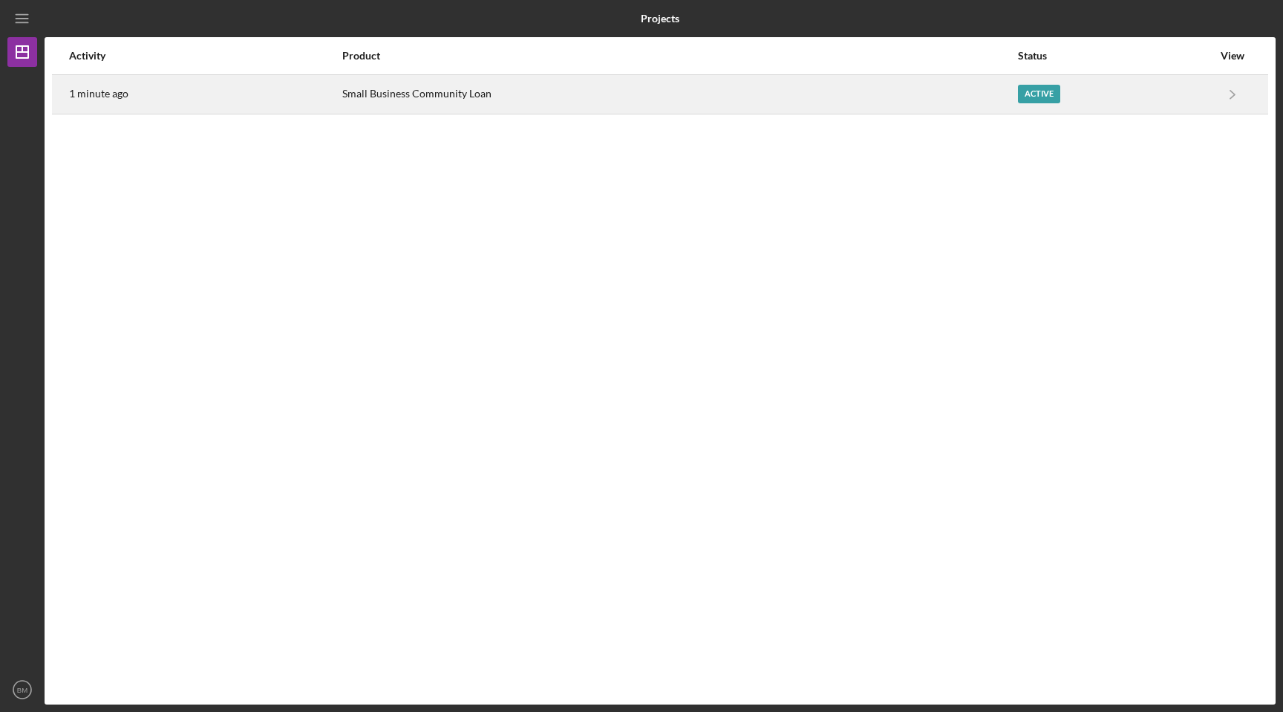
click at [88, 90] on time "1 minute ago" at bounding box center [98, 94] width 59 height 12
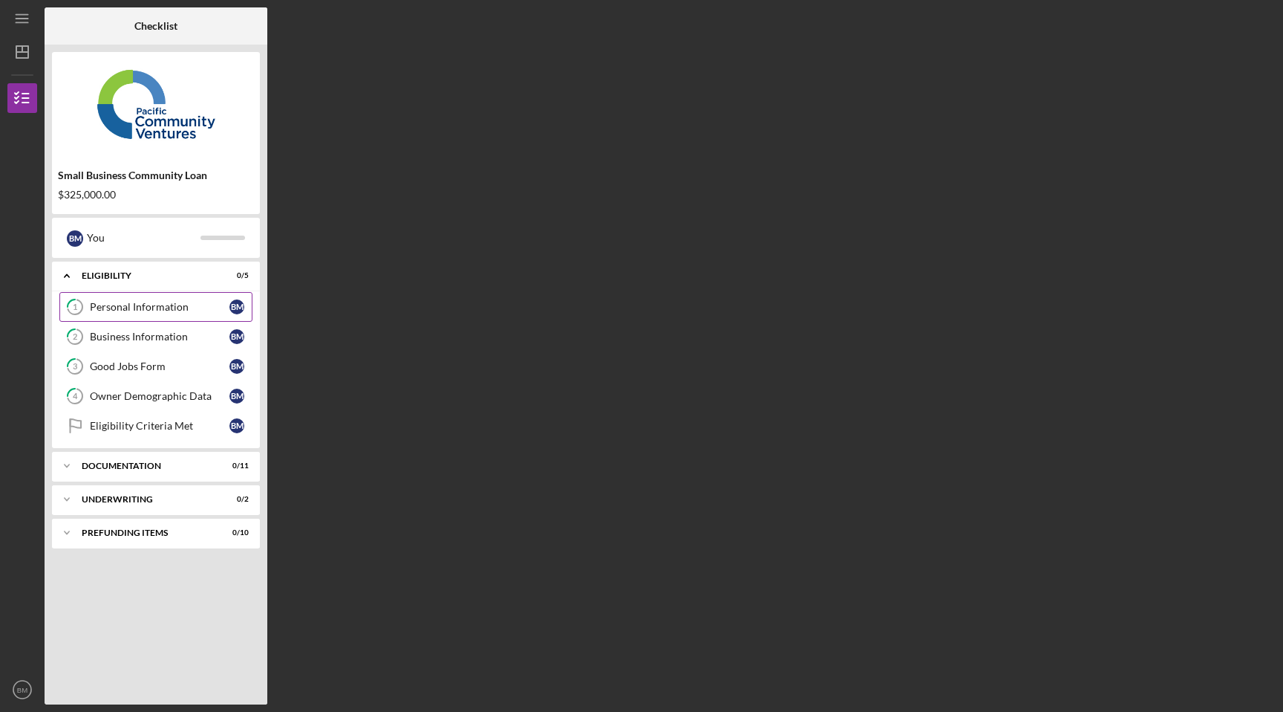
click at [107, 308] on div "Personal Information" at bounding box center [160, 307] width 140 height 12
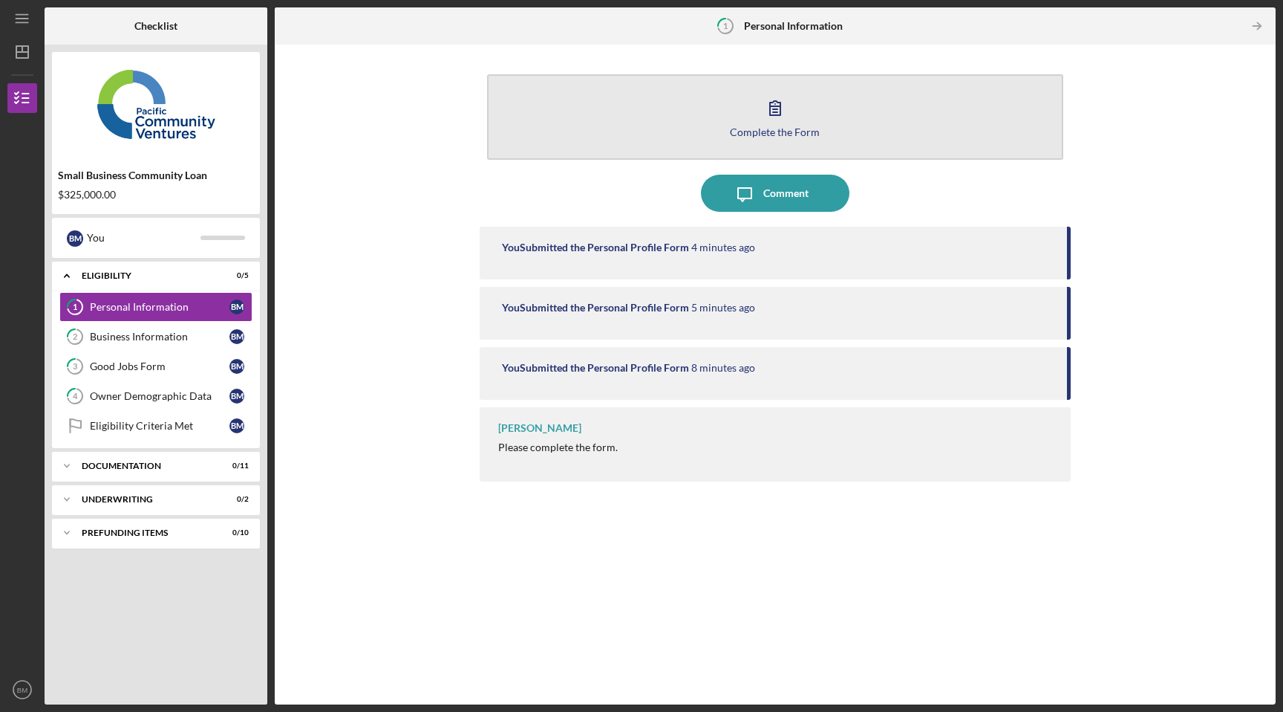
click at [743, 126] on div "Complete the Form" at bounding box center [775, 131] width 90 height 11
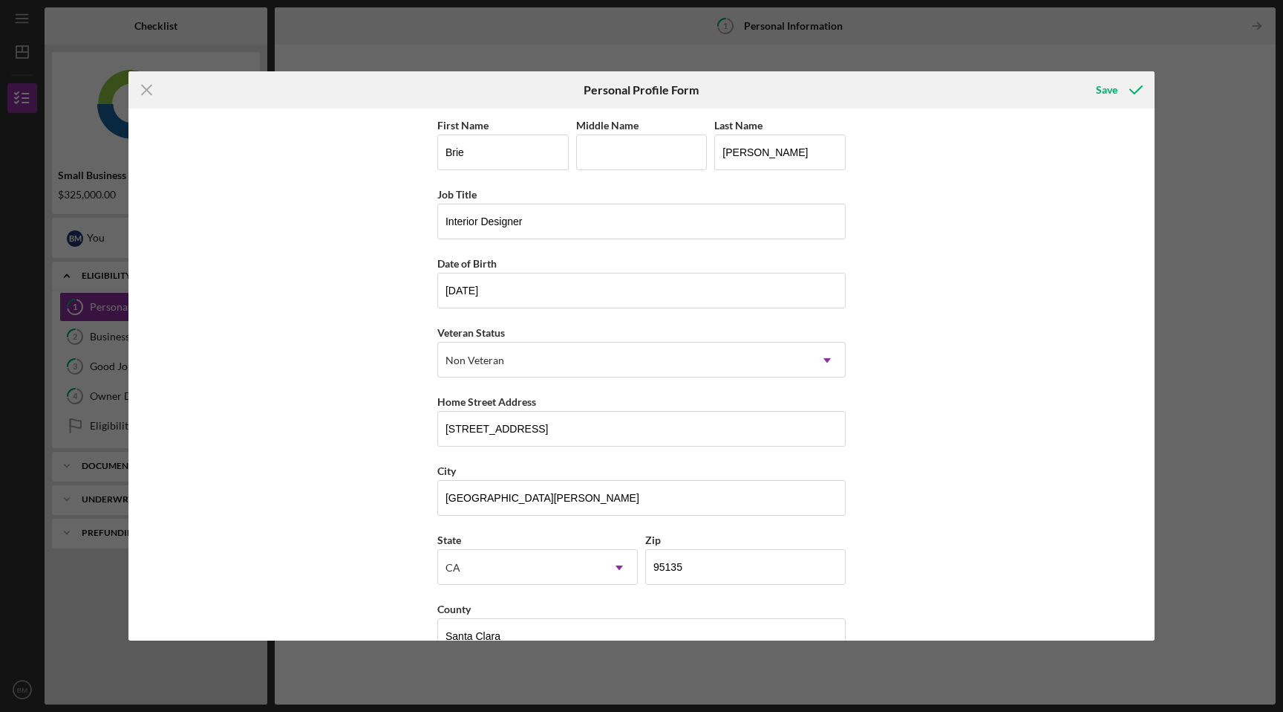
scroll to position [36, 0]
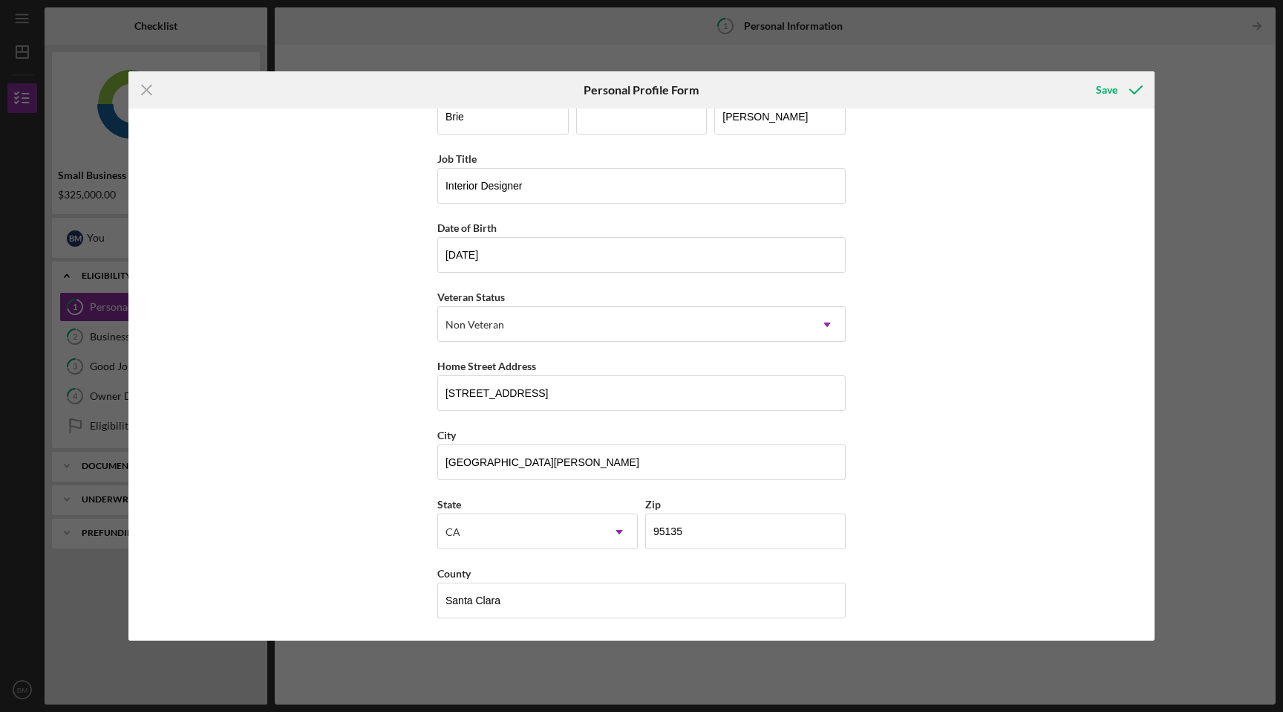
click at [1080, 602] on div "First Name Brie Middle Name Last Name Miller Job Title Interior Designer Date o…" at bounding box center [641, 374] width 1026 height 532
click at [1078, 618] on div "First Name Brie Middle Name Last Name Miller Job Title Interior Designer Date o…" at bounding box center [641, 374] width 1026 height 532
click at [1078, 619] on div "First Name Brie Middle Name Last Name Miller Job Title Interior Designer Date o…" at bounding box center [641, 374] width 1026 height 532
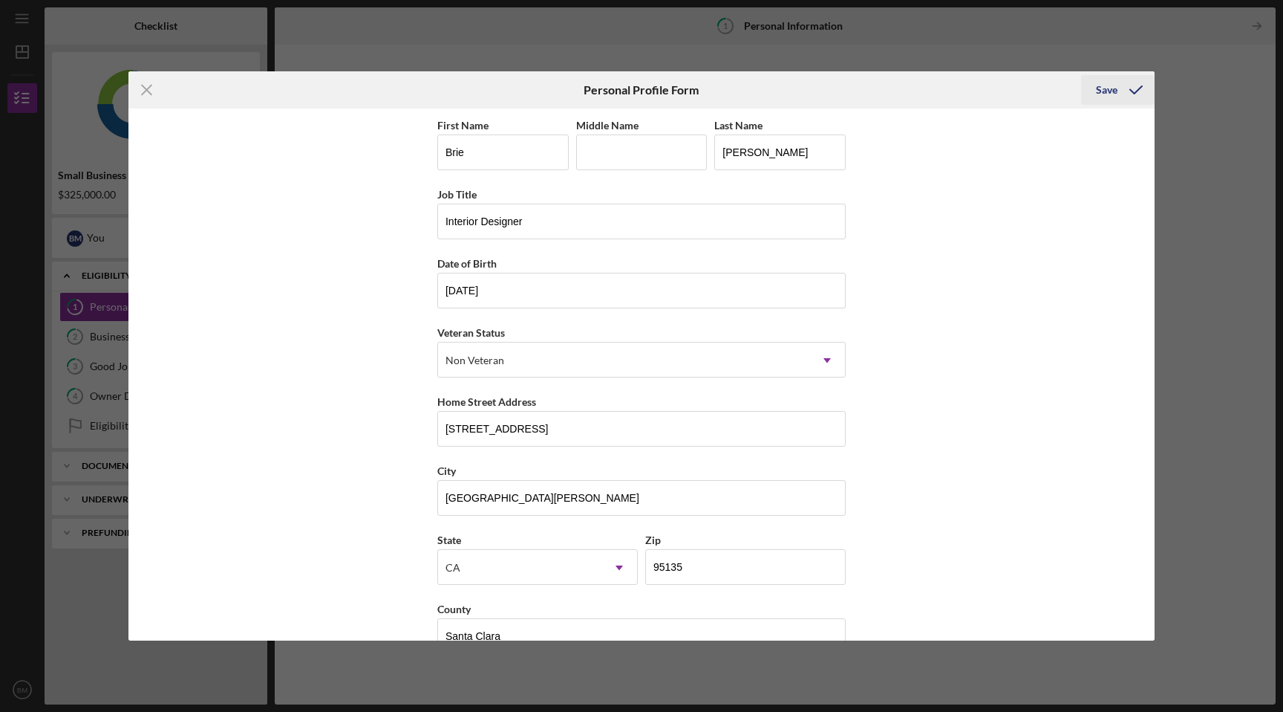
click at [1105, 93] on div "Save" at bounding box center [1107, 90] width 22 height 30
